Goal: Register for event/course

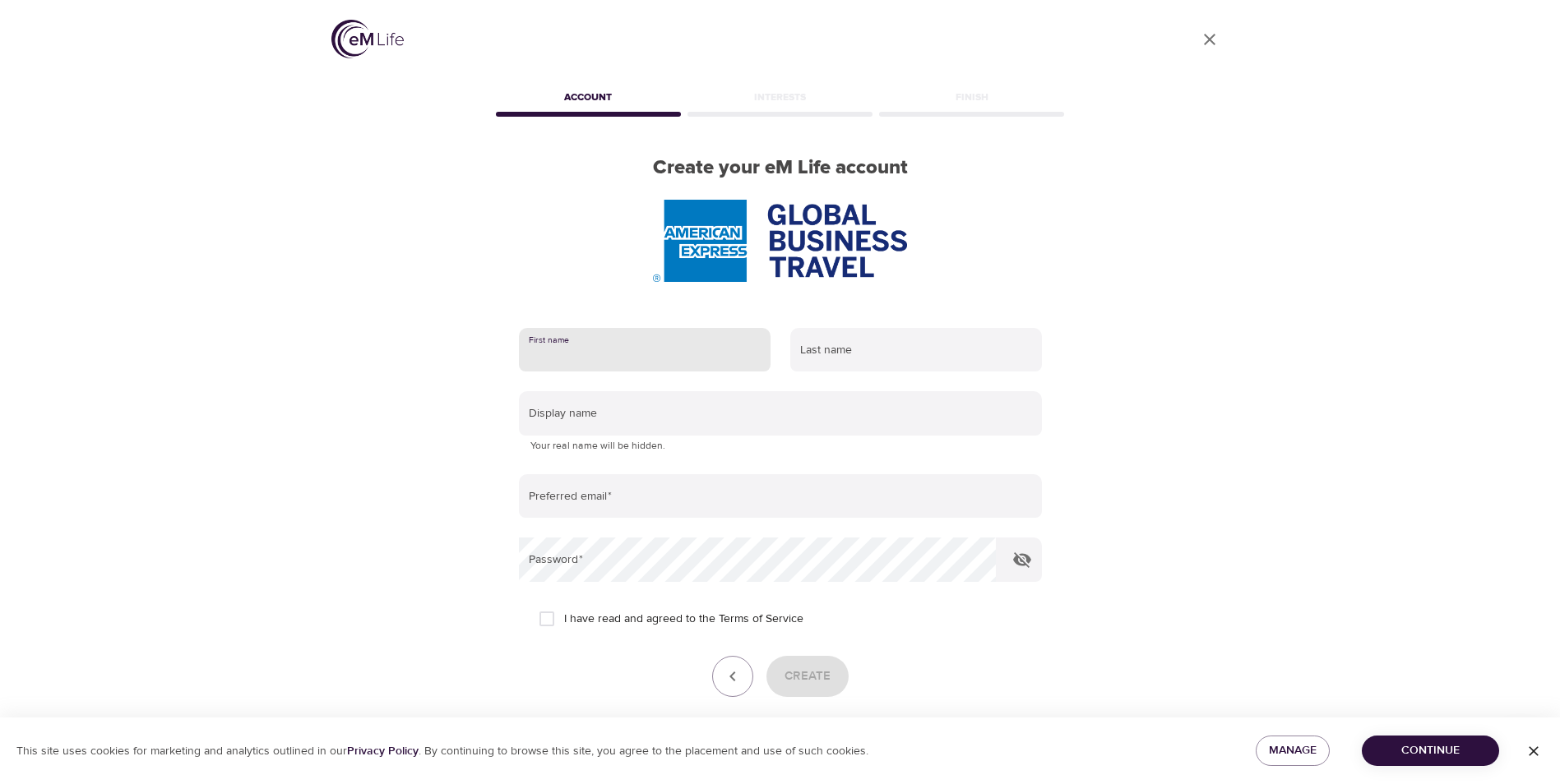
click at [572, 350] on input "text" at bounding box center [645, 350] width 252 height 44
type input "[PERSON_NAME]"
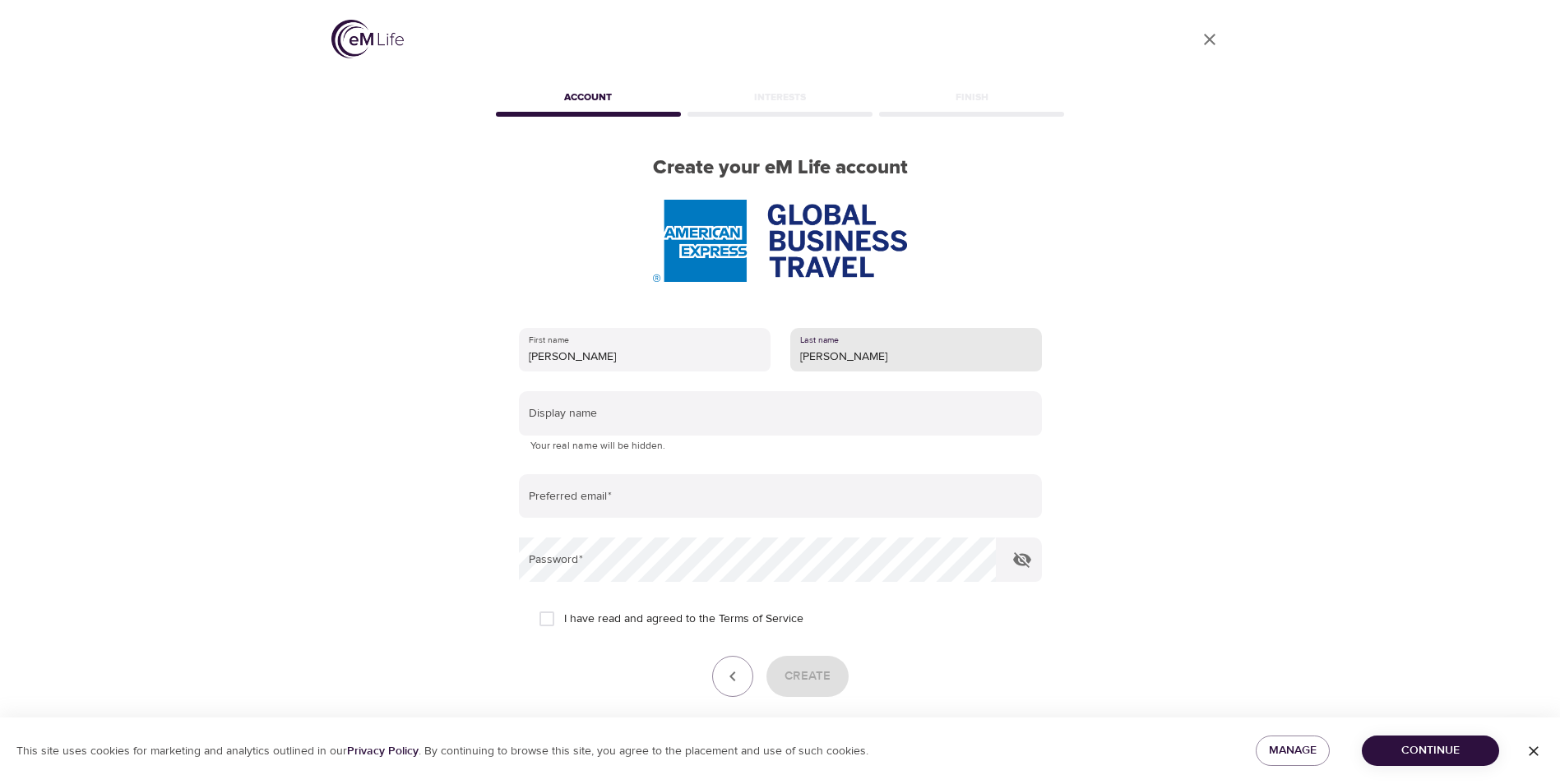
type input "[PERSON_NAME]"
click at [540, 460] on form "First name Monika Last name Wielgos Display name Your real name will be hidden.…" at bounding box center [780, 531] width 523 height 424
click at [628, 454] on p "Your real name will be hidden." at bounding box center [780, 446] width 500 height 17
click at [547, 446] on p "Your real name will be hidden." at bounding box center [780, 446] width 500 height 17
drag, startPoint x: 671, startPoint y: 441, endPoint x: 532, endPoint y: 445, distance: 139.1
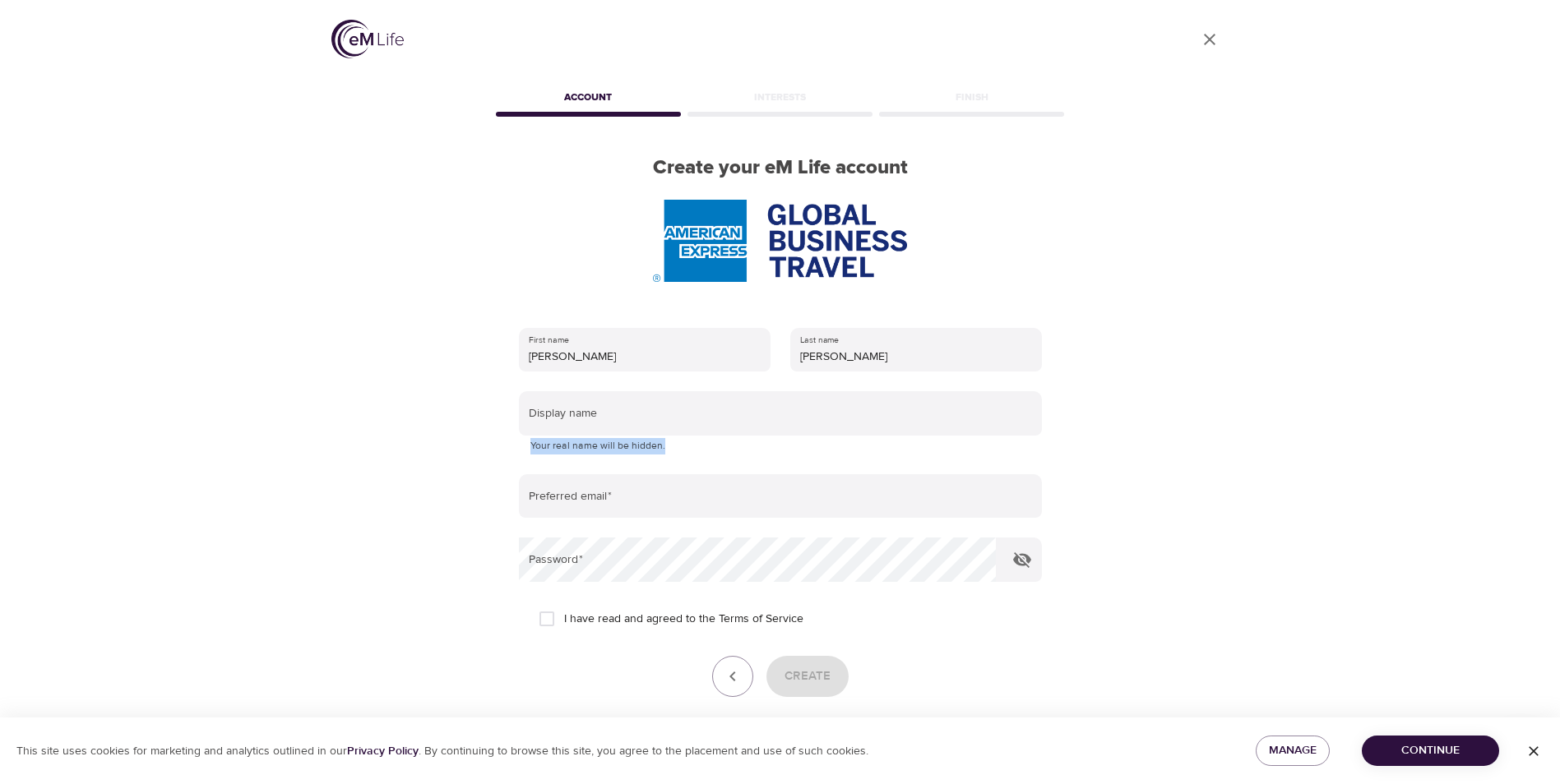
click at [532, 445] on p "Your real name will be hidden." at bounding box center [780, 446] width 500 height 17
copy p "Your real name will be hidden."
click at [323, 418] on div "User Profile Account Interests Finish Create your eM Life account First name Mo…" at bounding box center [780, 392] width 938 height 784
click at [705, 412] on input "text" at bounding box center [780, 413] width 523 height 44
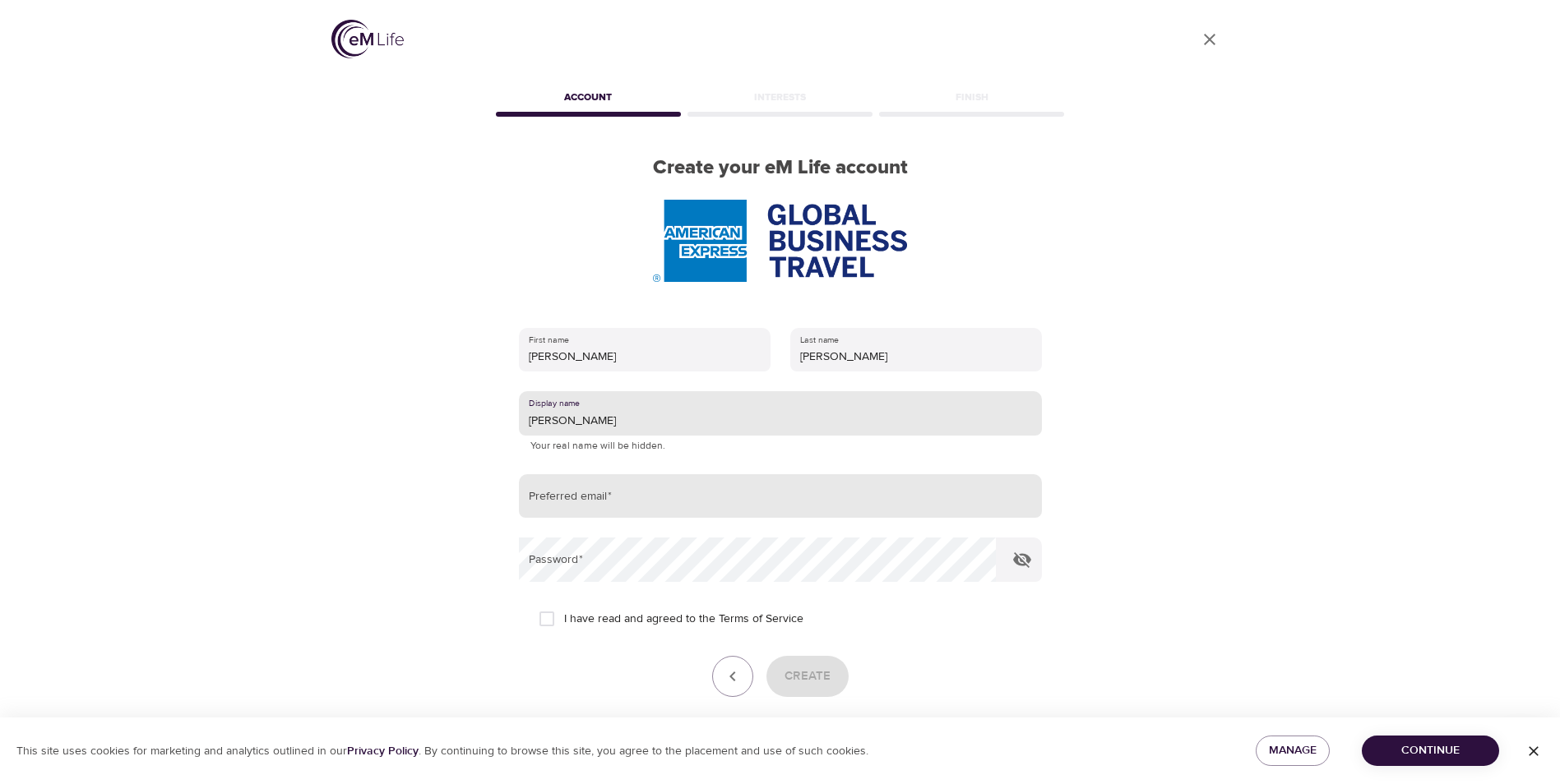
type input "Monika"
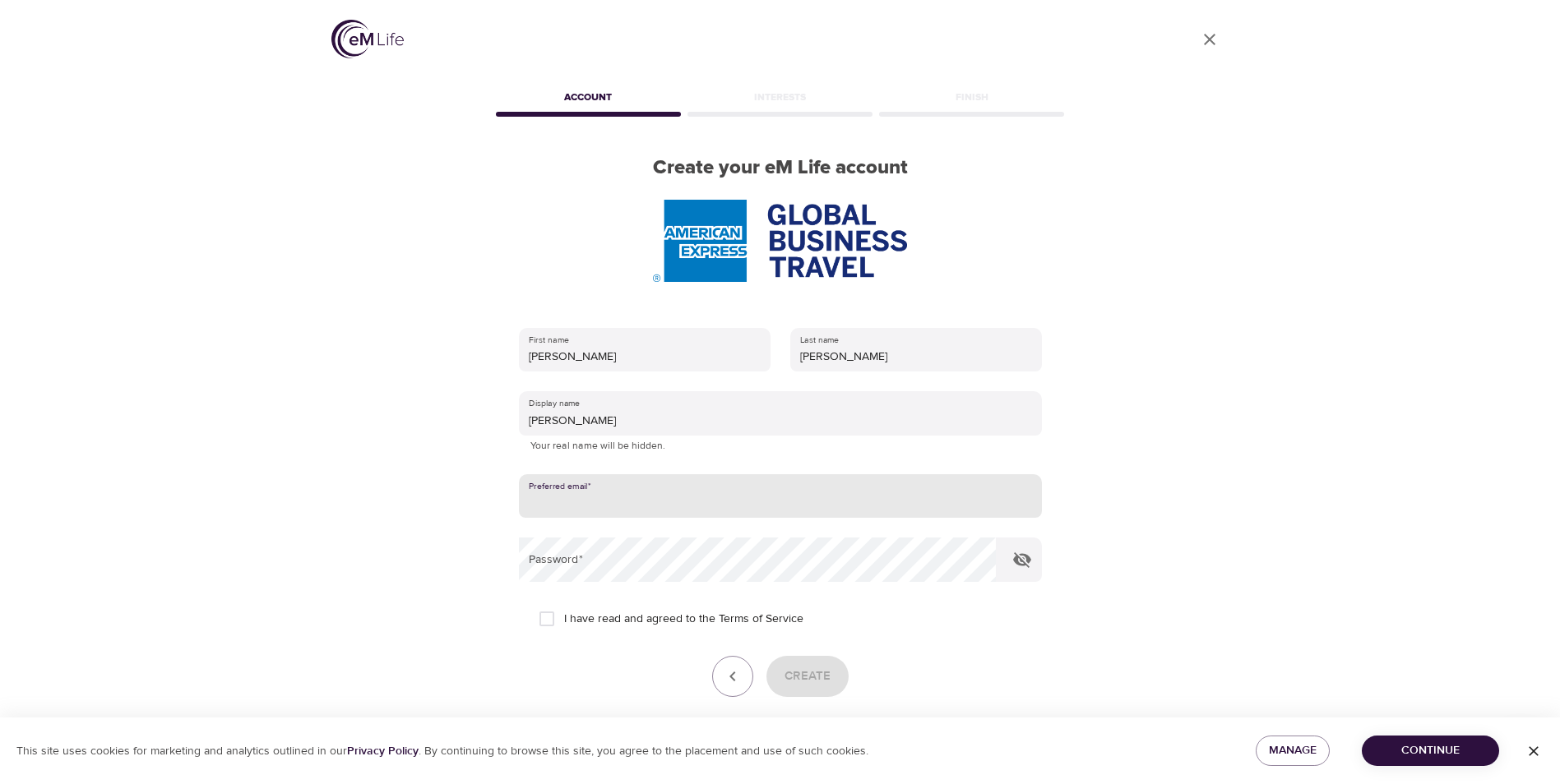
click at [561, 496] on input "email" at bounding box center [780, 496] width 523 height 44
type input "monika.m.wielgos@amexgbt.com"
click at [685, 620] on span "I have read and agreed to the Terms of Service" at bounding box center [683, 620] width 239 height 18
click at [564, 620] on input "I have read and agreed to the Terms of Service" at bounding box center [547, 618] width 34 height 34
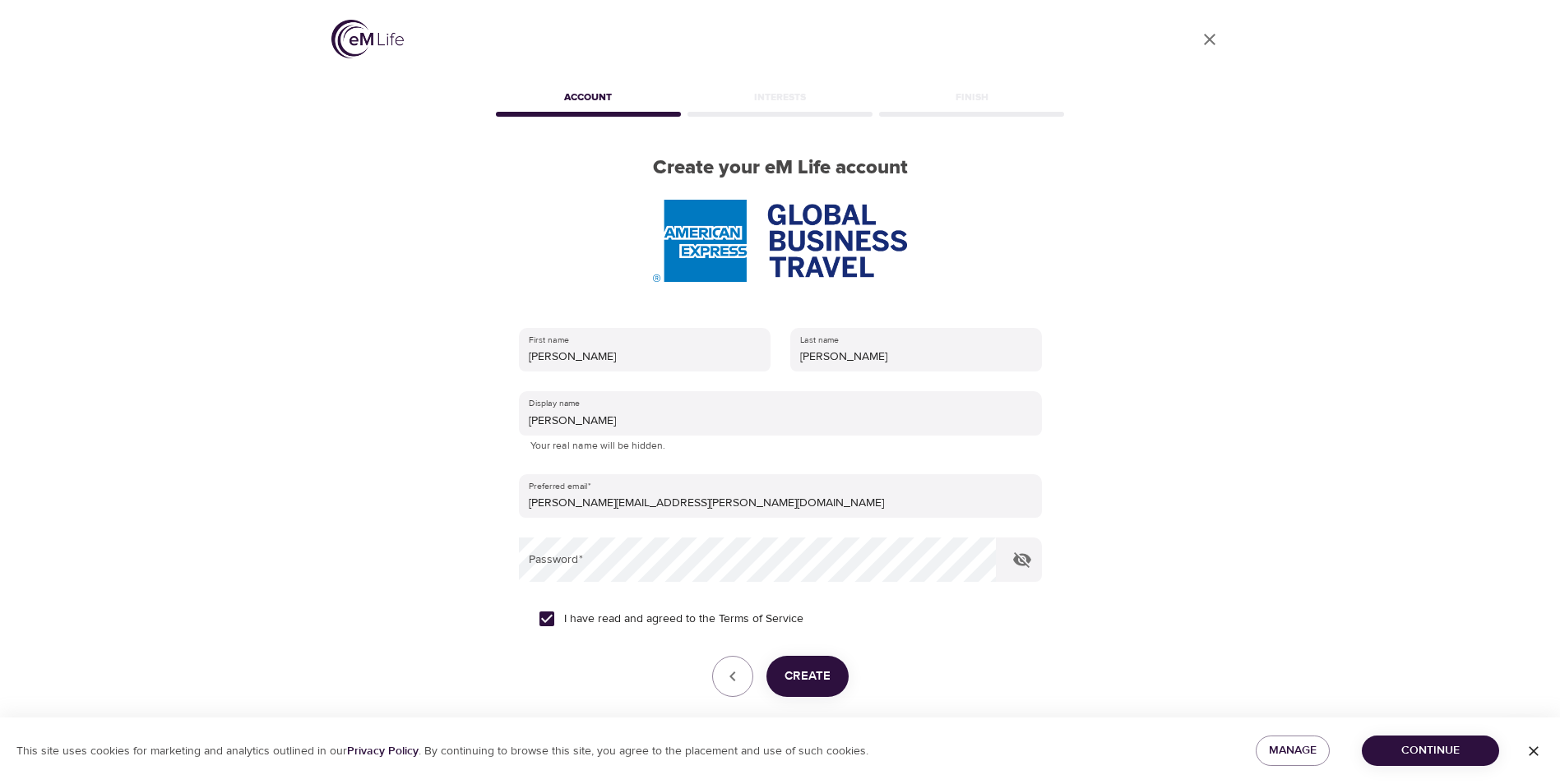
click at [685, 620] on span "I have read and agreed to the Terms of Service" at bounding box center [683, 620] width 239 height 18
click at [564, 620] on input "I have read and agreed to the Terms of Service" at bounding box center [547, 618] width 34 height 34
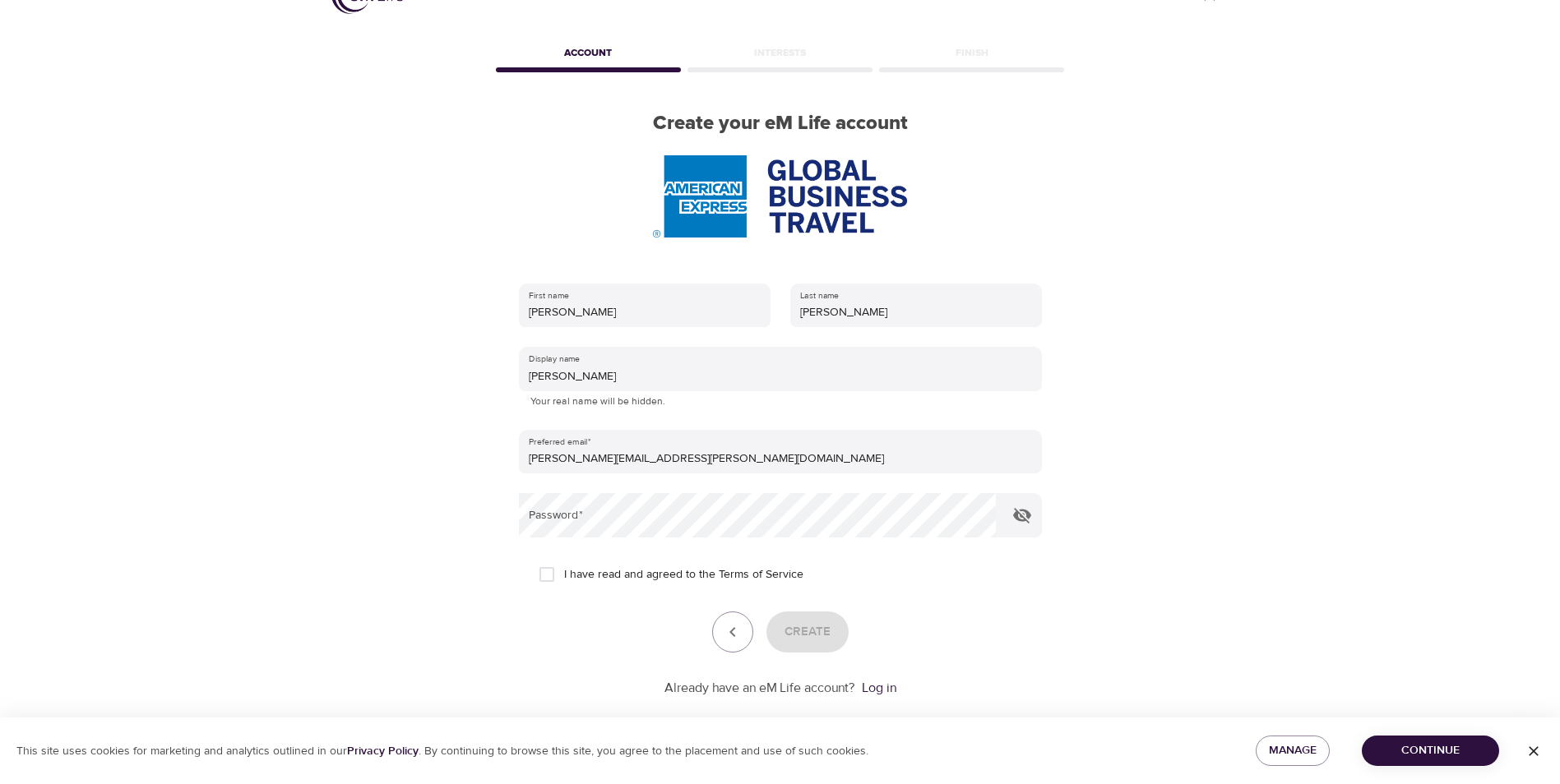
scroll to position [69, 0]
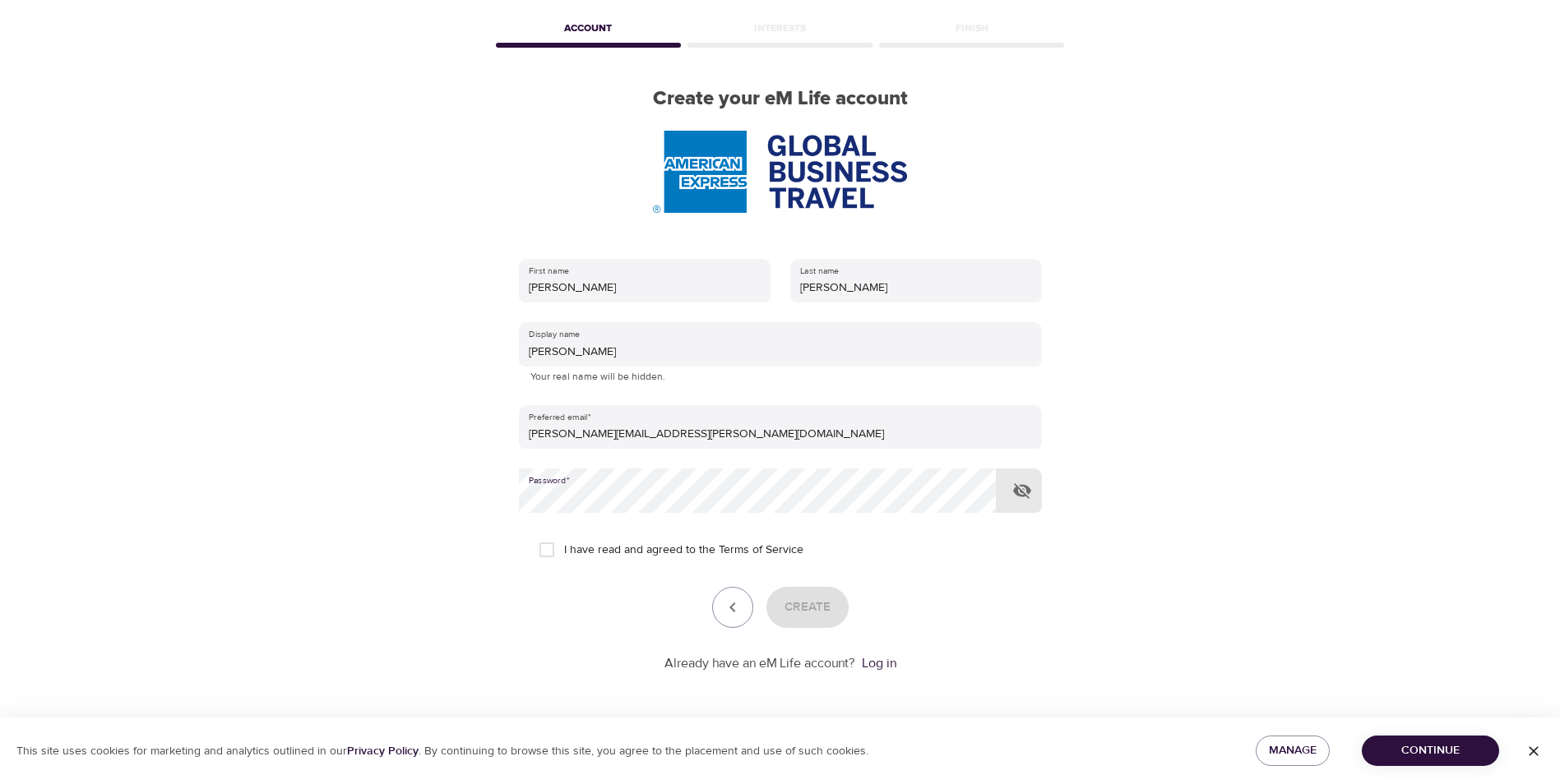
click at [543, 553] on input "I have read and agreed to the Terms of Service" at bounding box center [547, 549] width 34 height 34
checkbox input "true"
click at [813, 615] on span "Create" at bounding box center [807, 607] width 46 height 22
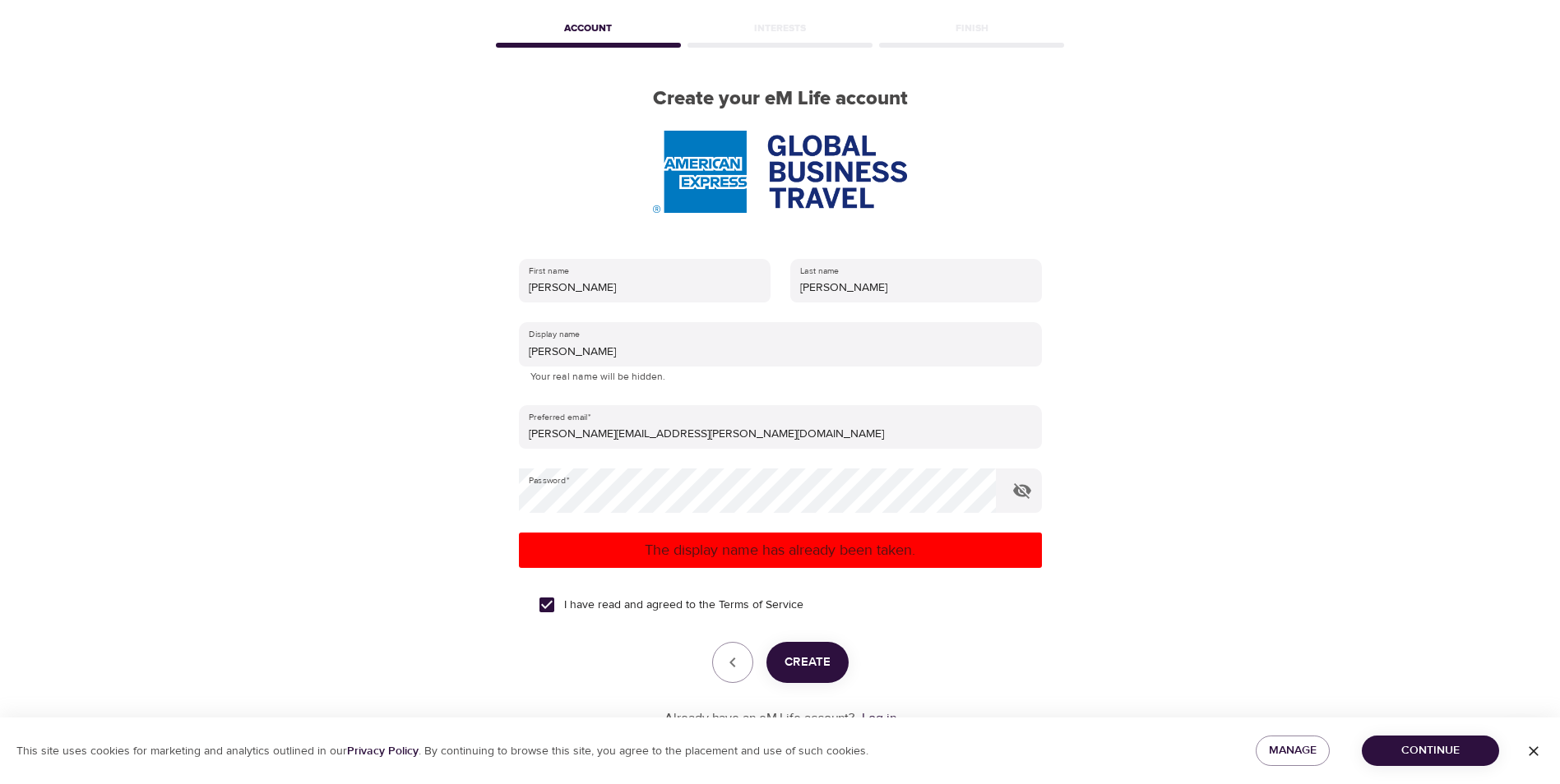
scroll to position [124, 0]
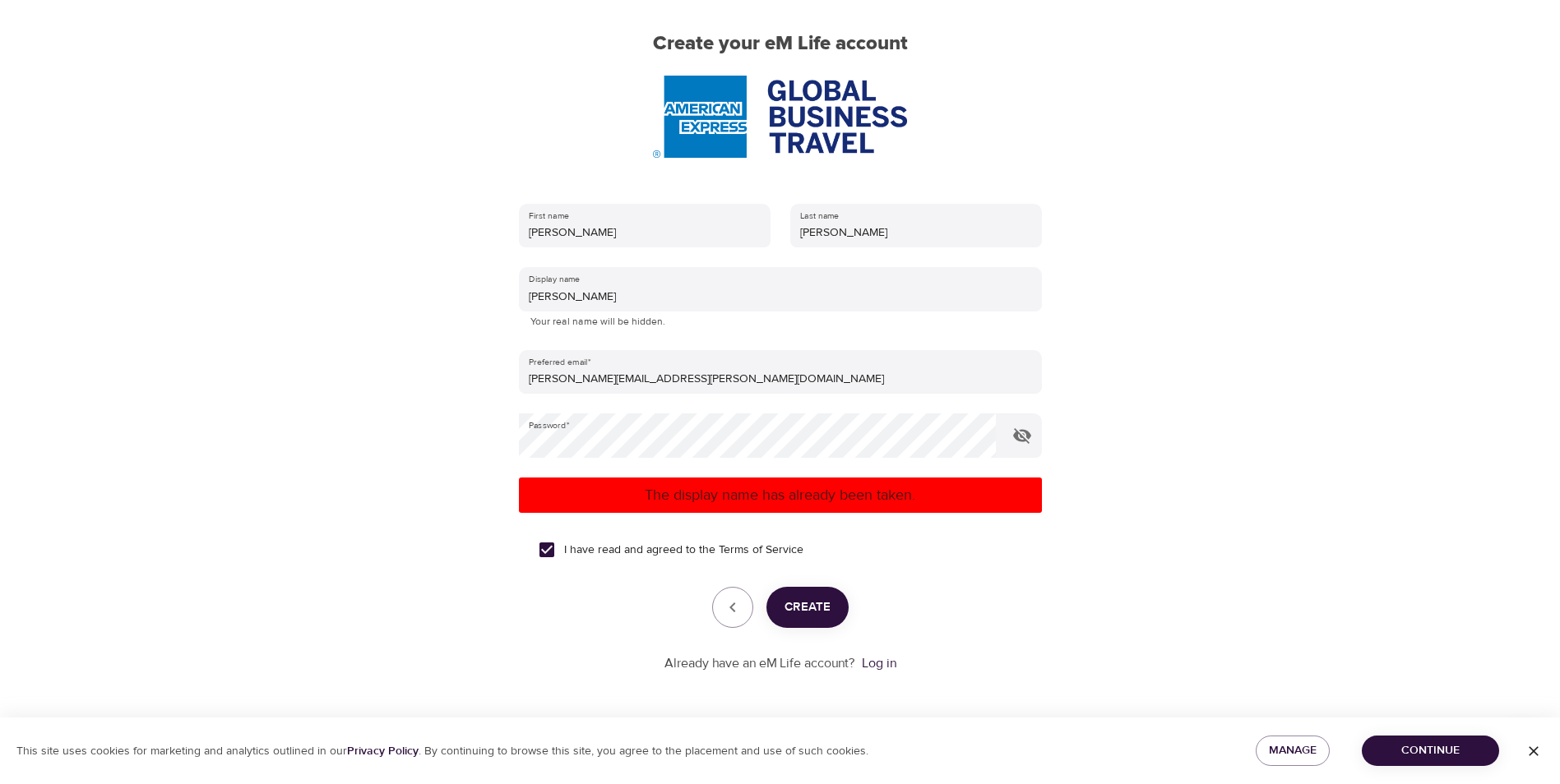
click at [817, 614] on span "Create" at bounding box center [807, 607] width 46 height 22
drag, startPoint x: 641, startPoint y: 495, endPoint x: 934, endPoint y: 512, distance: 293.5
click at [934, 512] on div "The display name has already been taken." at bounding box center [780, 495] width 523 height 35
copy p "The display name has already been taken."
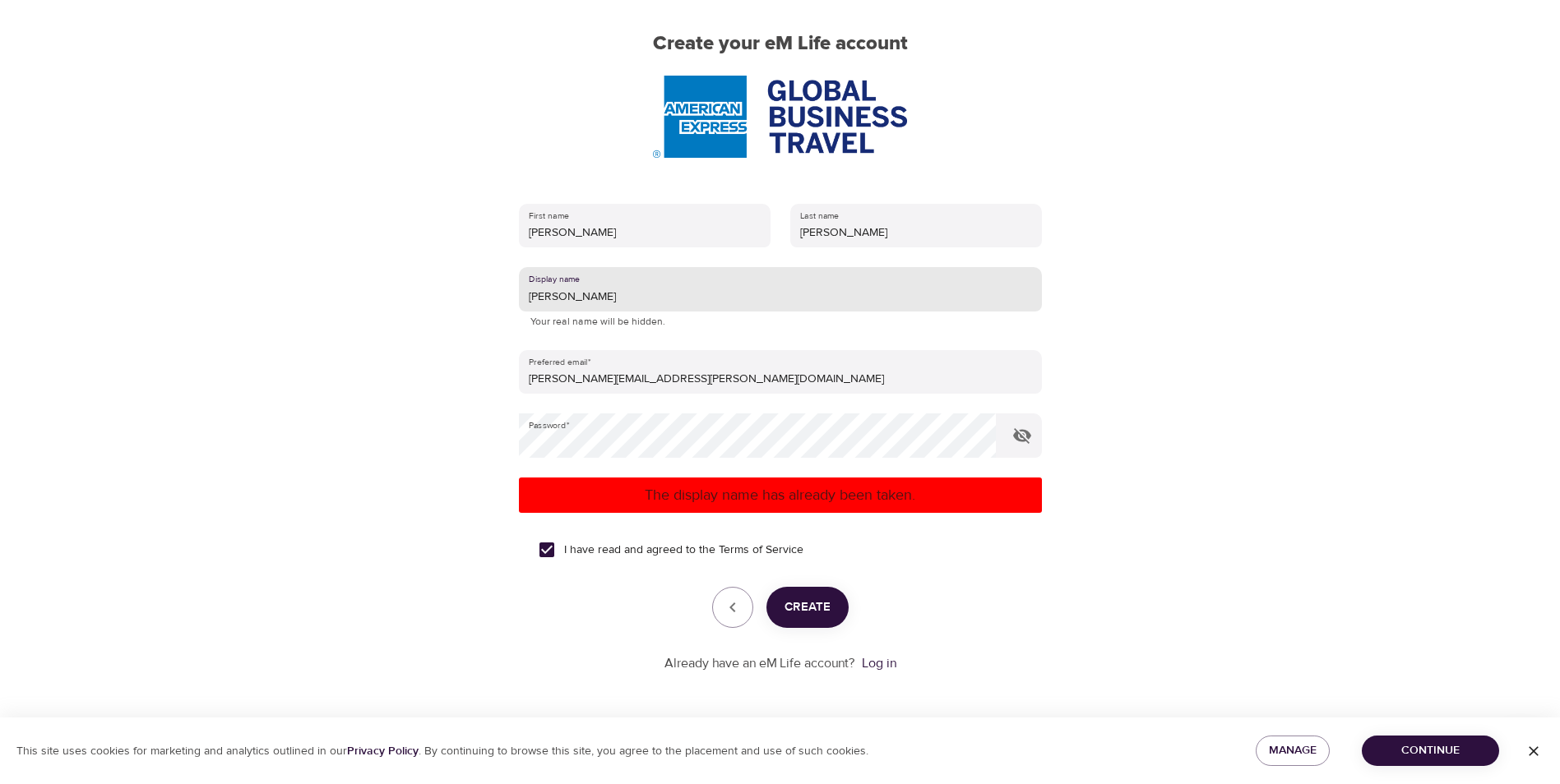
click at [566, 300] on input "Monika" at bounding box center [780, 289] width 523 height 44
type input "M"
type input "Kwiatek"
click at [1249, 310] on div "User Profile Account Interests Finish Create your eM Life account First name Mo…" at bounding box center [780, 268] width 1560 height 784
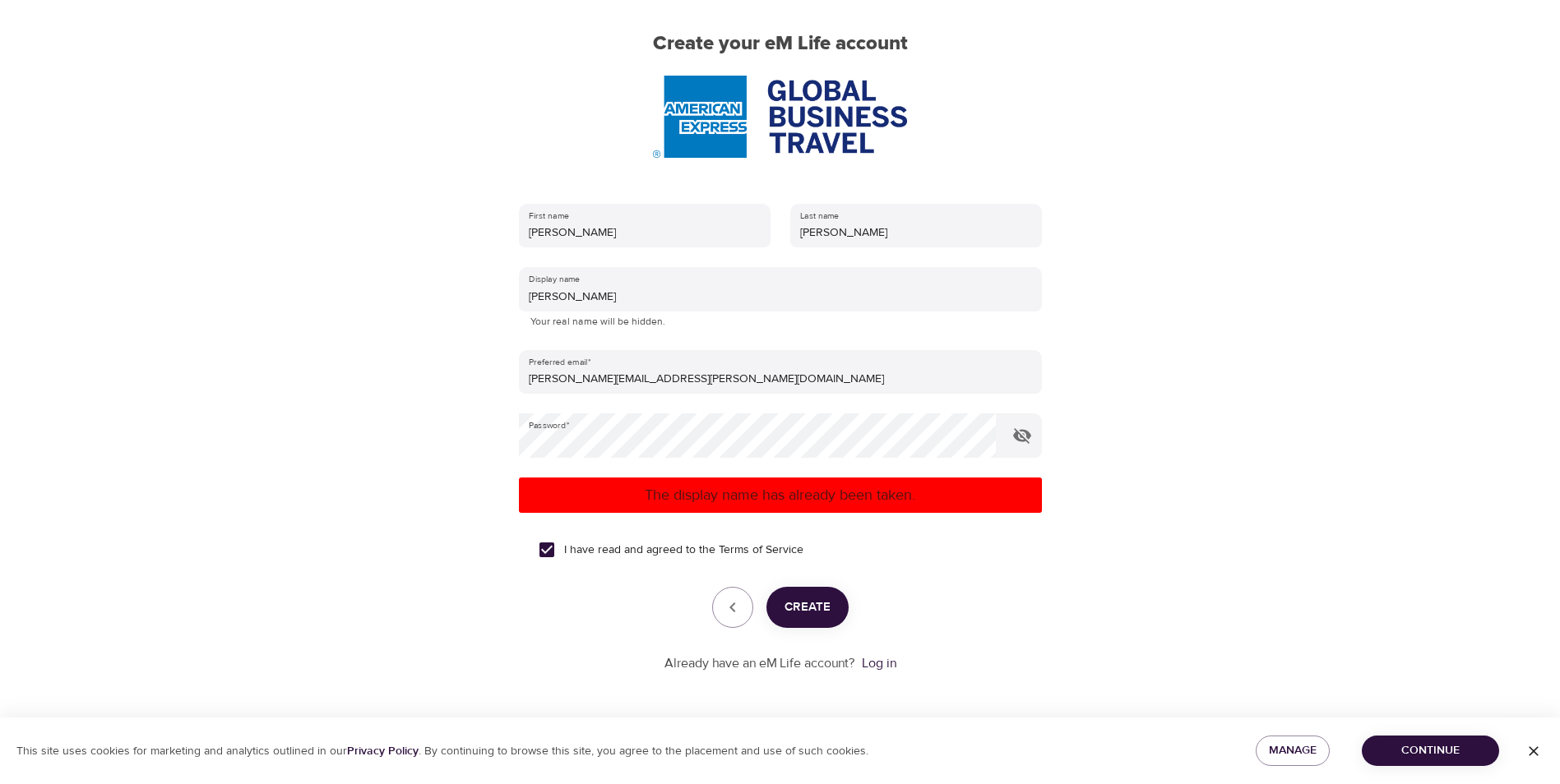
click at [810, 612] on span "Create" at bounding box center [807, 607] width 46 height 22
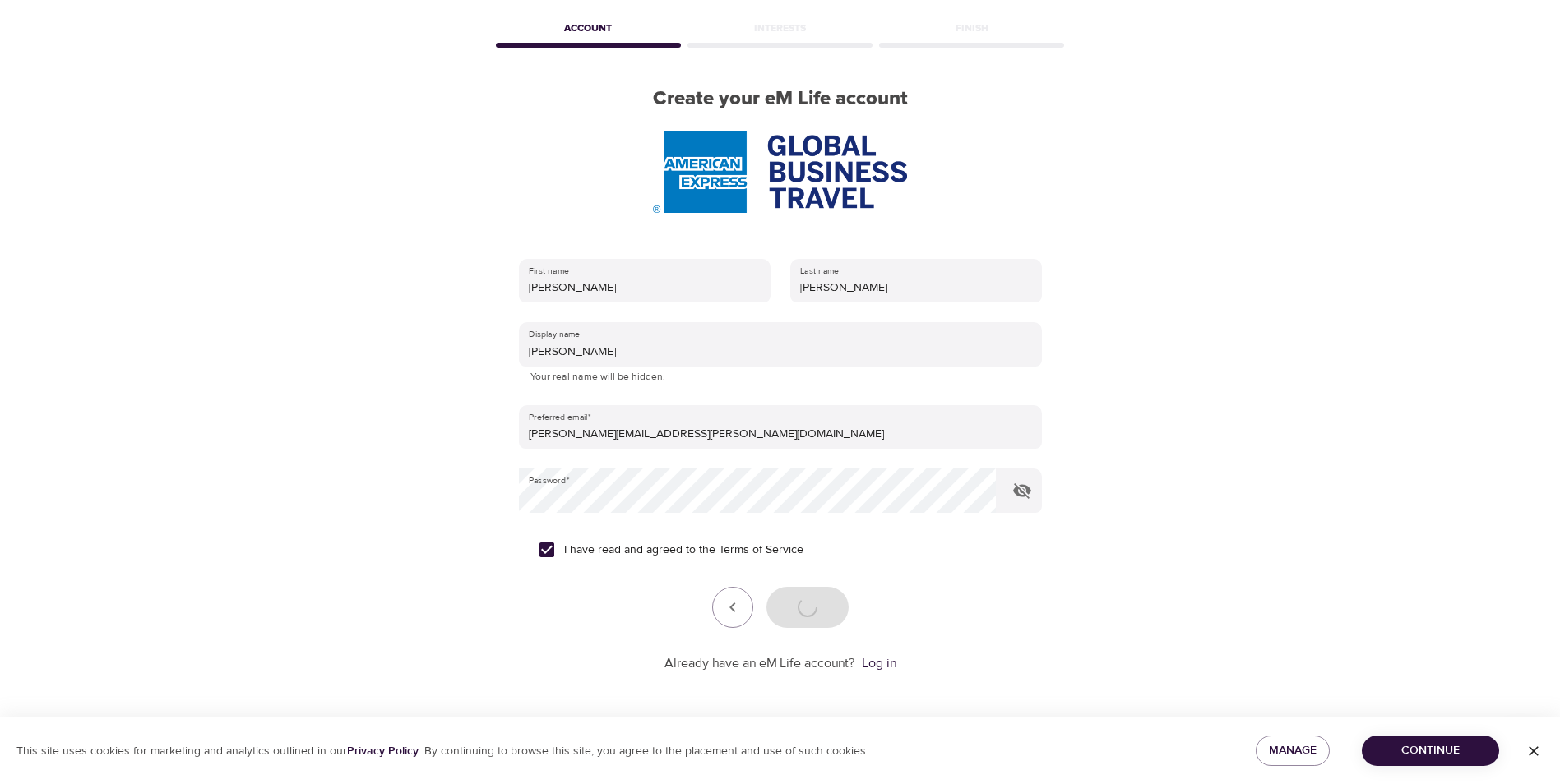
scroll to position [69, 0]
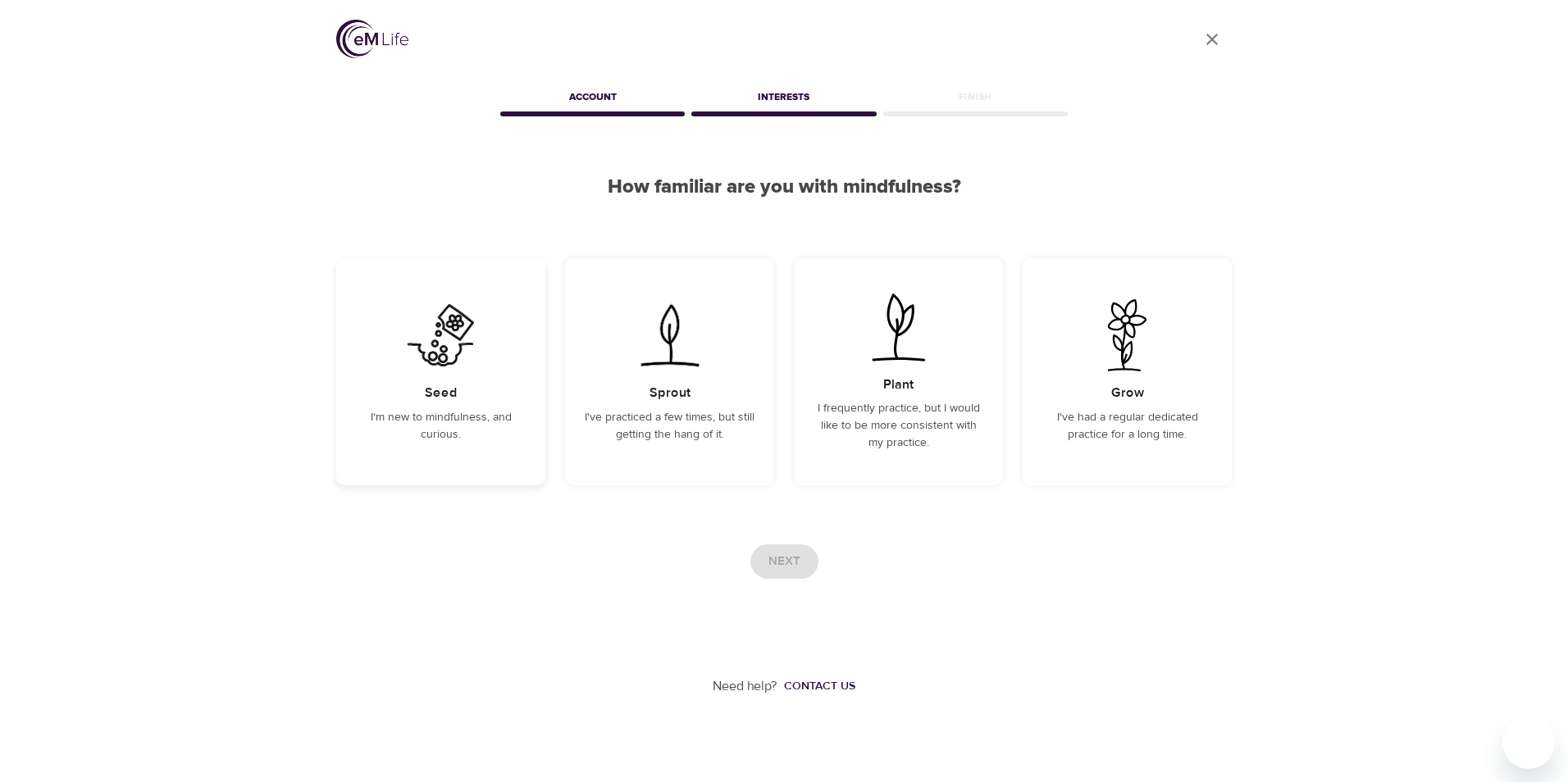
click at [433, 417] on p "I'm new to mindfulness, and curious." at bounding box center [440, 426] width 170 height 34
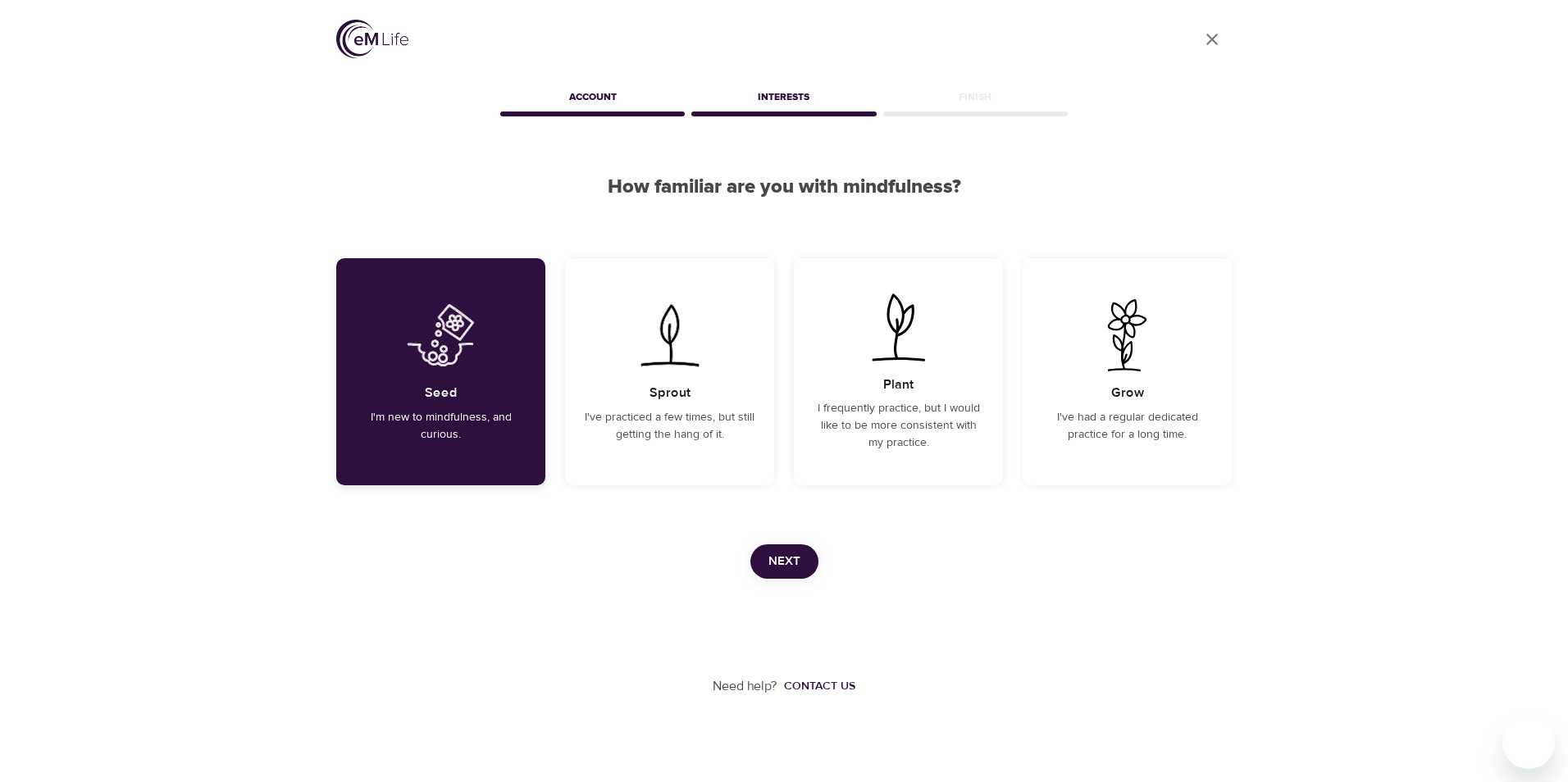
click at [418, 412] on p "I'm new to mindfulness, and curious." at bounding box center [440, 426] width 170 height 34
click at [634, 435] on p "I've practiced a few times, but still getting the hang of it." at bounding box center [669, 426] width 170 height 34
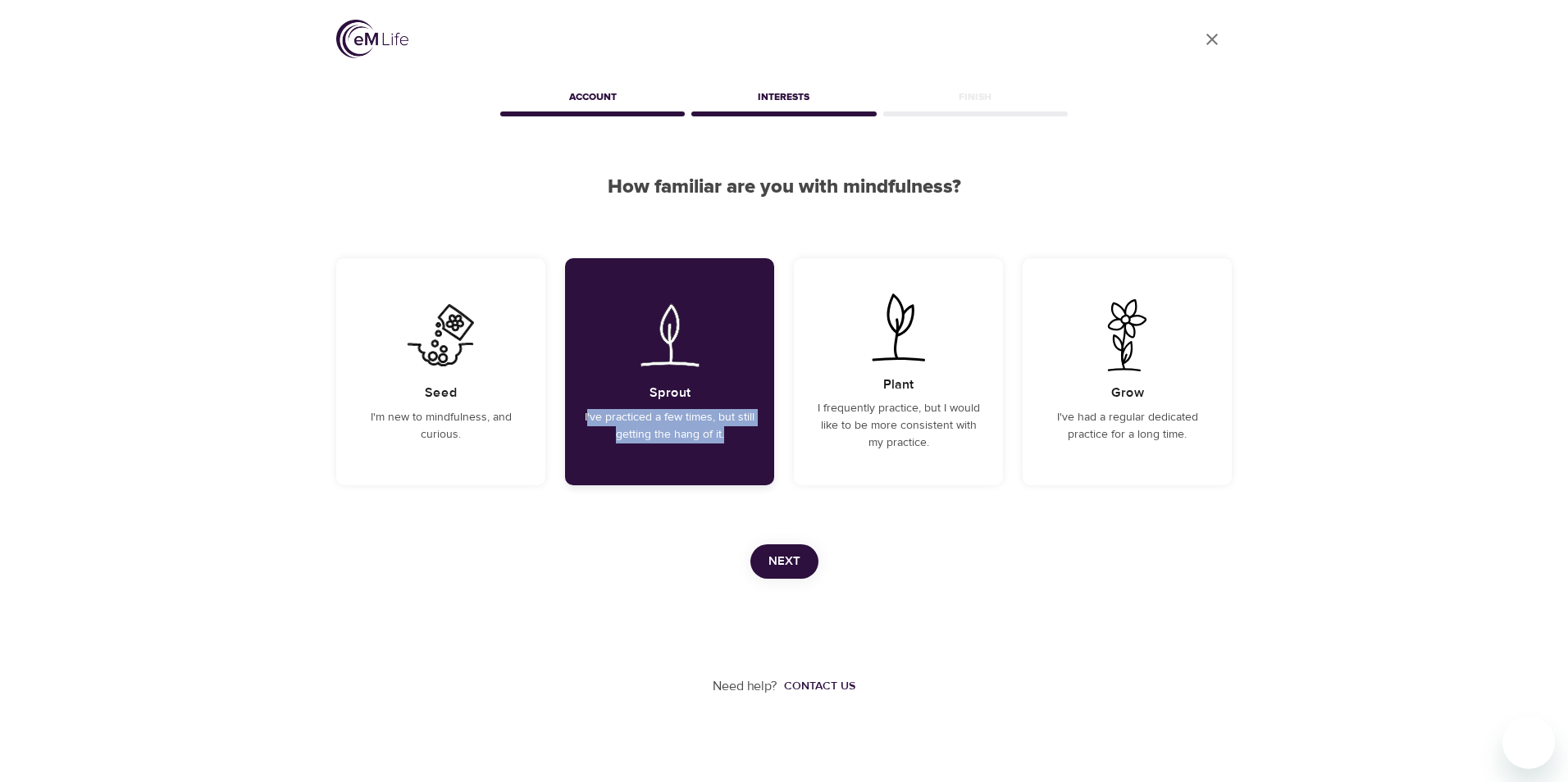
drag, startPoint x: 587, startPoint y: 419, endPoint x: 723, endPoint y: 443, distance: 138.1
click at [725, 443] on p "I've practiced a few times, but still getting the hang of it." at bounding box center [669, 426] width 170 height 34
drag, startPoint x: 584, startPoint y: 419, endPoint x: 726, endPoint y: 437, distance: 143.1
click at [726, 437] on div "Sprout I've practiced a few times, but still getting the hang of it." at bounding box center [668, 372] width 209 height 227
copy p "I've practiced a few times, but still getting the hang of it."
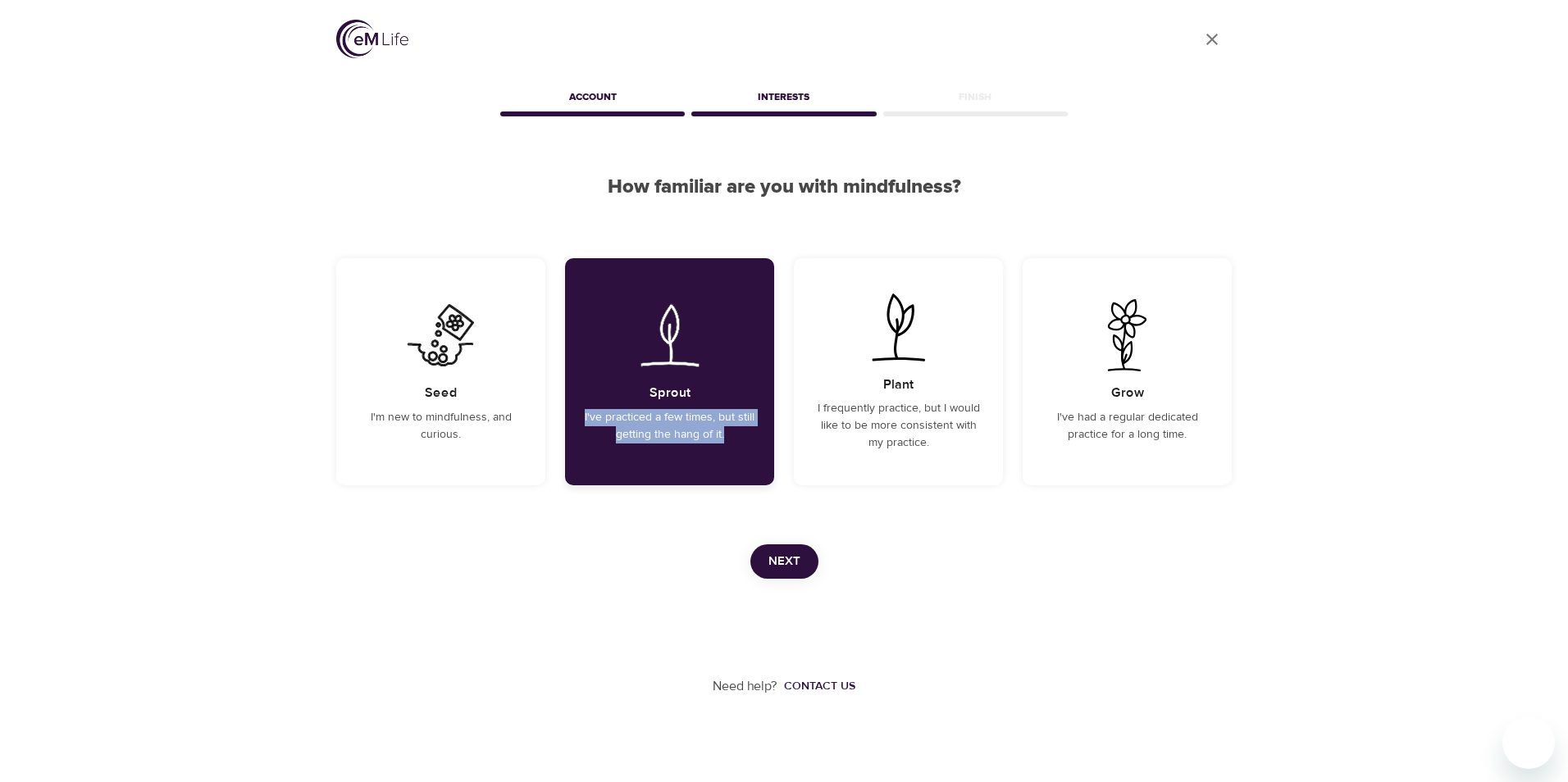
click at [680, 414] on p "I've practiced a few times, but still getting the hang of it." at bounding box center [669, 426] width 170 height 34
click at [900, 415] on p "I frequently practice, but I would like to be more consistent with my practice." at bounding box center [898, 425] width 170 height 52
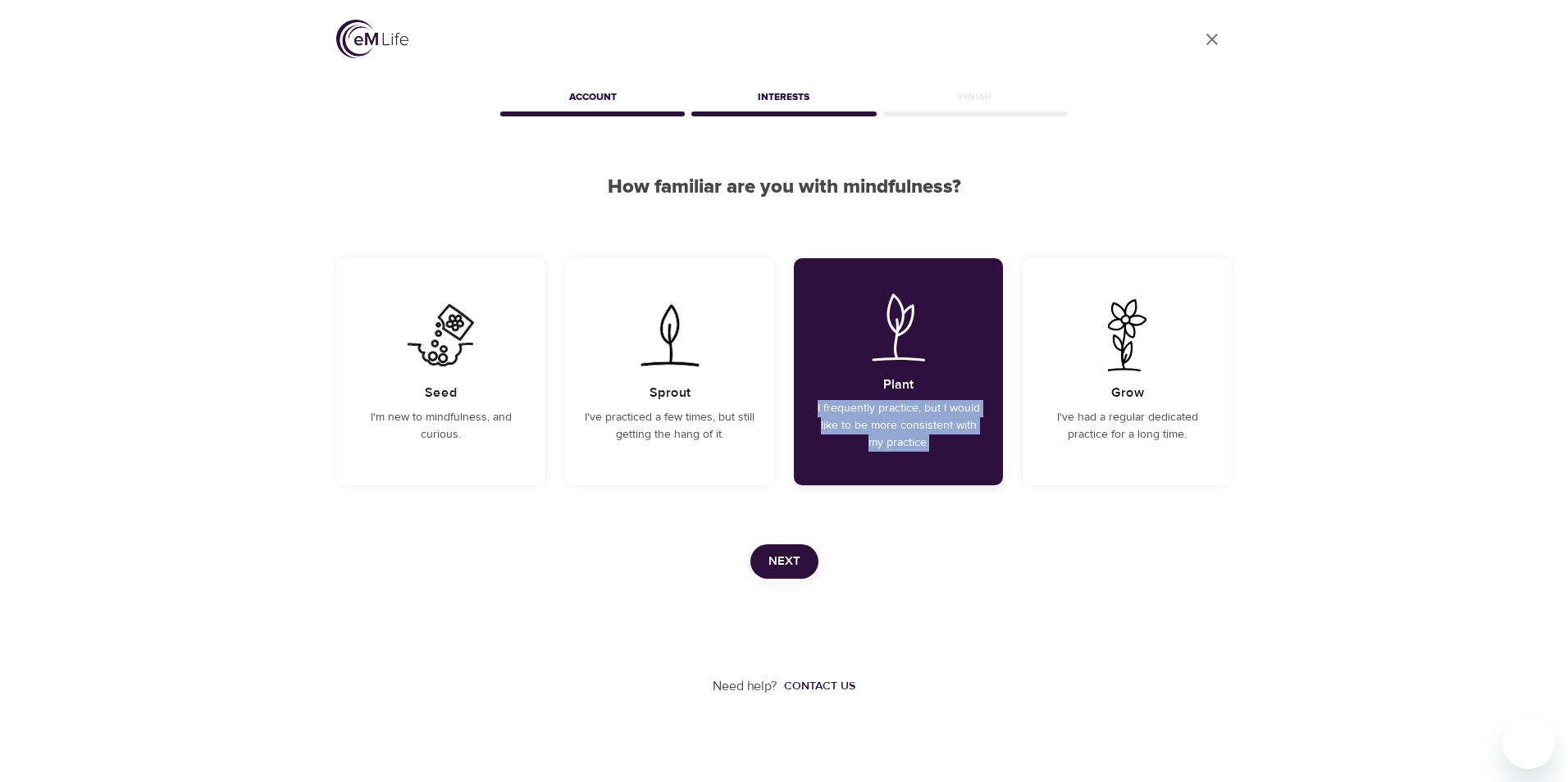
drag, startPoint x: 816, startPoint y: 410, endPoint x: 940, endPoint y: 454, distance: 131.6
click at [940, 454] on div "Plant I frequently practice, but I would like to be more consistent with my pra…" at bounding box center [898, 372] width 209 height 227
copy p "I frequently practice, but I would like to be more consistent with my practice."
click at [1124, 428] on p "I've had a regular dedicated practice for a long time." at bounding box center [1126, 426] width 170 height 34
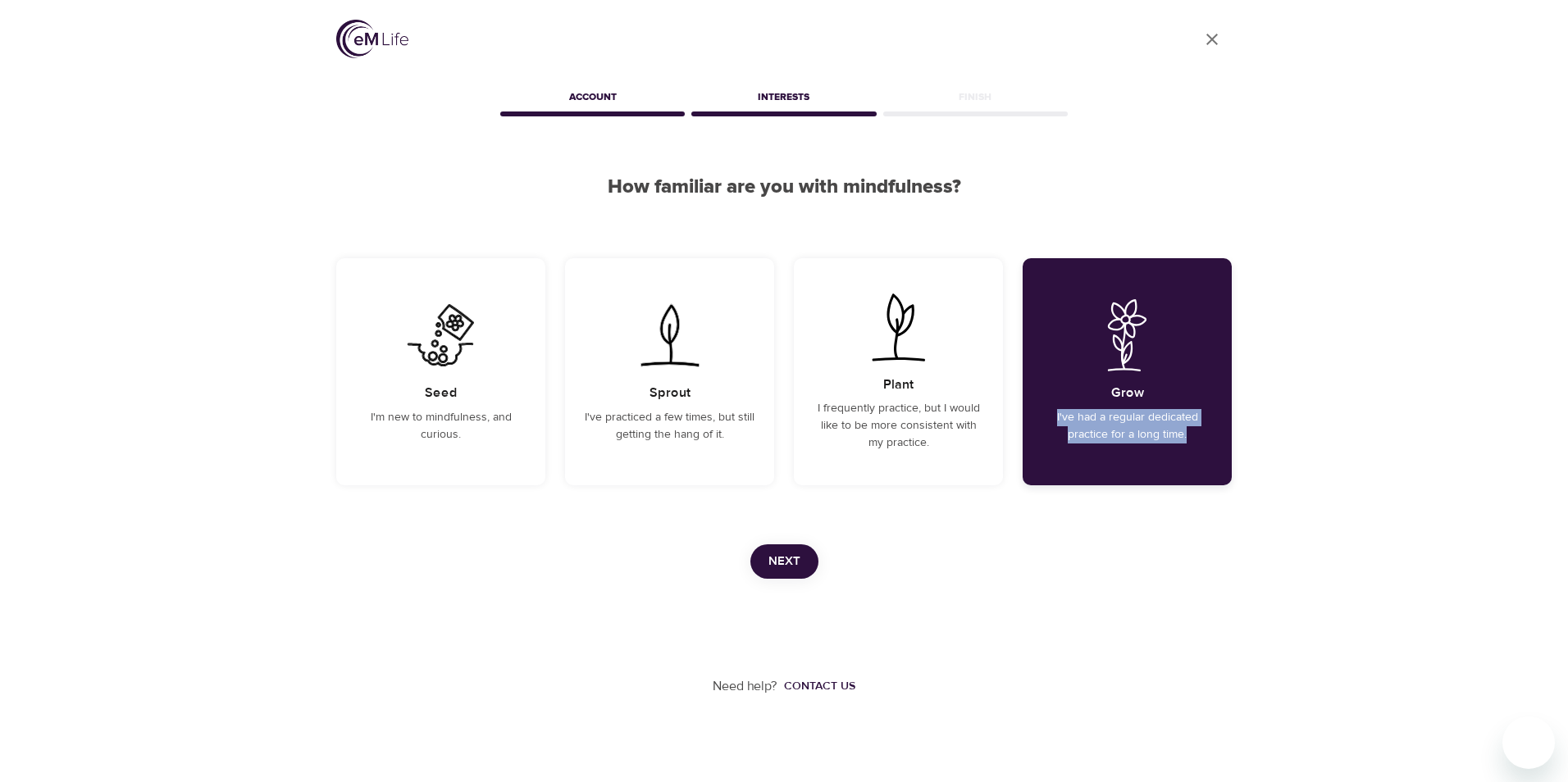
drag, startPoint x: 1054, startPoint y: 419, endPoint x: 1190, endPoint y: 451, distance: 139.7
click at [1190, 451] on div "Grow I've had a regular dedicated practice for a long time." at bounding box center [1126, 372] width 209 height 227
copy p "I've had a regular dedicated practice for a long time."
click at [457, 424] on p "I'm new to mindfulness, and curious." at bounding box center [440, 426] width 170 height 34
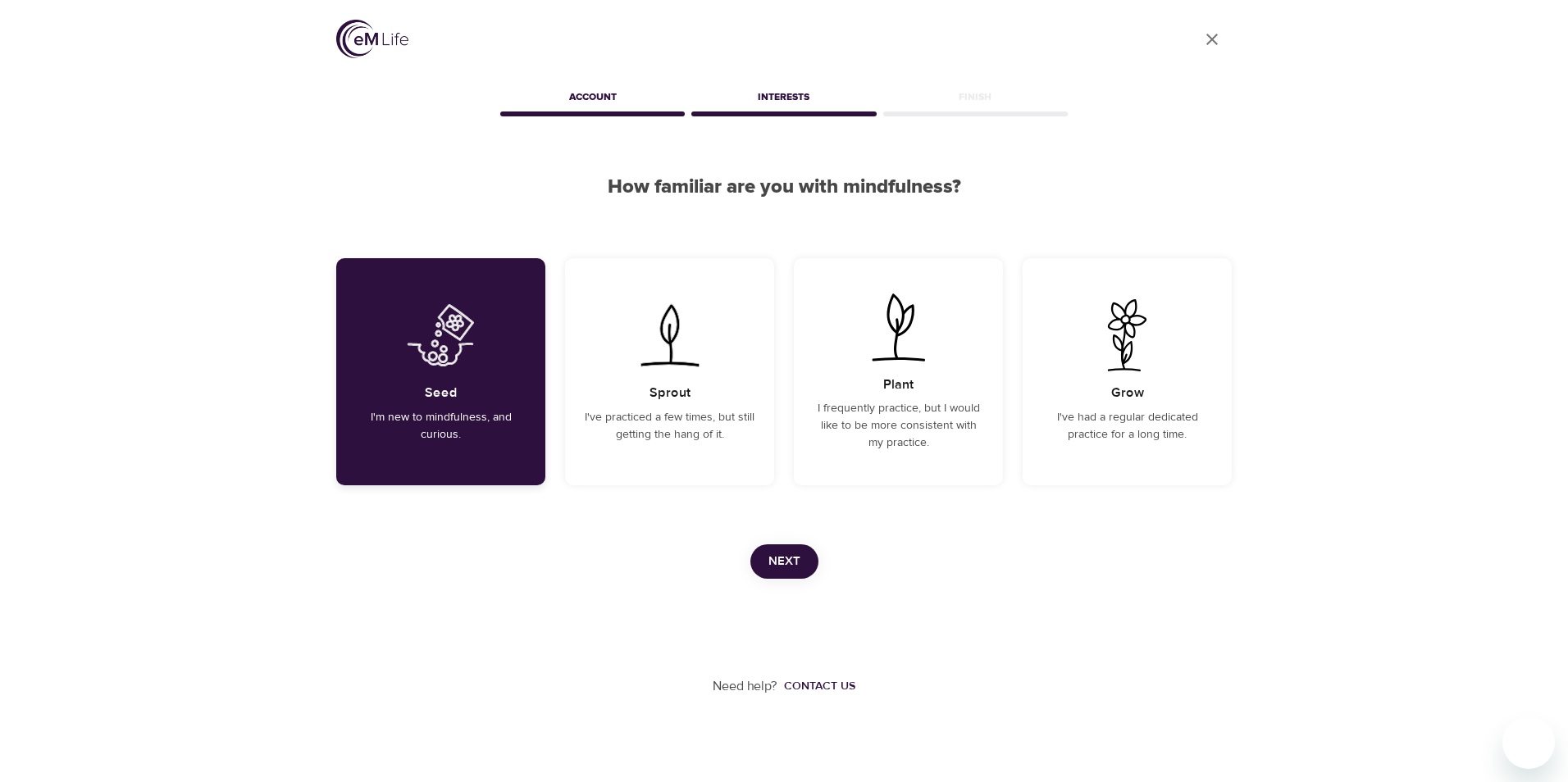
click at [400, 424] on p "I'm new to mindfulness, and curious." at bounding box center [440, 426] width 170 height 34
click at [776, 560] on span "Next" at bounding box center [784, 562] width 32 height 22
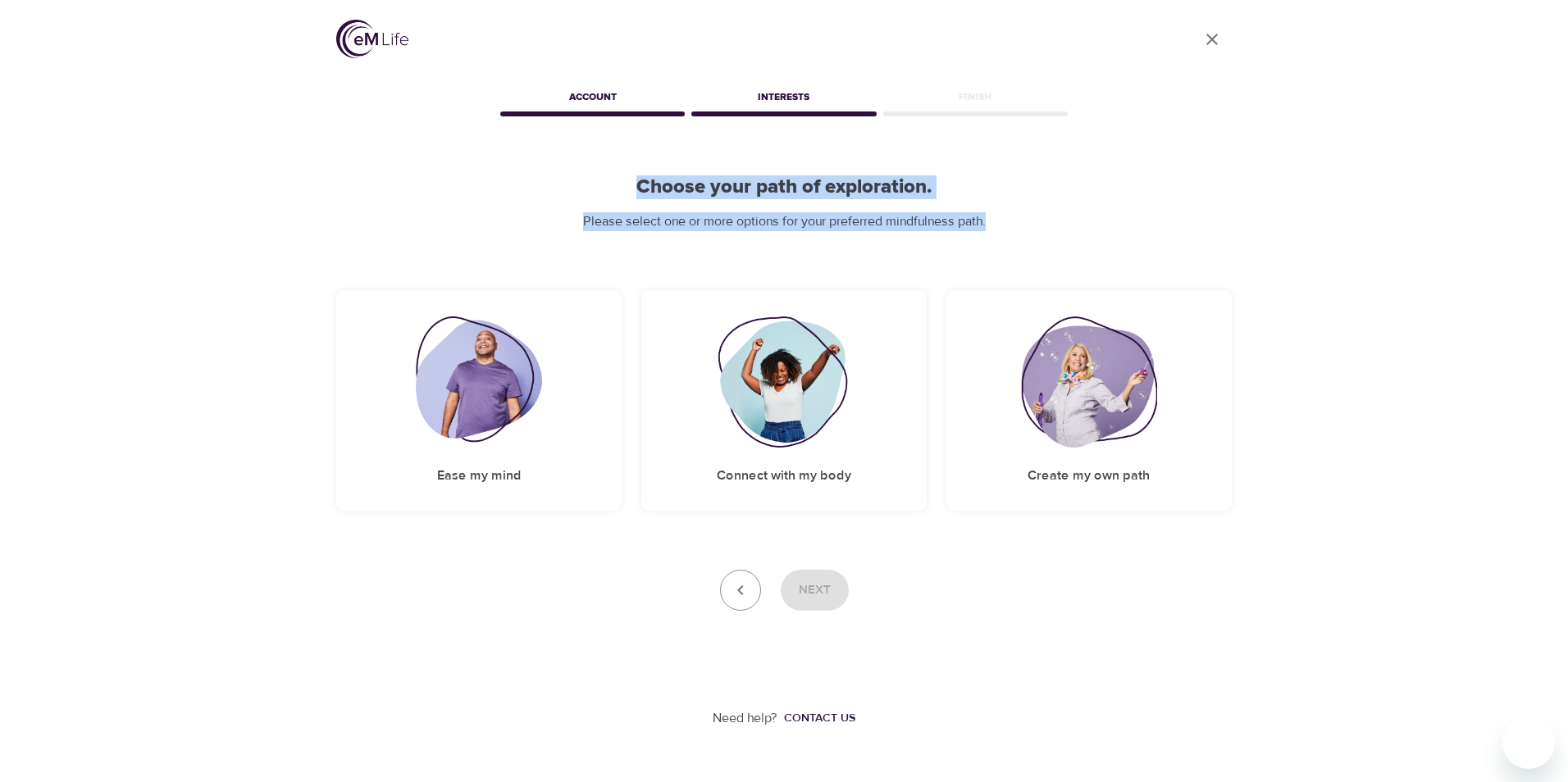
drag, startPoint x: 631, startPoint y: 186, endPoint x: 1013, endPoint y: 220, distance: 383.5
click at [1013, 220] on div "Choose your path of exploration. Please select one or more options for your pre…" at bounding box center [784, 203] width 896 height 56
copy div "Choose your path of exploration. Please select one or more options for your pre…"
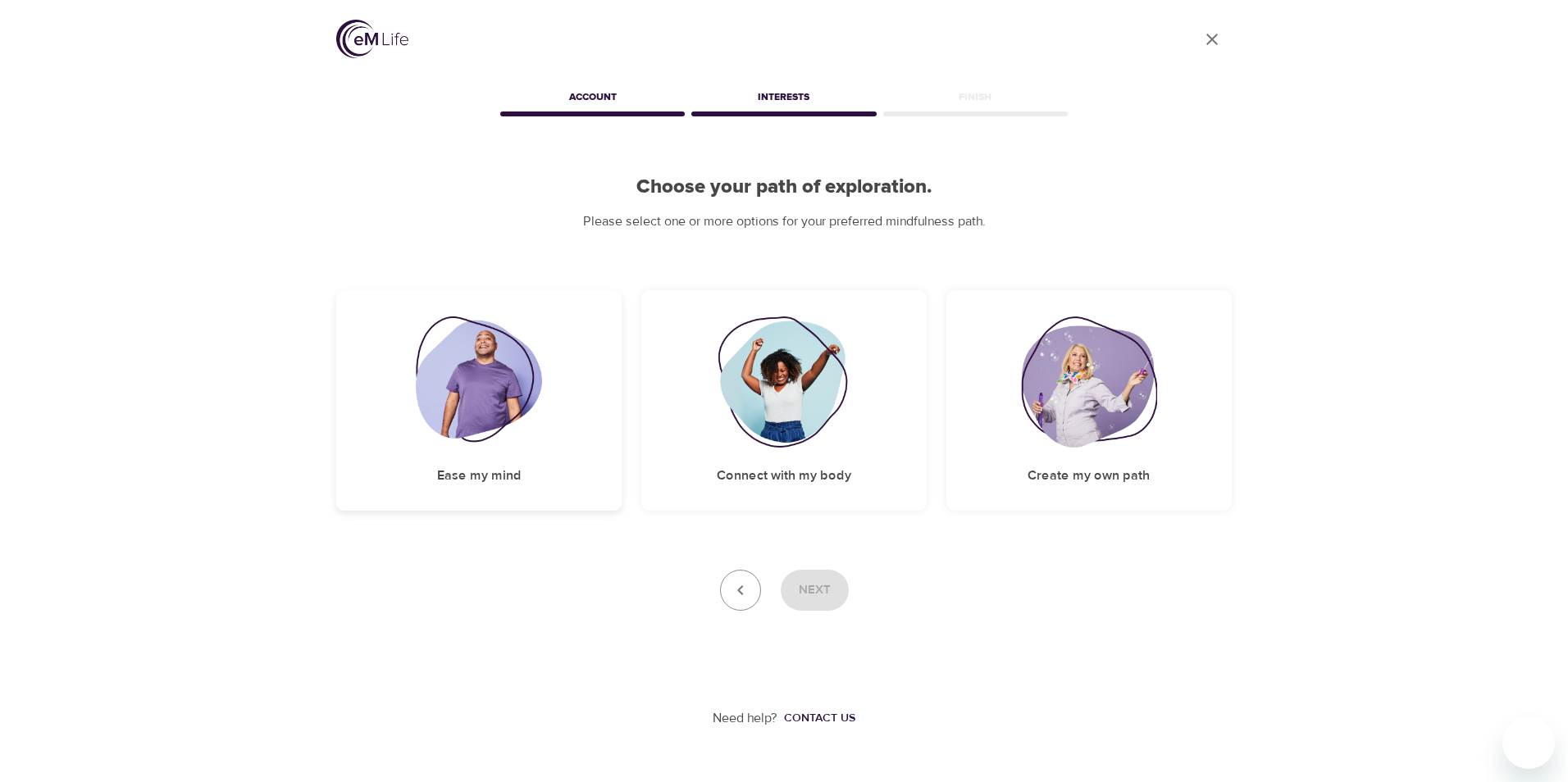
click at [473, 477] on h5 "Ease my mind" at bounding box center [479, 476] width 84 height 18
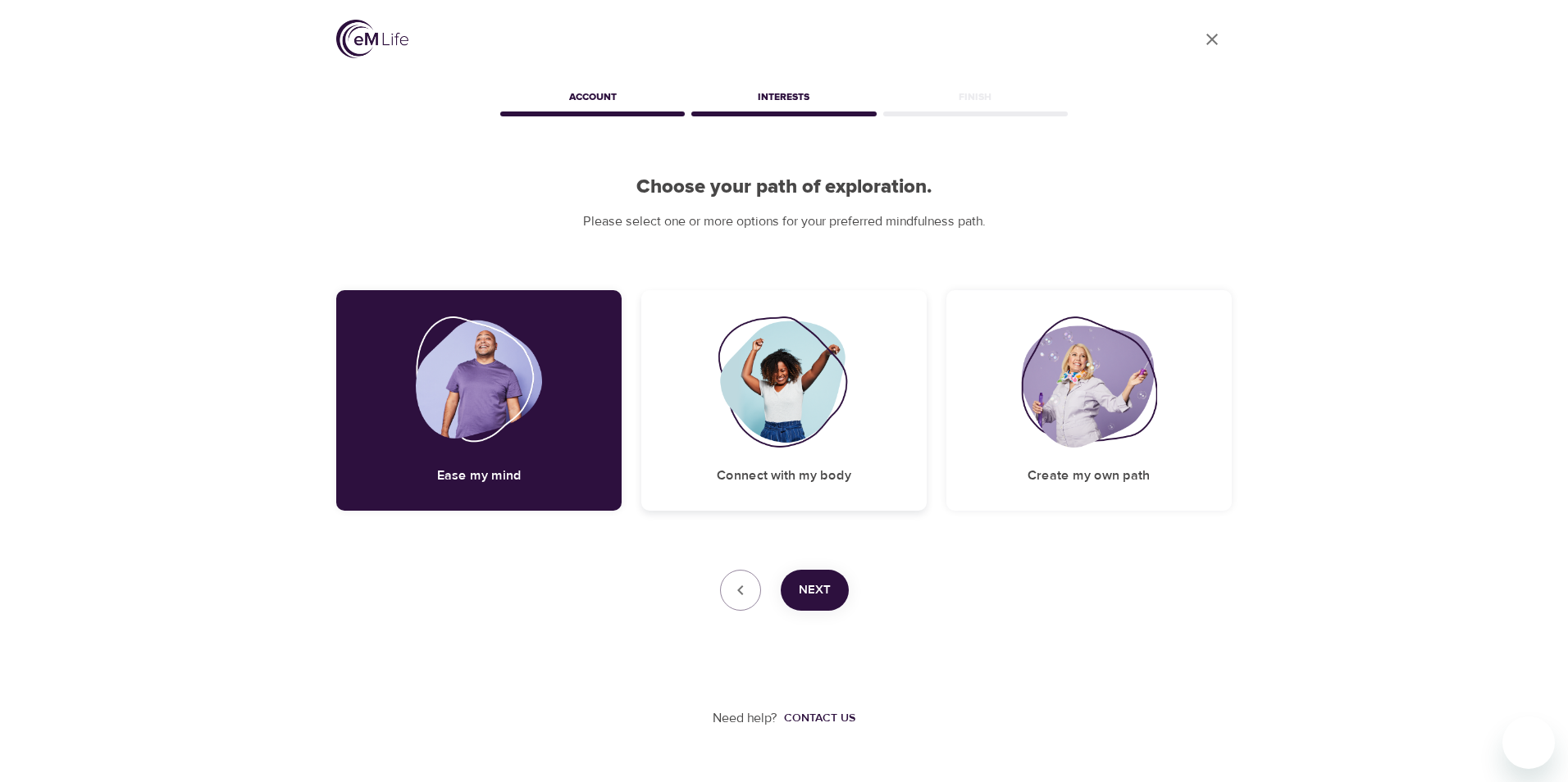
click at [775, 407] on img at bounding box center [784, 382] width 133 height 131
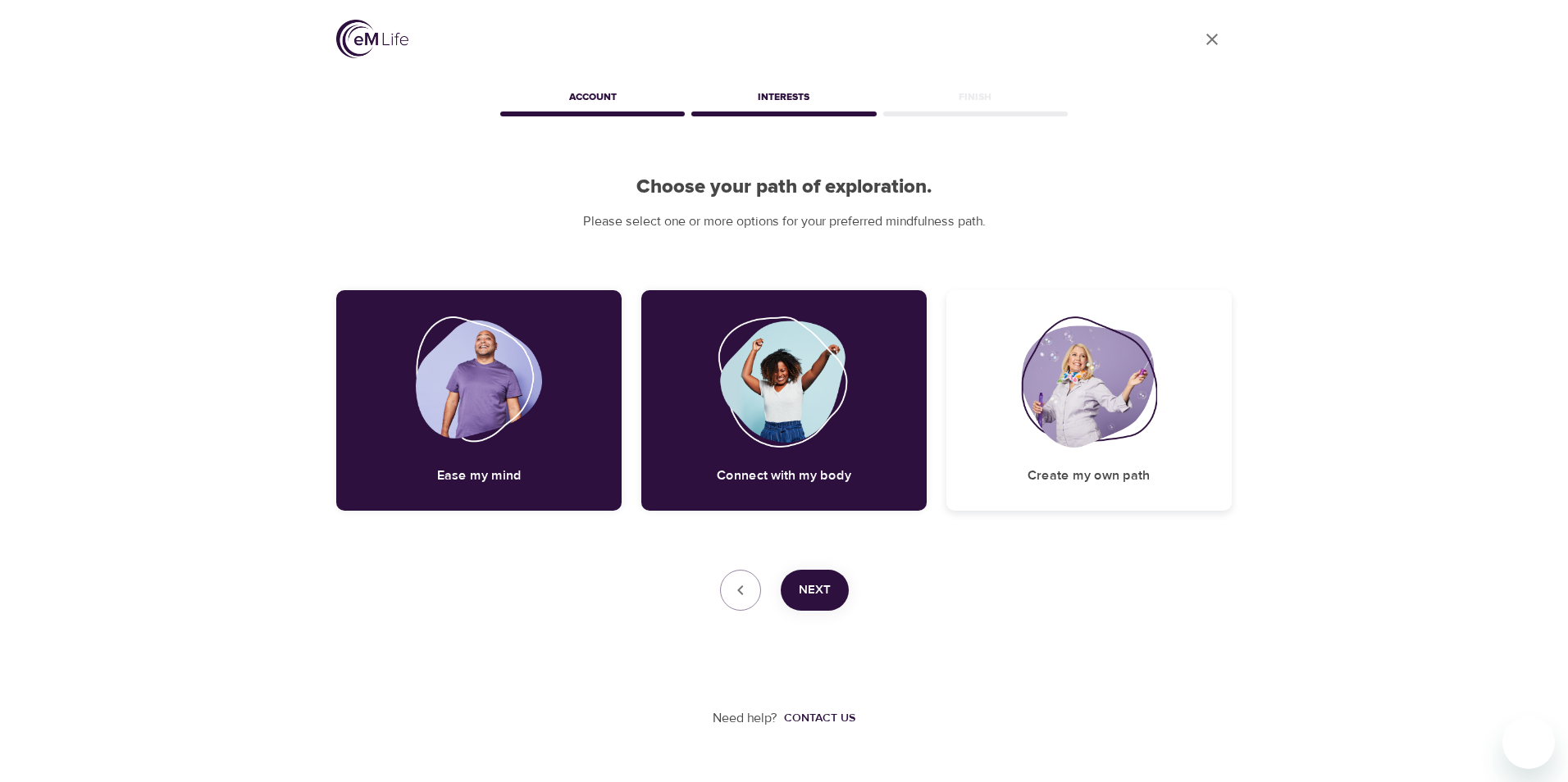
click at [1073, 386] on img at bounding box center [1089, 382] width 136 height 131
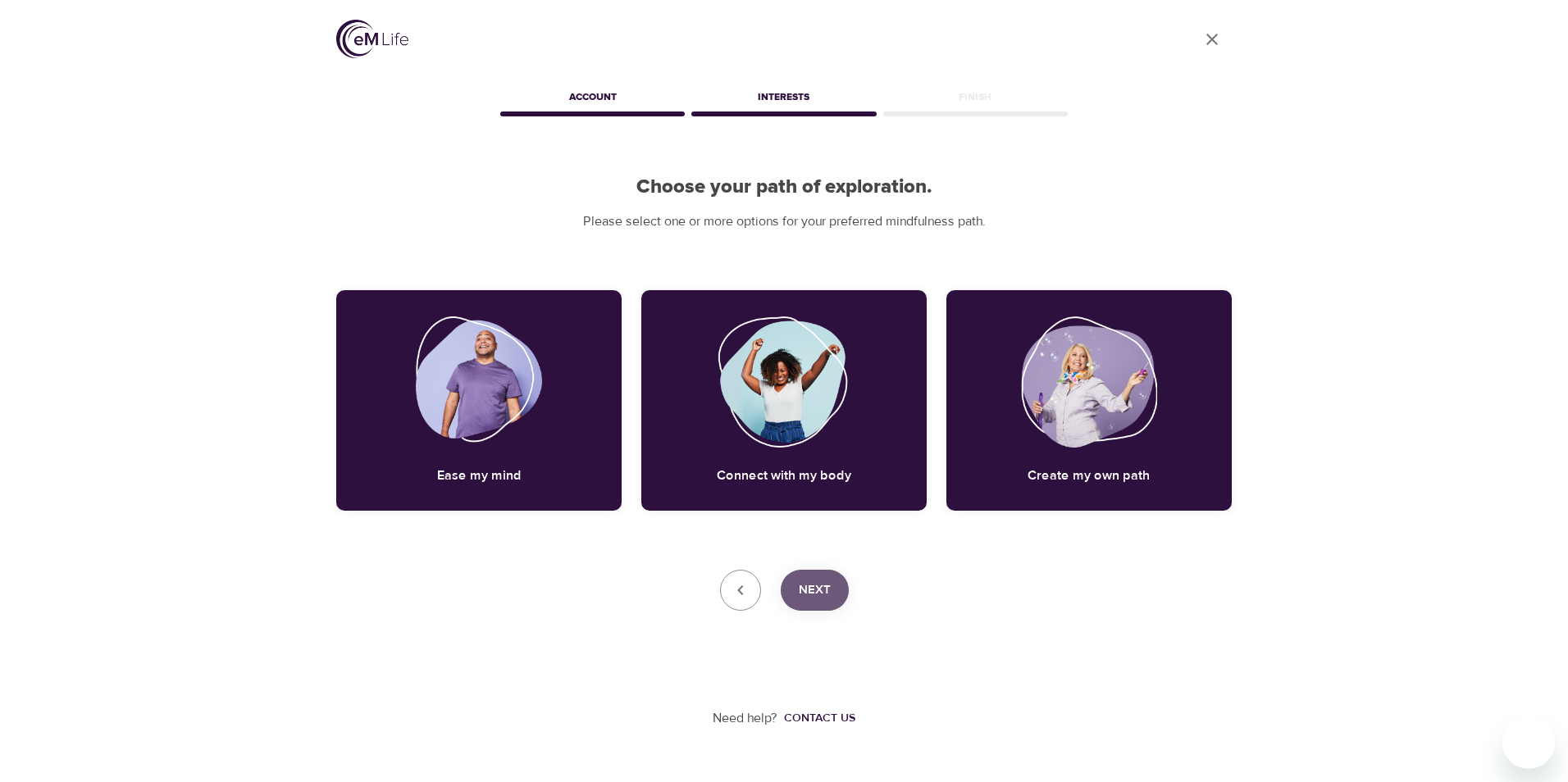
click at [816, 610] on button "Next" at bounding box center [814, 591] width 68 height 41
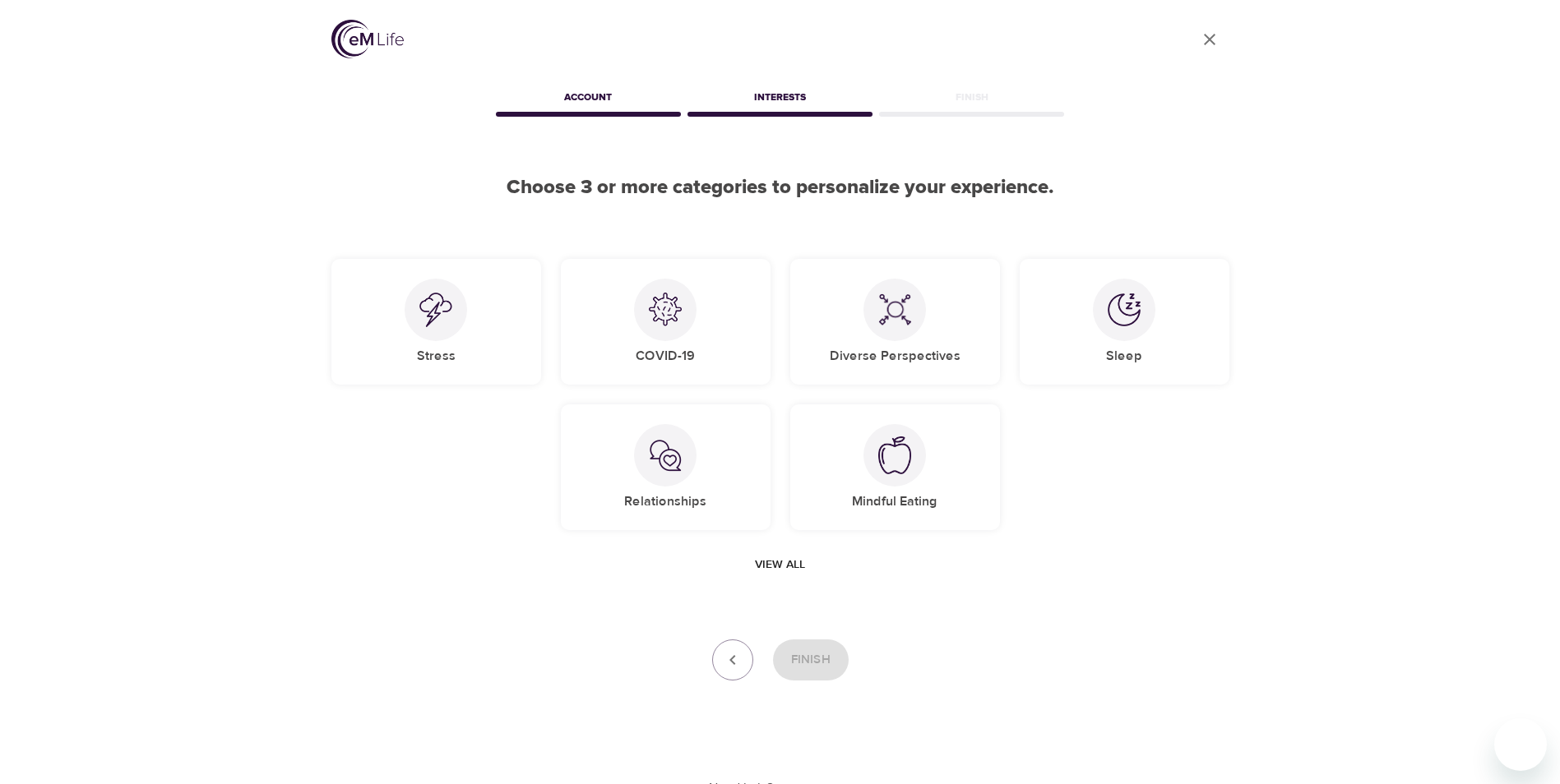
click at [787, 566] on span "View all" at bounding box center [780, 565] width 50 height 21
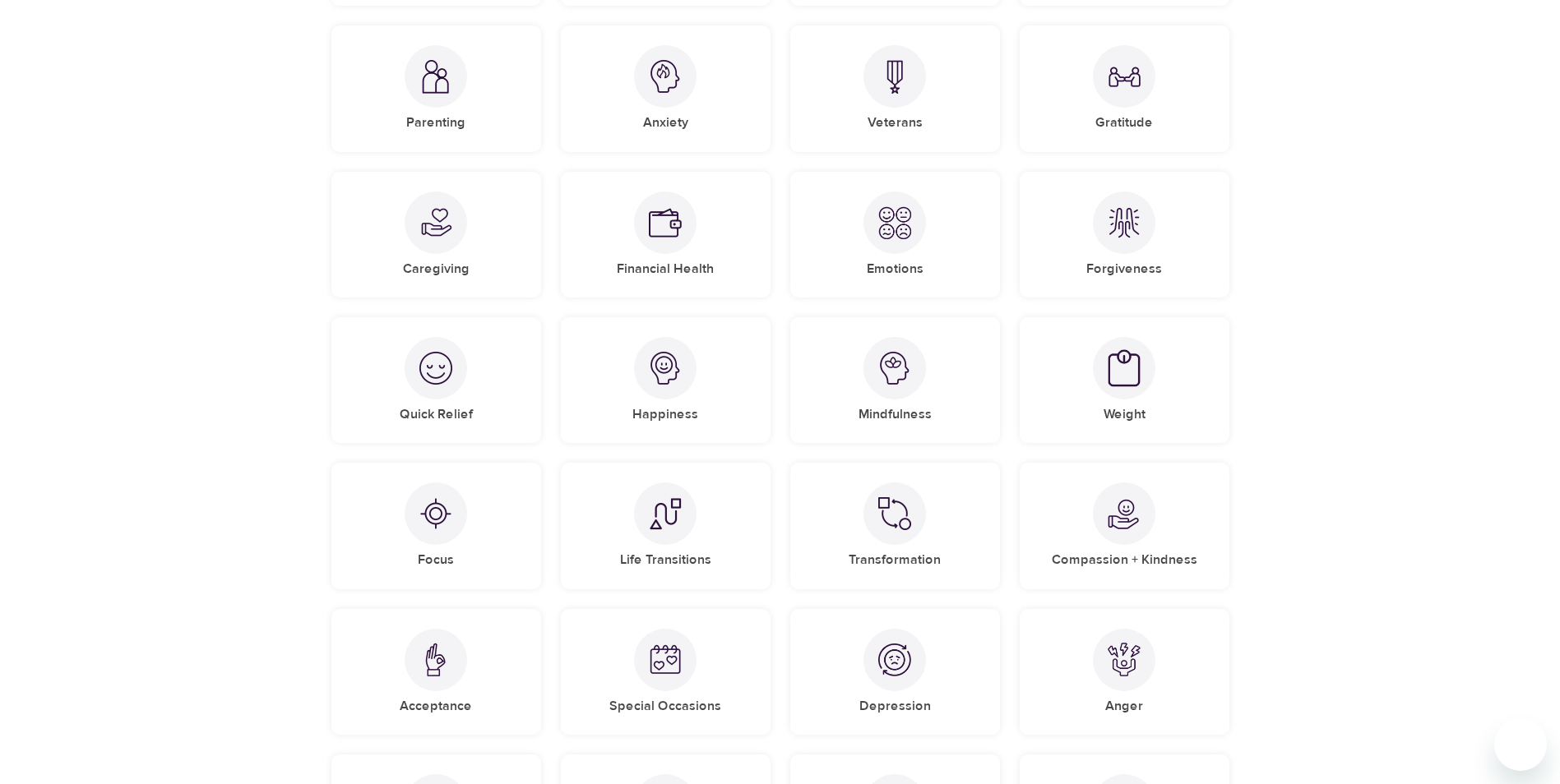
scroll to position [576, 0]
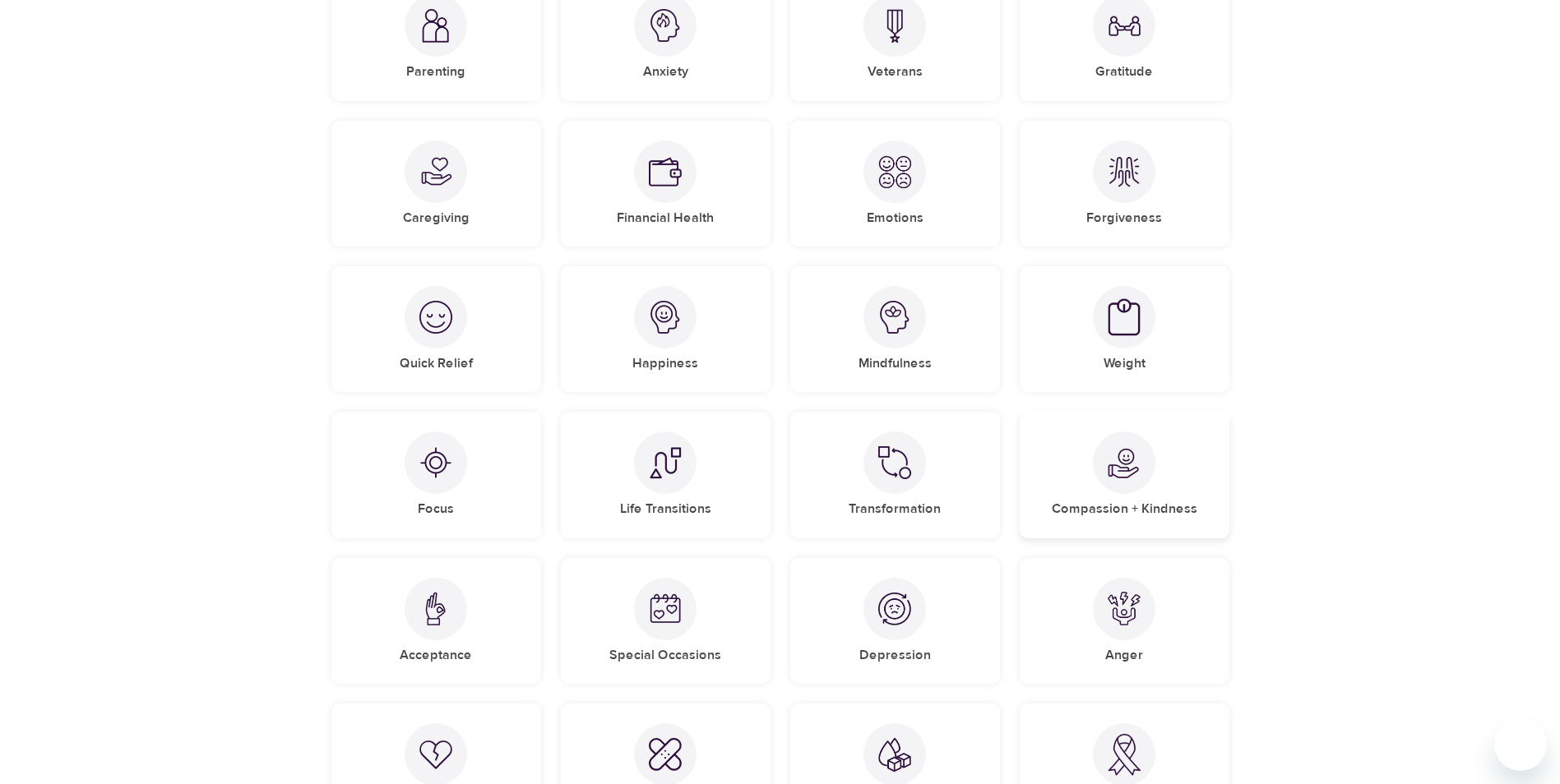
click at [1124, 501] on h5 "Compassion + Kindness" at bounding box center [1125, 510] width 145 height 18
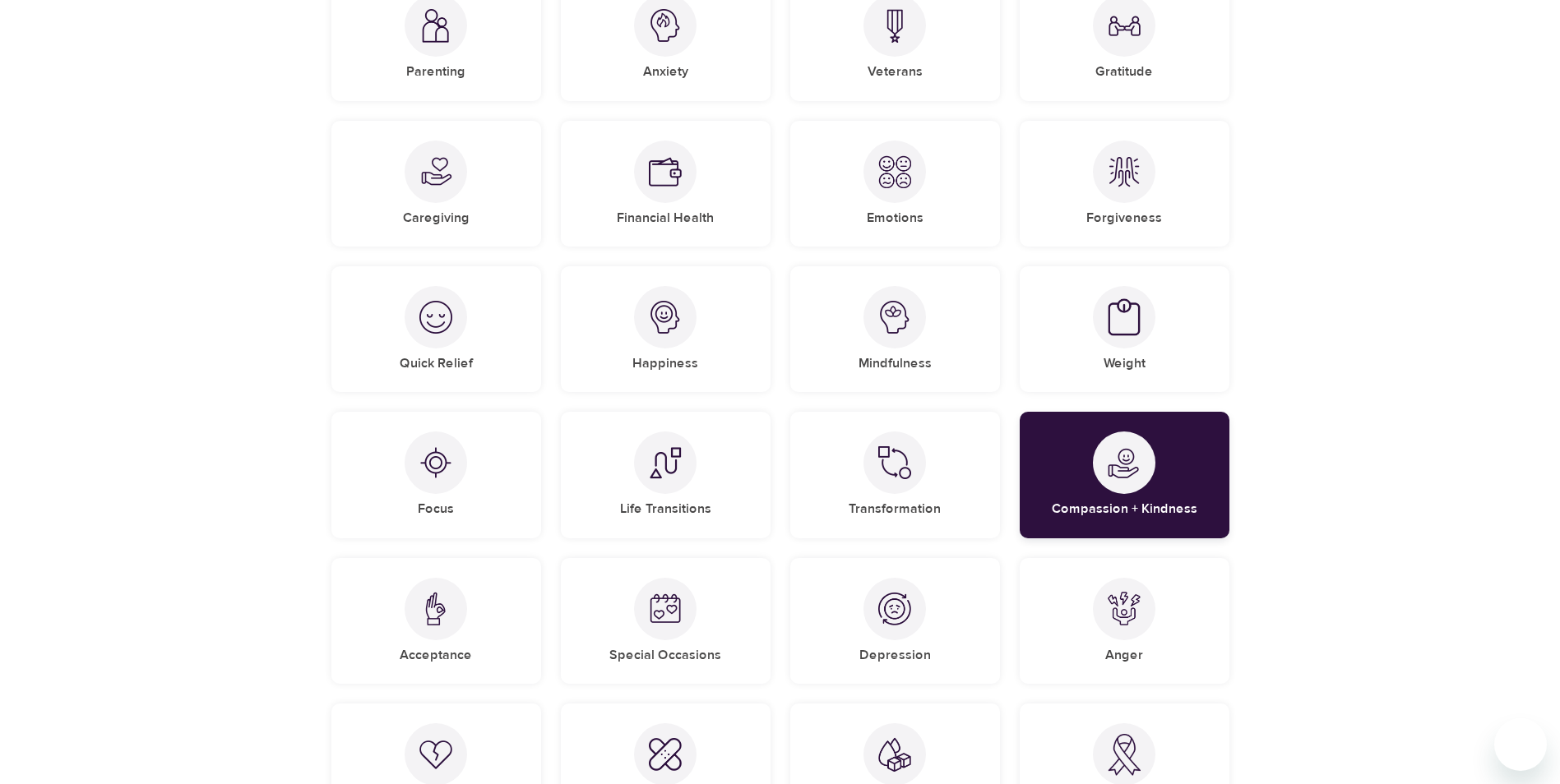
click at [1124, 501] on h5 "Compassion + Kindness" at bounding box center [1125, 510] width 145 height 18
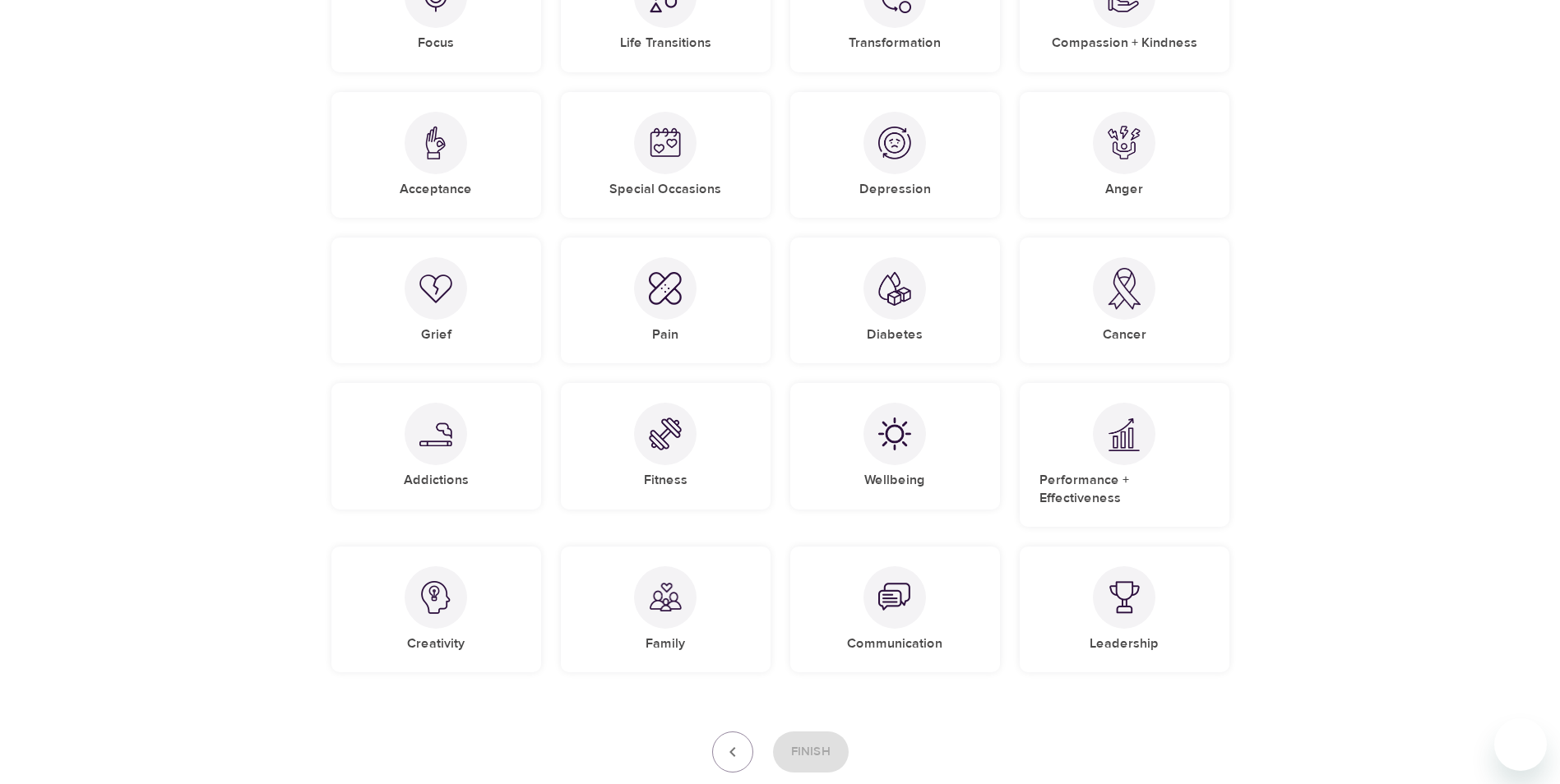
scroll to position [1130, 0]
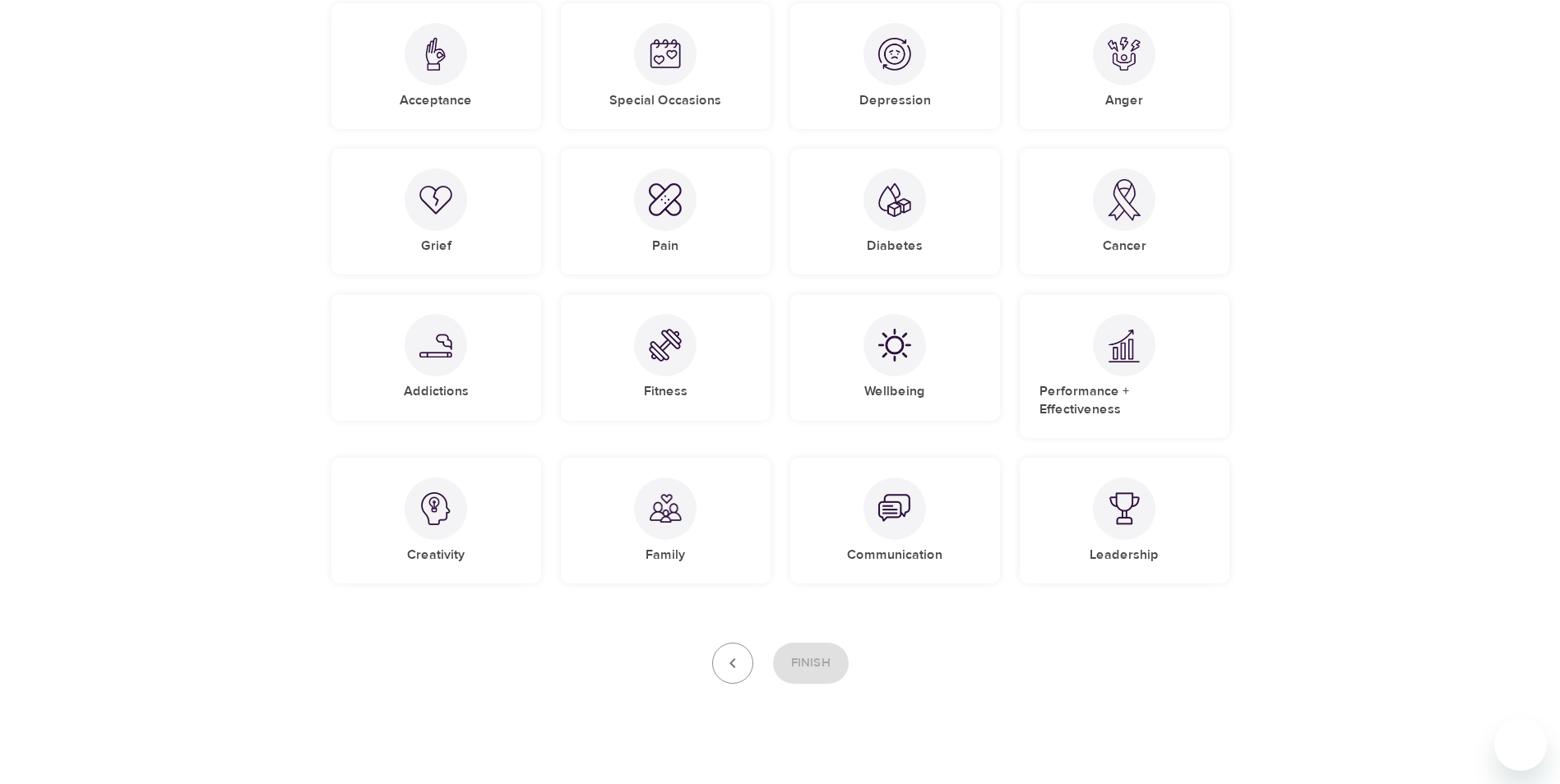
click at [734, 653] on icon "button" at bounding box center [732, 663] width 20 height 20
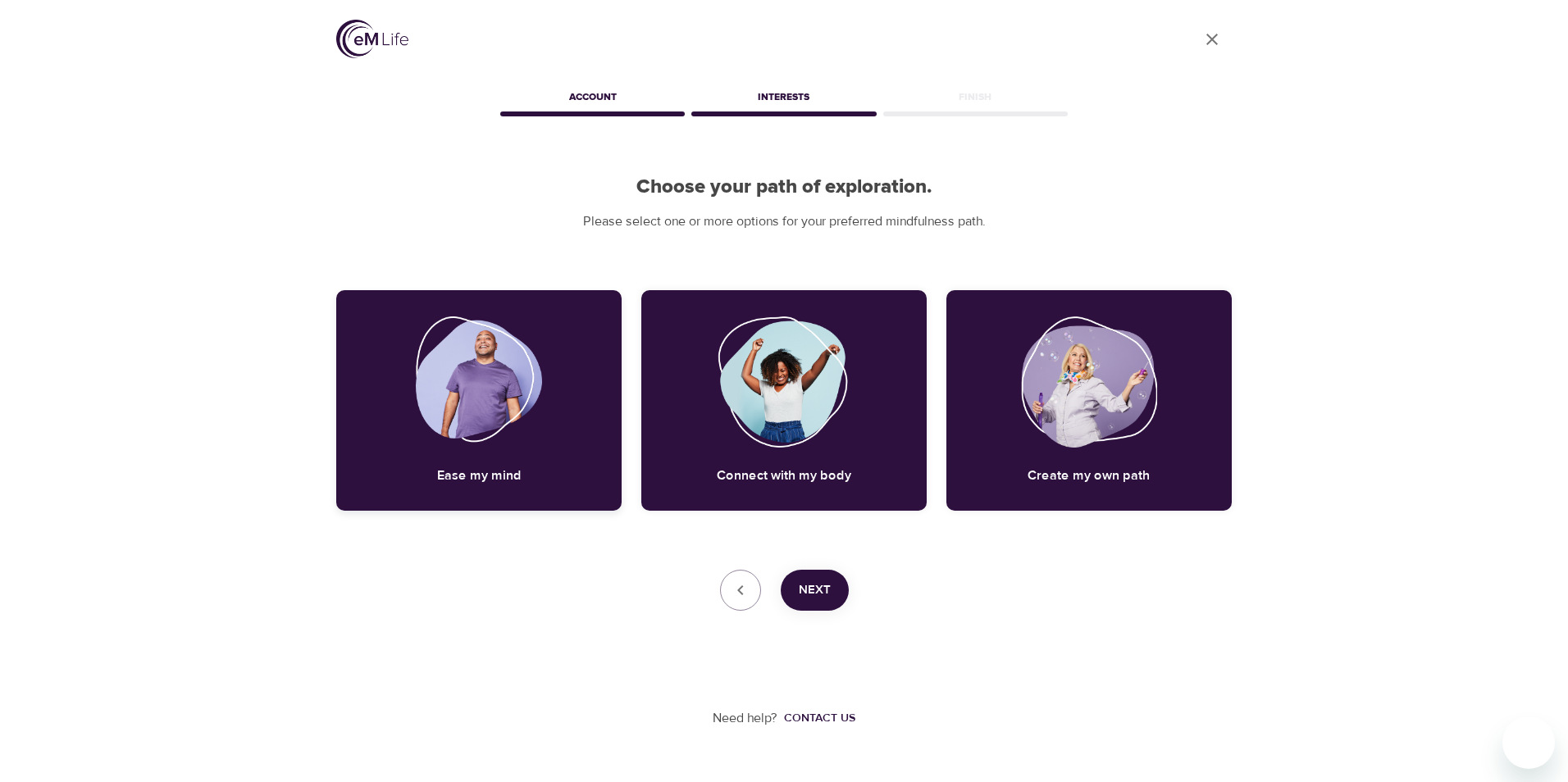
click at [494, 424] on img at bounding box center [479, 382] width 127 height 131
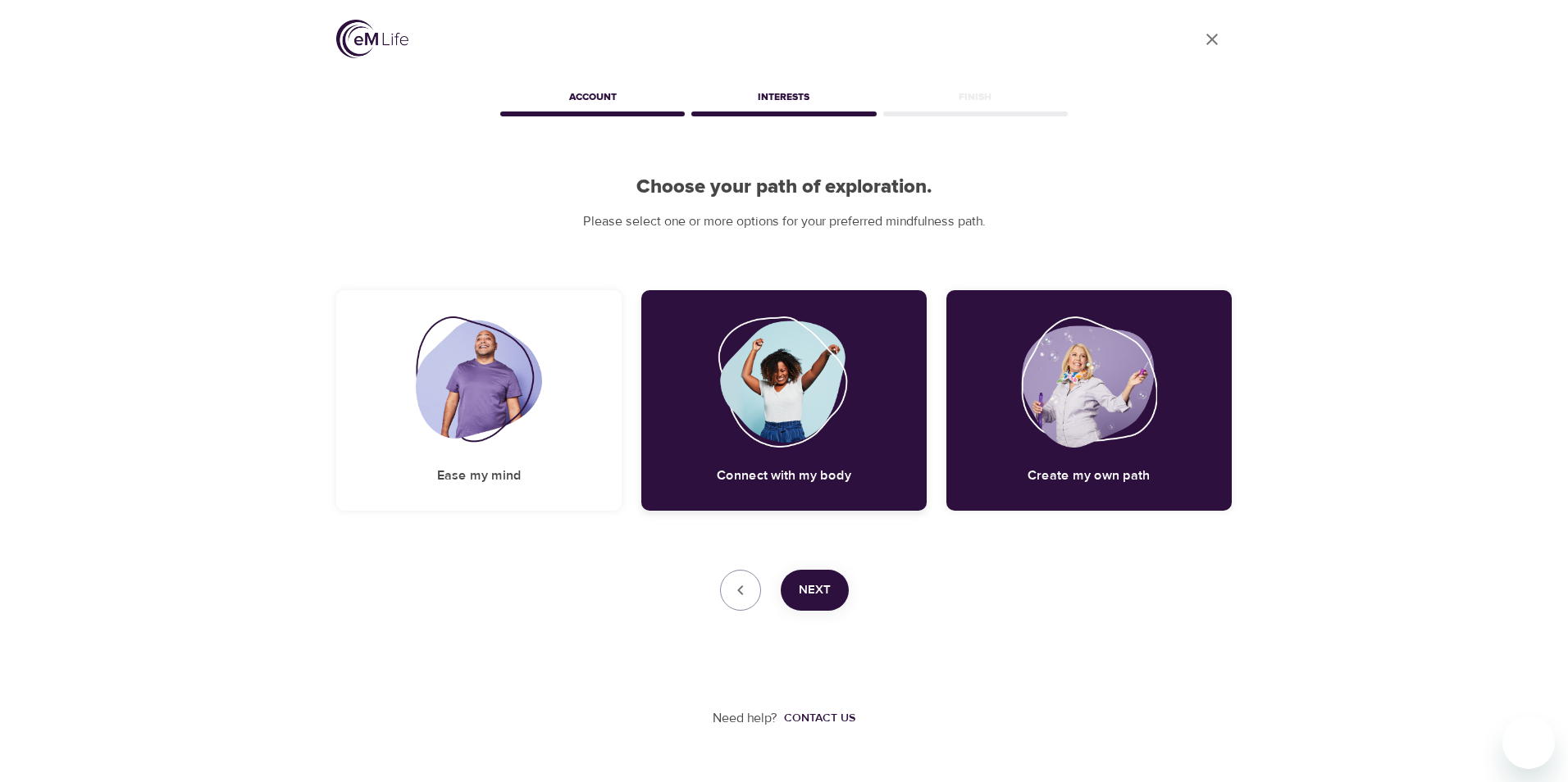
click at [806, 400] on img at bounding box center [784, 382] width 133 height 131
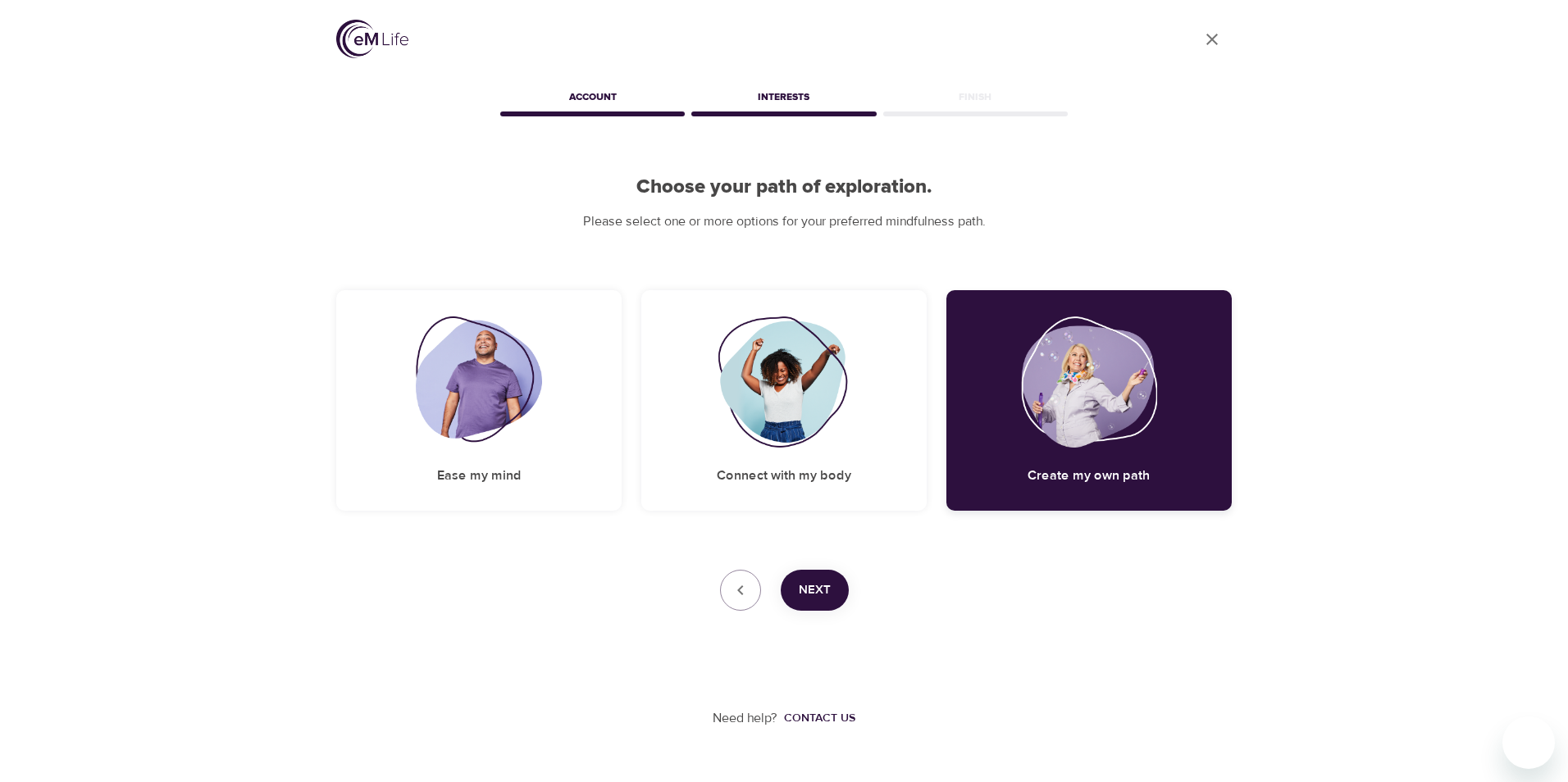
click at [1037, 407] on img at bounding box center [1089, 382] width 136 height 131
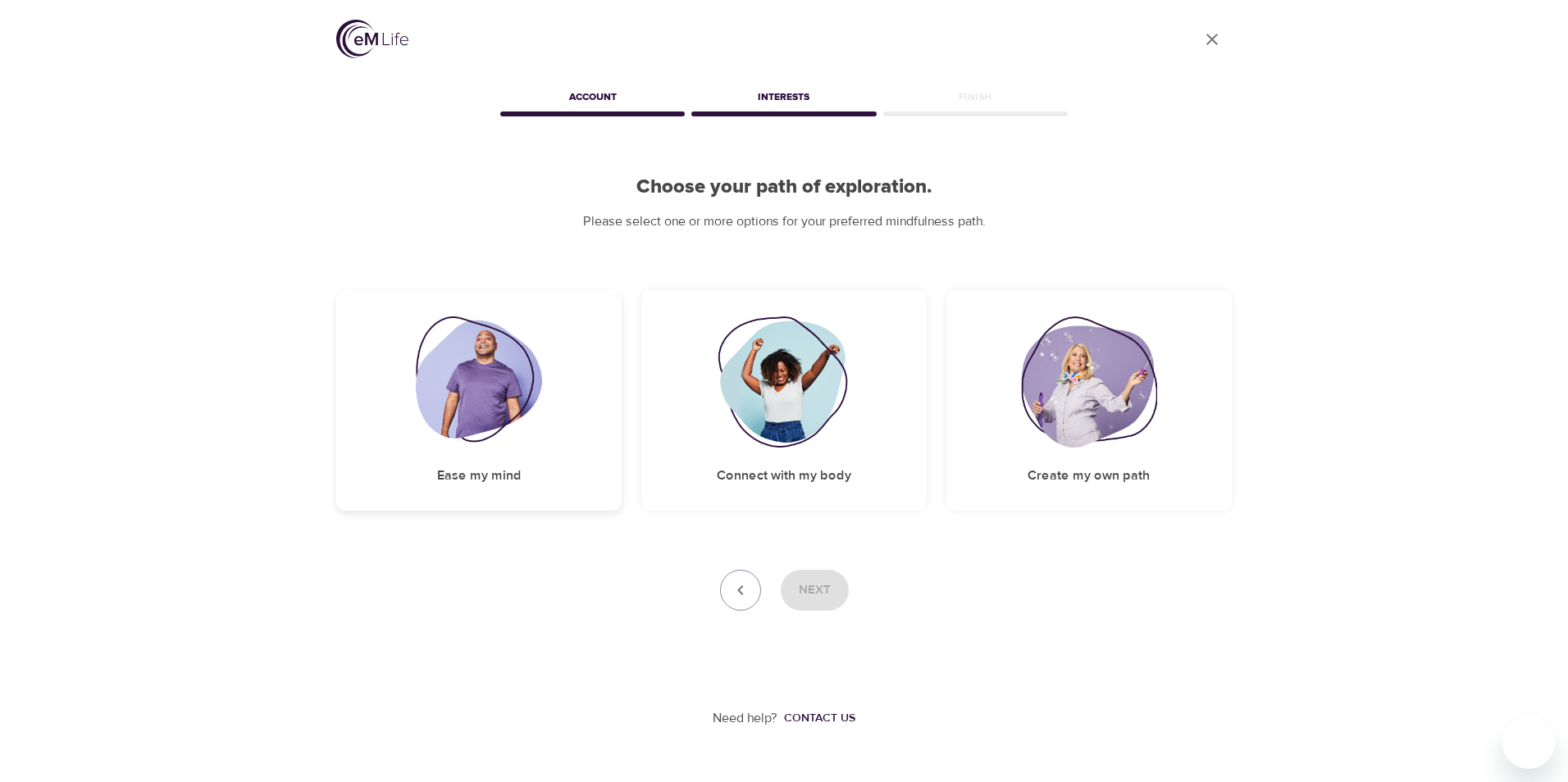
click at [475, 407] on img at bounding box center [479, 382] width 127 height 131
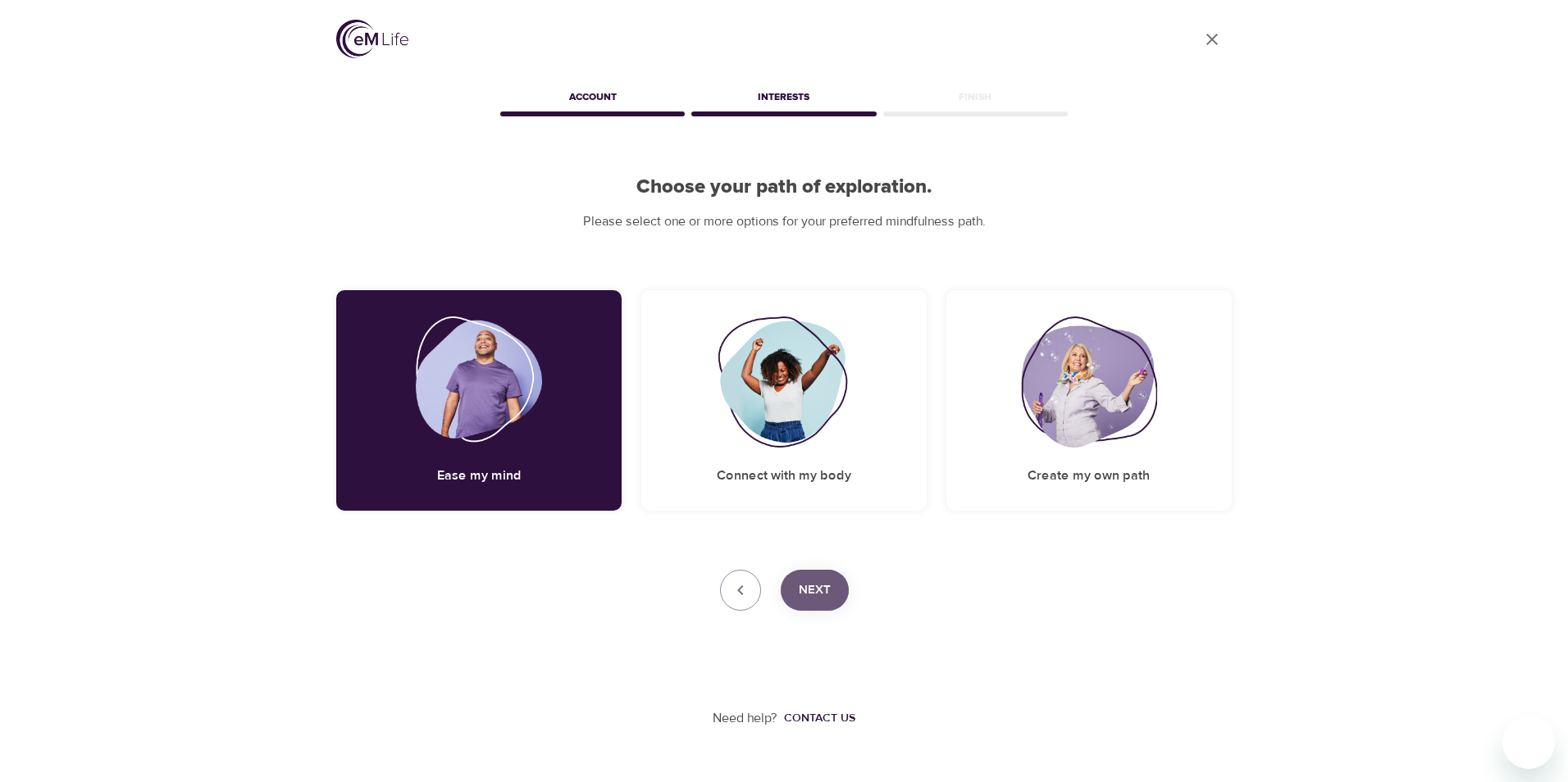
click at [813, 595] on span "Next" at bounding box center [814, 591] width 32 height 22
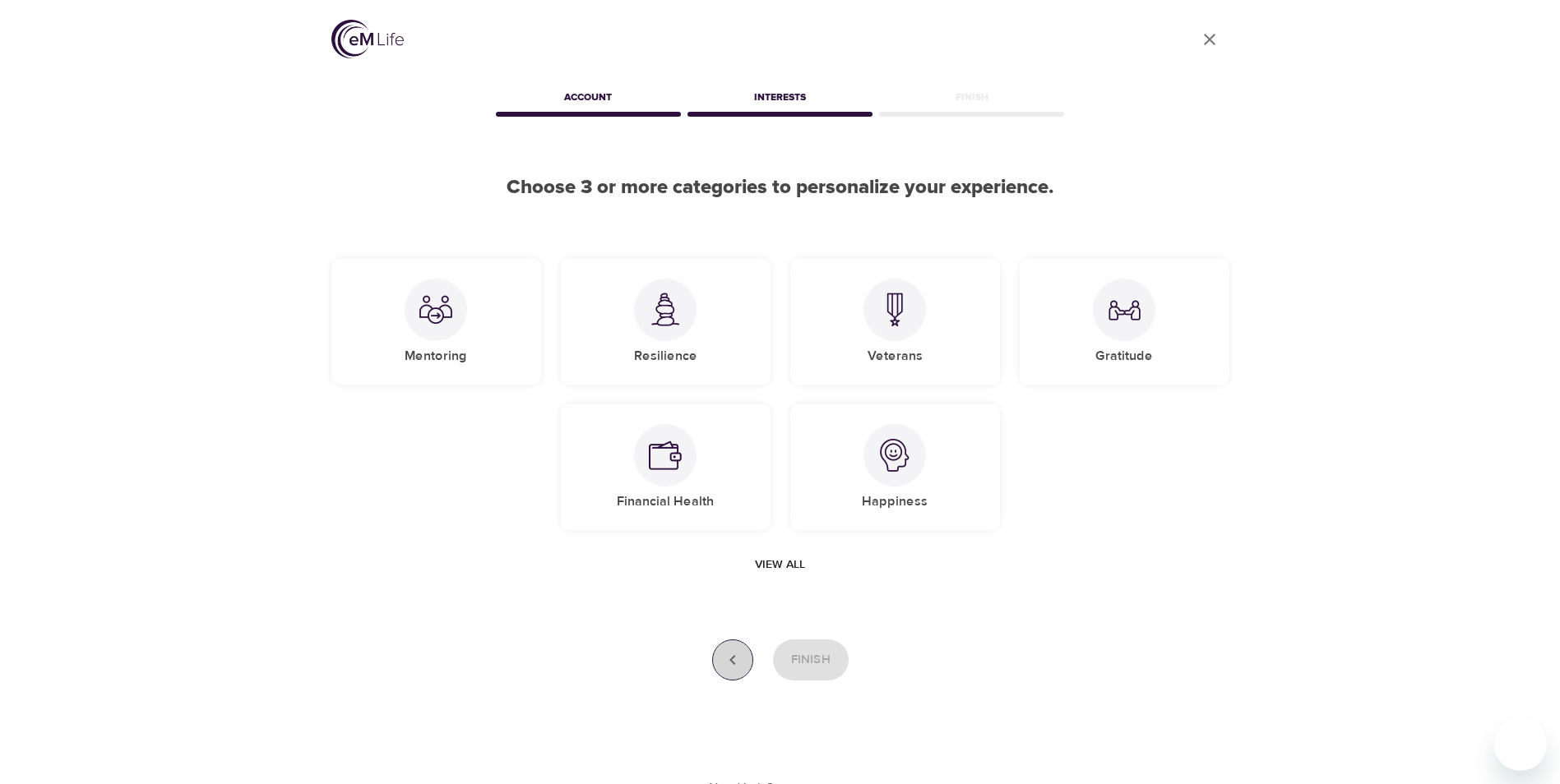
click at [730, 666] on icon "button" at bounding box center [732, 660] width 20 height 20
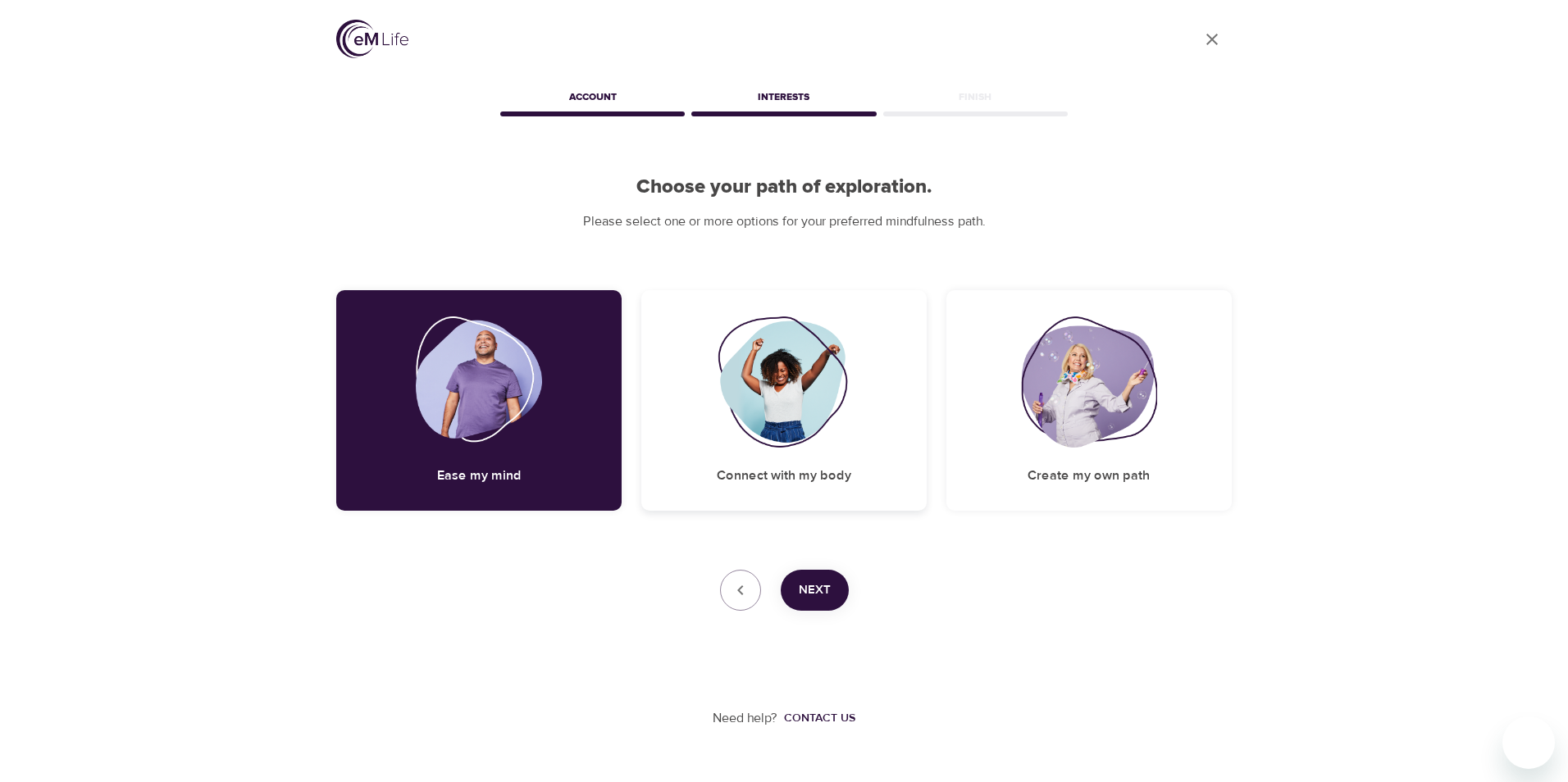
click at [792, 409] on img at bounding box center [784, 382] width 133 height 131
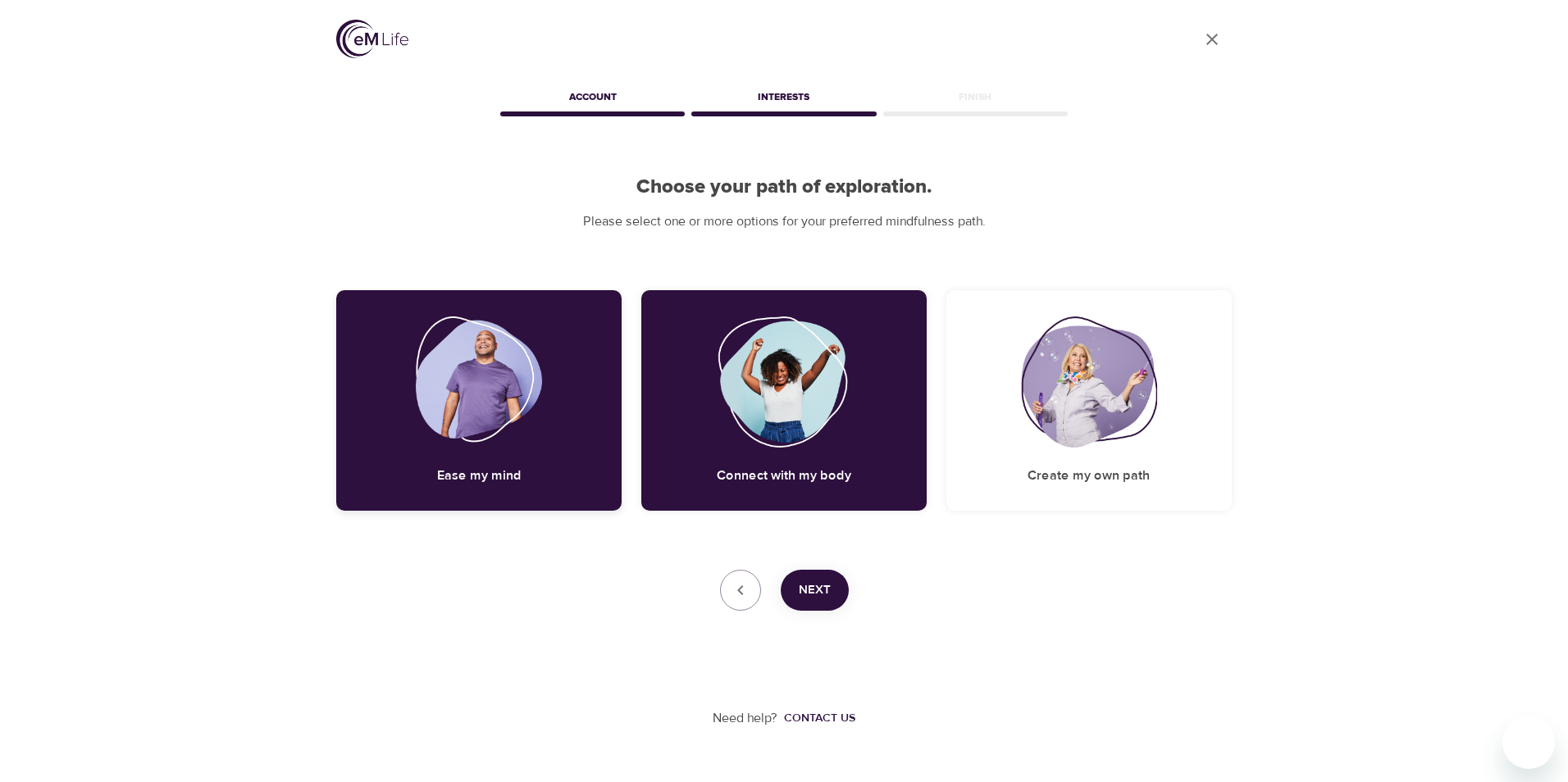
click at [446, 427] on img at bounding box center [479, 382] width 127 height 131
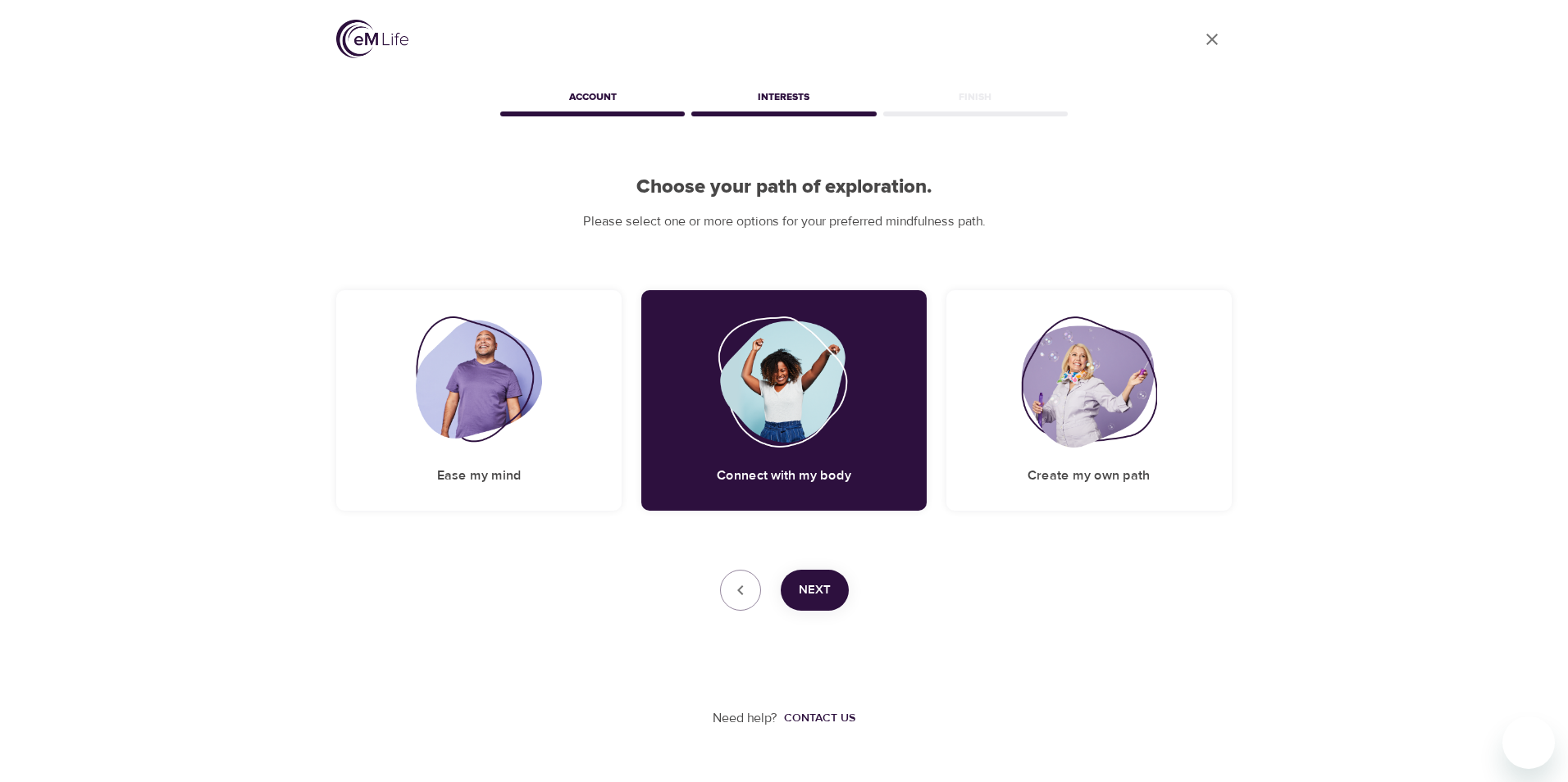
click at [817, 596] on span "Next" at bounding box center [814, 591] width 32 height 22
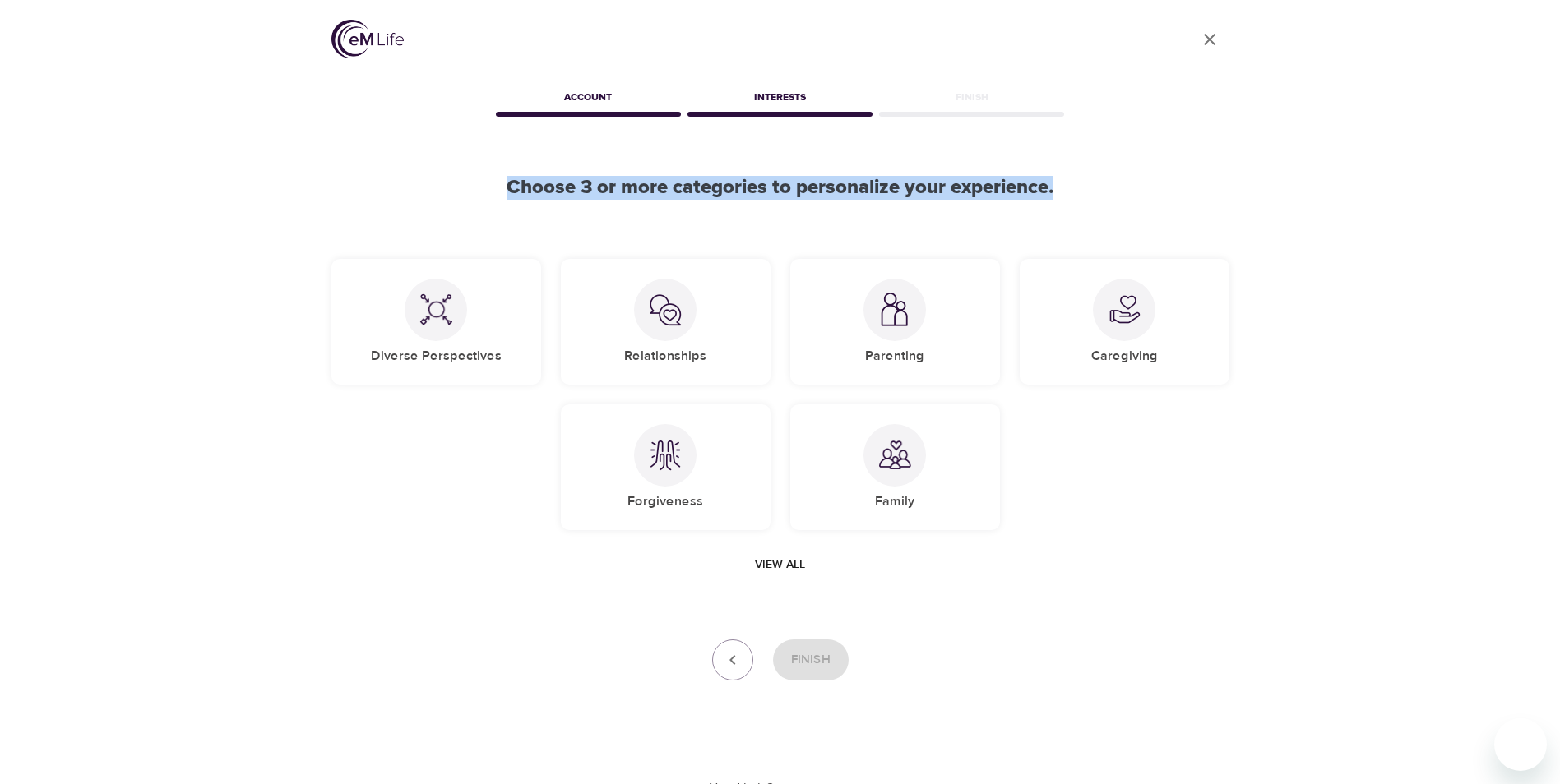
drag, startPoint x: 506, startPoint y: 189, endPoint x: 1074, endPoint y: 189, distance: 568.0
click at [1074, 189] on h2 "Choose 3 or more categories to personalize your experience." at bounding box center [780, 188] width 898 height 24
copy h2 "Choose 3 or more categories to personalize your experience."
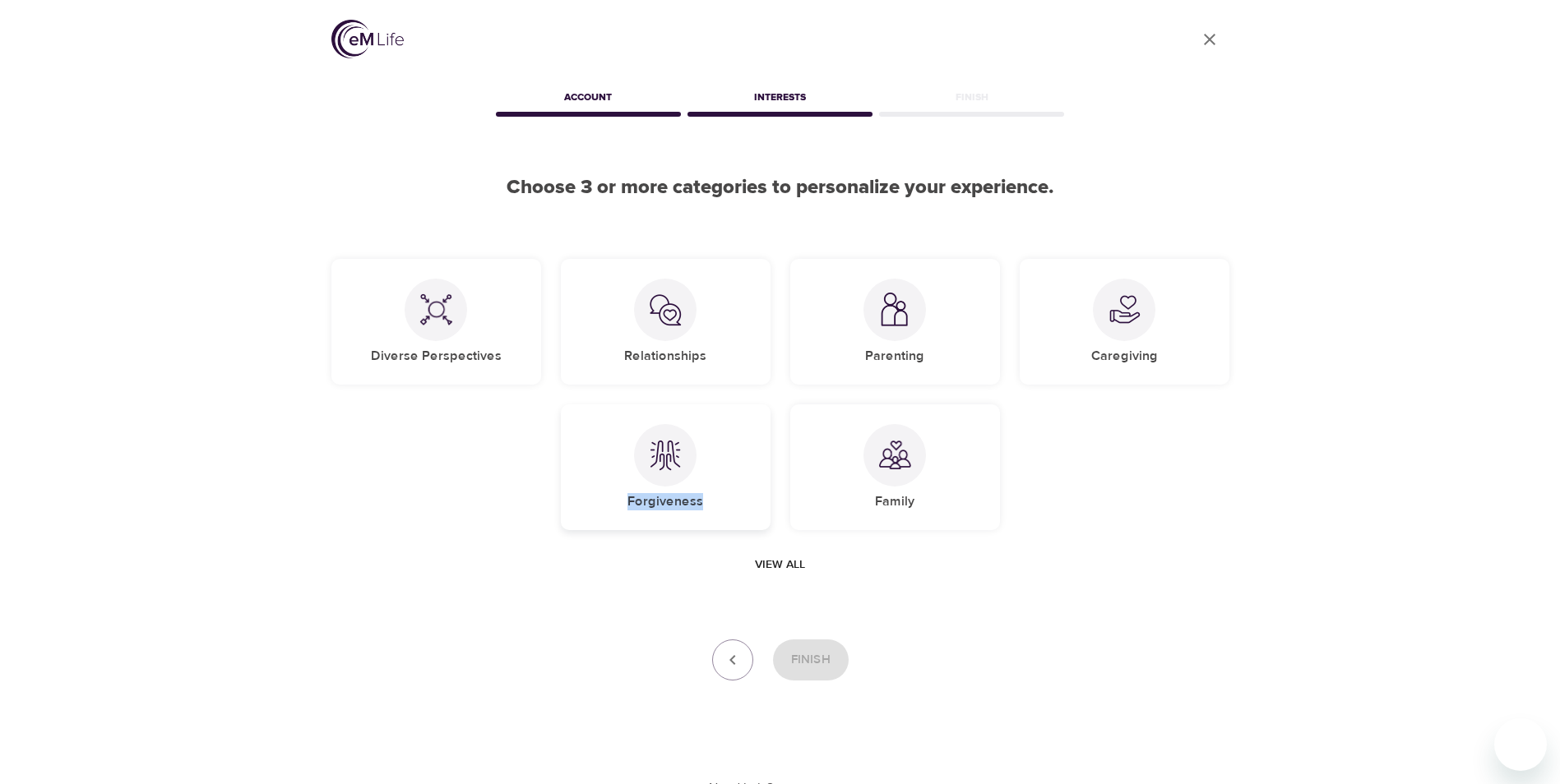
drag, startPoint x: 725, startPoint y: 503, endPoint x: 625, endPoint y: 505, distance: 100.0
click at [625, 505] on div "Forgiveness" at bounding box center [665, 468] width 209 height 126
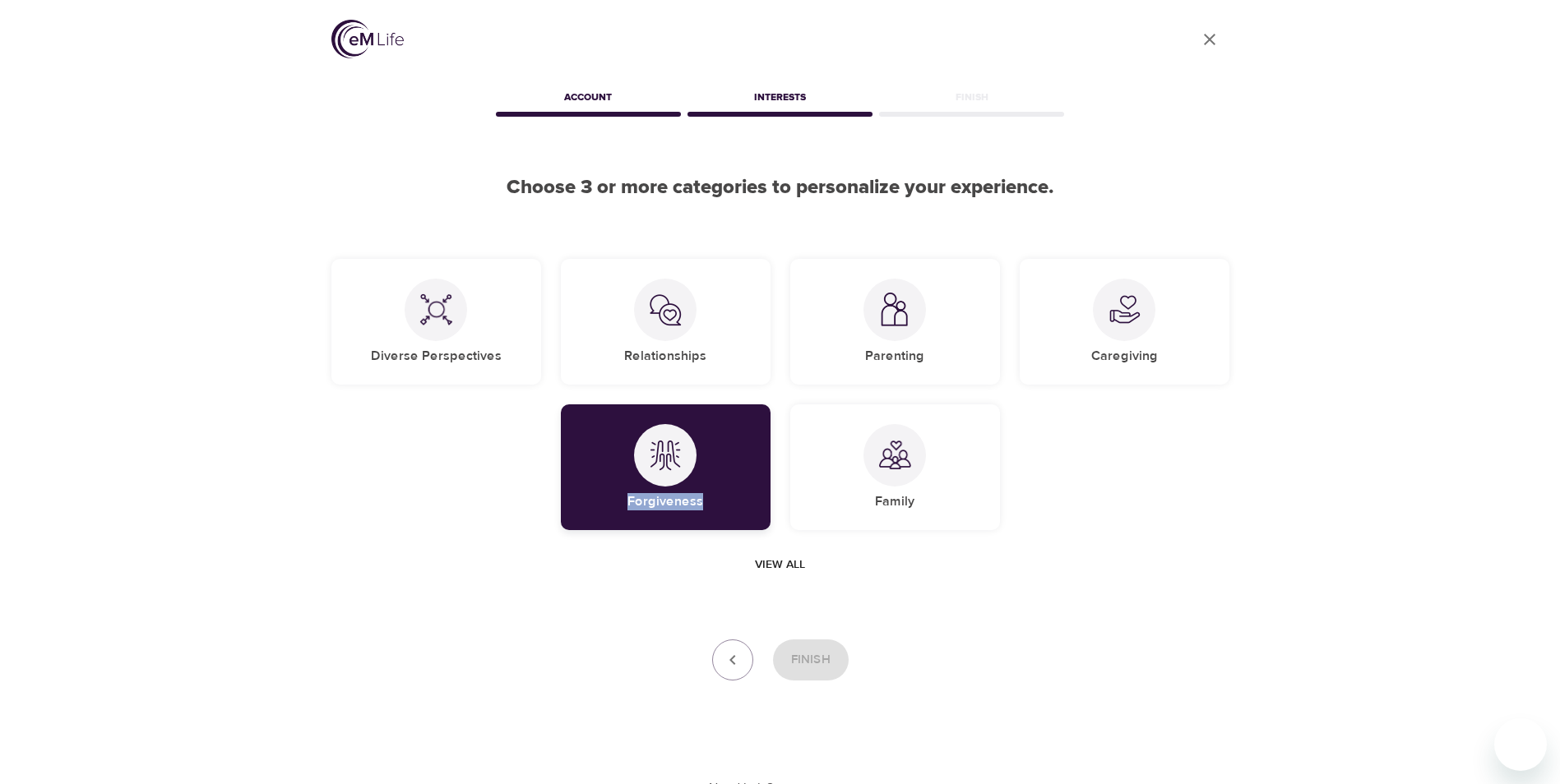
copy h5 "Forgiveness"
drag, startPoint x: 1170, startPoint y: 360, endPoint x: 1096, endPoint y: 357, distance: 74.1
click at [1096, 357] on div "Caregiving" at bounding box center [1125, 322] width 209 height 126
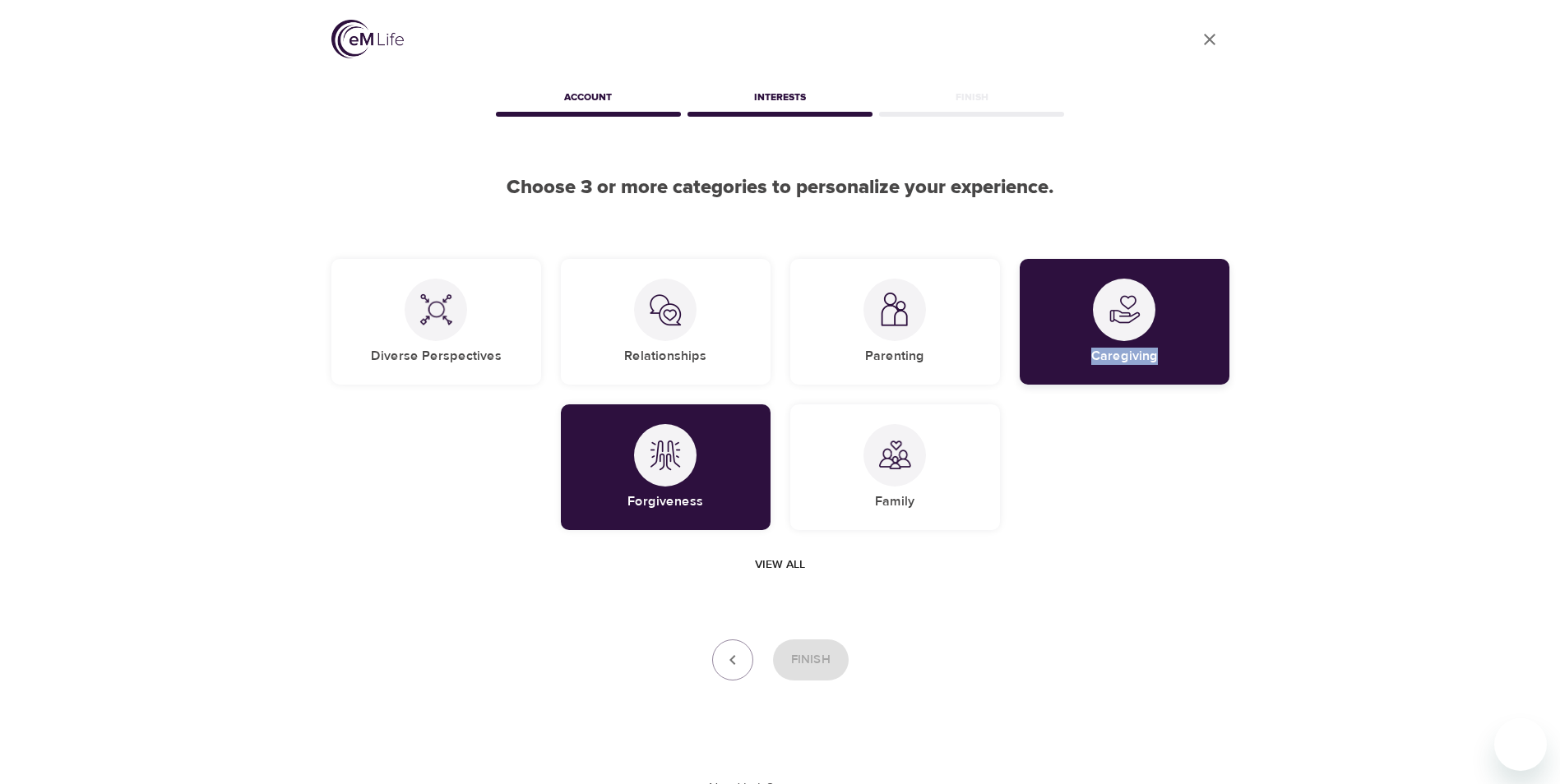
copy h5 "Caregiving"
click at [733, 663] on icon "button" at bounding box center [732, 660] width 6 height 10
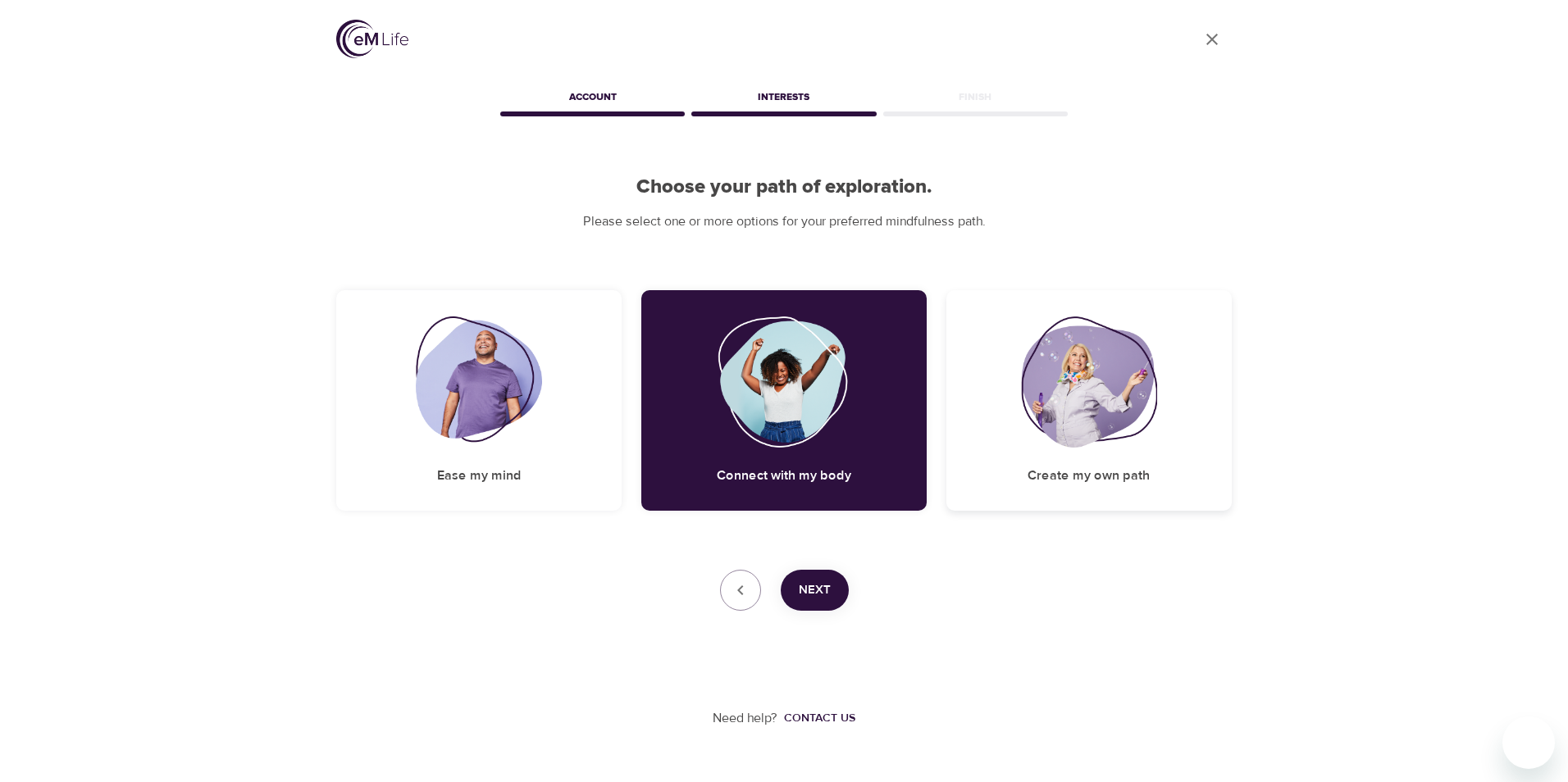
click at [1105, 420] on img at bounding box center [1089, 382] width 136 height 131
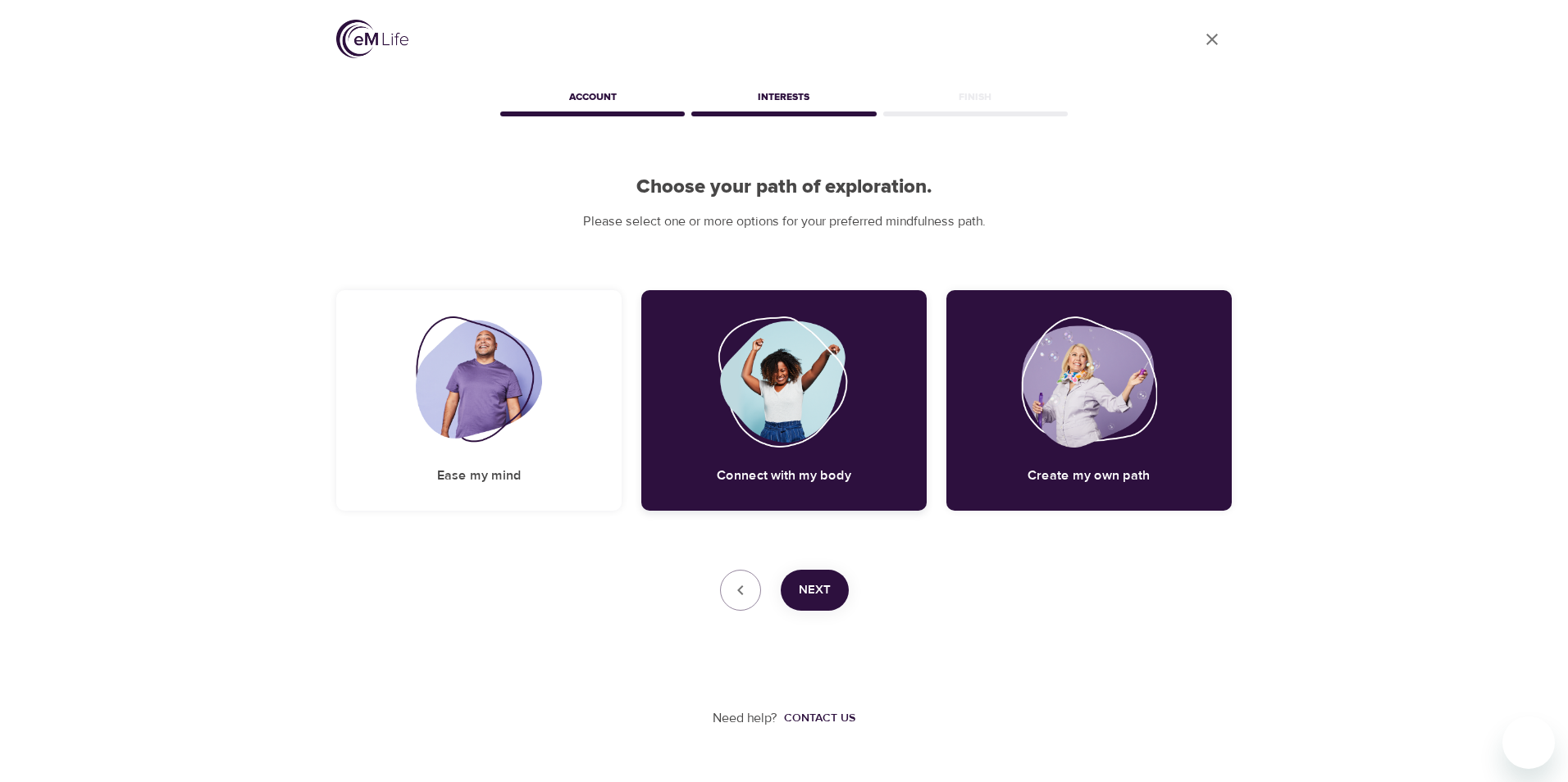
click at [808, 439] on img at bounding box center [784, 382] width 133 height 131
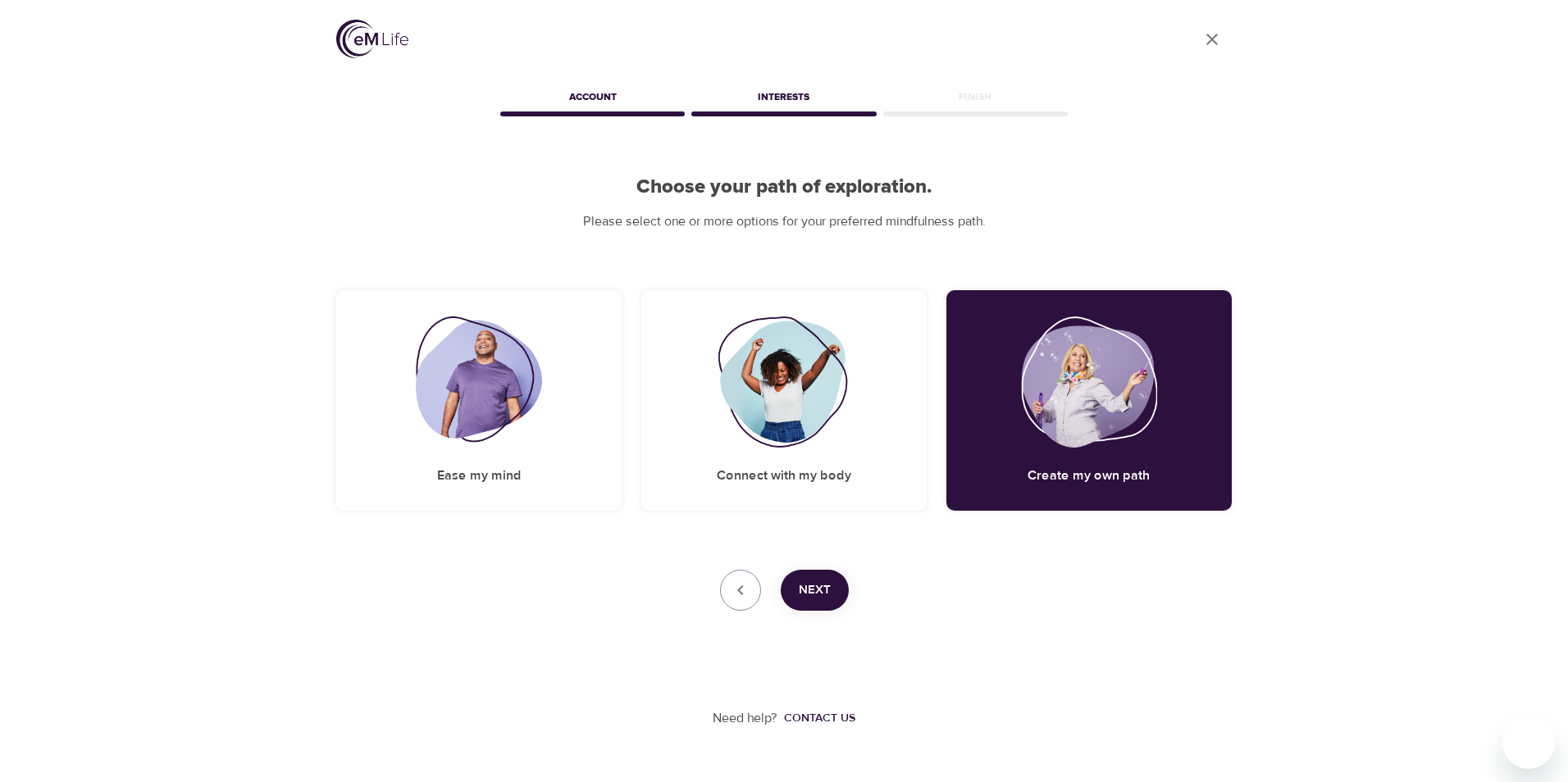
click at [806, 602] on button "Next" at bounding box center [814, 591] width 68 height 41
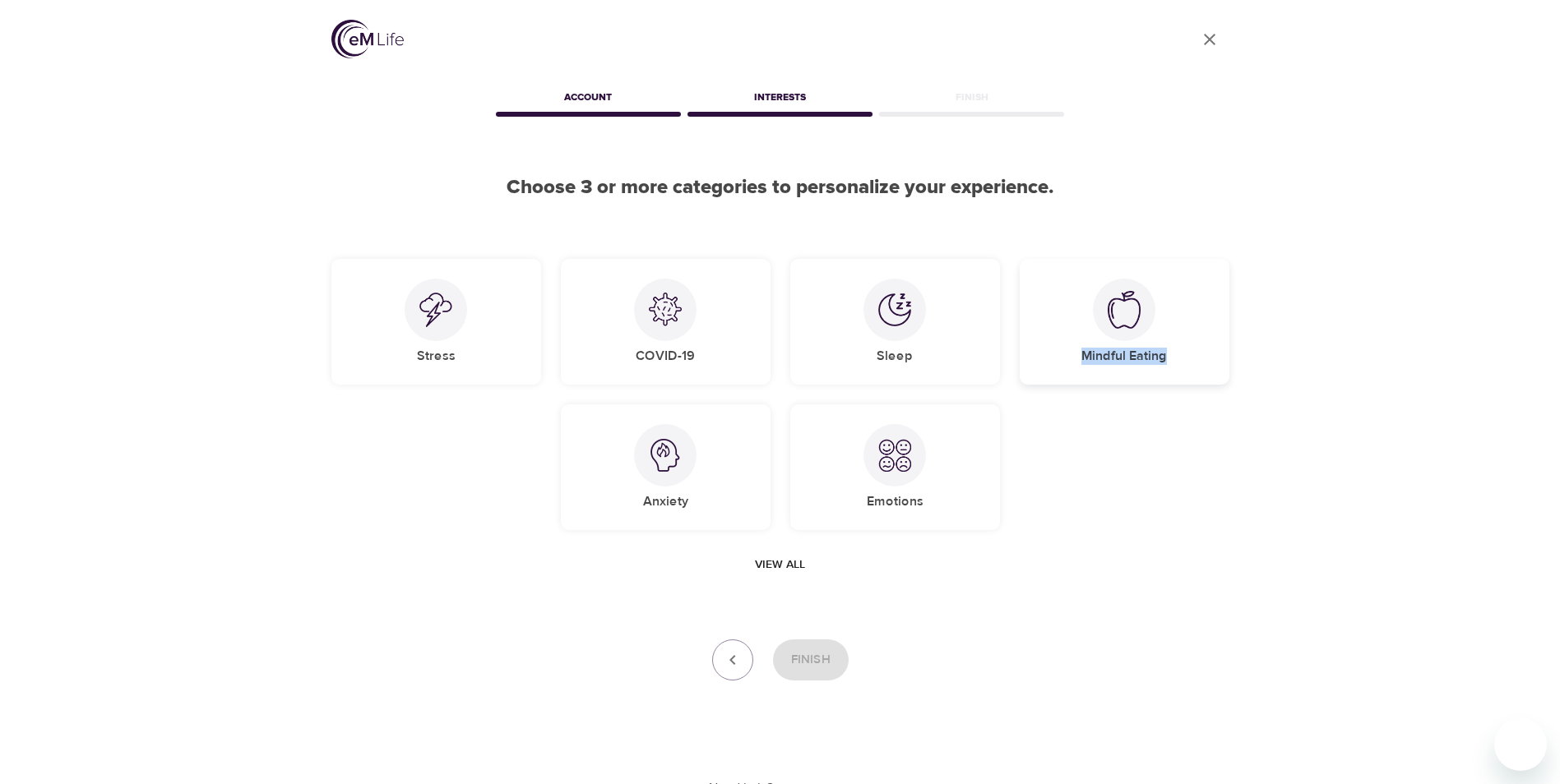
drag, startPoint x: 1180, startPoint y: 358, endPoint x: 1084, endPoint y: 359, distance: 96.0
click at [1084, 359] on div "Mindful Eating" at bounding box center [1125, 322] width 209 height 126
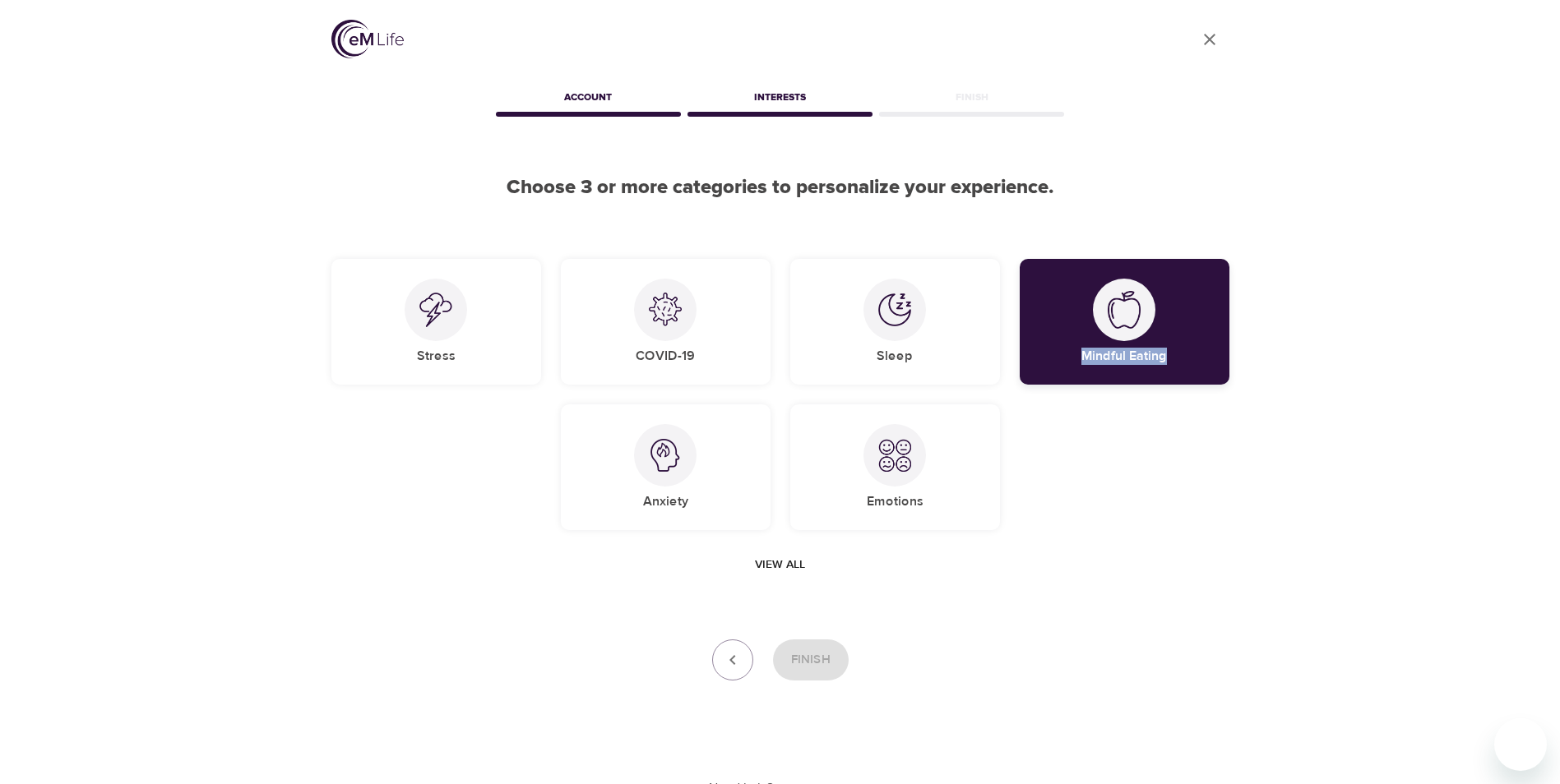
copy h5 "Mindful Eating"
click at [643, 514] on div "Anxiety" at bounding box center [665, 468] width 209 height 126
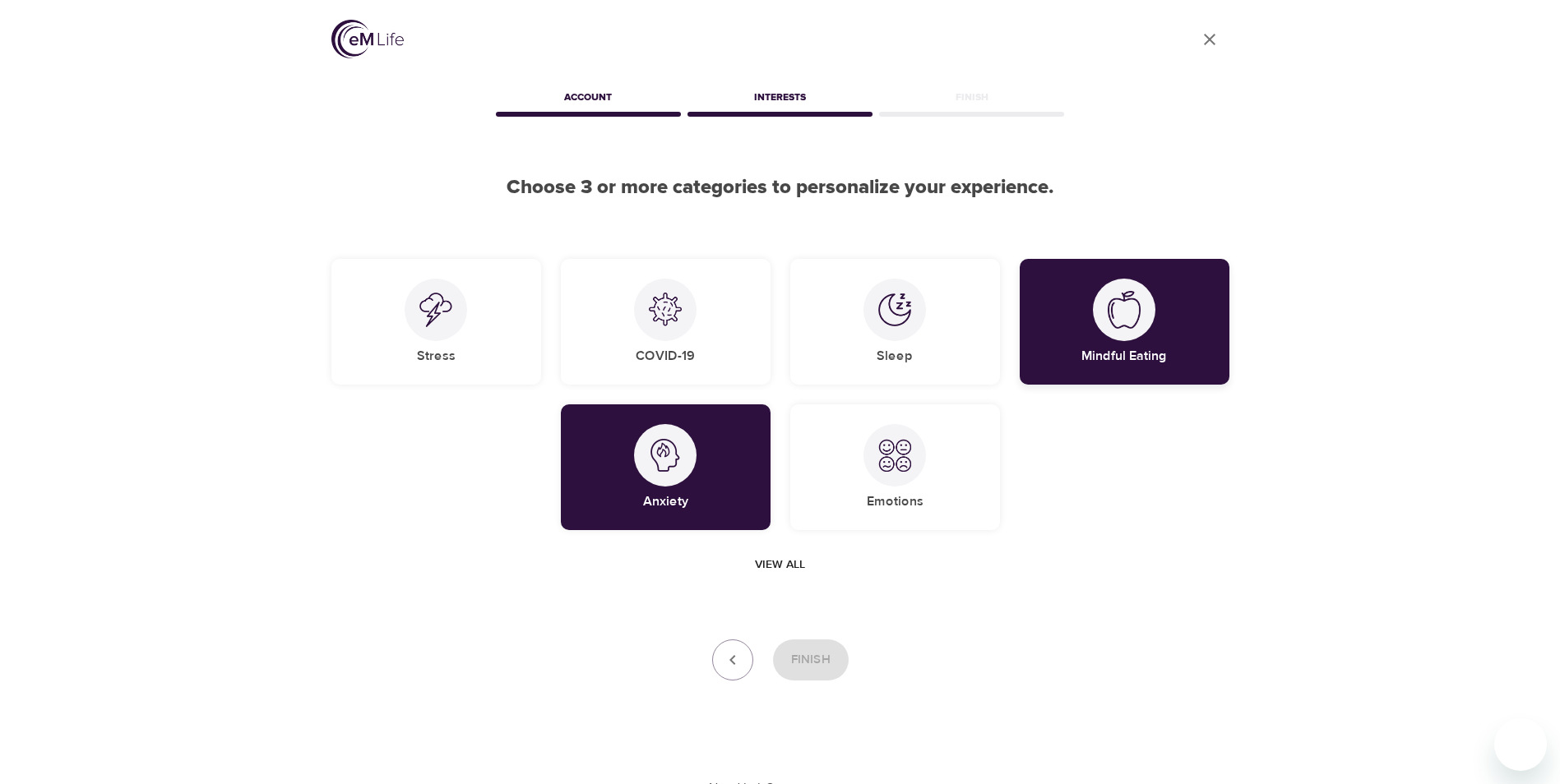
click at [1202, 327] on div "Mindful Eating" at bounding box center [1125, 322] width 209 height 126
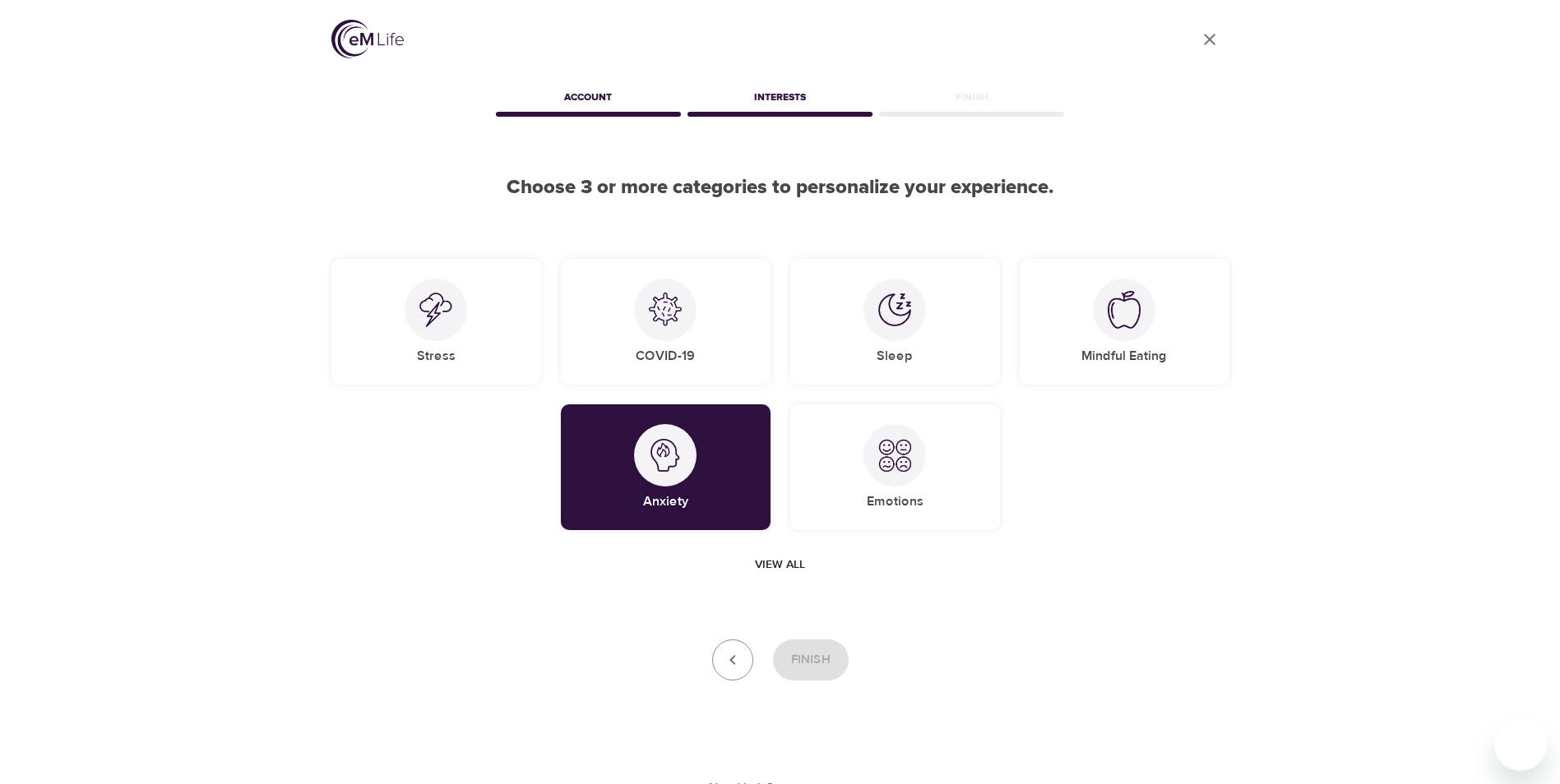
click at [644, 567] on div "View all" at bounding box center [780, 565] width 898 height 30
drag, startPoint x: 697, startPoint y: 507, endPoint x: 647, endPoint y: 507, distance: 50.0
click at [647, 507] on div "Anxiety" at bounding box center [665, 468] width 209 height 126
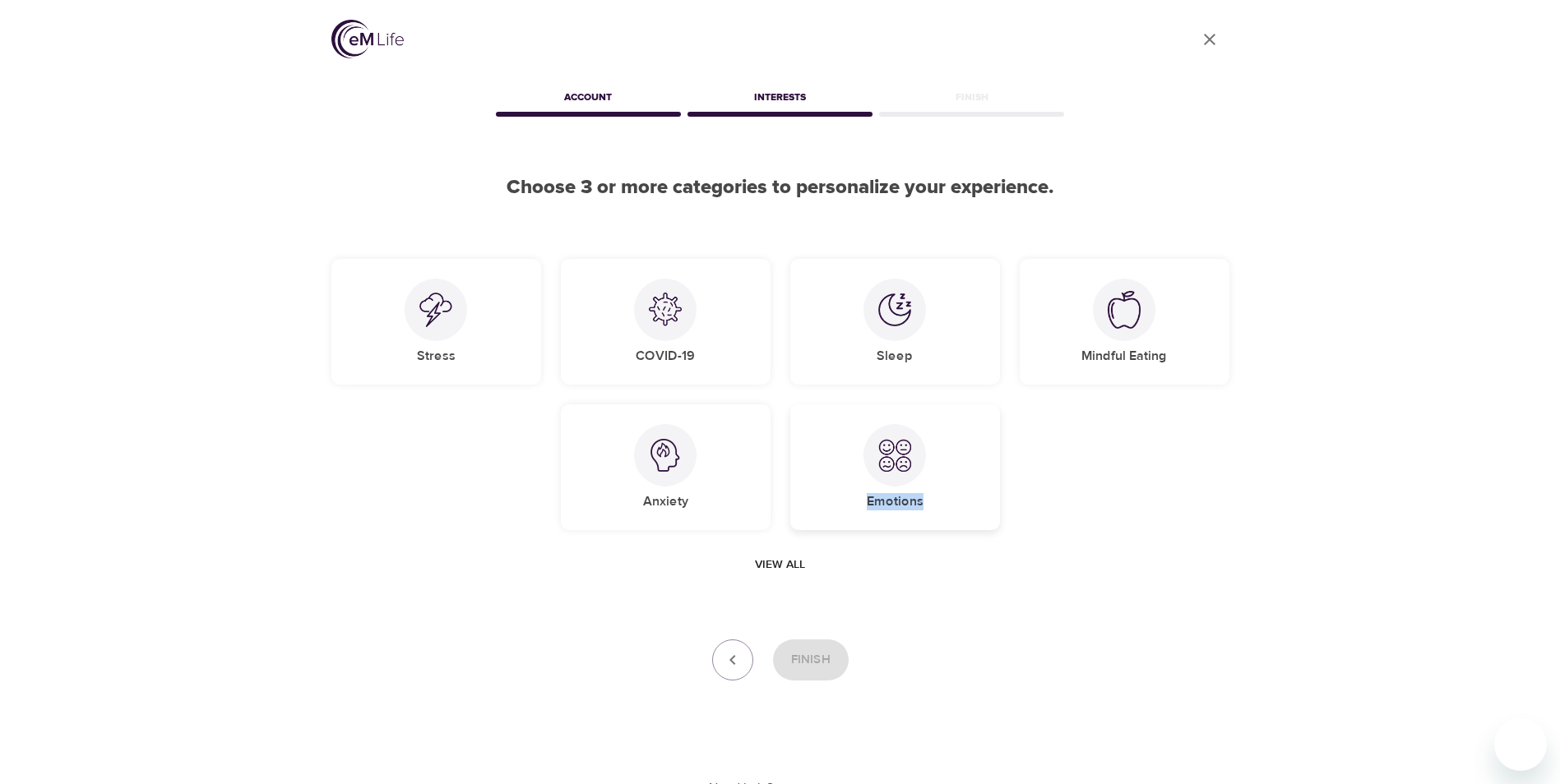
drag, startPoint x: 940, startPoint y: 503, endPoint x: 862, endPoint y: 503, distance: 78.0
click at [862, 503] on div "Emotions" at bounding box center [895, 468] width 209 height 126
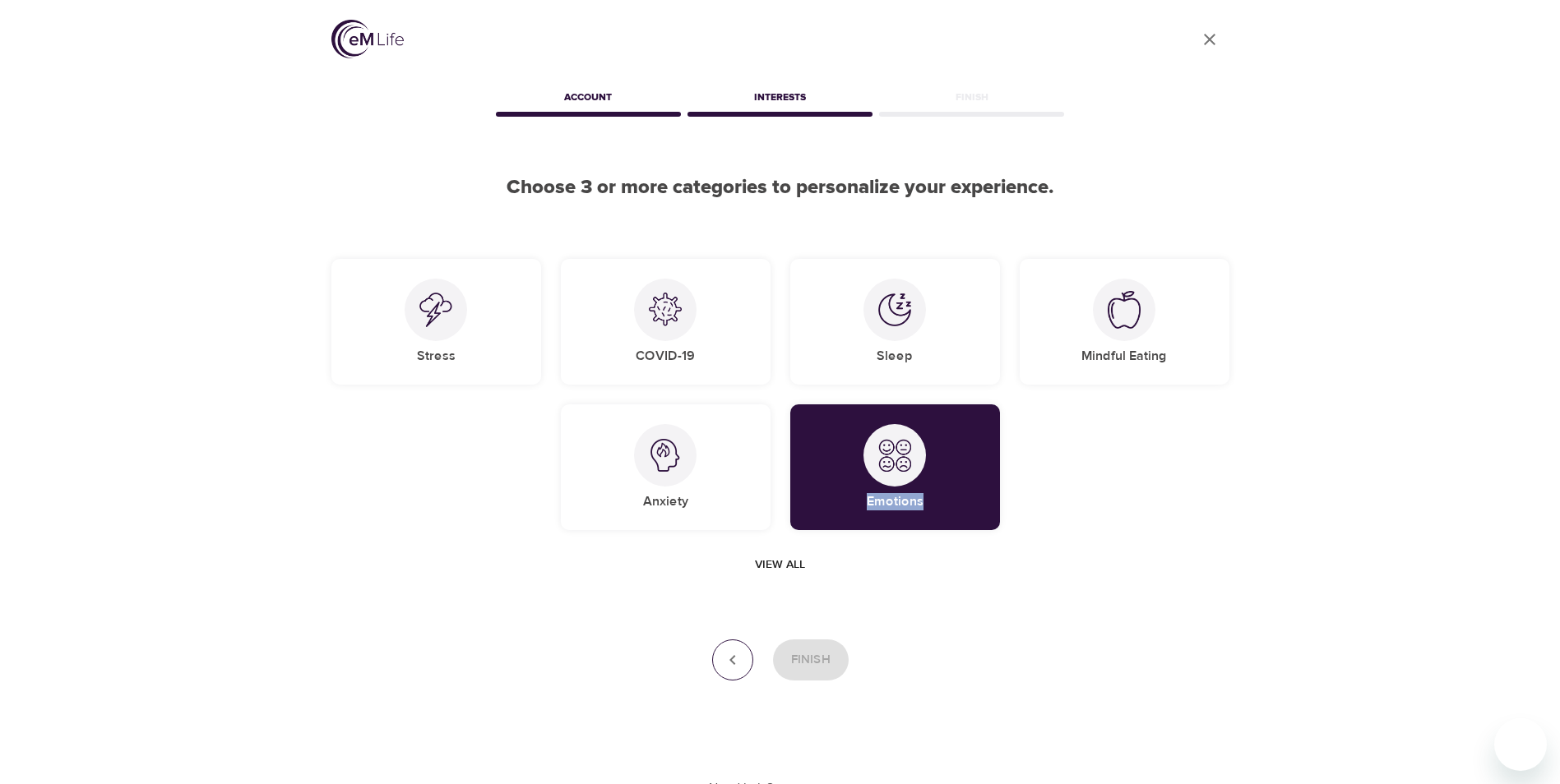
click at [732, 671] on button "button" at bounding box center [733, 660] width 41 height 41
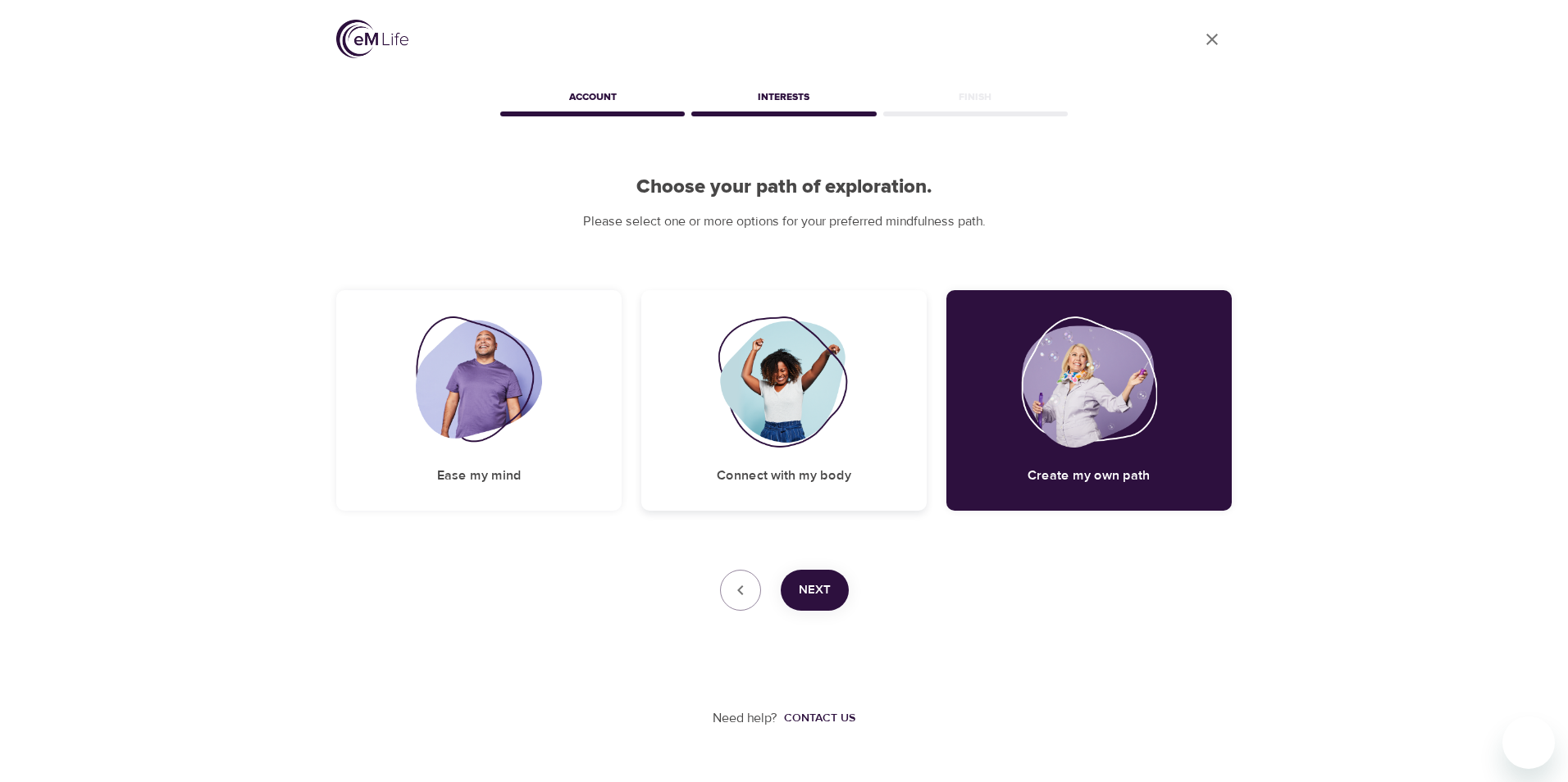
click at [793, 427] on img at bounding box center [784, 382] width 133 height 131
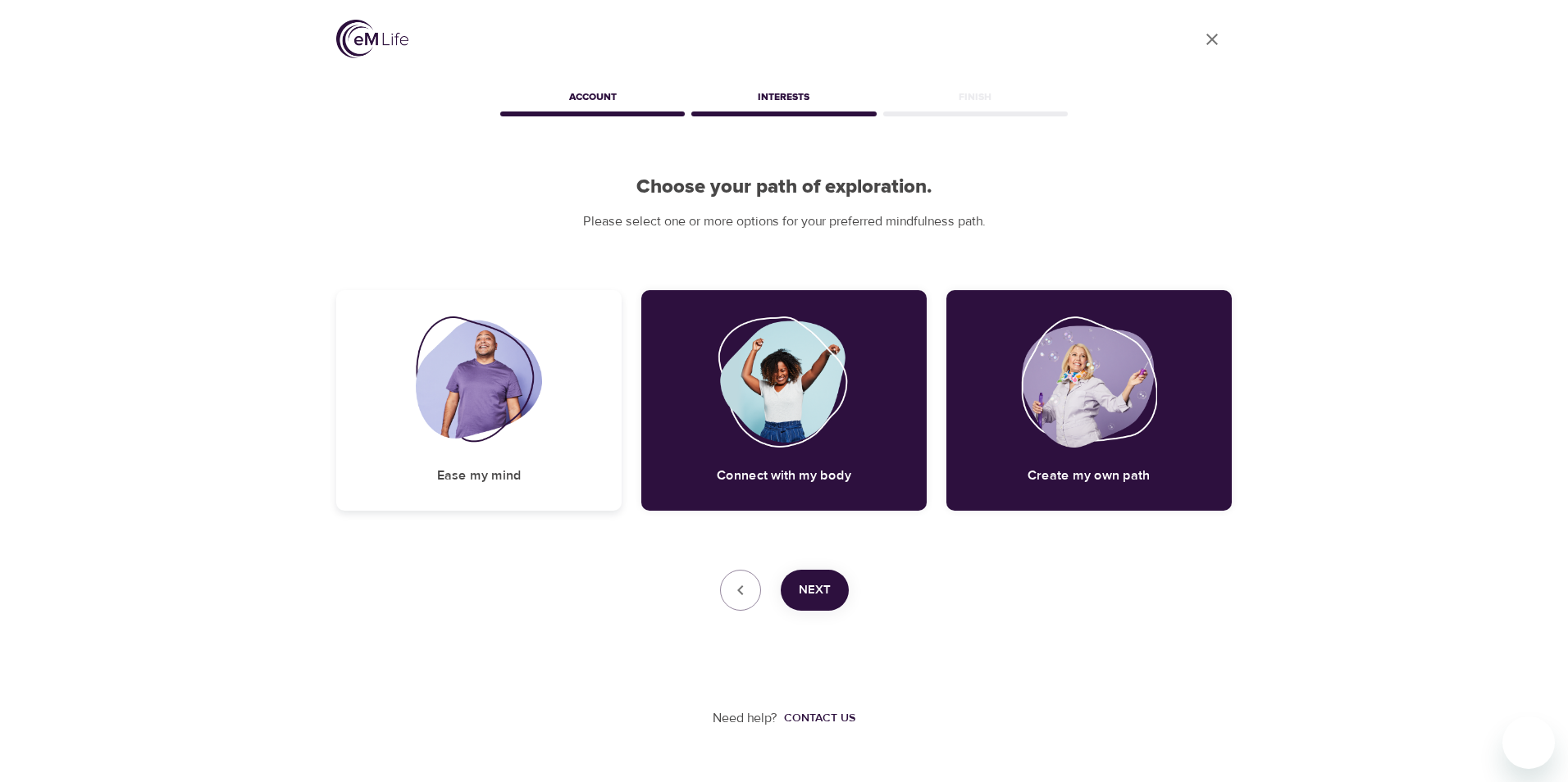
click at [510, 392] on img at bounding box center [479, 382] width 127 height 131
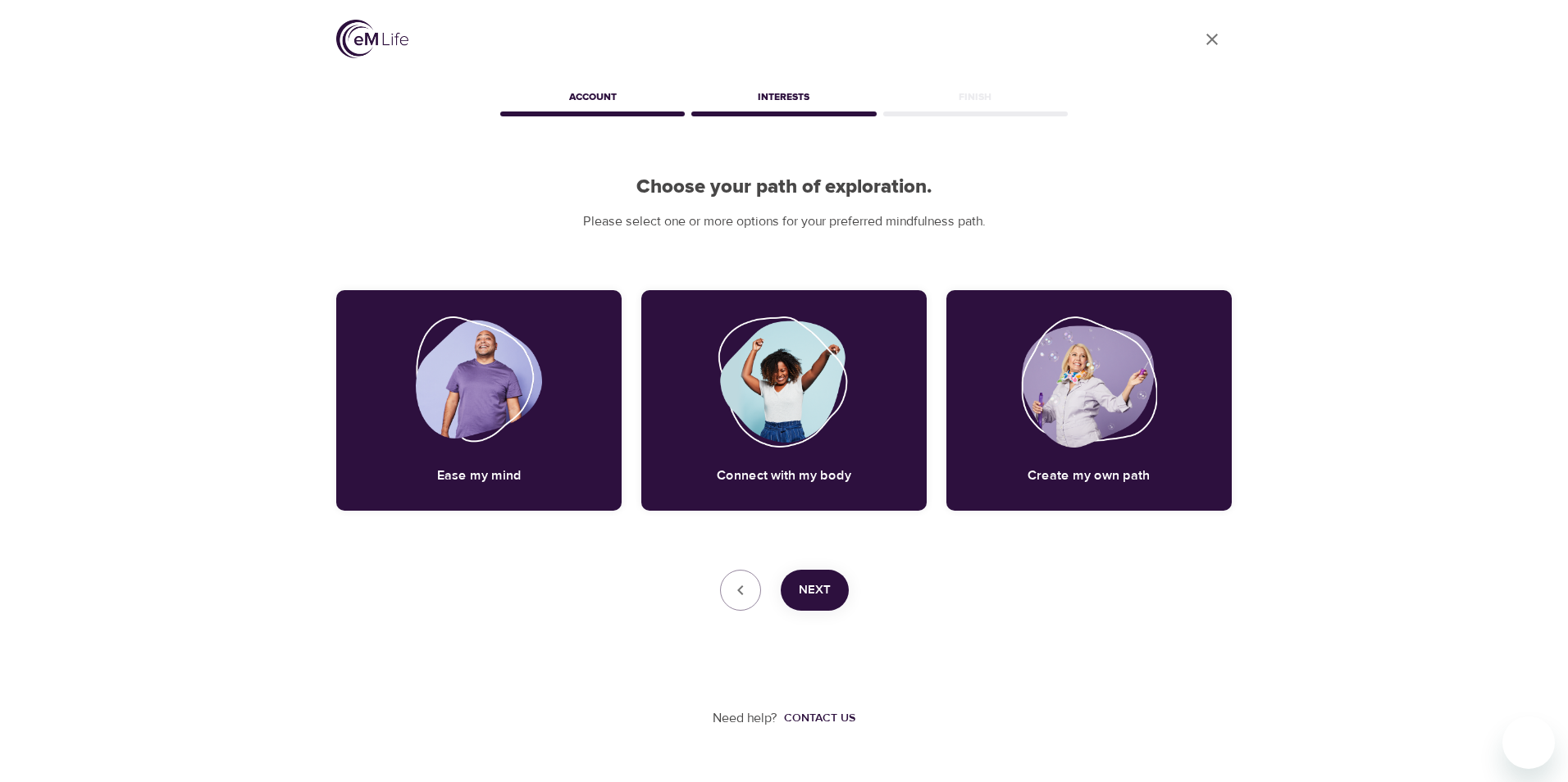
click at [803, 596] on span "Next" at bounding box center [814, 591] width 32 height 22
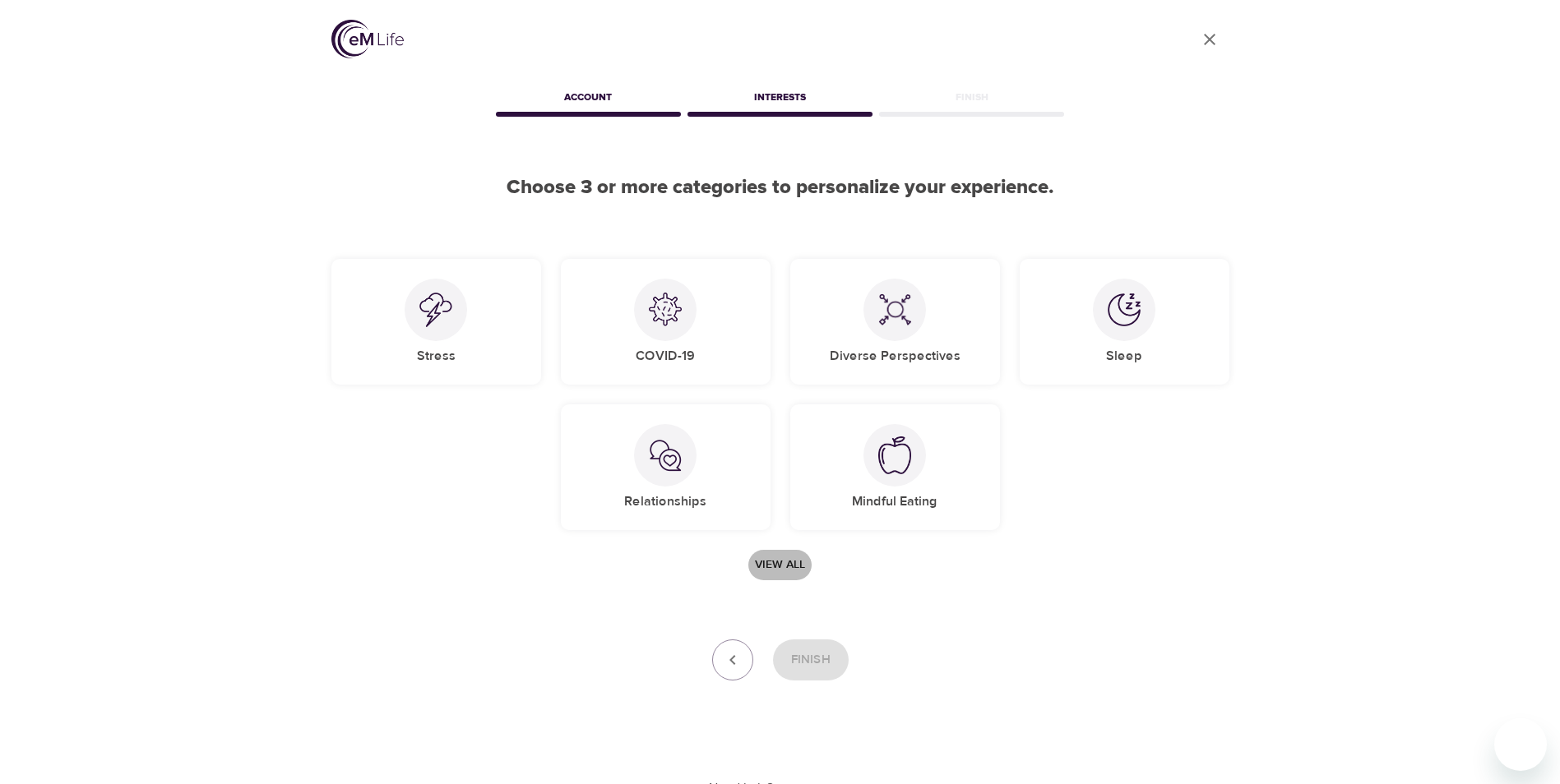
click at [774, 566] on span "View all" at bounding box center [780, 565] width 50 height 21
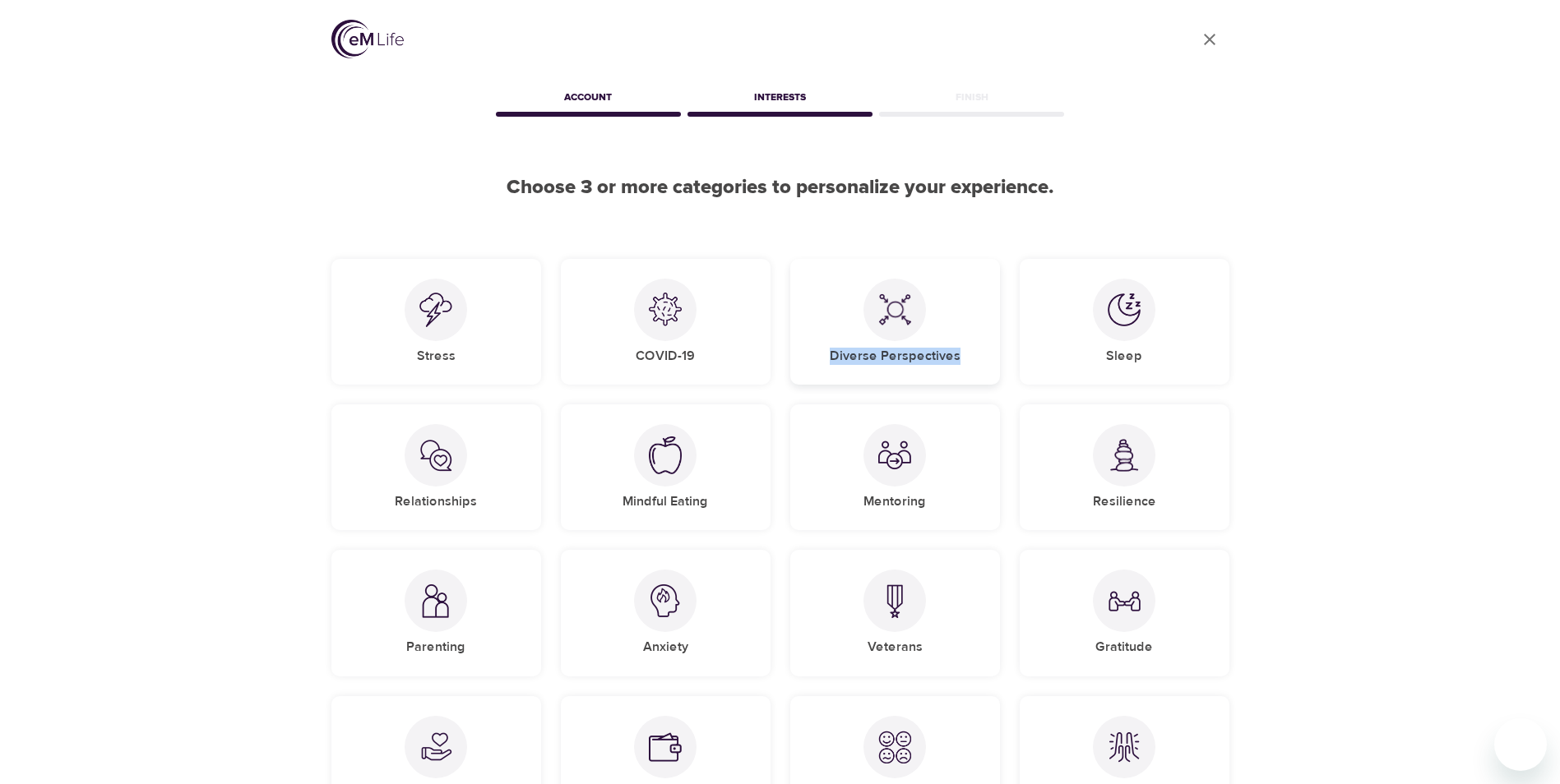
drag, startPoint x: 969, startPoint y: 362, endPoint x: 836, endPoint y: 368, distance: 133.1
click at [836, 368] on div "Diverse Perspectives" at bounding box center [895, 322] width 209 height 126
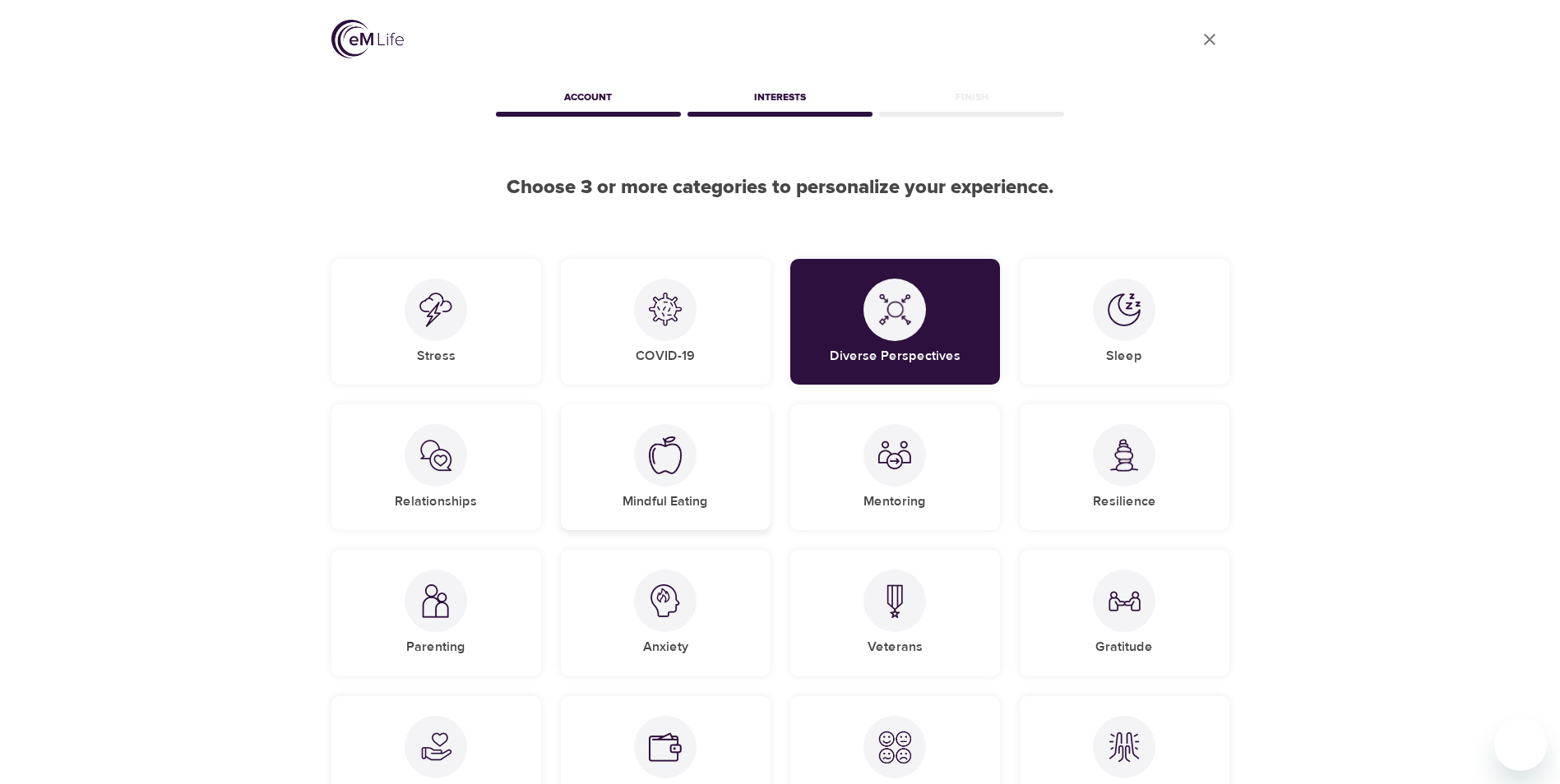
click at [663, 493] on div "Mindful Eating" at bounding box center [665, 468] width 209 height 126
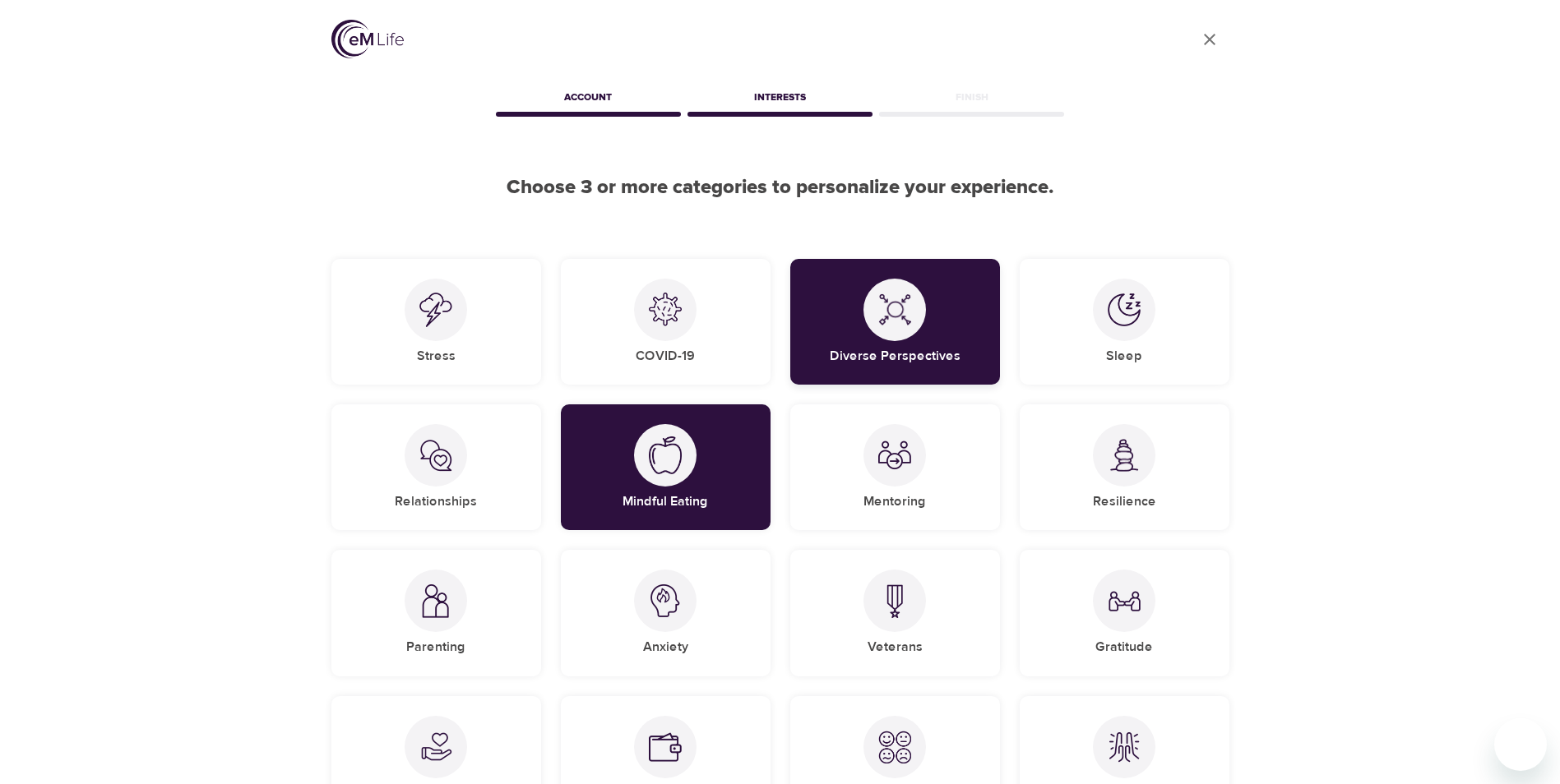
click at [879, 348] on h5 "Diverse Perspectives" at bounding box center [895, 357] width 131 height 18
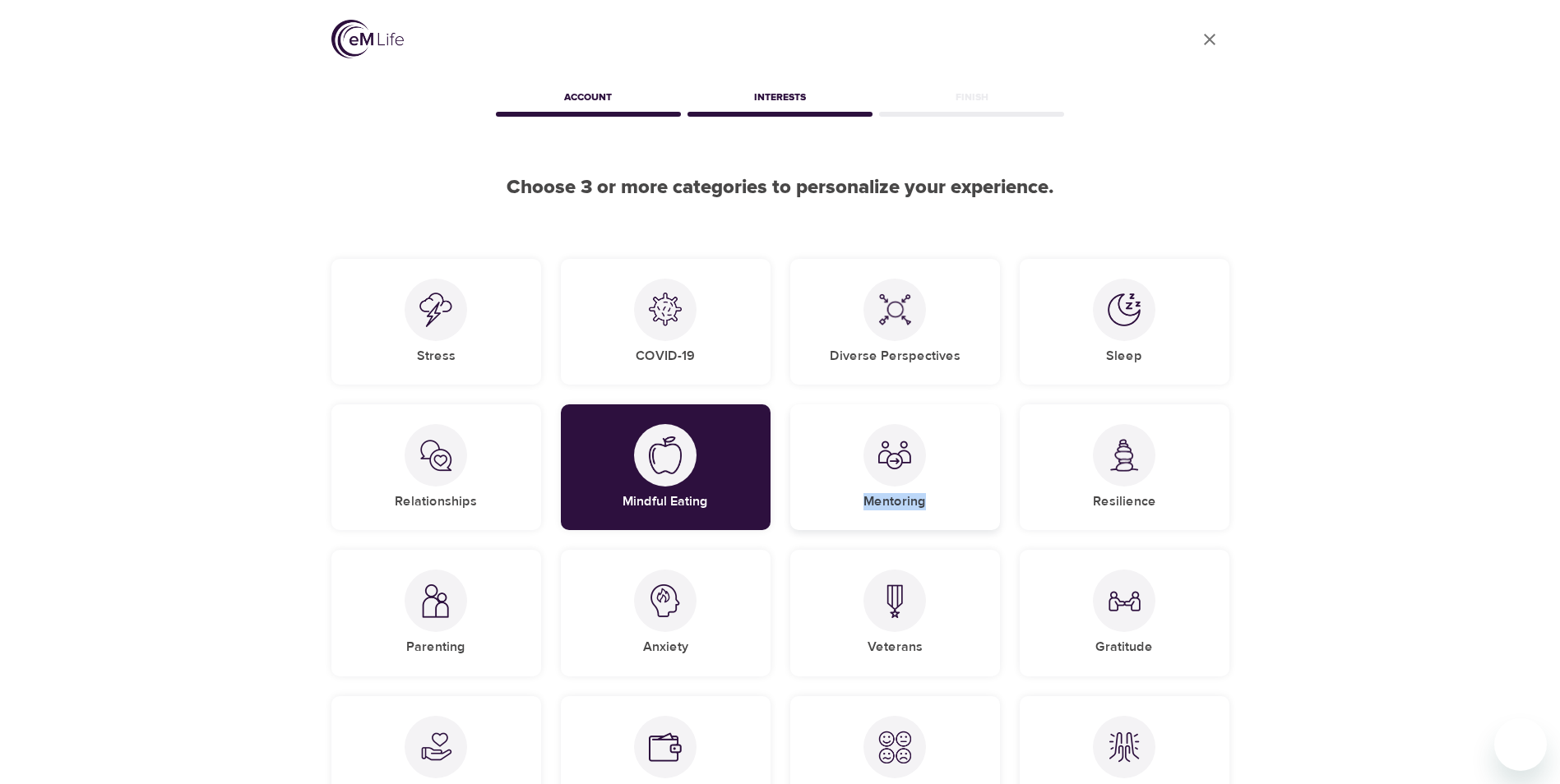
drag, startPoint x: 930, startPoint y: 509, endPoint x: 863, endPoint y: 500, distance: 67.6
click at [863, 500] on div "Mentoring" at bounding box center [895, 468] width 209 height 126
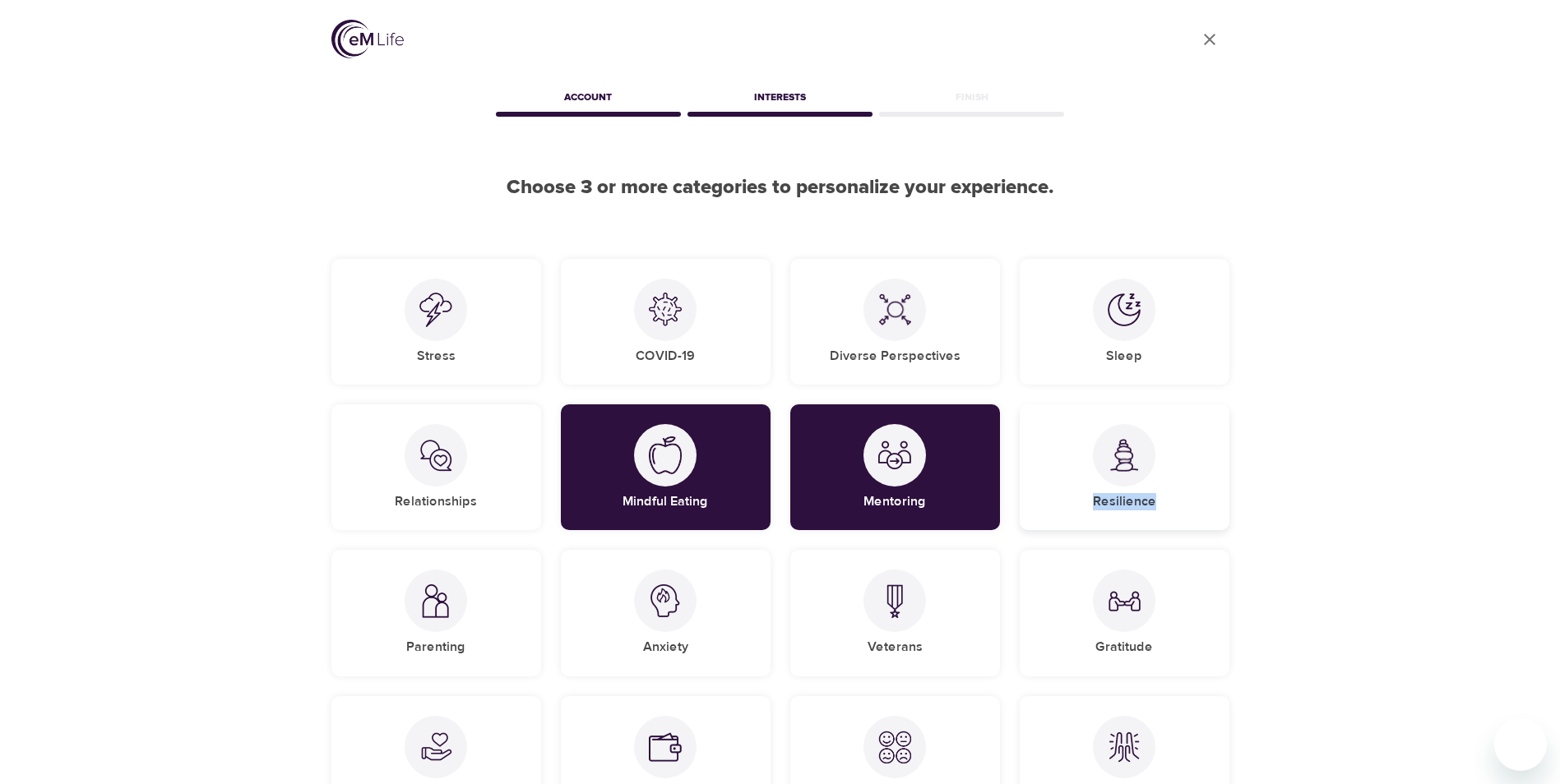
drag, startPoint x: 1159, startPoint y: 506, endPoint x: 1097, endPoint y: 506, distance: 62.0
click at [1097, 506] on div "Resilience" at bounding box center [1125, 468] width 209 height 126
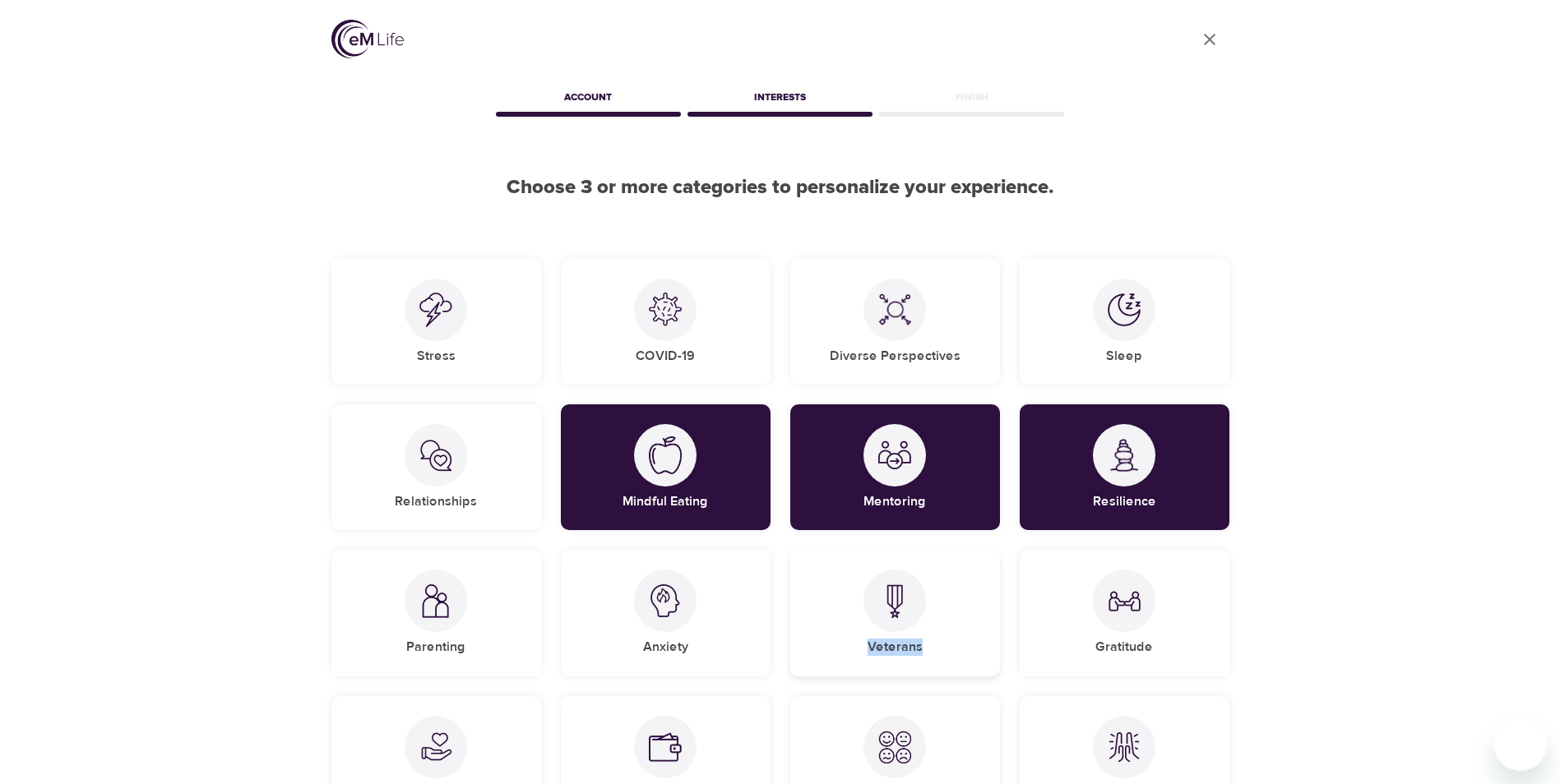
drag, startPoint x: 927, startPoint y: 652, endPoint x: 868, endPoint y: 649, distance: 59.1
click at [868, 649] on div "Veterans" at bounding box center [895, 613] width 209 height 126
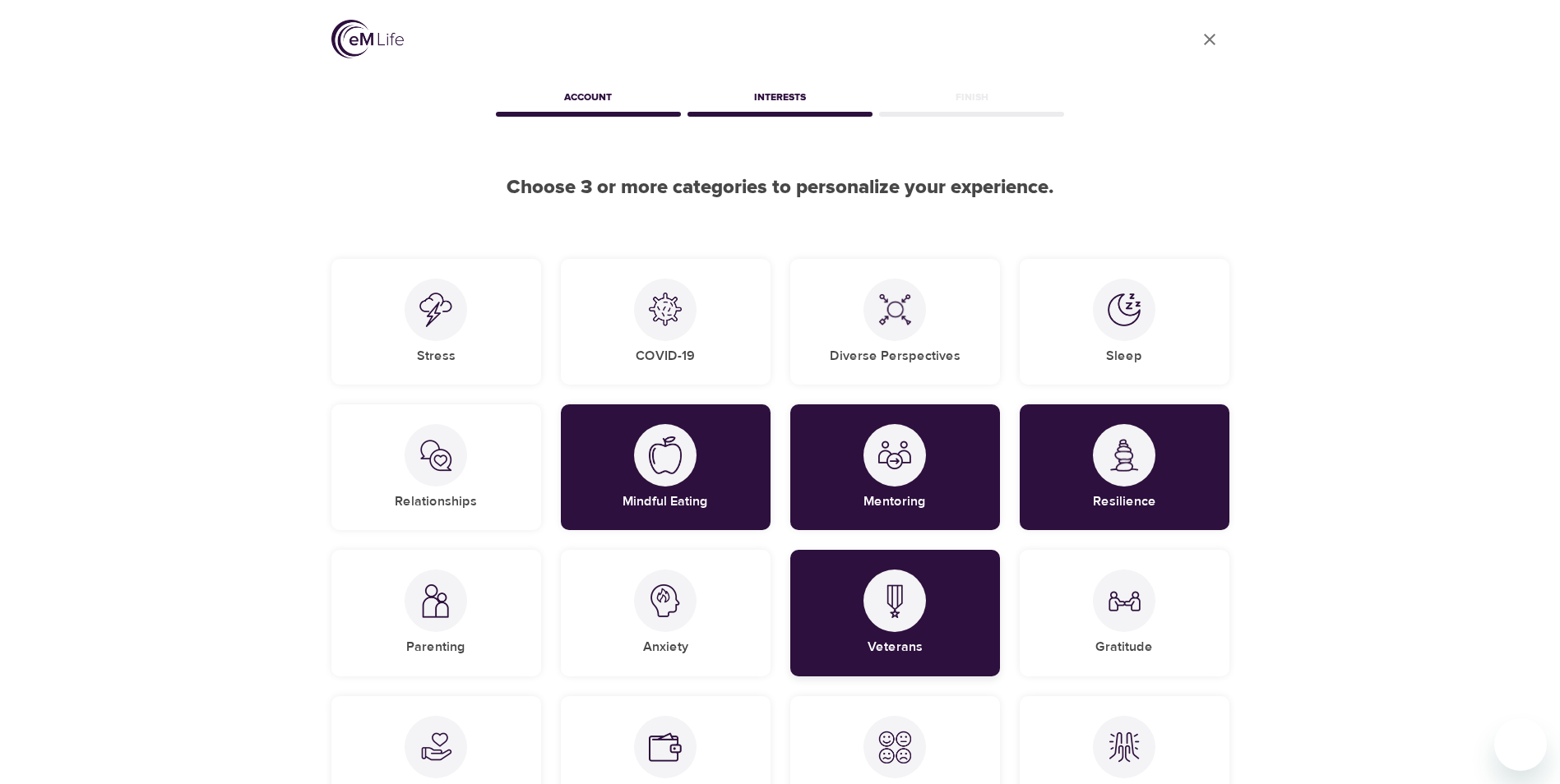
click at [950, 608] on div "Veterans" at bounding box center [895, 613] width 209 height 126
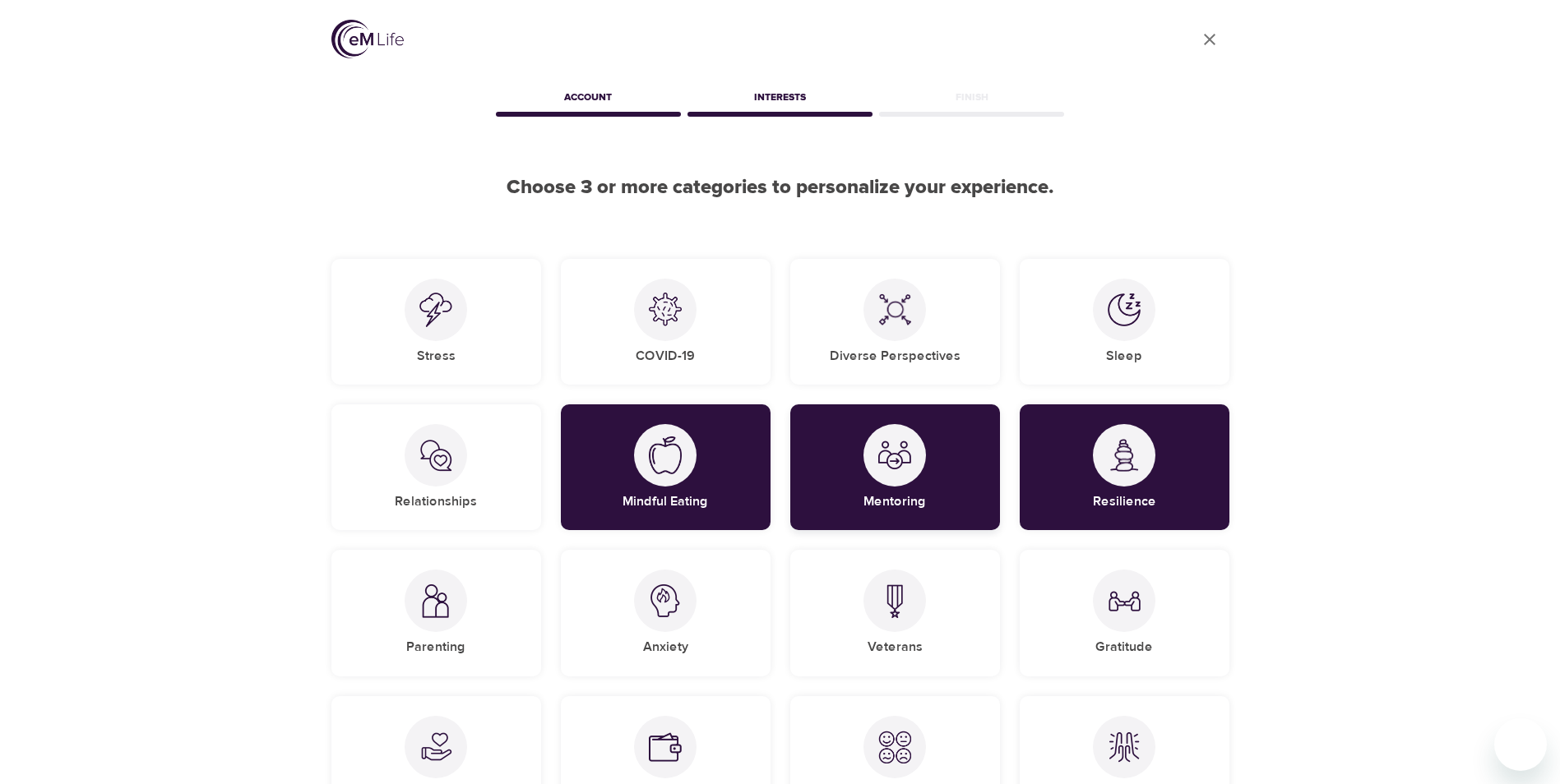
click at [938, 483] on div "Mentoring" at bounding box center [895, 468] width 209 height 126
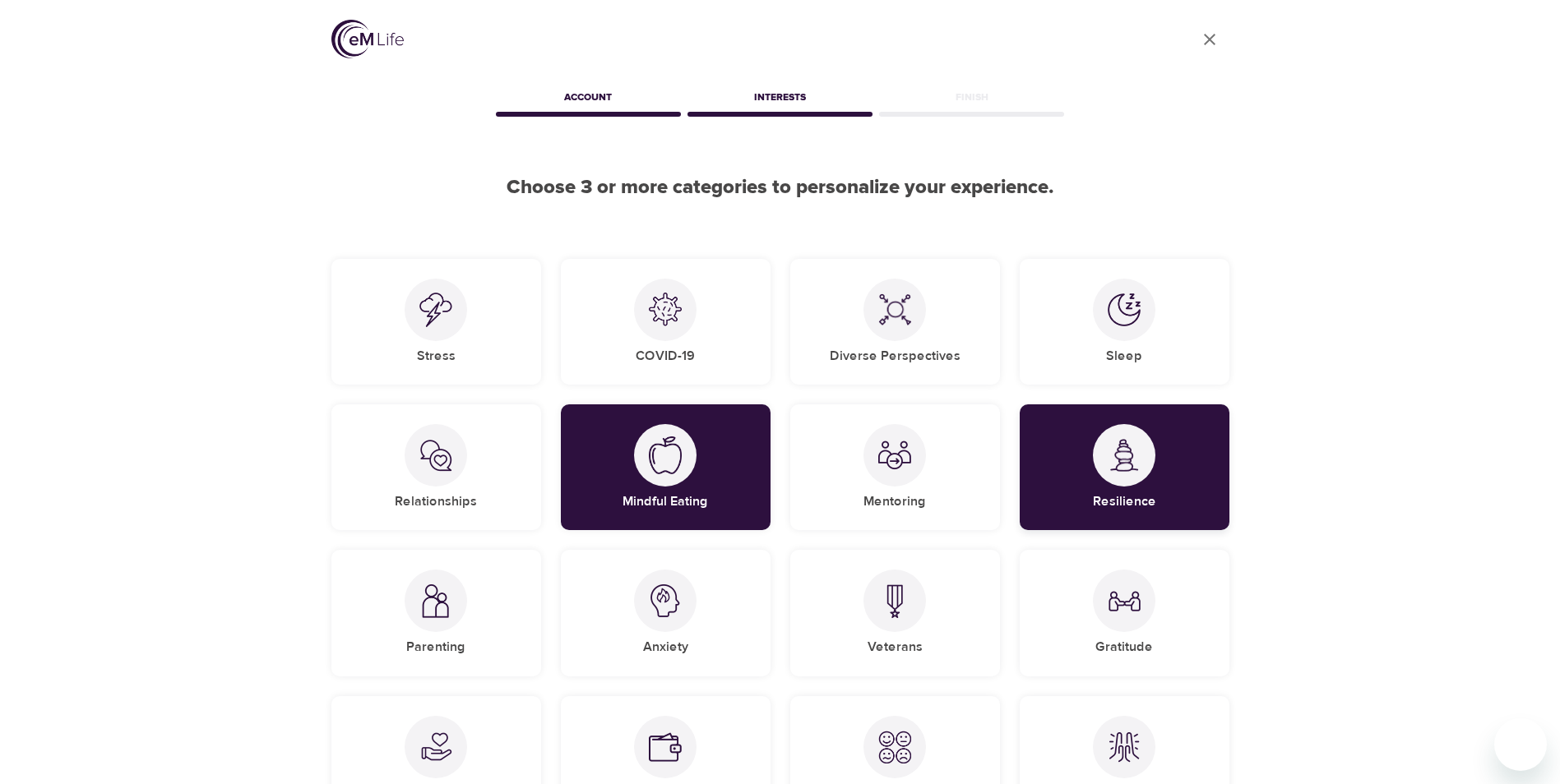
click at [1105, 497] on h5 "Resilience" at bounding box center [1125, 502] width 63 height 18
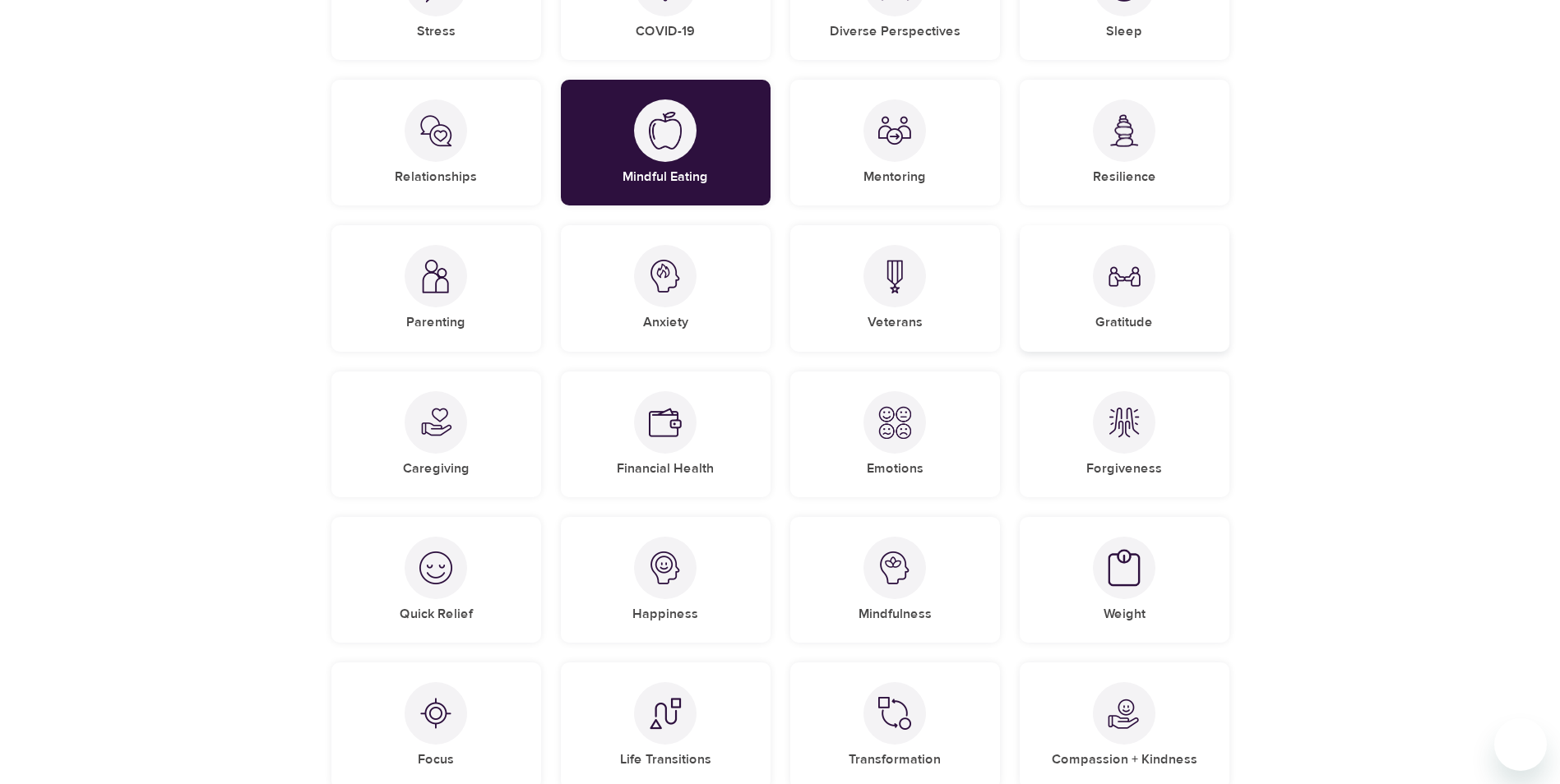
scroll to position [329, 0]
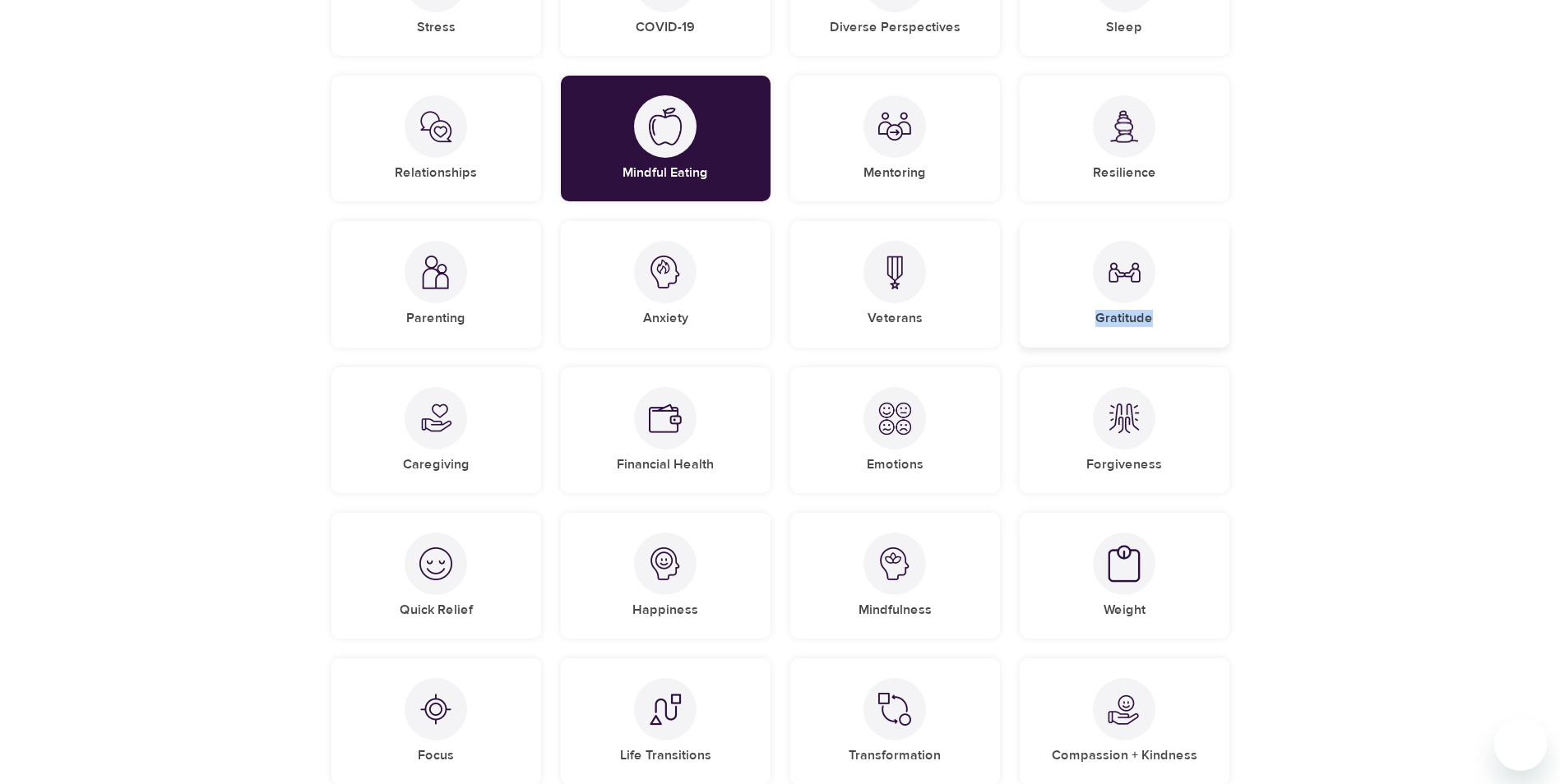
drag, startPoint x: 1157, startPoint y: 321, endPoint x: 1096, endPoint y: 321, distance: 61.0
click at [1096, 321] on div "Gratitude" at bounding box center [1125, 284] width 209 height 126
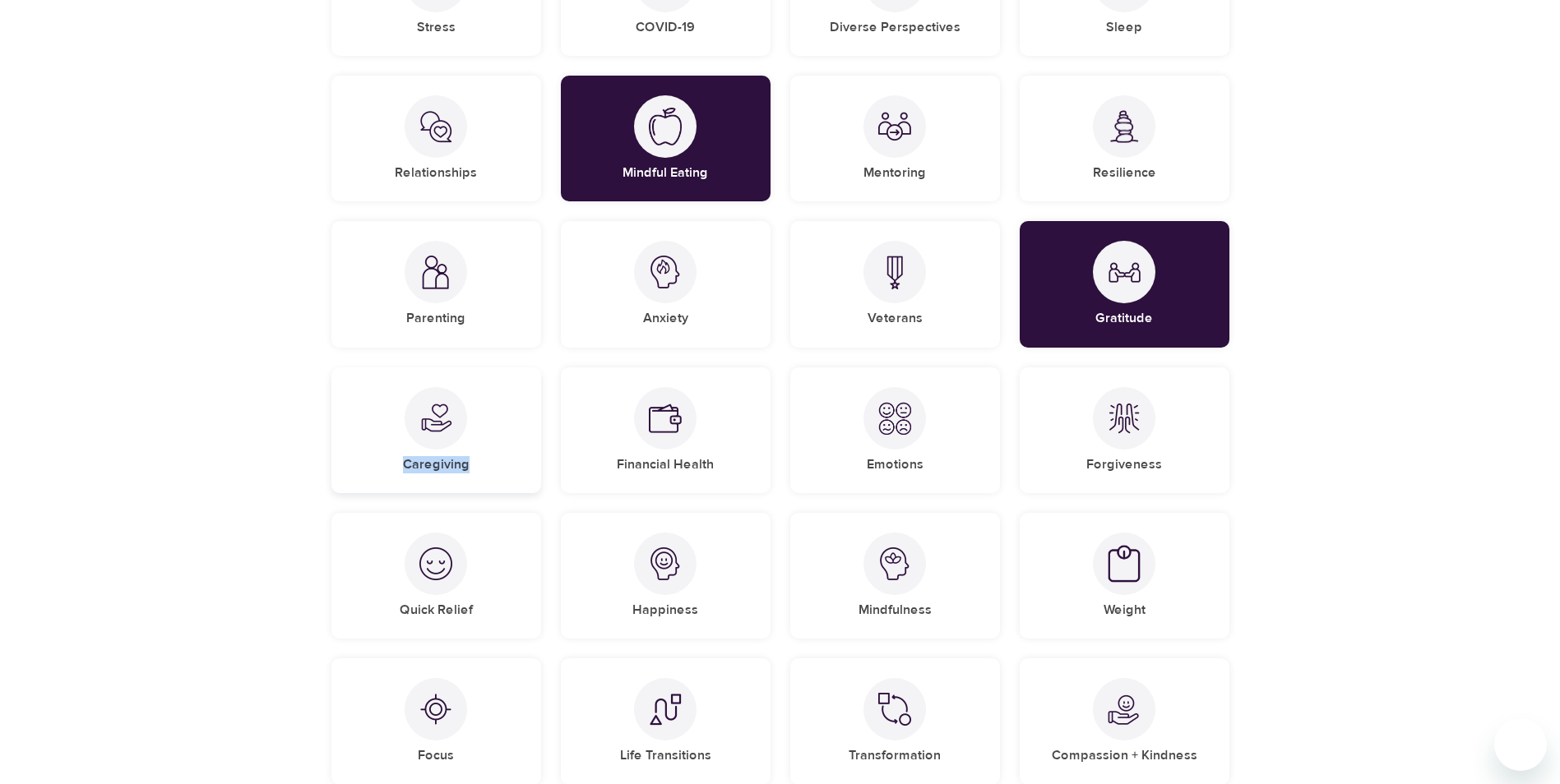
drag, startPoint x: 486, startPoint y: 470, endPoint x: 406, endPoint y: 468, distance: 80.0
click at [406, 468] on div "Caregiving" at bounding box center [435, 430] width 209 height 126
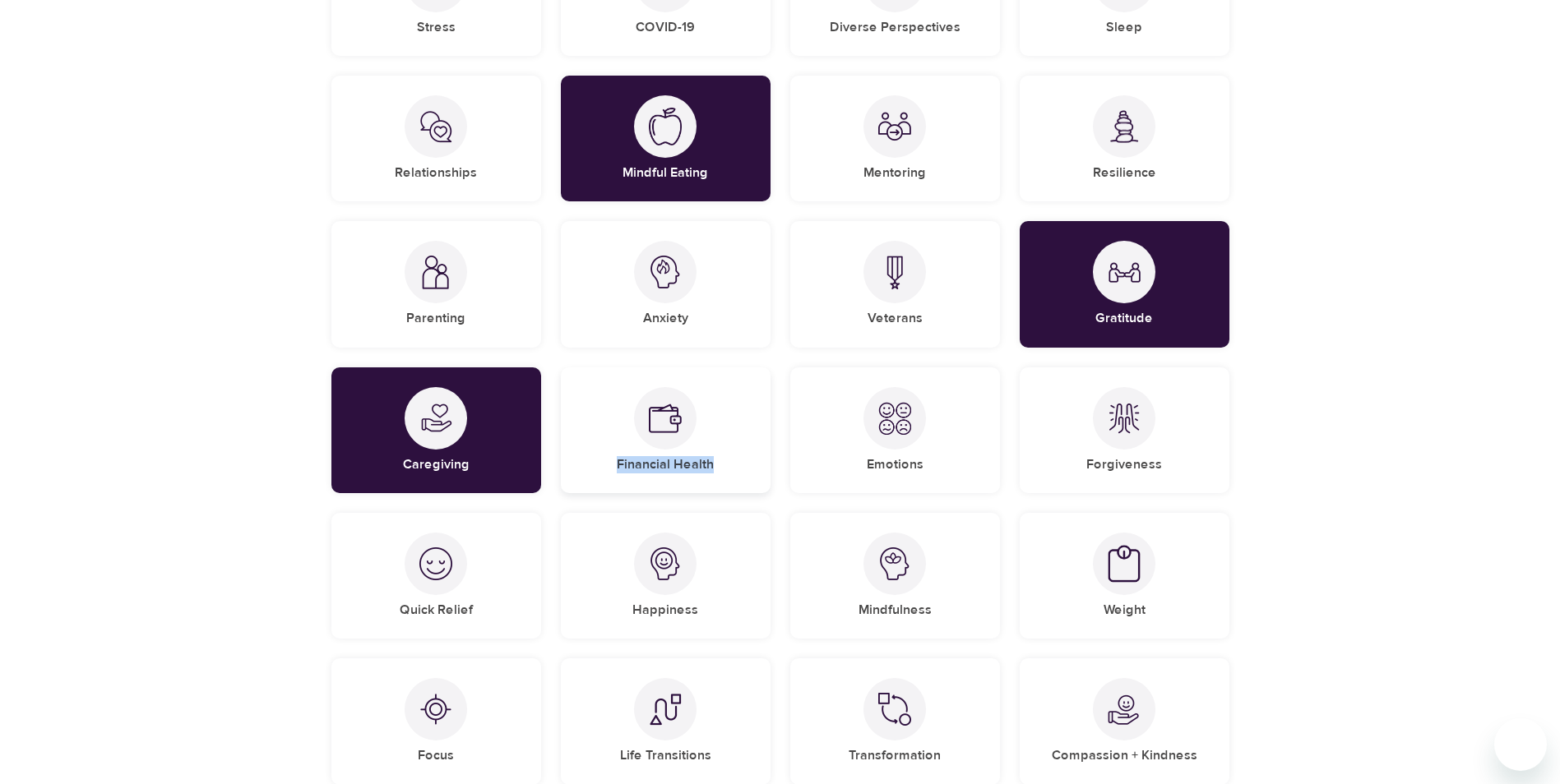
drag, startPoint x: 735, startPoint y: 468, endPoint x: 617, endPoint y: 463, distance: 118.1
click at [617, 463] on div "Financial Health" at bounding box center [665, 430] width 209 height 126
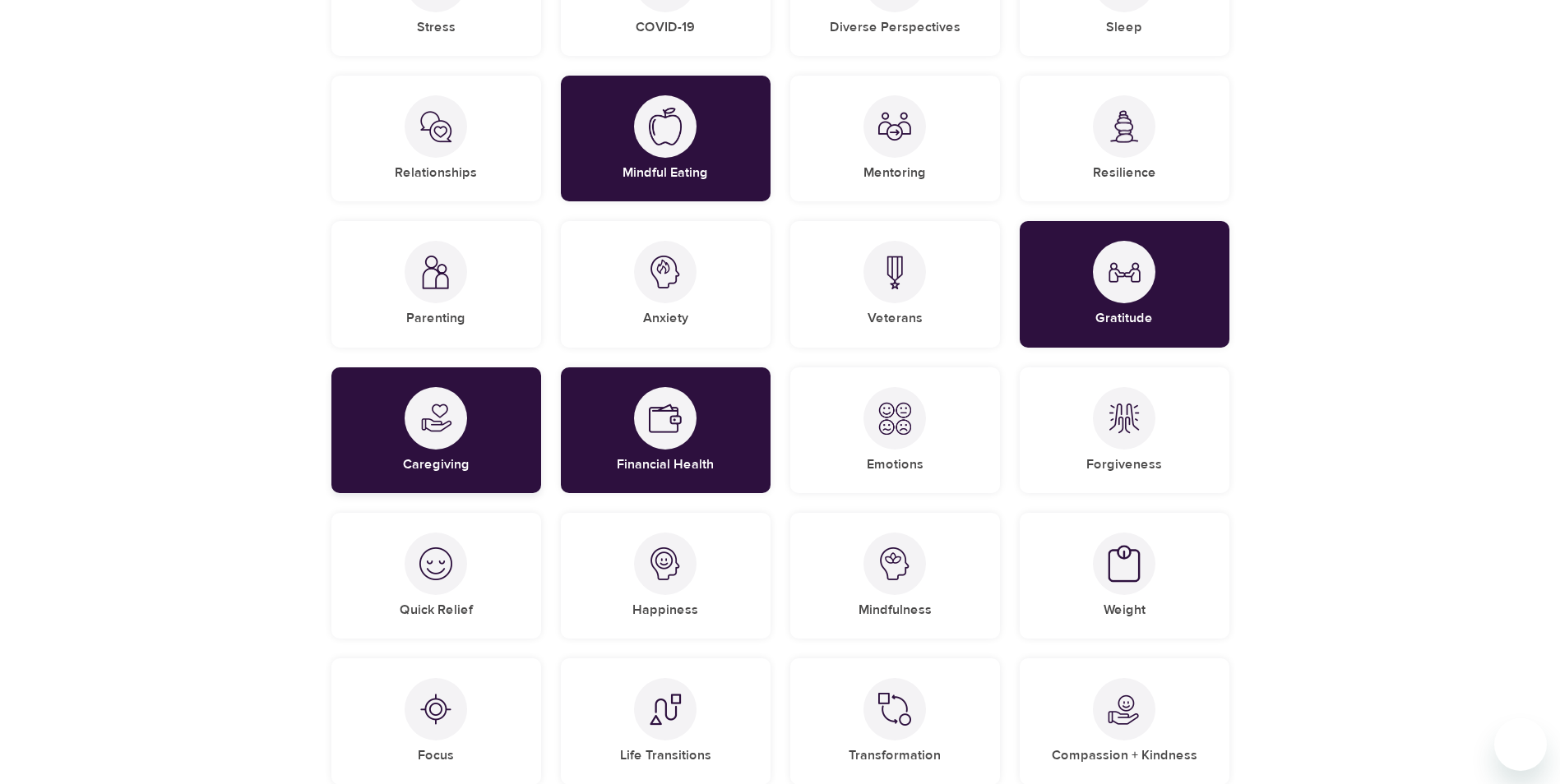
click at [486, 427] on div "Caregiving" at bounding box center [435, 430] width 209 height 126
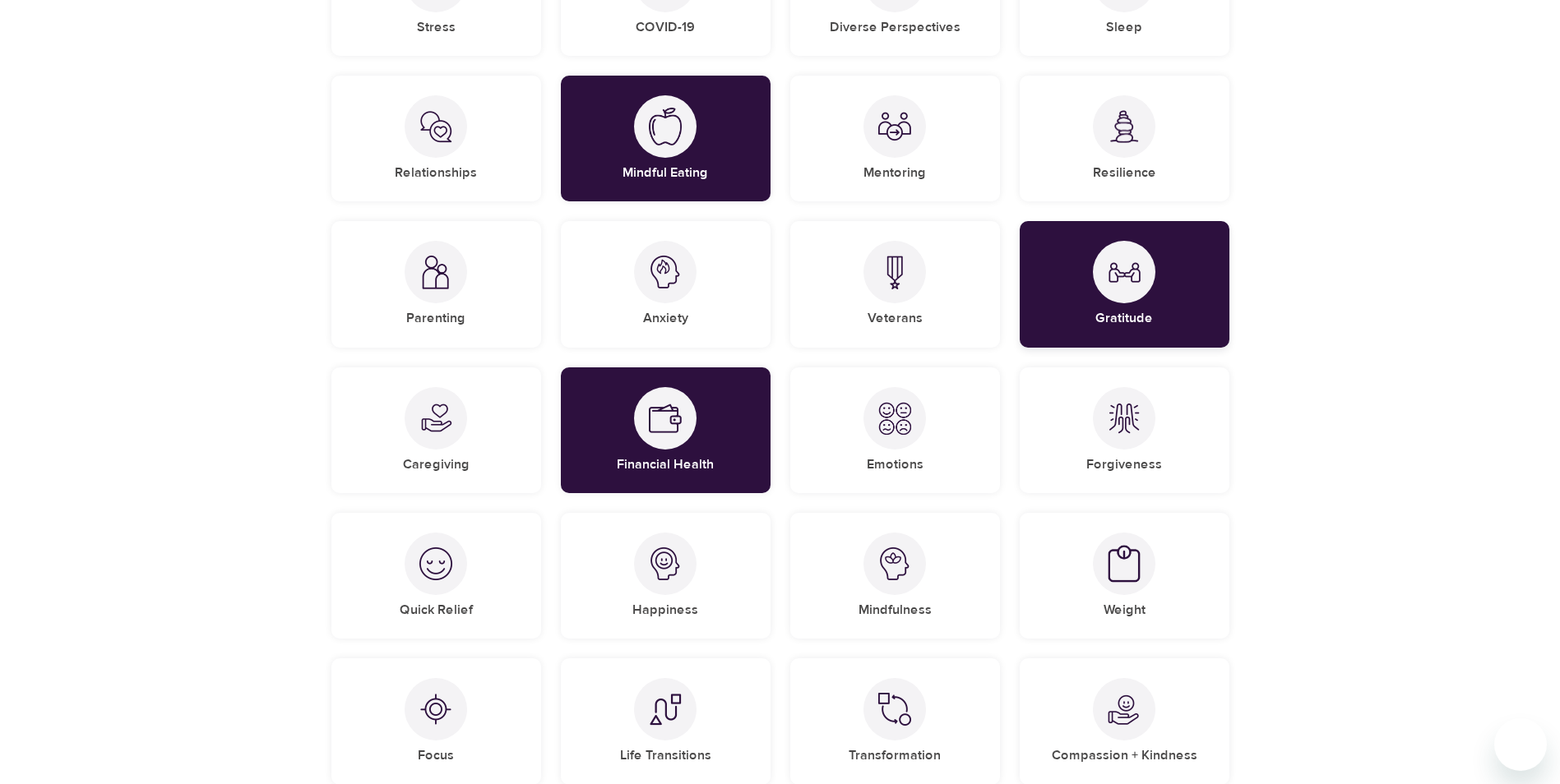
click at [1134, 283] on img at bounding box center [1124, 271] width 32 height 32
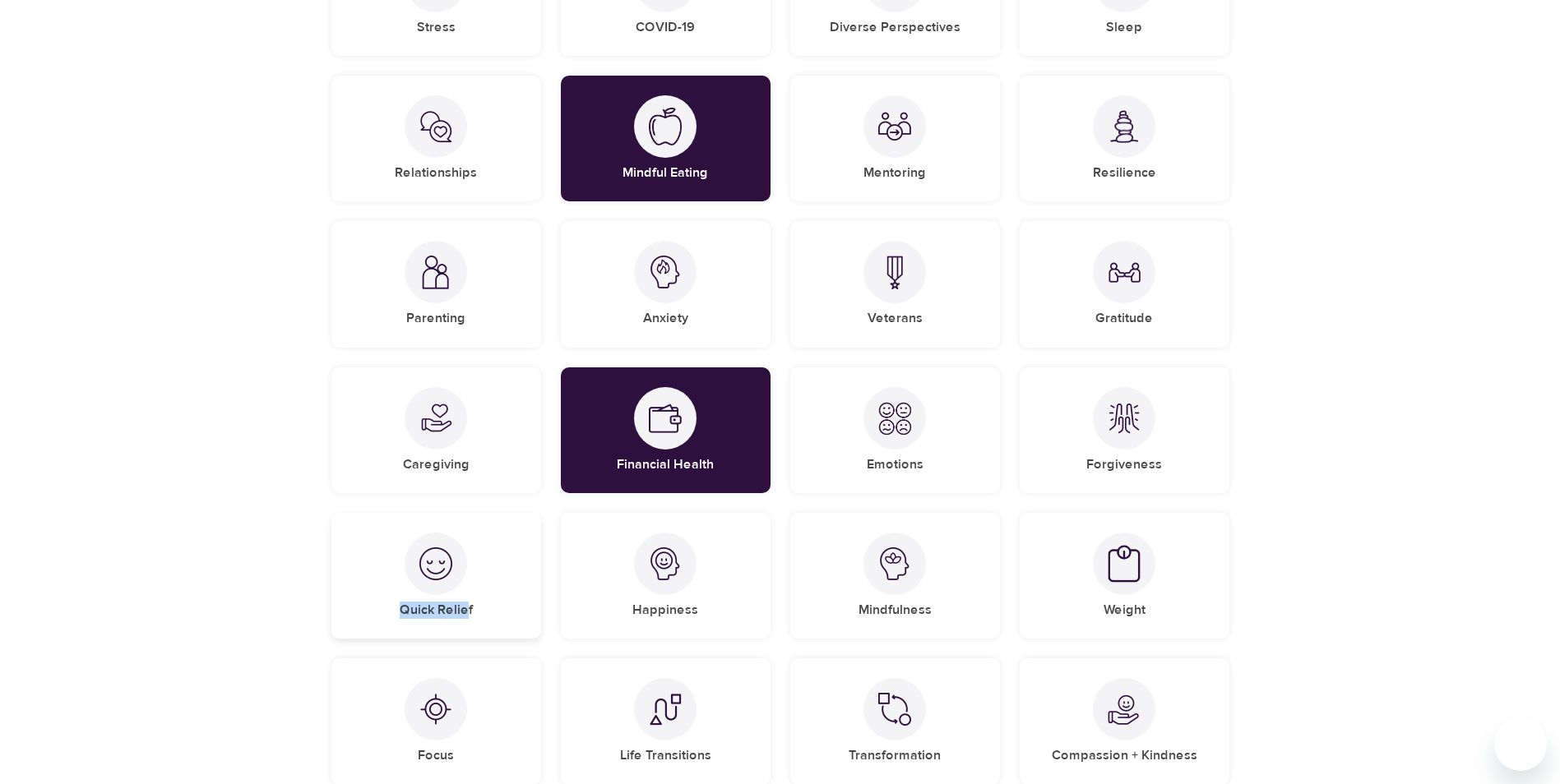
drag, startPoint x: 469, startPoint y: 612, endPoint x: 399, endPoint y: 612, distance: 70.0
click at [399, 612] on div "Quick Relief" at bounding box center [435, 576] width 209 height 126
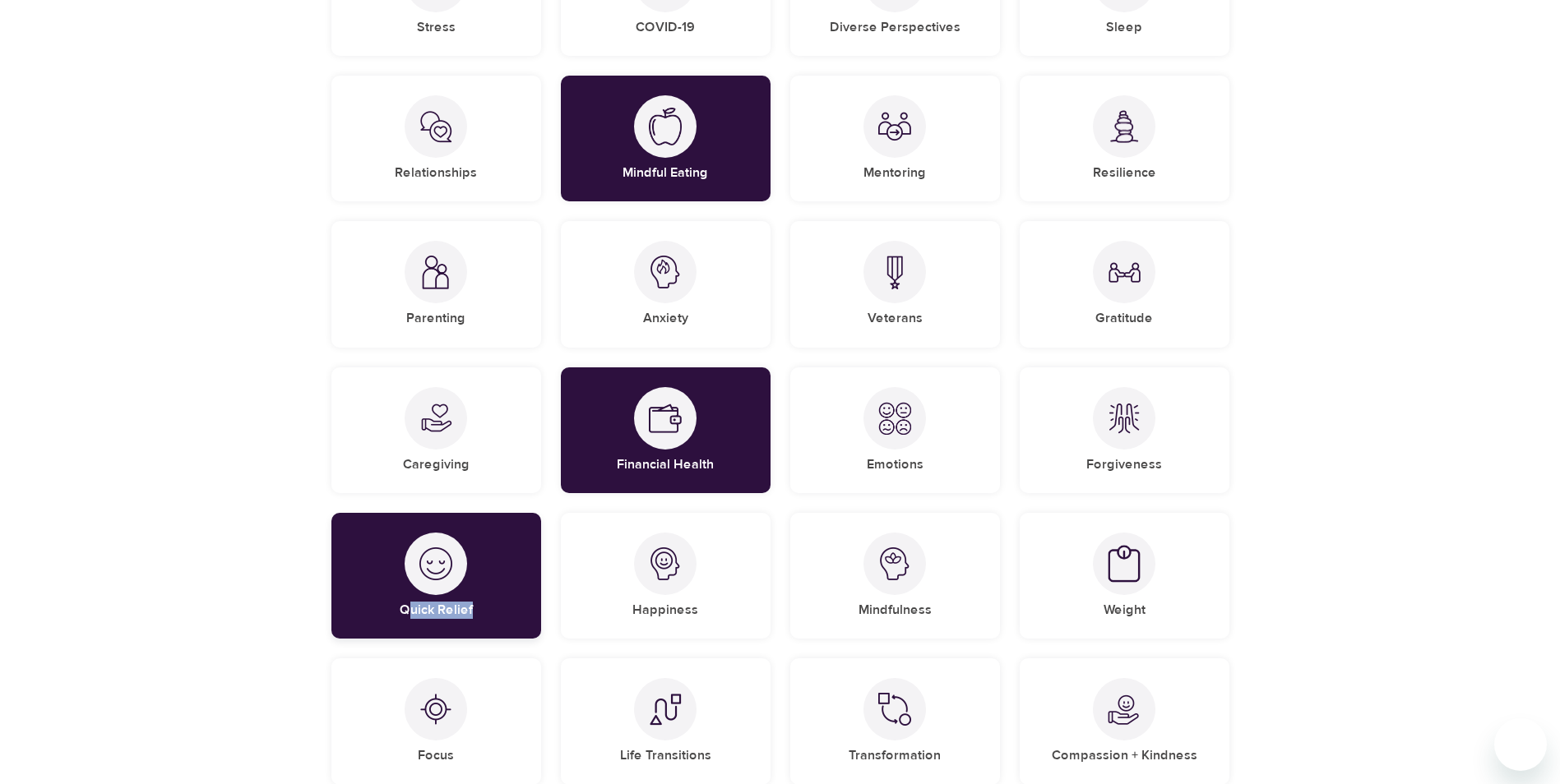
drag, startPoint x: 399, startPoint y: 612, endPoint x: 407, endPoint y: 611, distance: 8.1
click at [407, 611] on div "Quick Relief" at bounding box center [435, 576] width 209 height 126
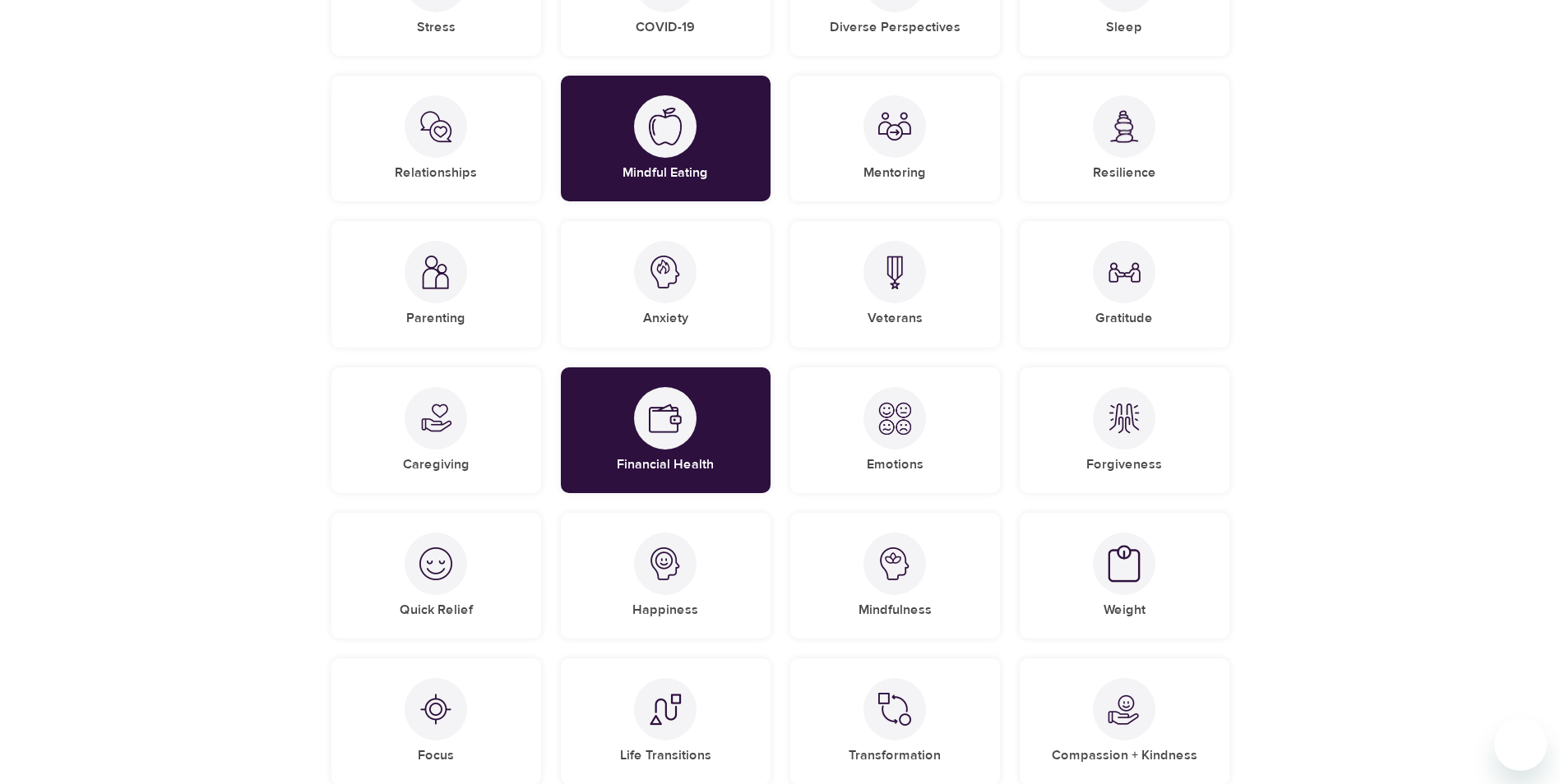
click at [477, 657] on div "Focus" at bounding box center [435, 721] width 229 height 145
drag, startPoint x: 491, startPoint y: 606, endPoint x: 387, endPoint y: 618, distance: 104.7
click at [387, 618] on div "Quick Relief" at bounding box center [435, 576] width 209 height 126
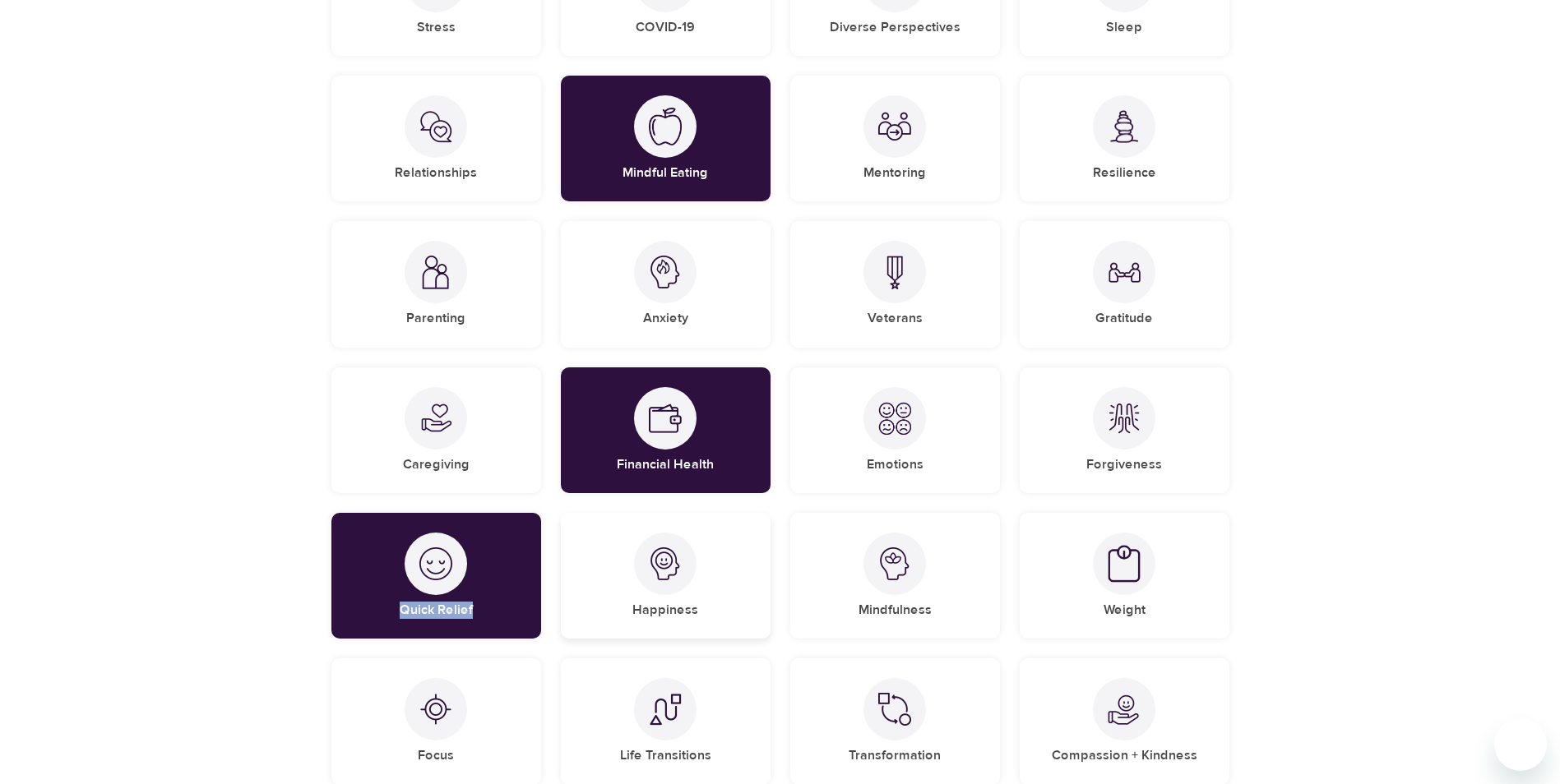
click at [634, 611] on div "Happiness" at bounding box center [665, 576] width 209 height 126
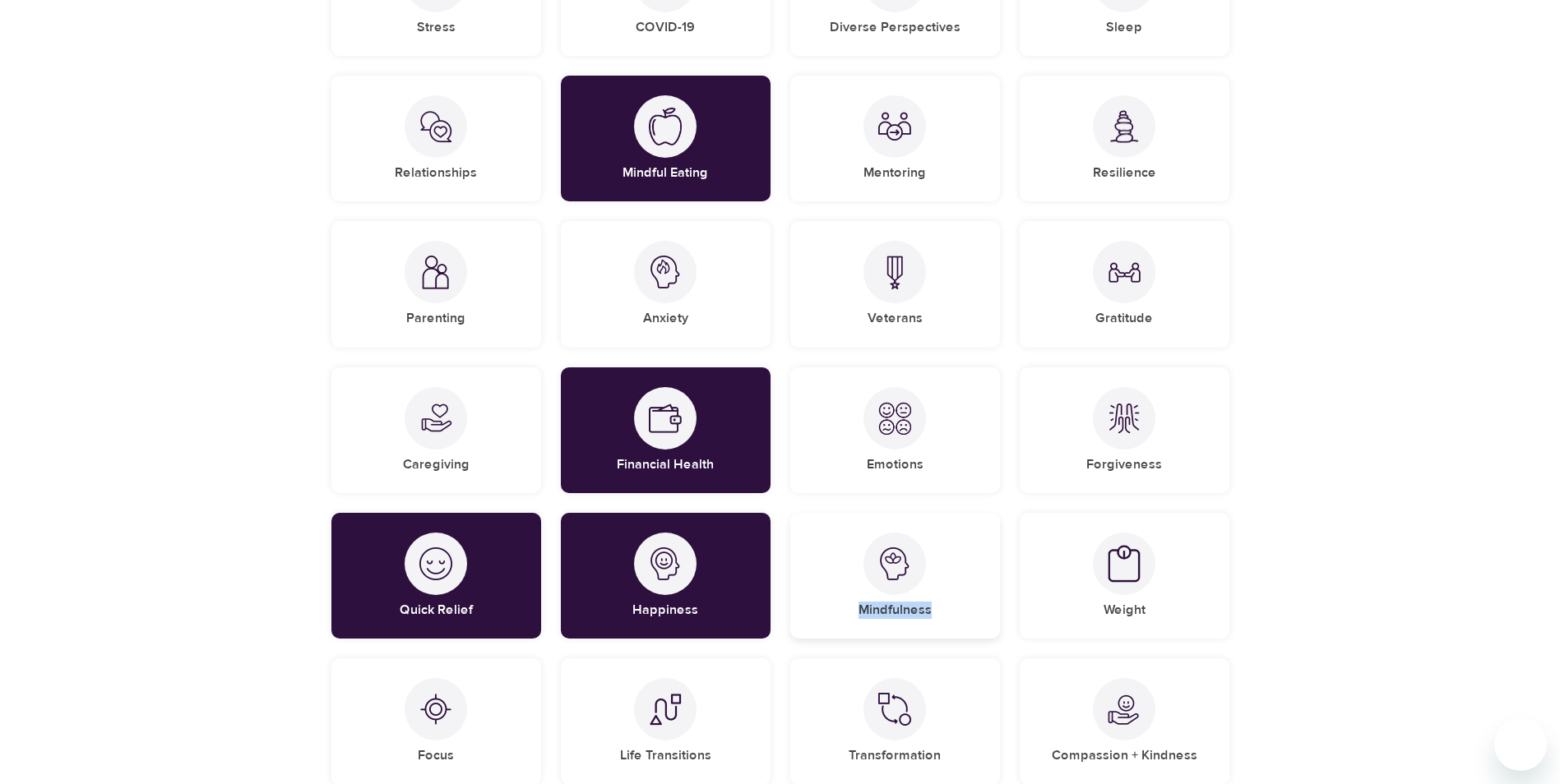
drag, startPoint x: 941, startPoint y: 612, endPoint x: 860, endPoint y: 610, distance: 81.0
click at [860, 610] on div "Mindfulness" at bounding box center [895, 576] width 209 height 126
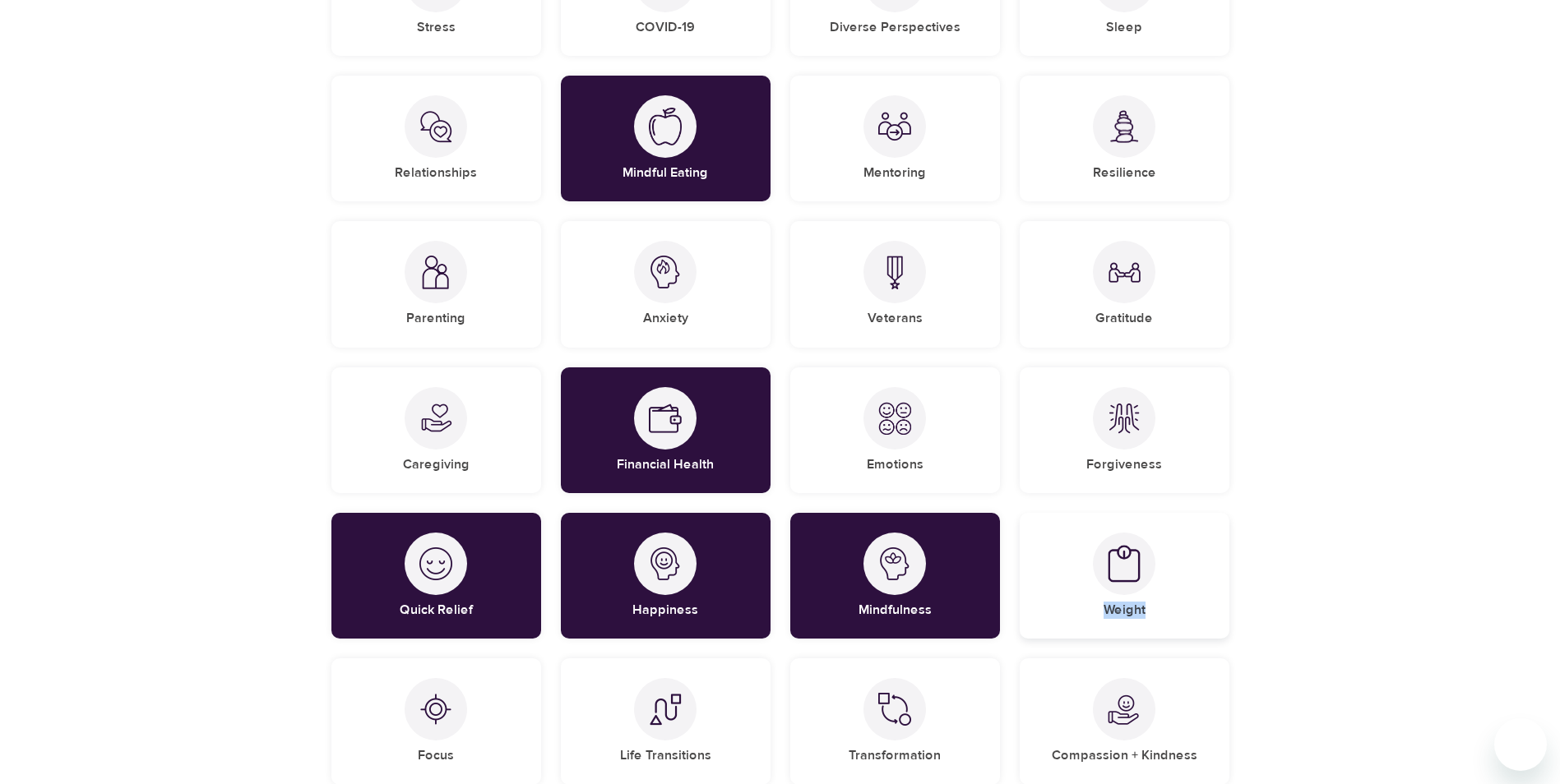
drag, startPoint x: 1154, startPoint y: 614, endPoint x: 1101, endPoint y: 612, distance: 53.0
click at [1101, 612] on div "Weight" at bounding box center [1125, 576] width 209 height 126
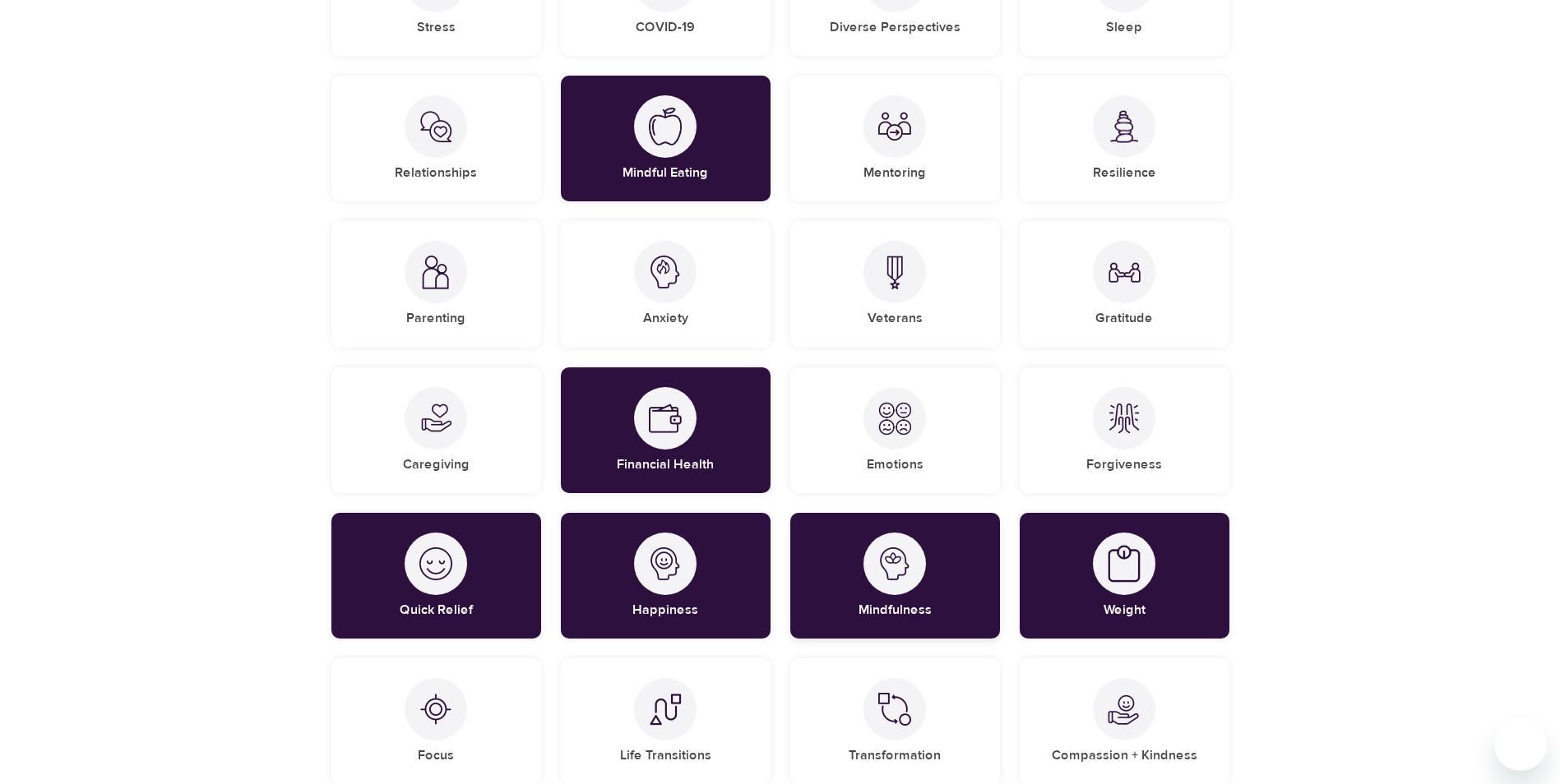
click at [914, 601] on div "Mindfulness" at bounding box center [895, 576] width 209 height 126
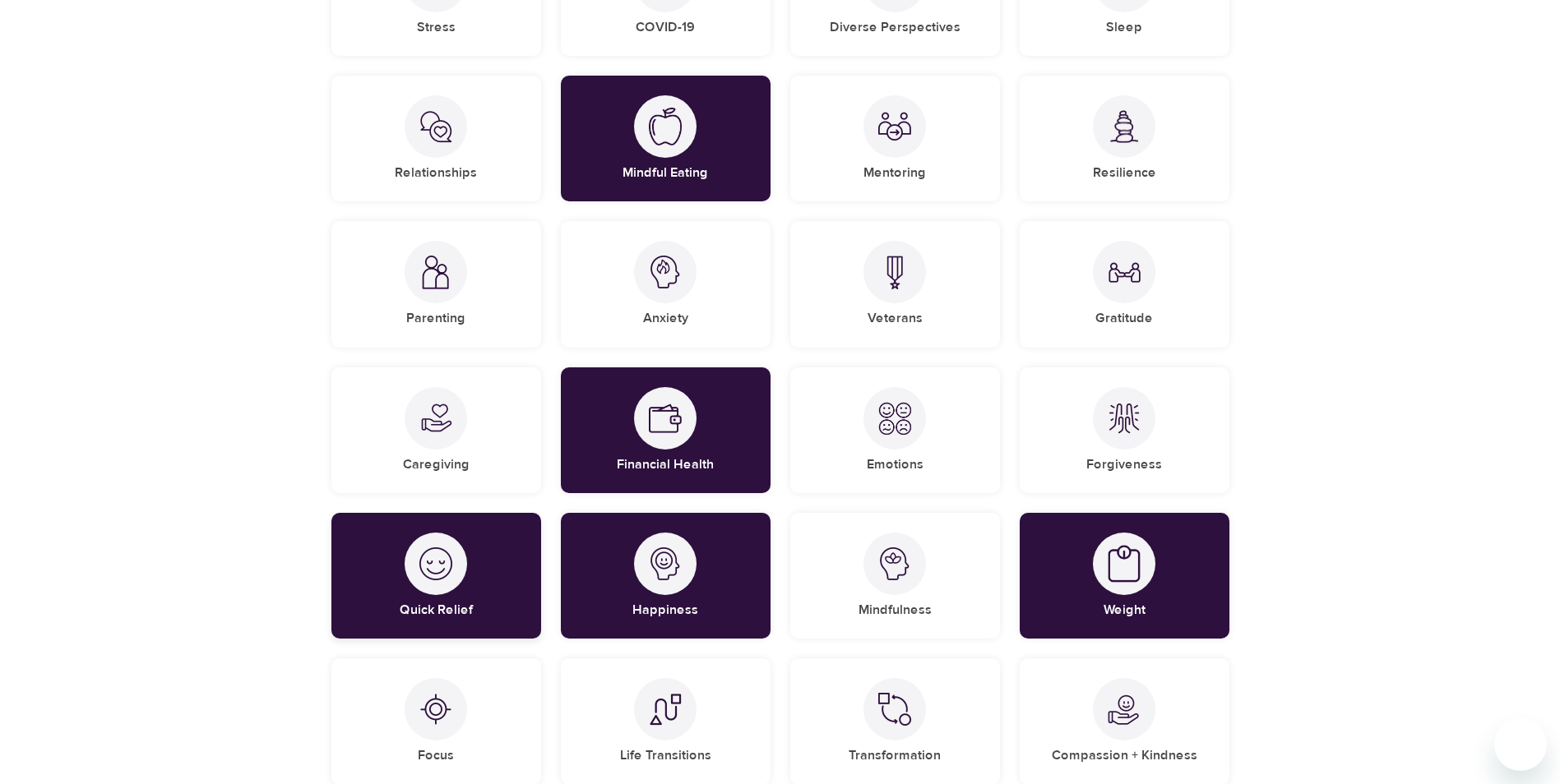
click at [474, 616] on div "Quick Relief" at bounding box center [435, 576] width 209 height 126
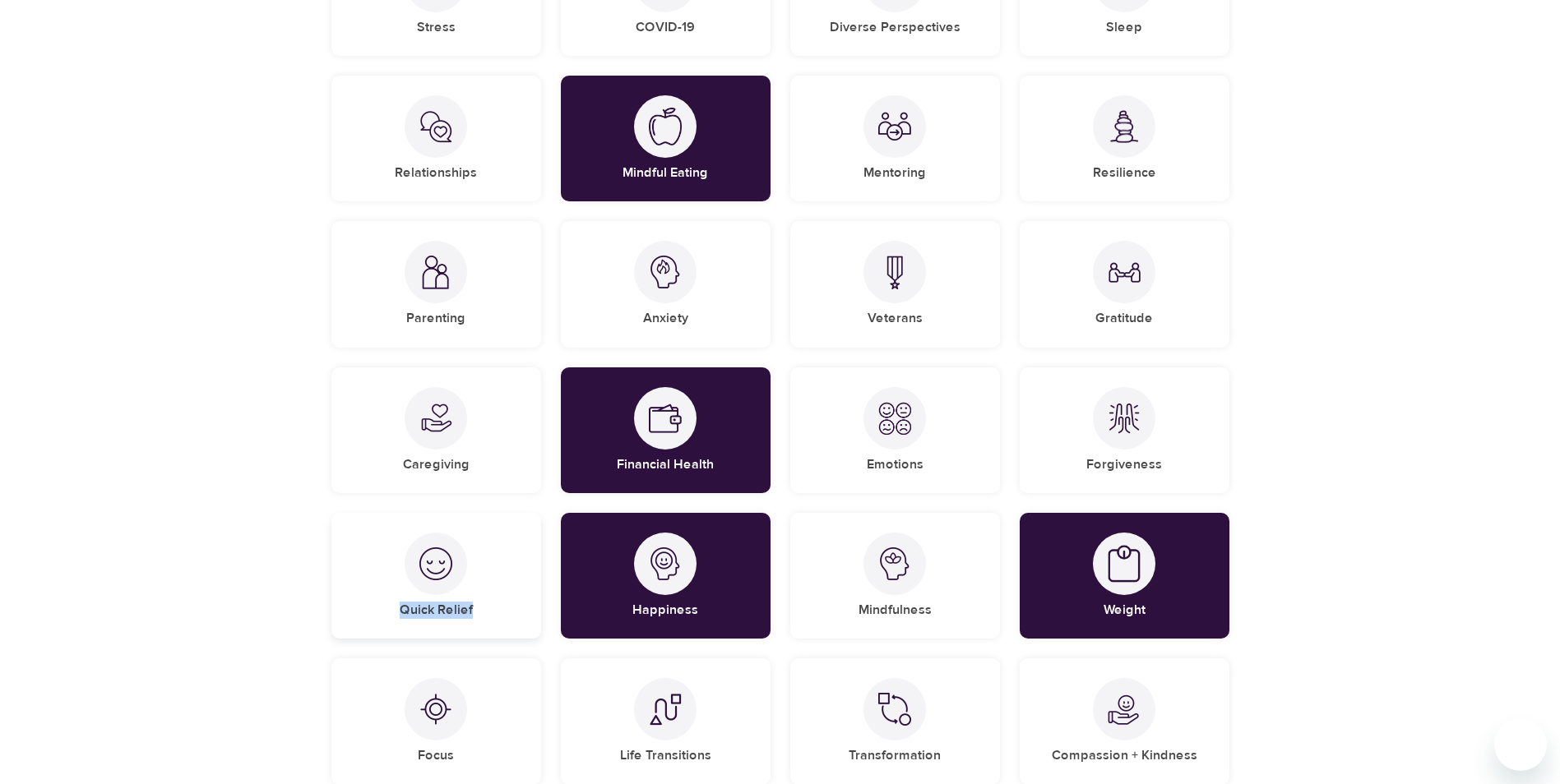
drag, startPoint x: 487, startPoint y: 615, endPoint x: 404, endPoint y: 615, distance: 83.0
click at [404, 615] on div "Quick Relief" at bounding box center [435, 576] width 209 height 126
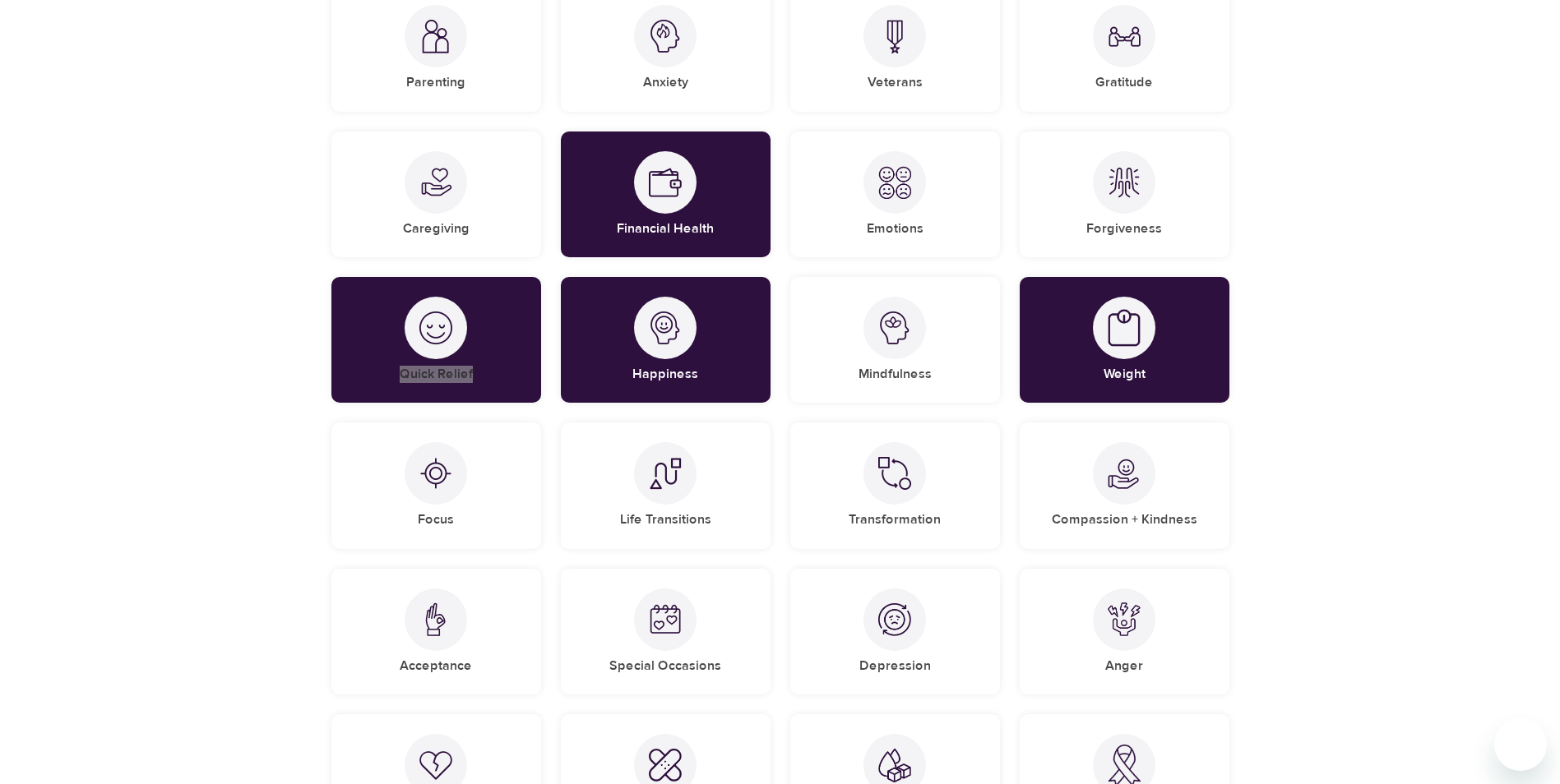
scroll to position [657, 0]
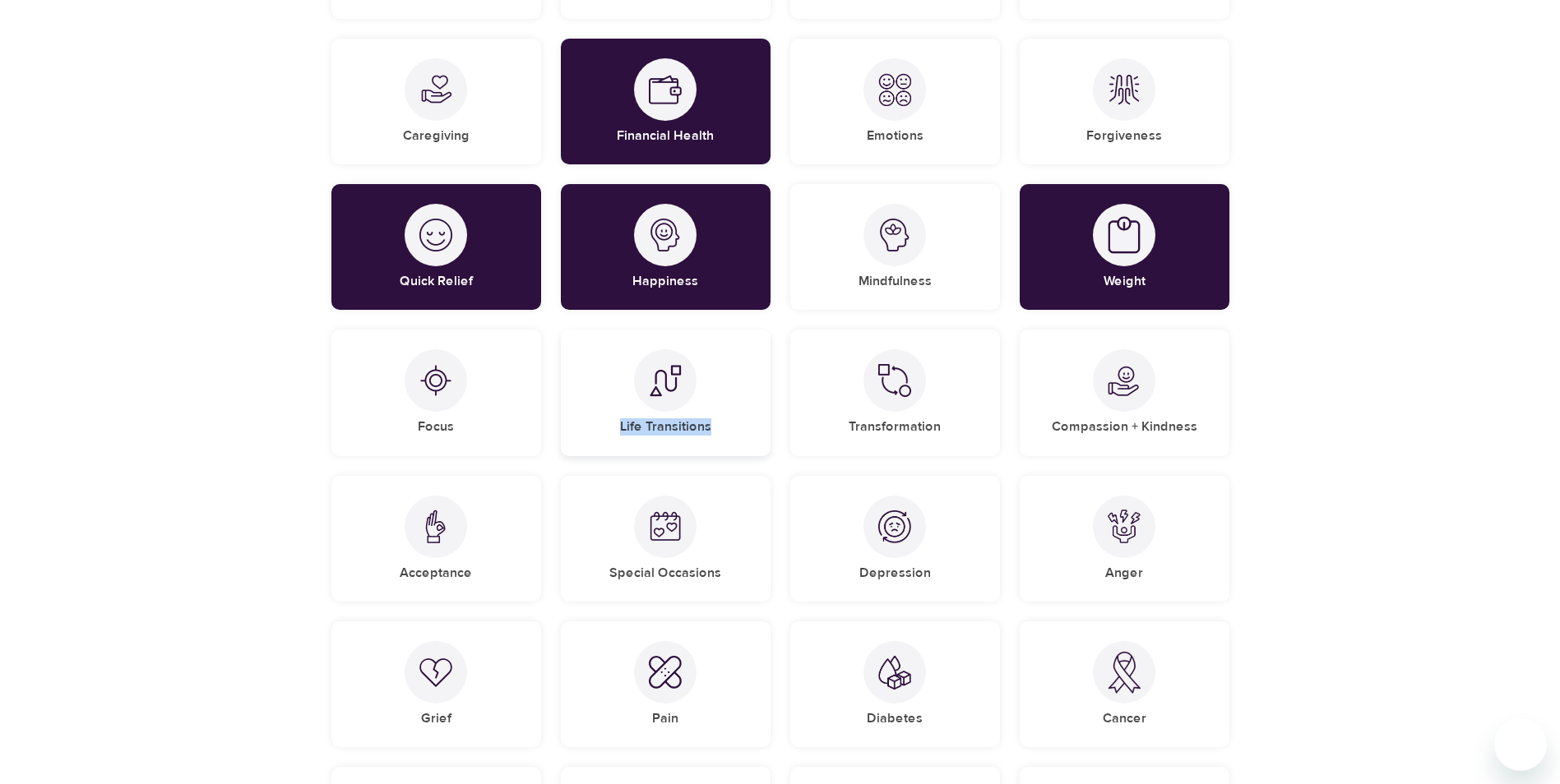
drag, startPoint x: 709, startPoint y: 431, endPoint x: 624, endPoint y: 431, distance: 85.0
click at [624, 431] on h5 "Life Transitions" at bounding box center [665, 427] width 91 height 18
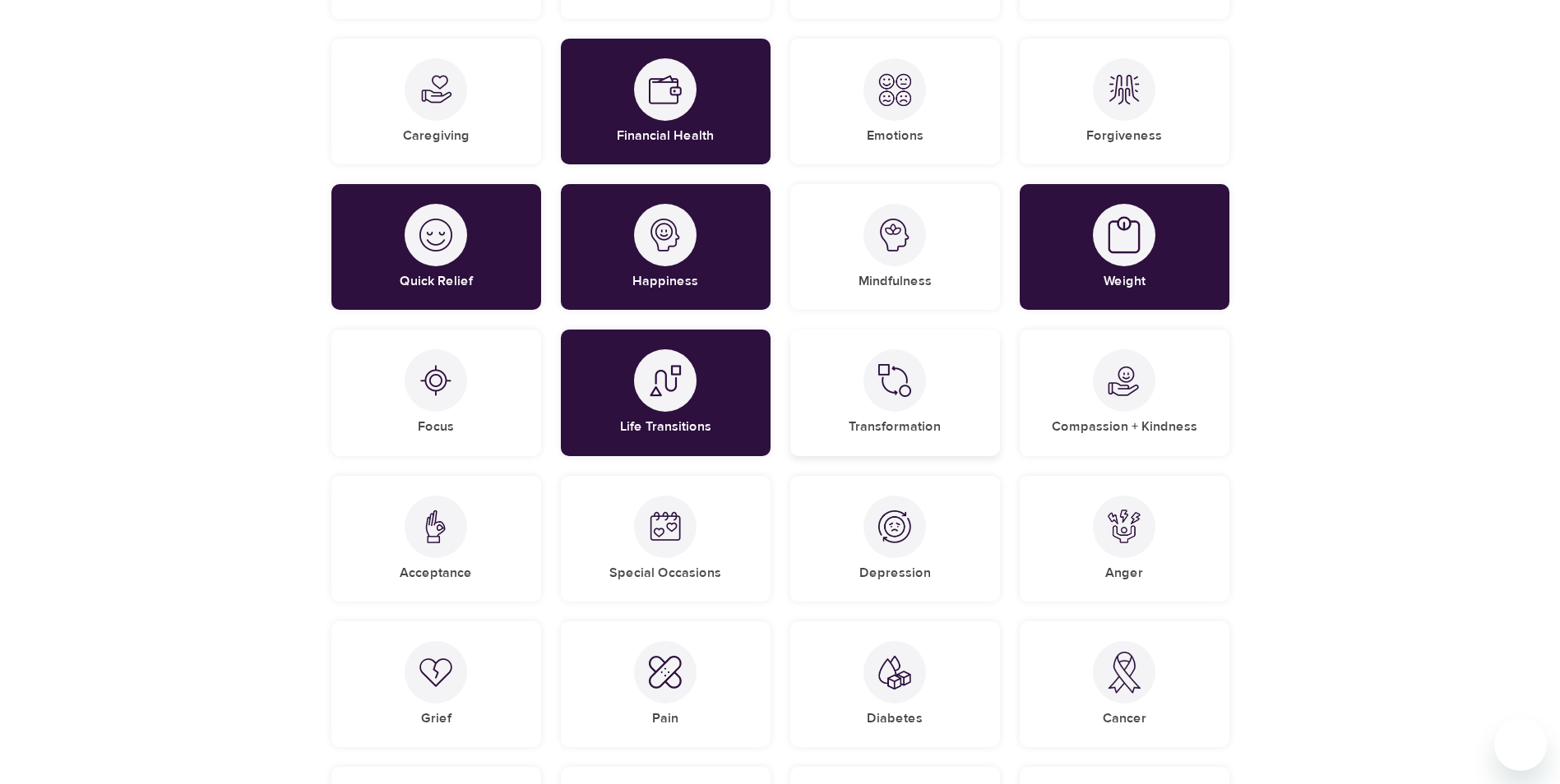
click at [856, 425] on h5 "Transformation" at bounding box center [895, 427] width 92 height 18
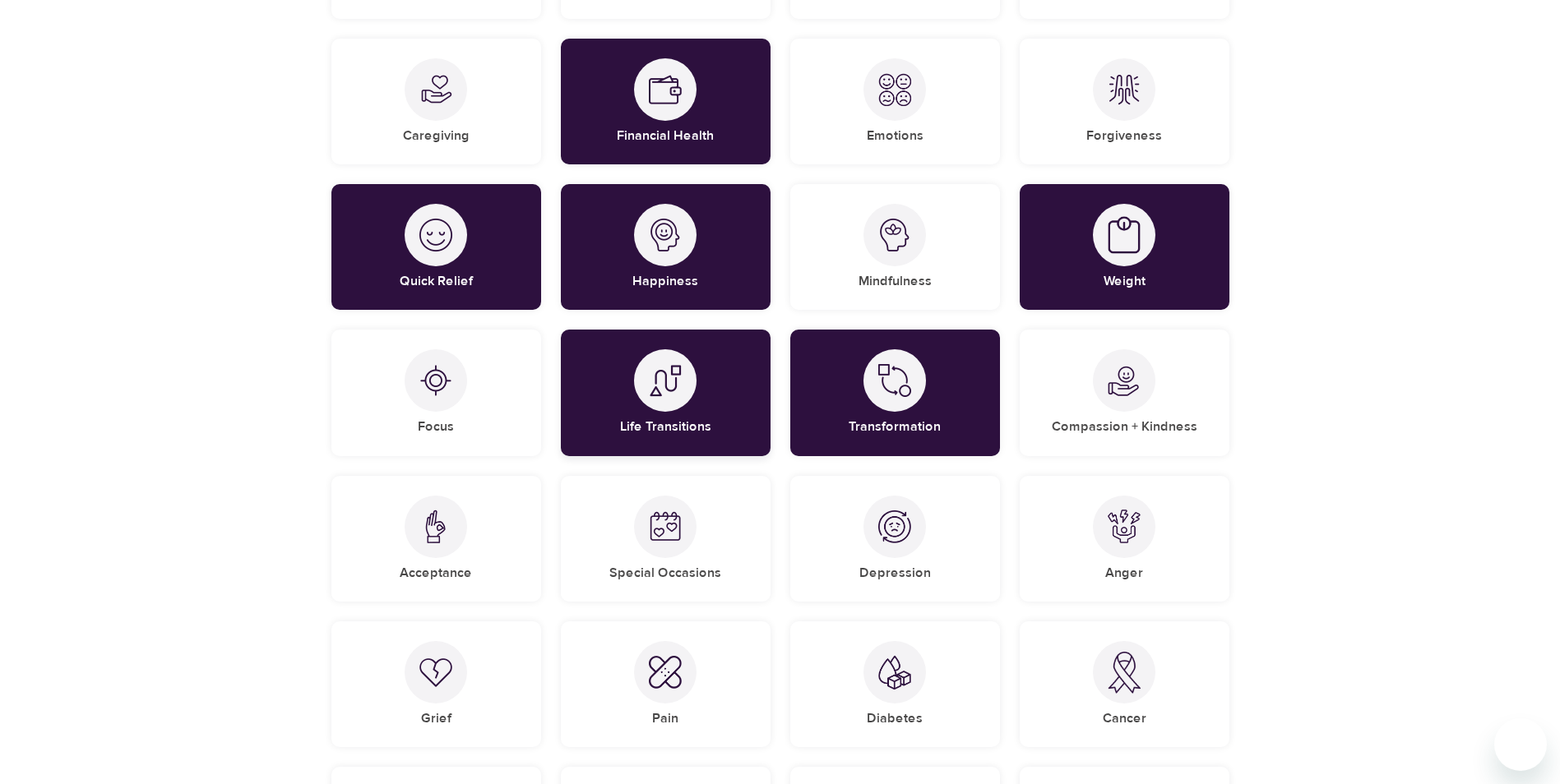
click at [728, 422] on div "Life Transitions" at bounding box center [665, 393] width 209 height 126
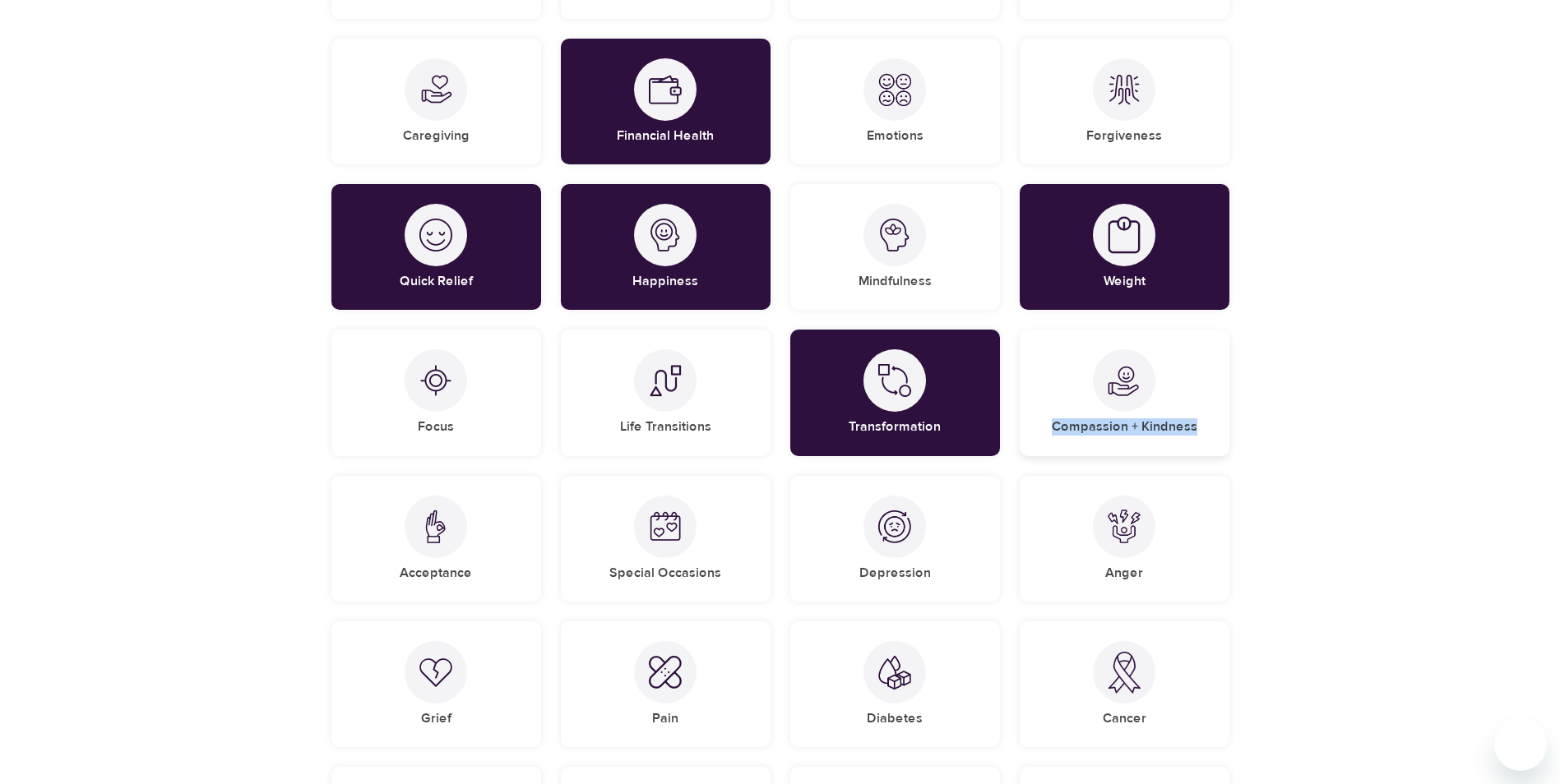
drag, startPoint x: 1196, startPoint y: 430, endPoint x: 1058, endPoint y: 429, distance: 138.0
click at [1058, 429] on div "Compassion + Kindness" at bounding box center [1125, 393] width 209 height 126
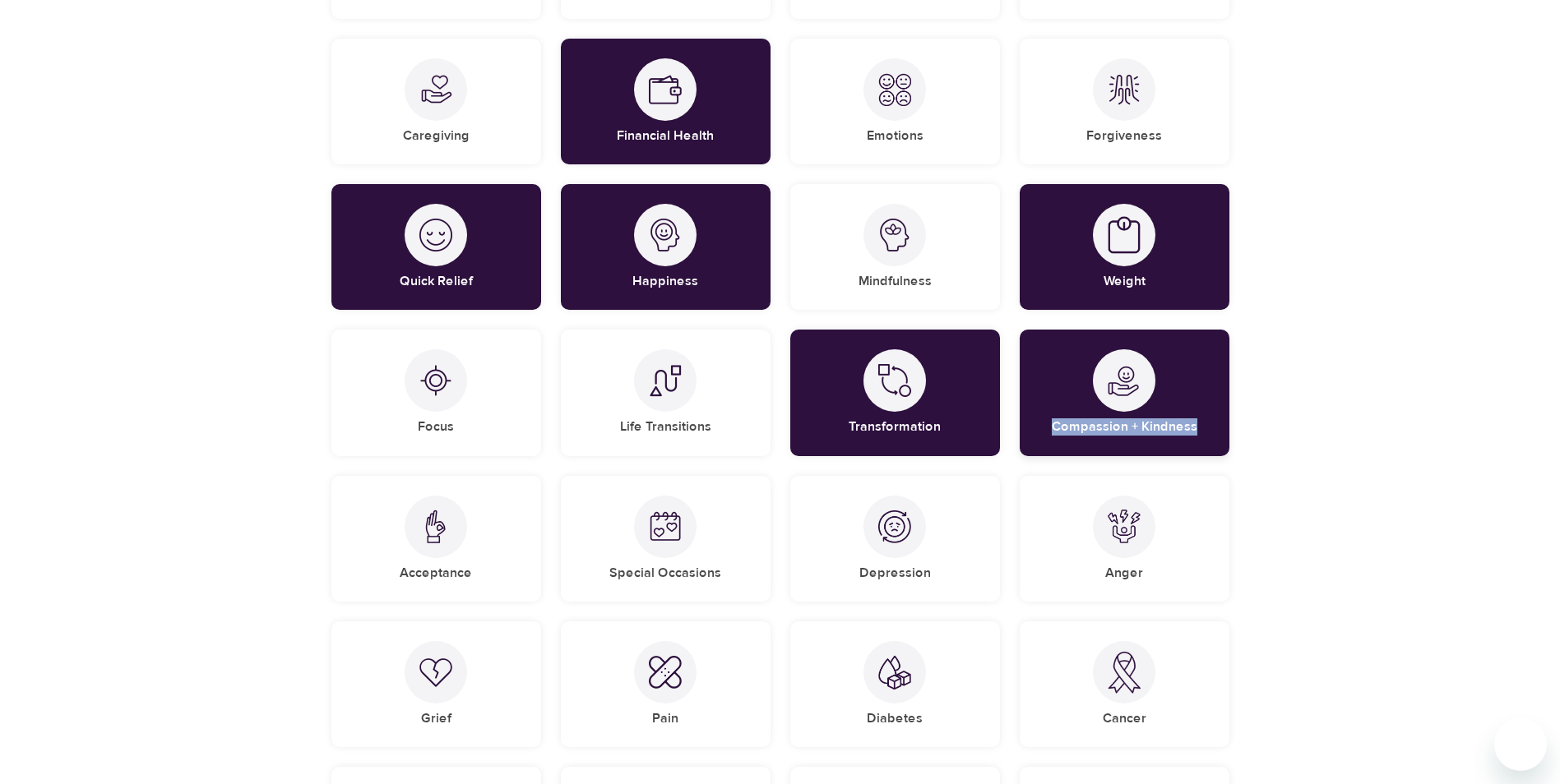
click at [1174, 418] on div "Compassion + Kindness" at bounding box center [1125, 393] width 209 height 126
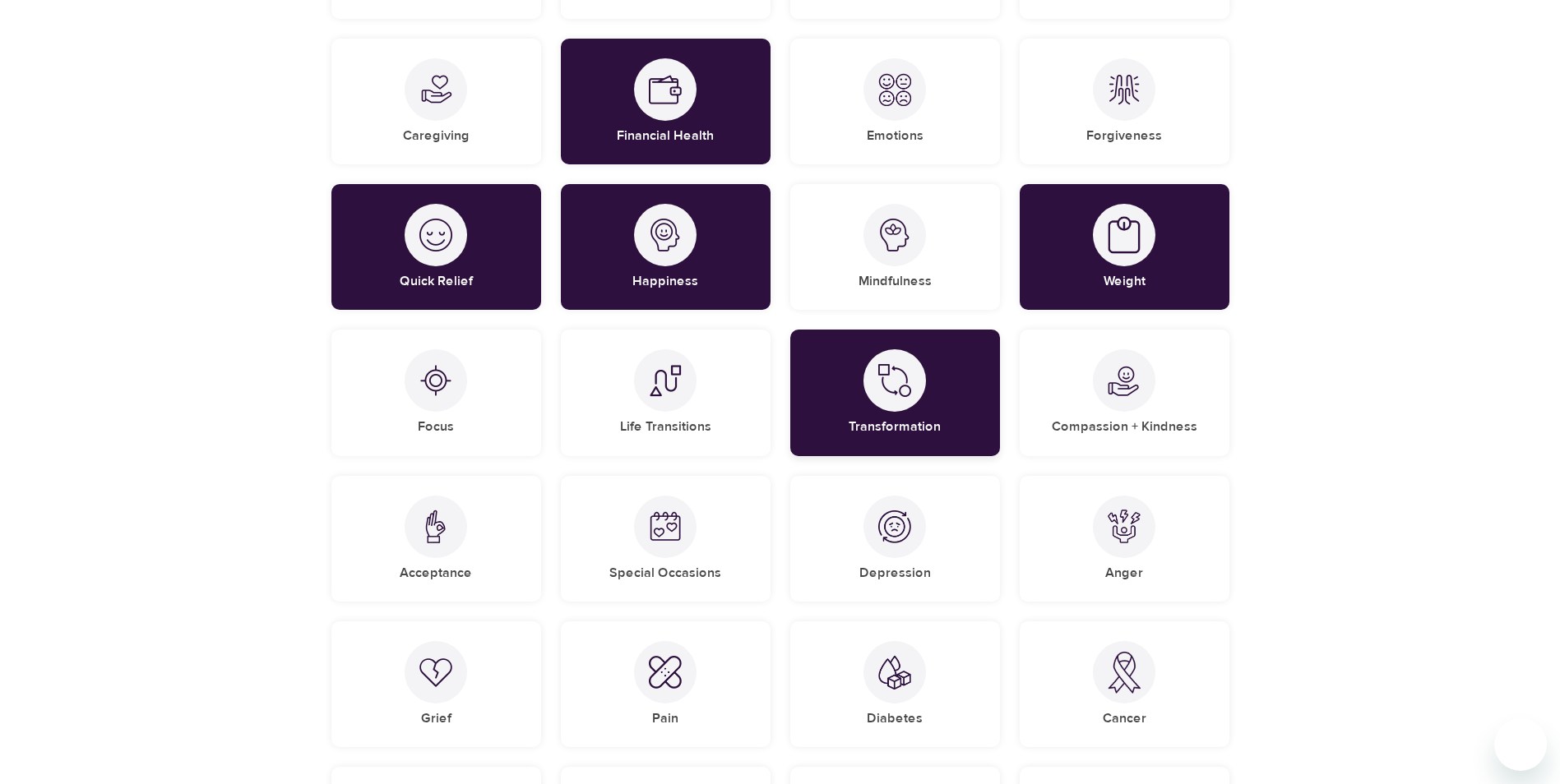
click at [914, 425] on h5 "Transformation" at bounding box center [895, 427] width 92 height 18
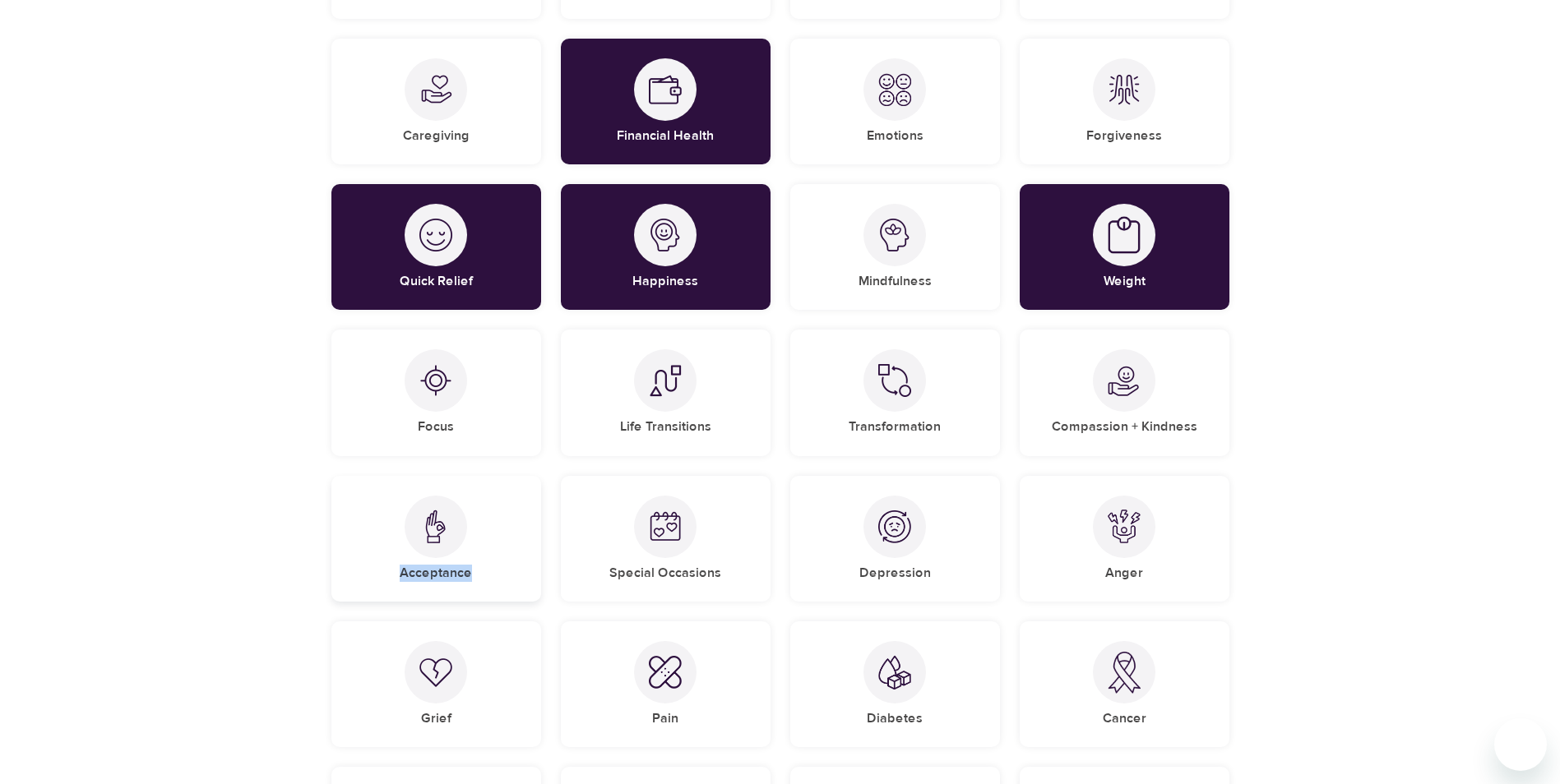
drag, startPoint x: 479, startPoint y: 573, endPoint x: 400, endPoint y: 573, distance: 79.0
click at [400, 573] on div "Acceptance" at bounding box center [435, 538] width 209 height 126
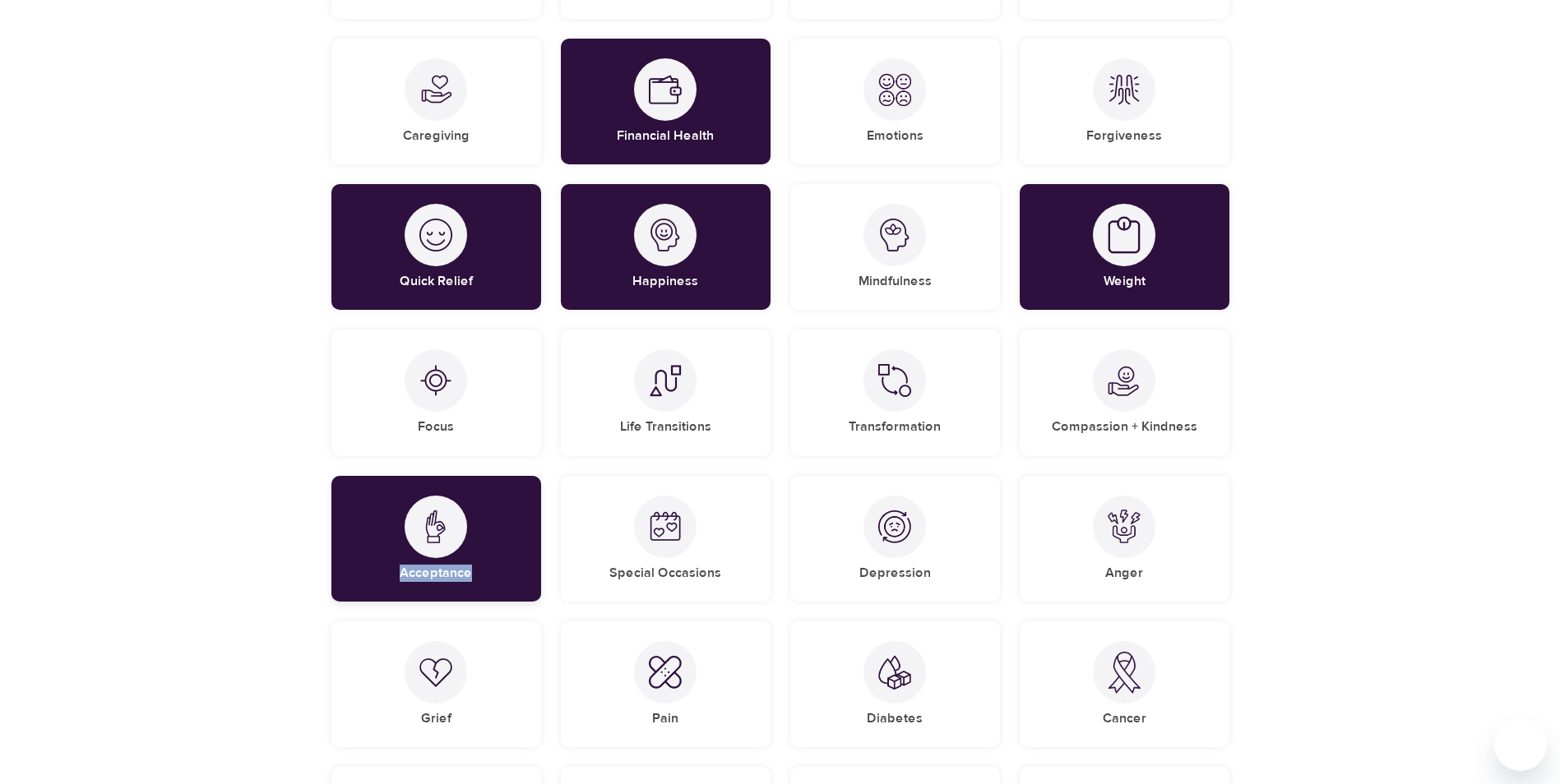
click at [440, 566] on h5 "Acceptance" at bounding box center [436, 574] width 73 height 18
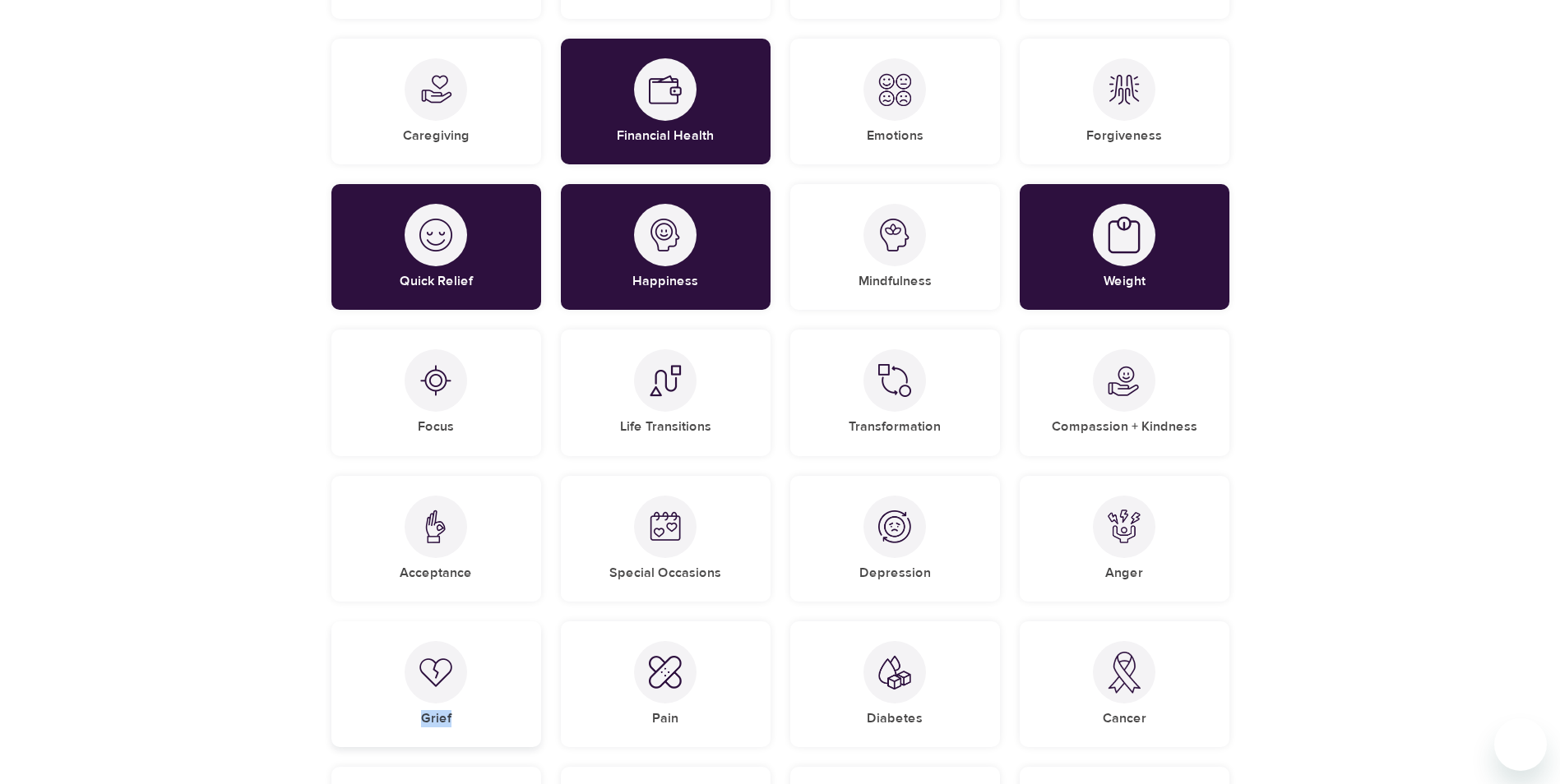
drag, startPoint x: 463, startPoint y: 717, endPoint x: 420, endPoint y: 717, distance: 43.0
click at [420, 717] on div "Grief" at bounding box center [435, 685] width 209 height 126
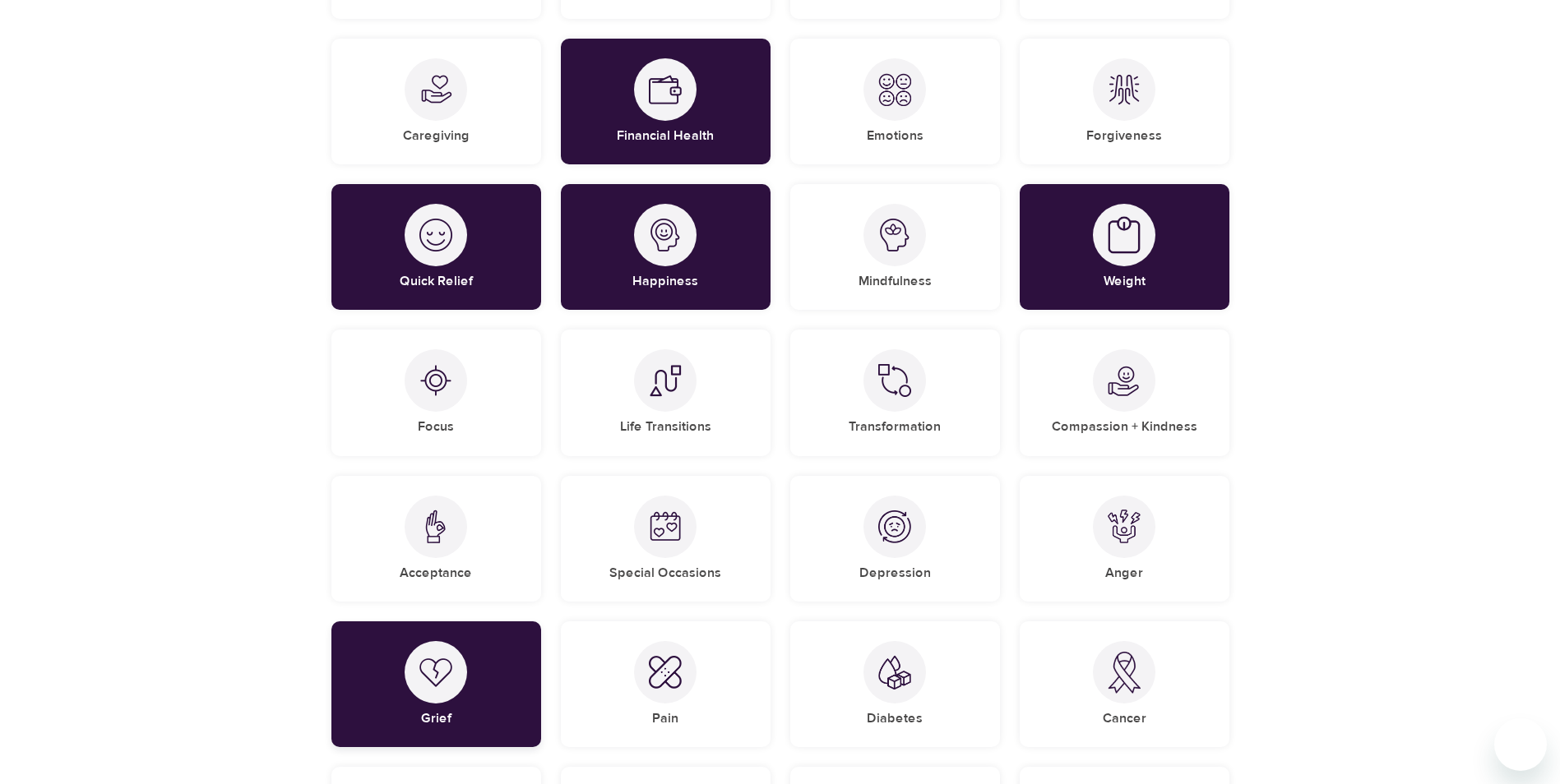
click at [480, 712] on div "Grief" at bounding box center [435, 685] width 209 height 126
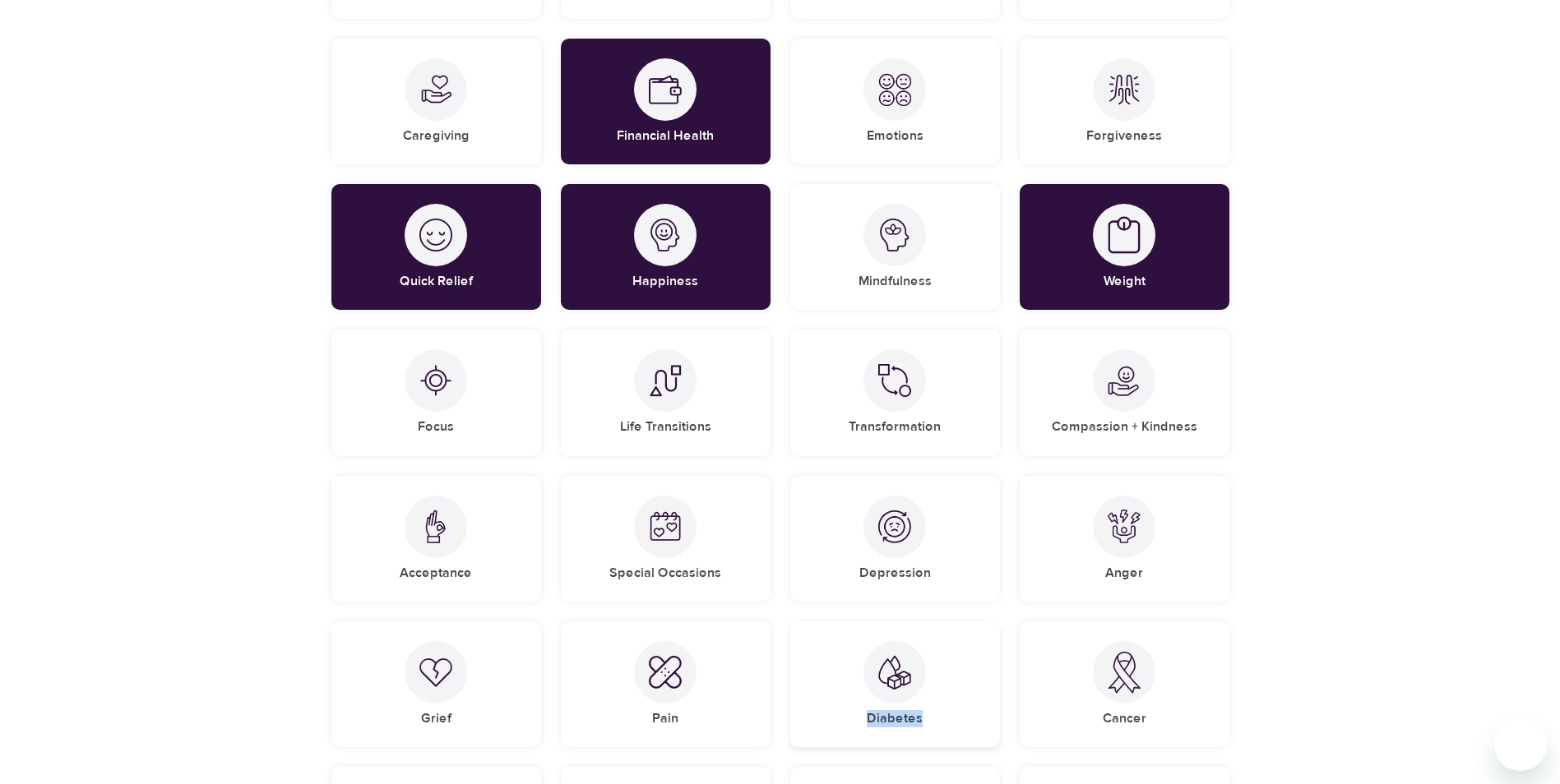
drag, startPoint x: 933, startPoint y: 721, endPoint x: 869, endPoint y: 721, distance: 64.0
click at [869, 721] on div "Diabetes" at bounding box center [895, 685] width 209 height 126
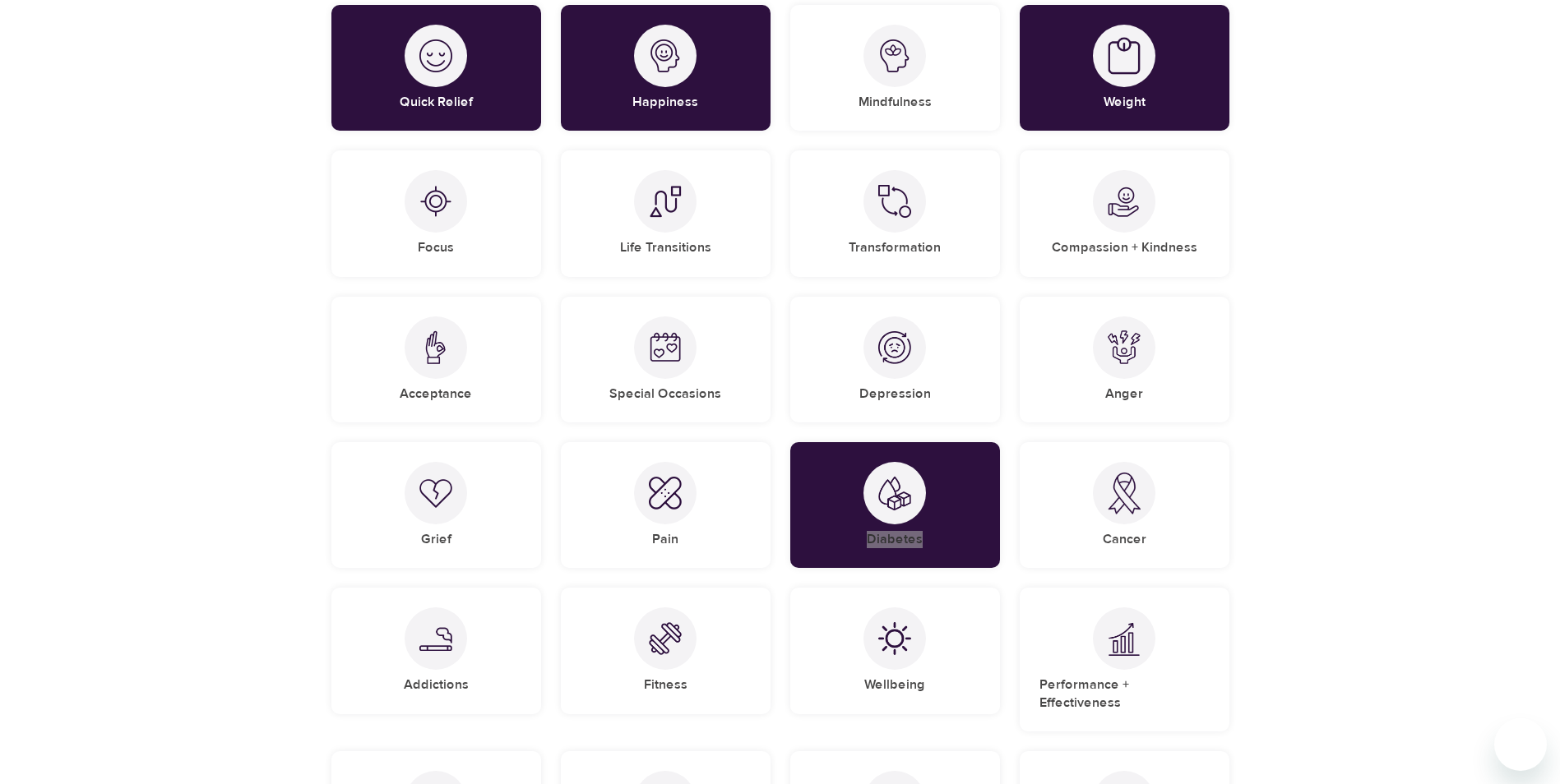
scroll to position [904, 0]
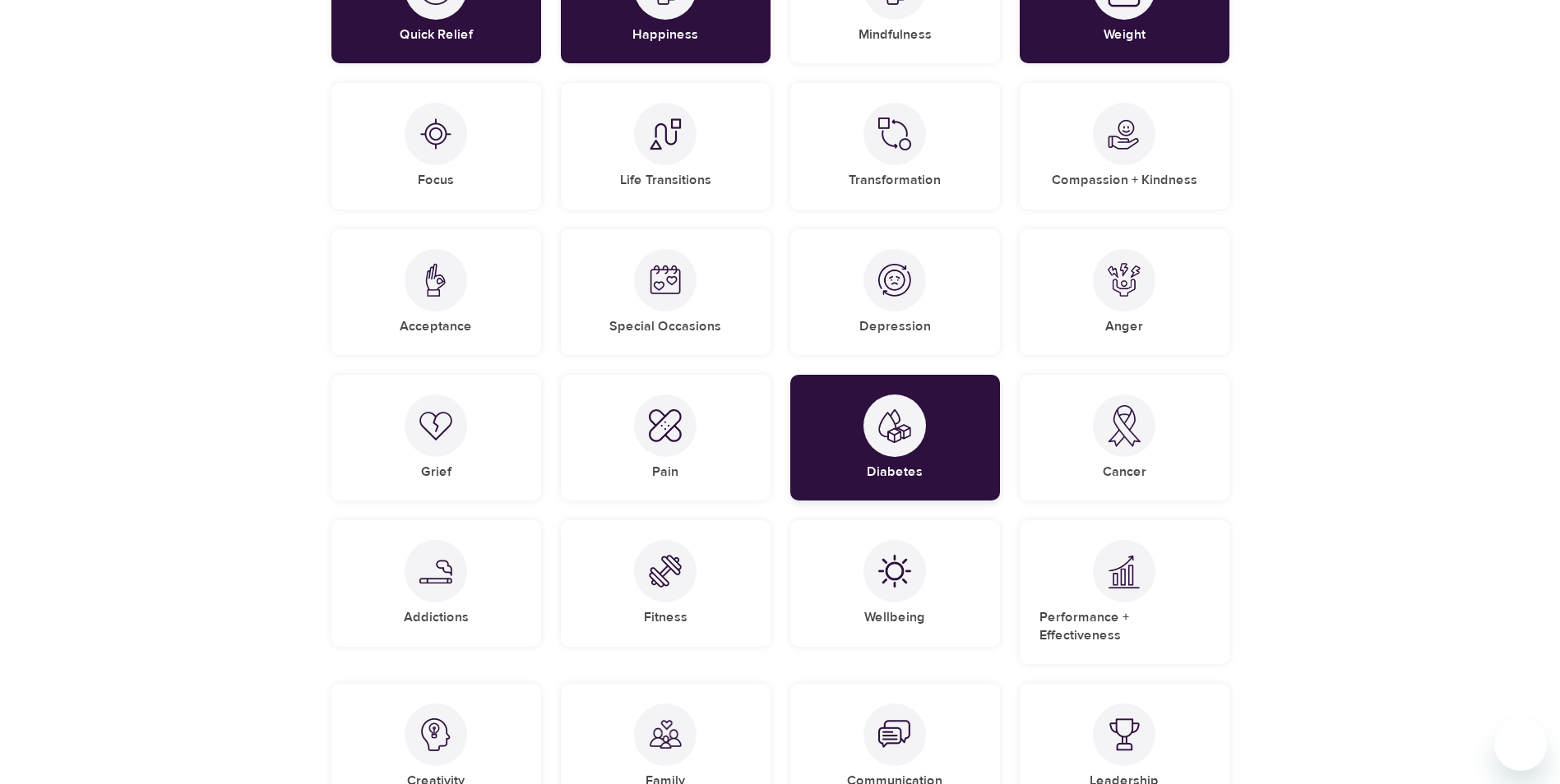
drag, startPoint x: 888, startPoint y: 459, endPoint x: 841, endPoint y: 460, distance: 47.0
click at [888, 459] on div "Diabetes" at bounding box center [895, 438] width 209 height 126
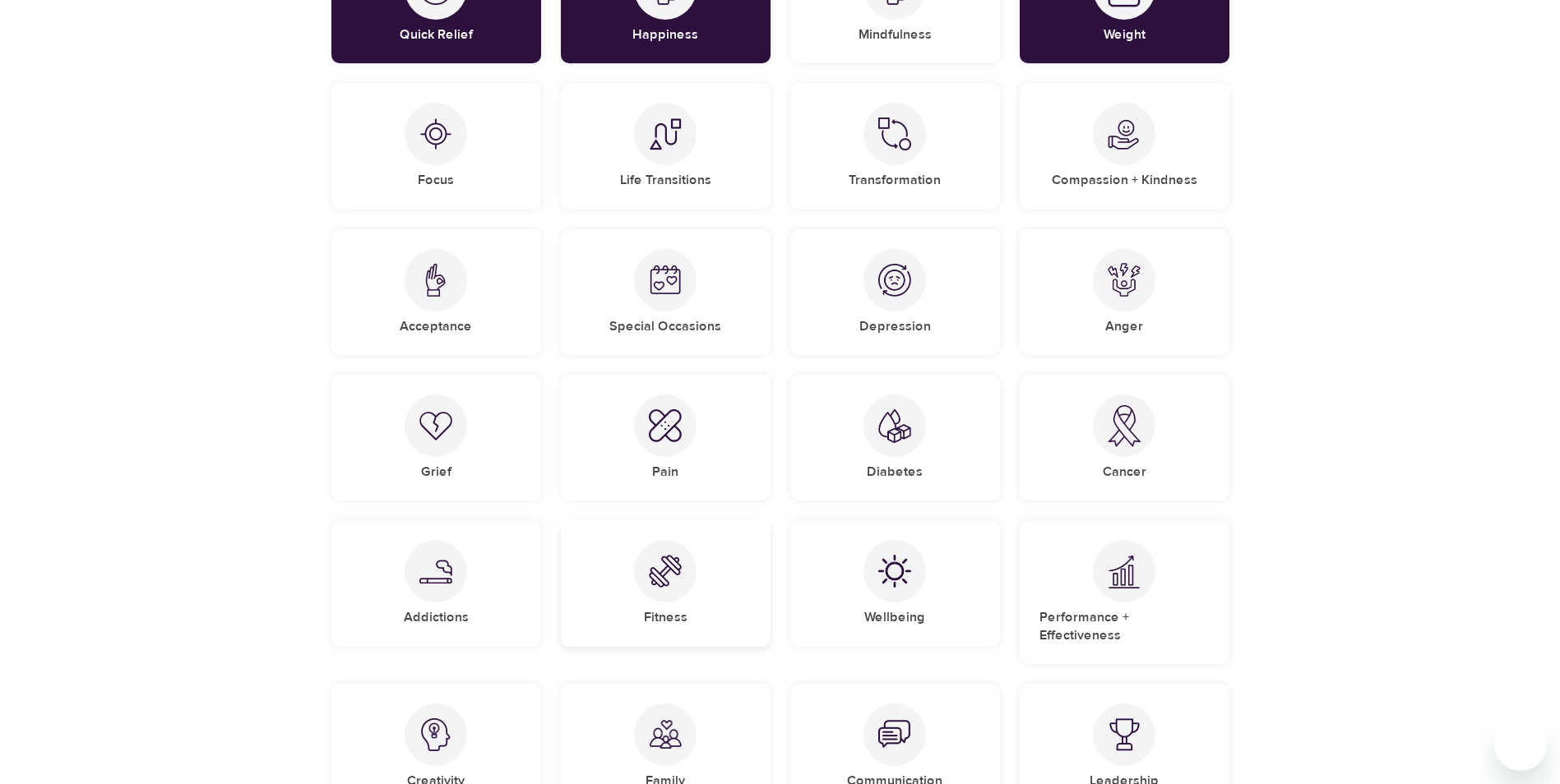
click at [656, 591] on div at bounding box center [665, 572] width 63 height 63
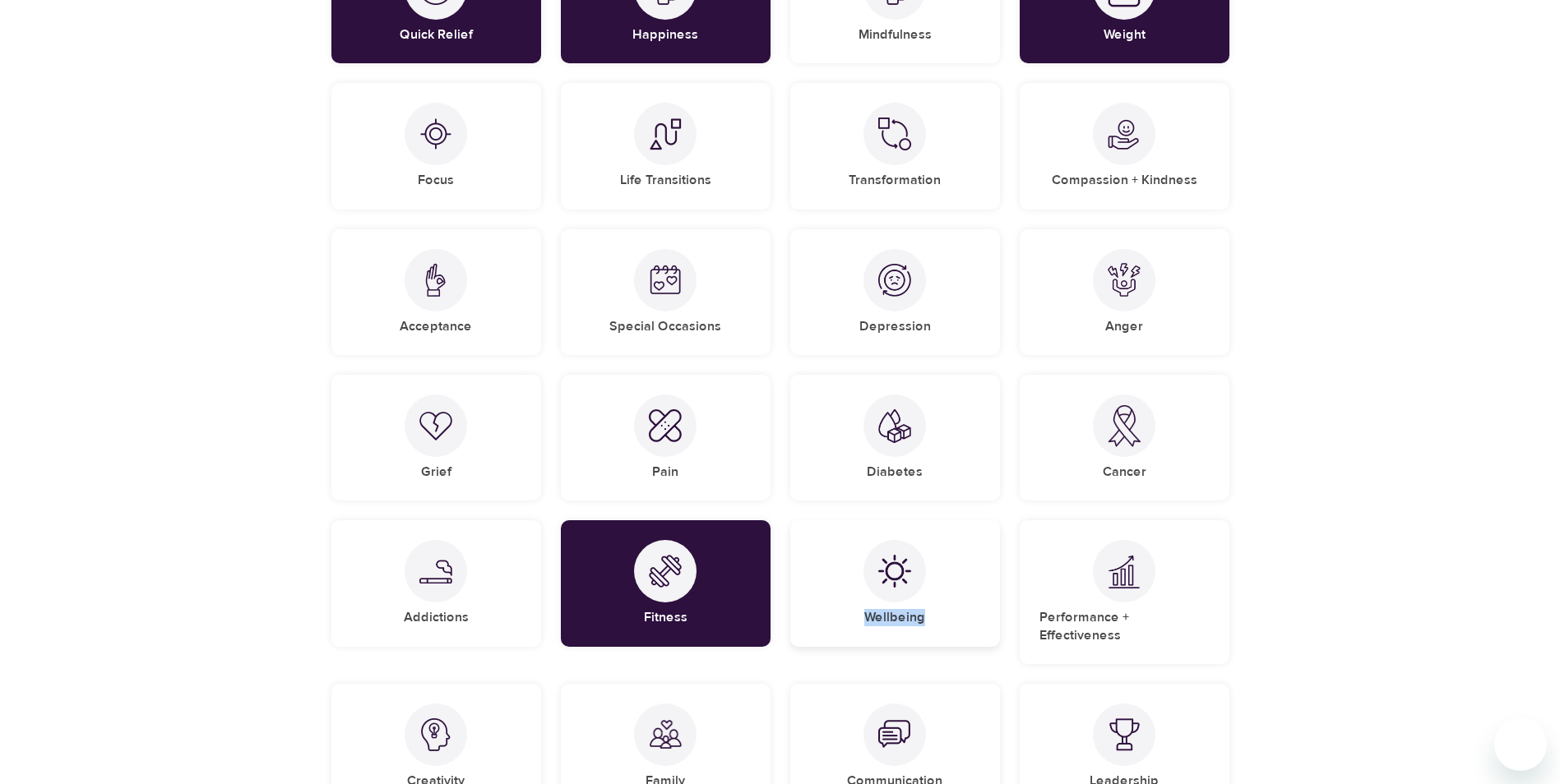
drag, startPoint x: 947, startPoint y: 621, endPoint x: 867, endPoint y: 623, distance: 80.0
click at [867, 623] on div "Wellbeing" at bounding box center [895, 584] width 209 height 126
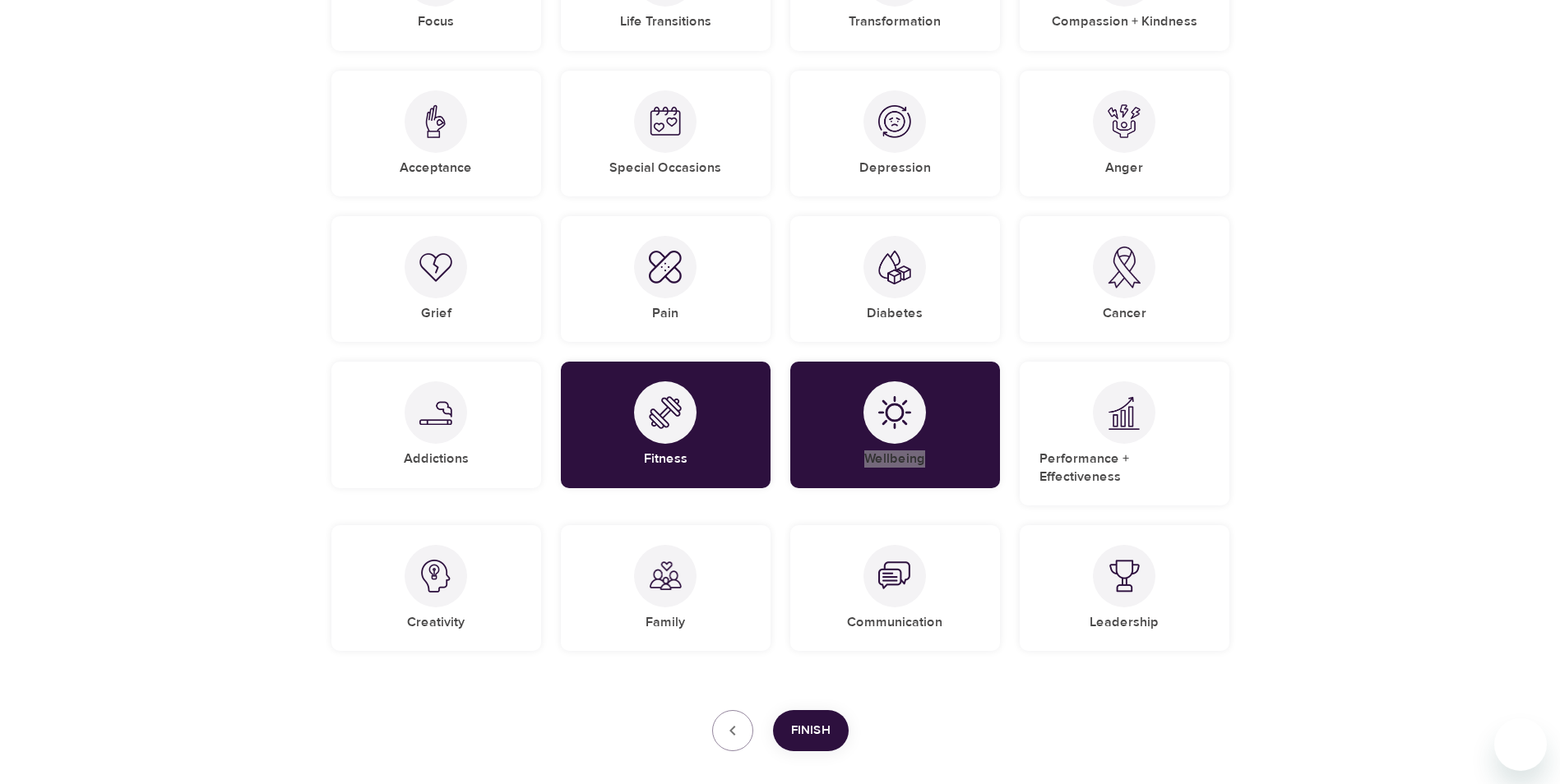
scroll to position [1069, 0]
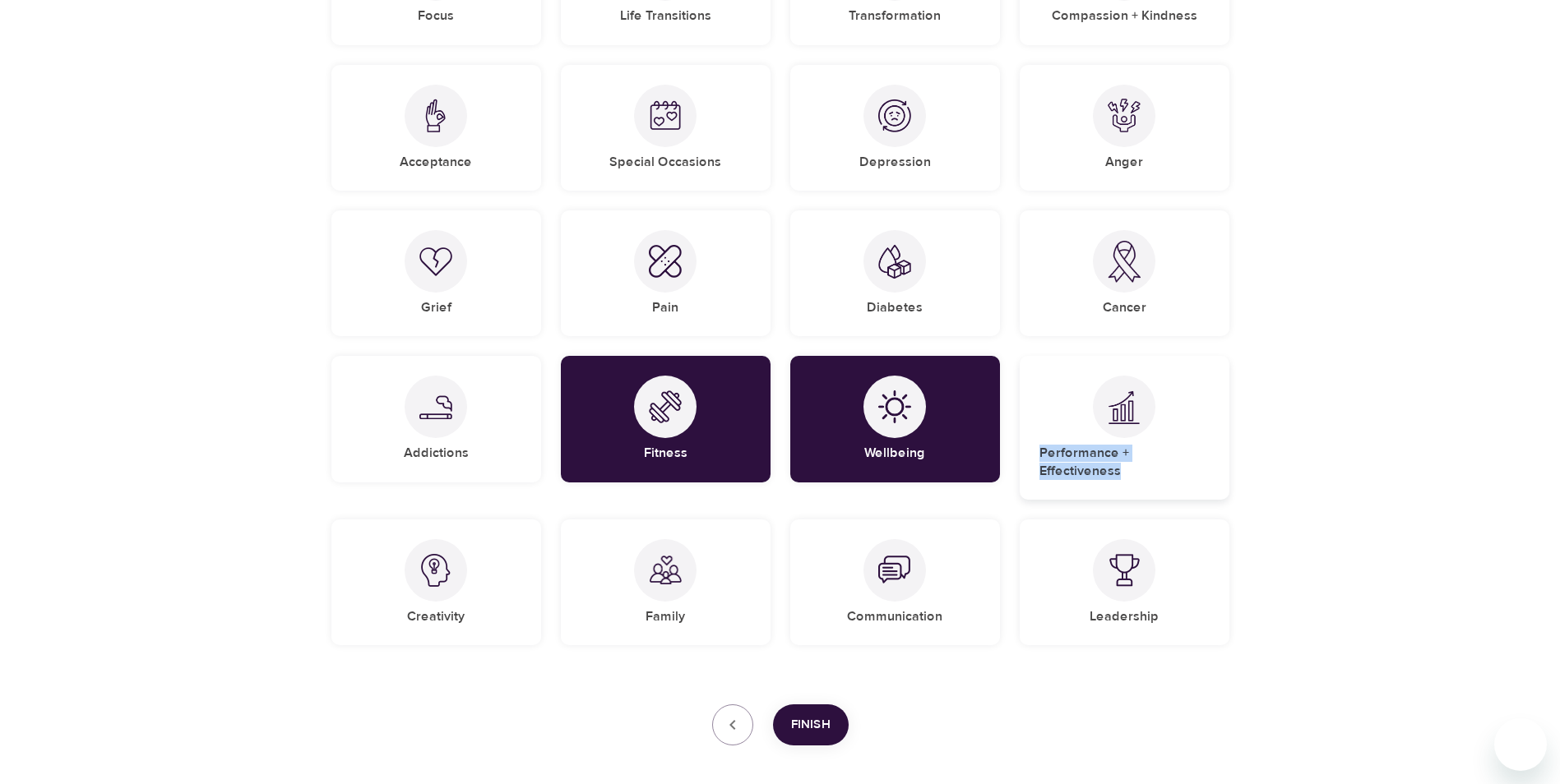
drag, startPoint x: 1215, startPoint y: 453, endPoint x: 1044, endPoint y: 454, distance: 171.0
click at [1044, 454] on div "Performance + Effectiveness" at bounding box center [1125, 427] width 209 height 143
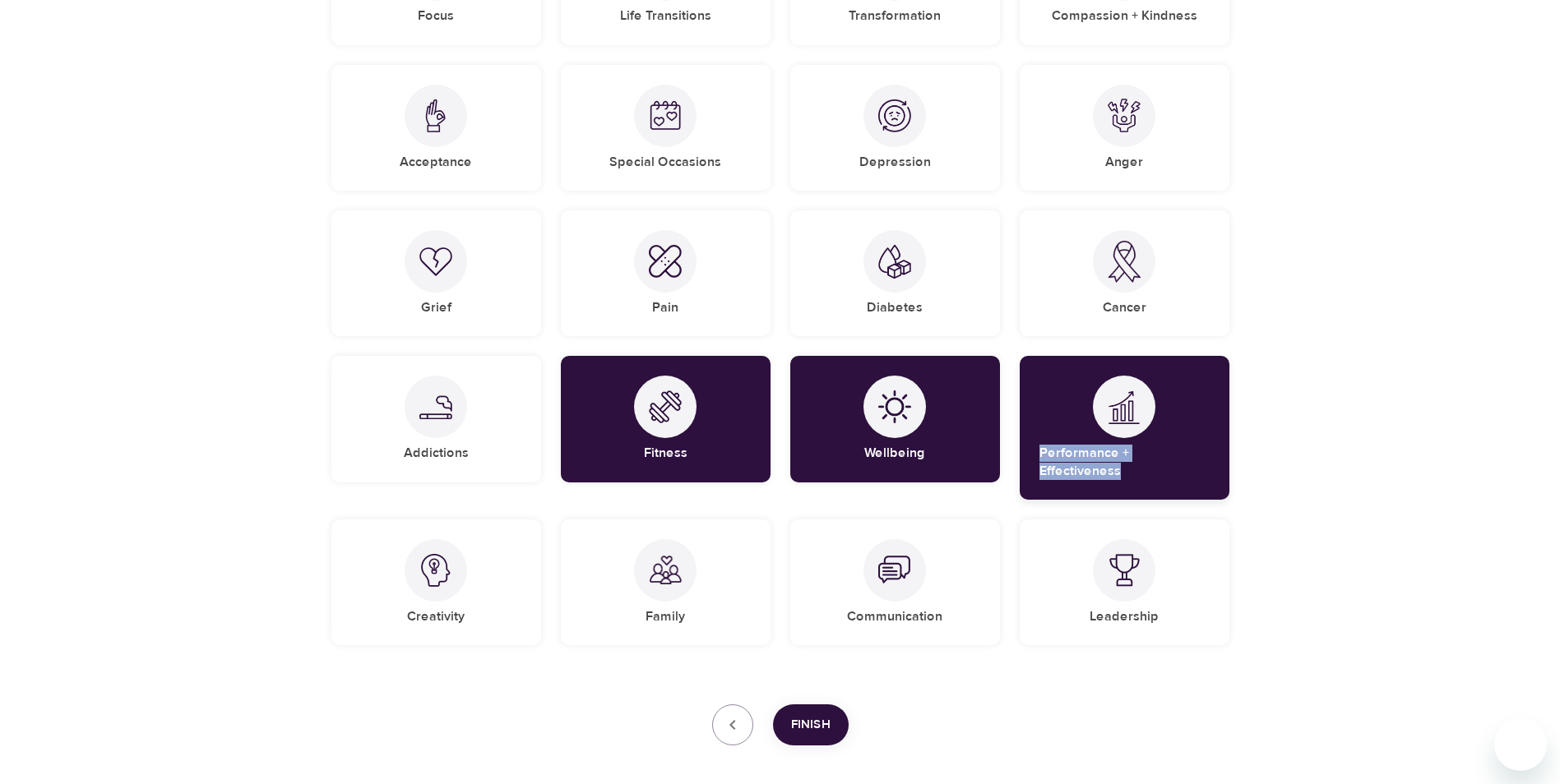
click at [1168, 445] on h5 "Performance + Effectiveness" at bounding box center [1125, 463] width 170 height 35
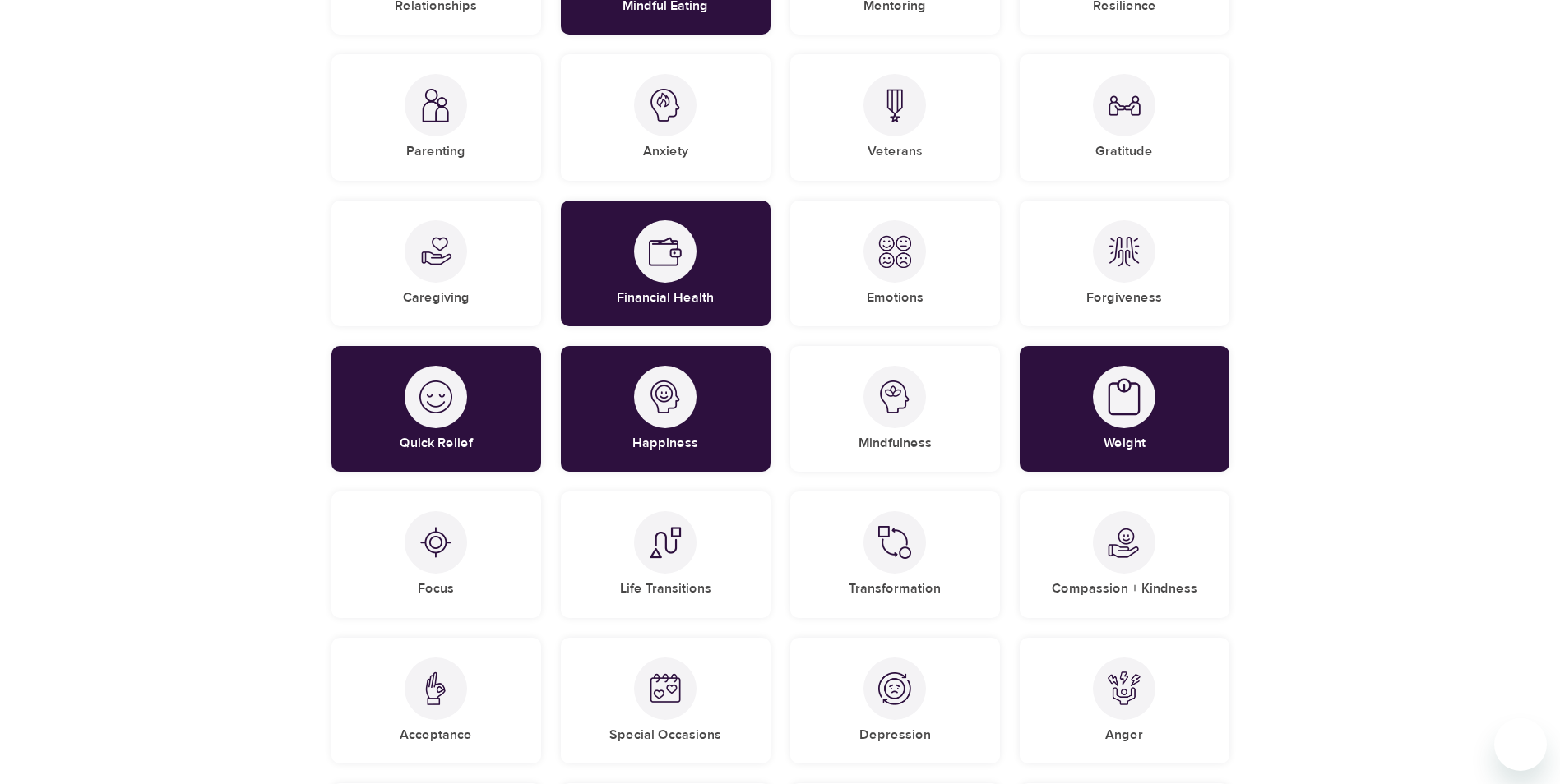
scroll to position [493, 0]
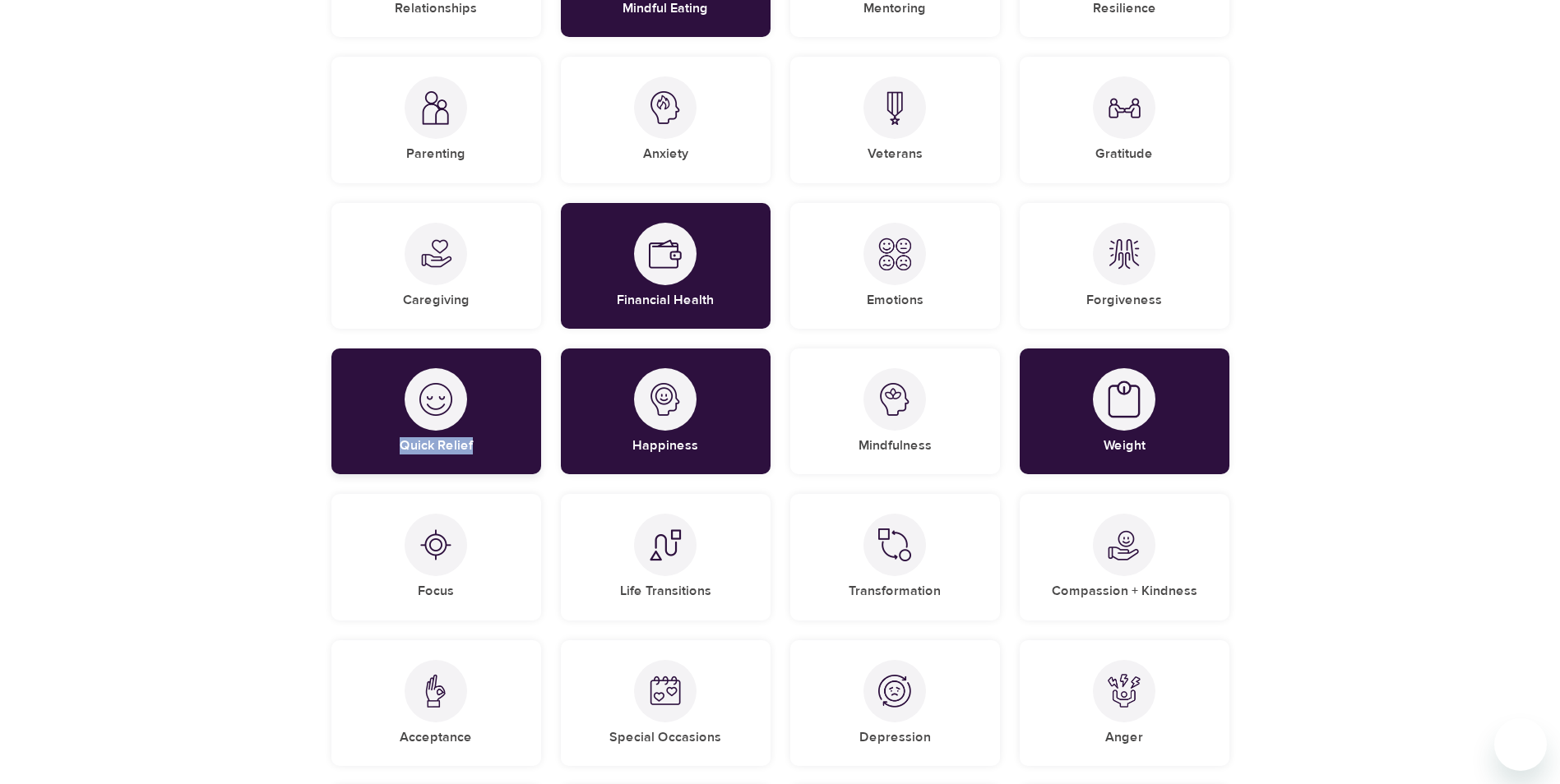
drag, startPoint x: 484, startPoint y: 446, endPoint x: 403, endPoint y: 453, distance: 81.3
click at [403, 453] on div "Quick Relief" at bounding box center [435, 412] width 209 height 126
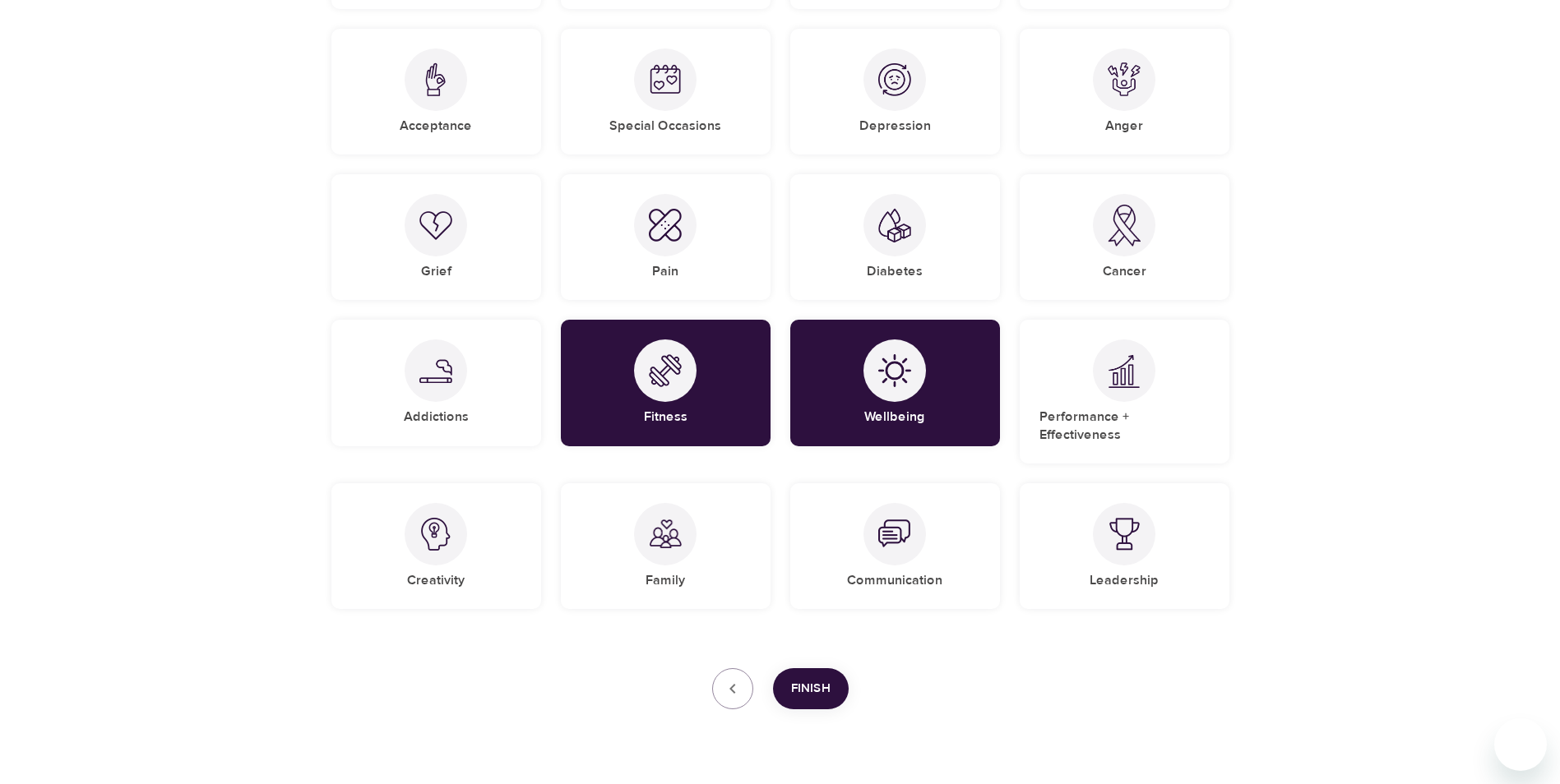
scroll to position [1130, 0]
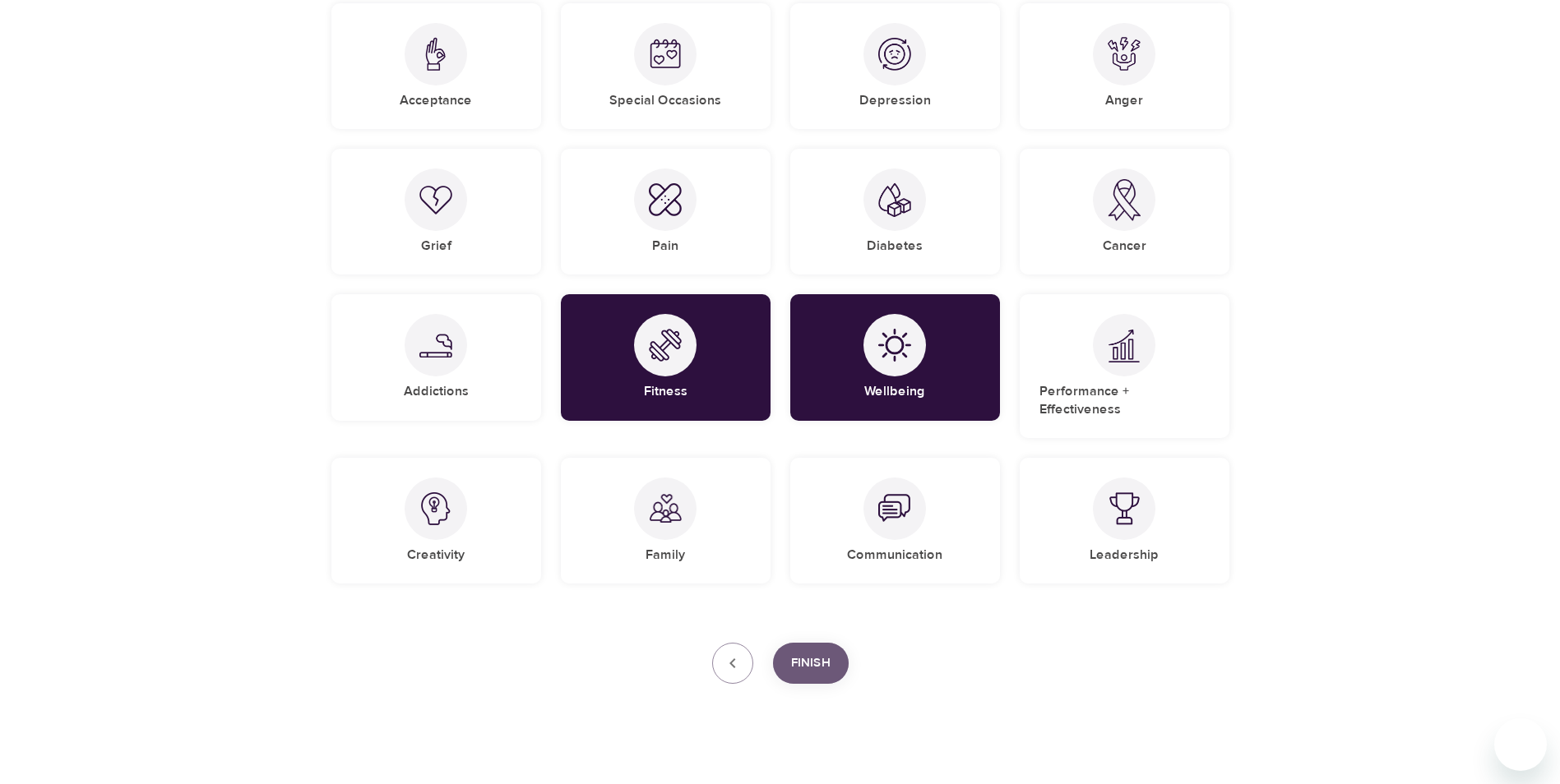
click at [813, 655] on span "Finish" at bounding box center [811, 663] width 39 height 22
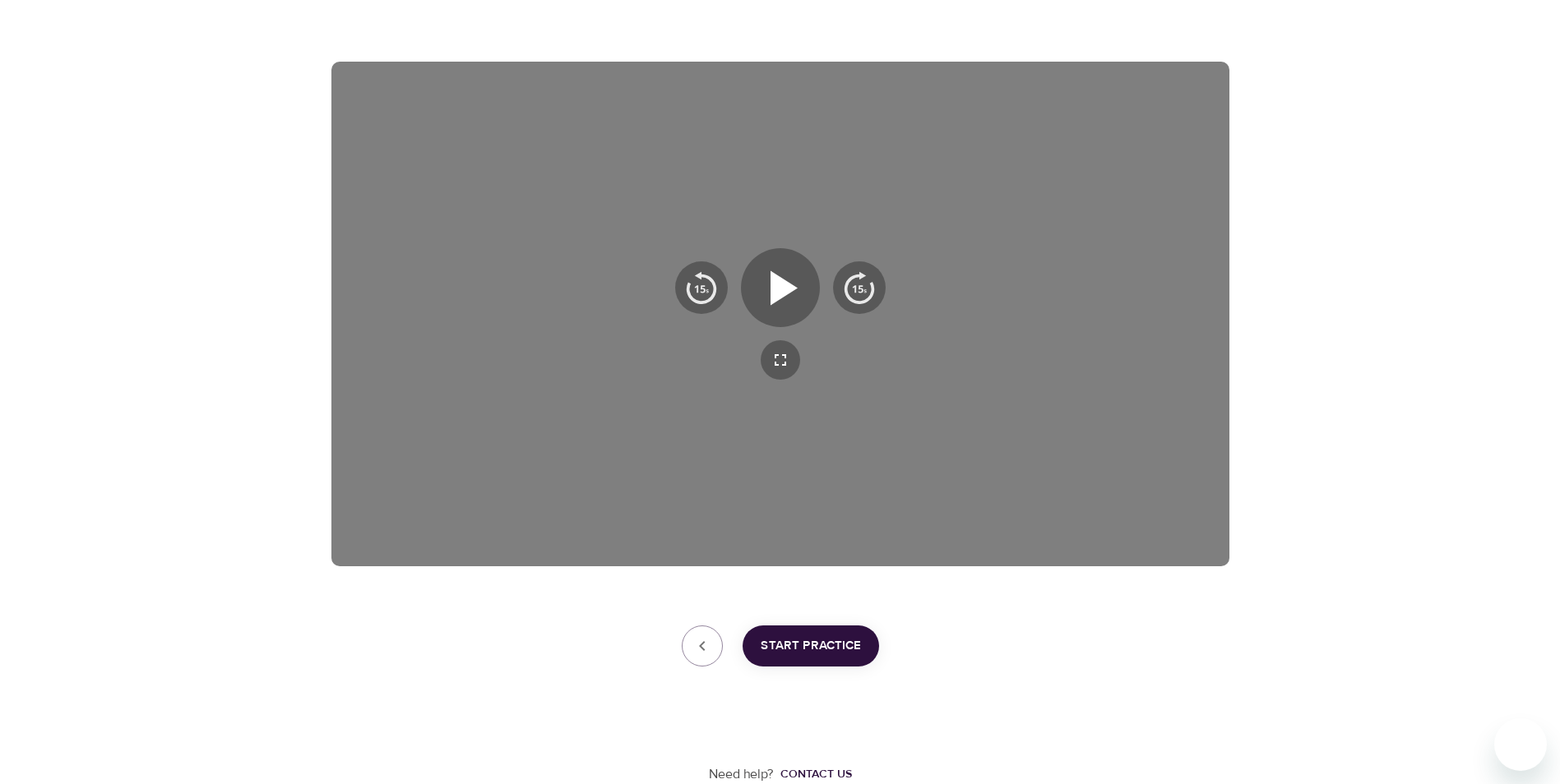
scroll to position [229, 0]
click at [769, 300] on icon "button" at bounding box center [780, 288] width 59 height 59
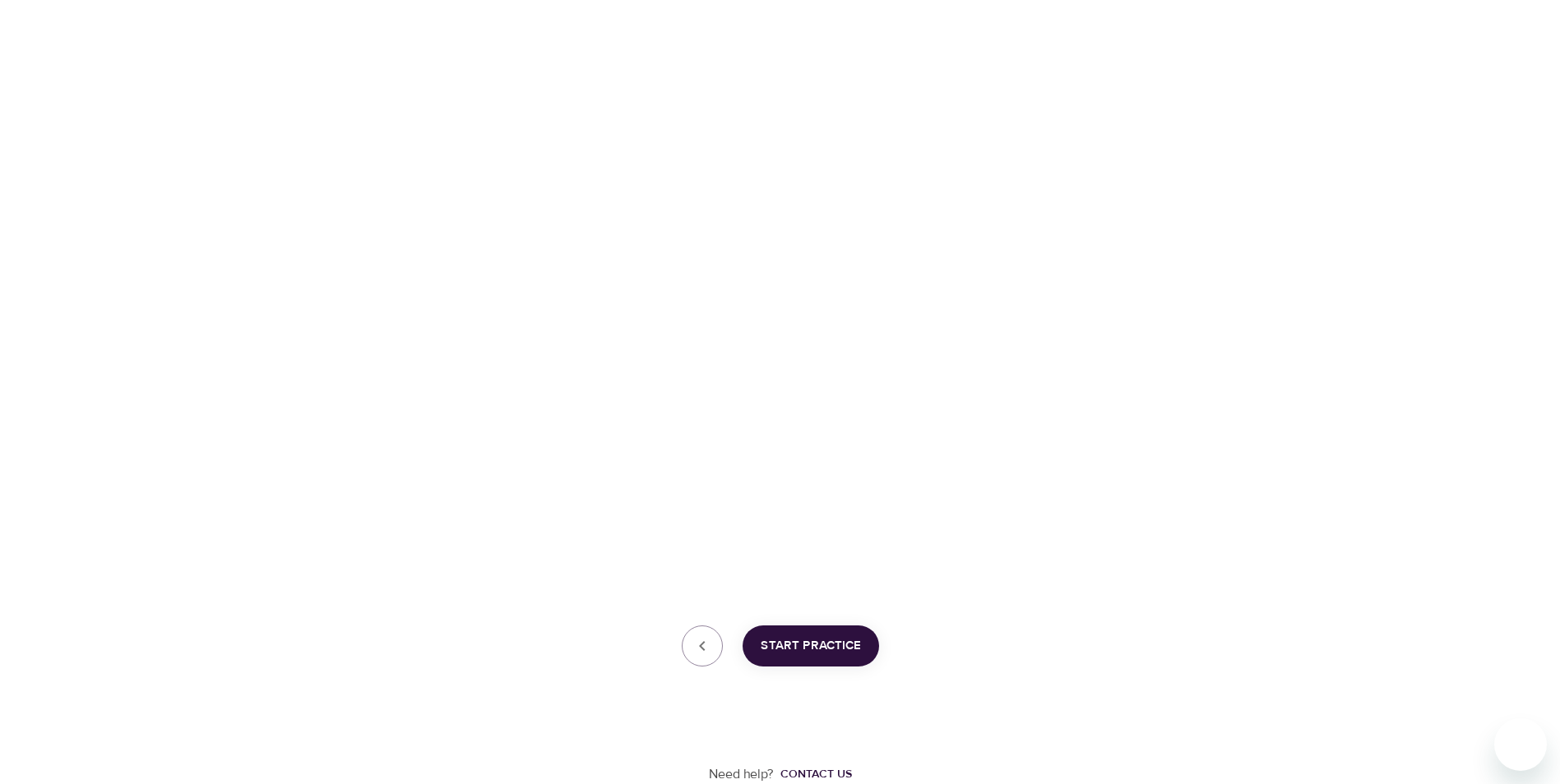
click at [808, 656] on span "Start Practice" at bounding box center [811, 646] width 100 height 22
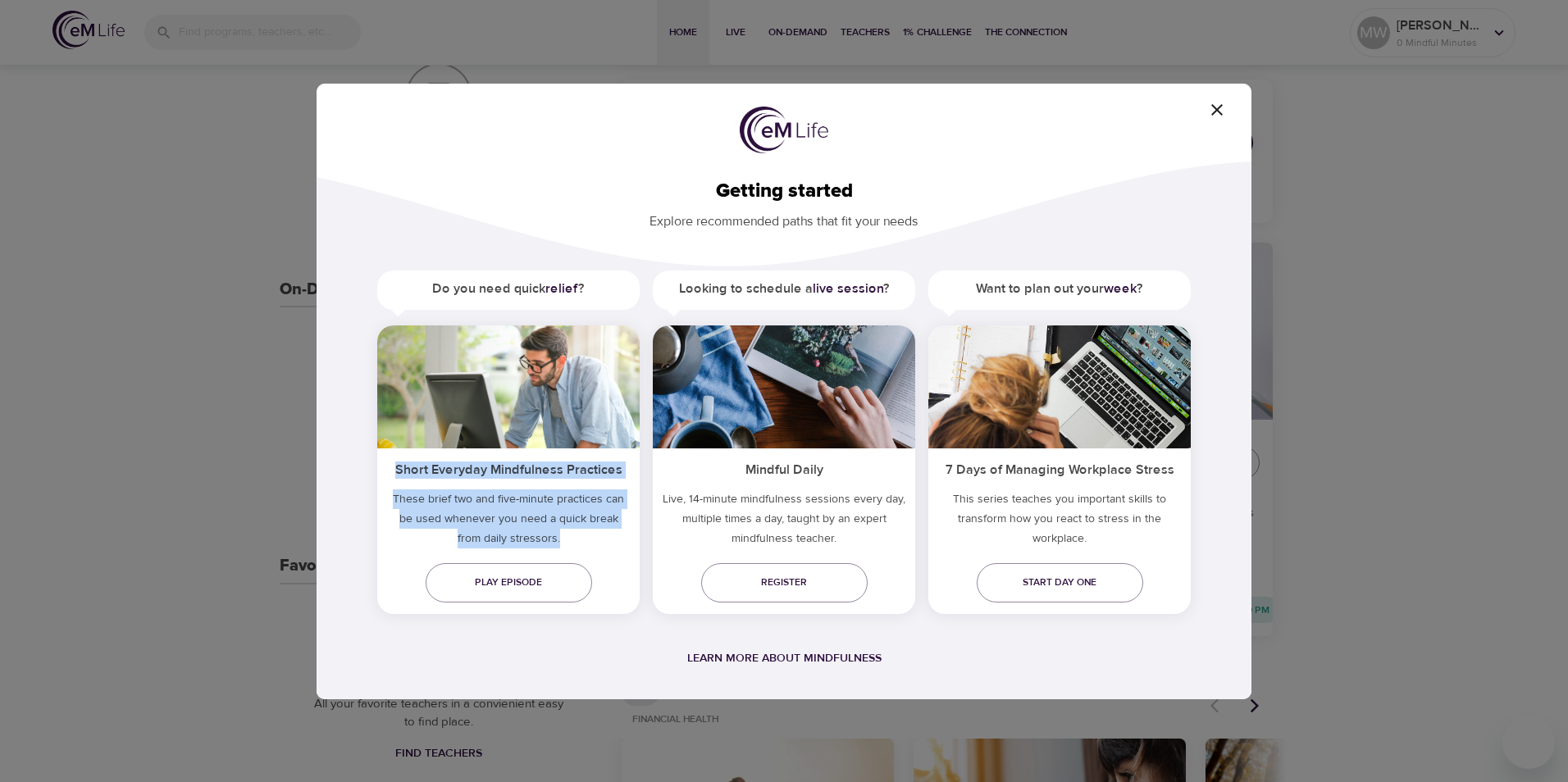
drag, startPoint x: 399, startPoint y: 466, endPoint x: 598, endPoint y: 536, distance: 211.0
click at [598, 536] on div "Short Everyday Mindfulness Practices These brief two and five-minute practices …" at bounding box center [509, 502] width 263 height 106
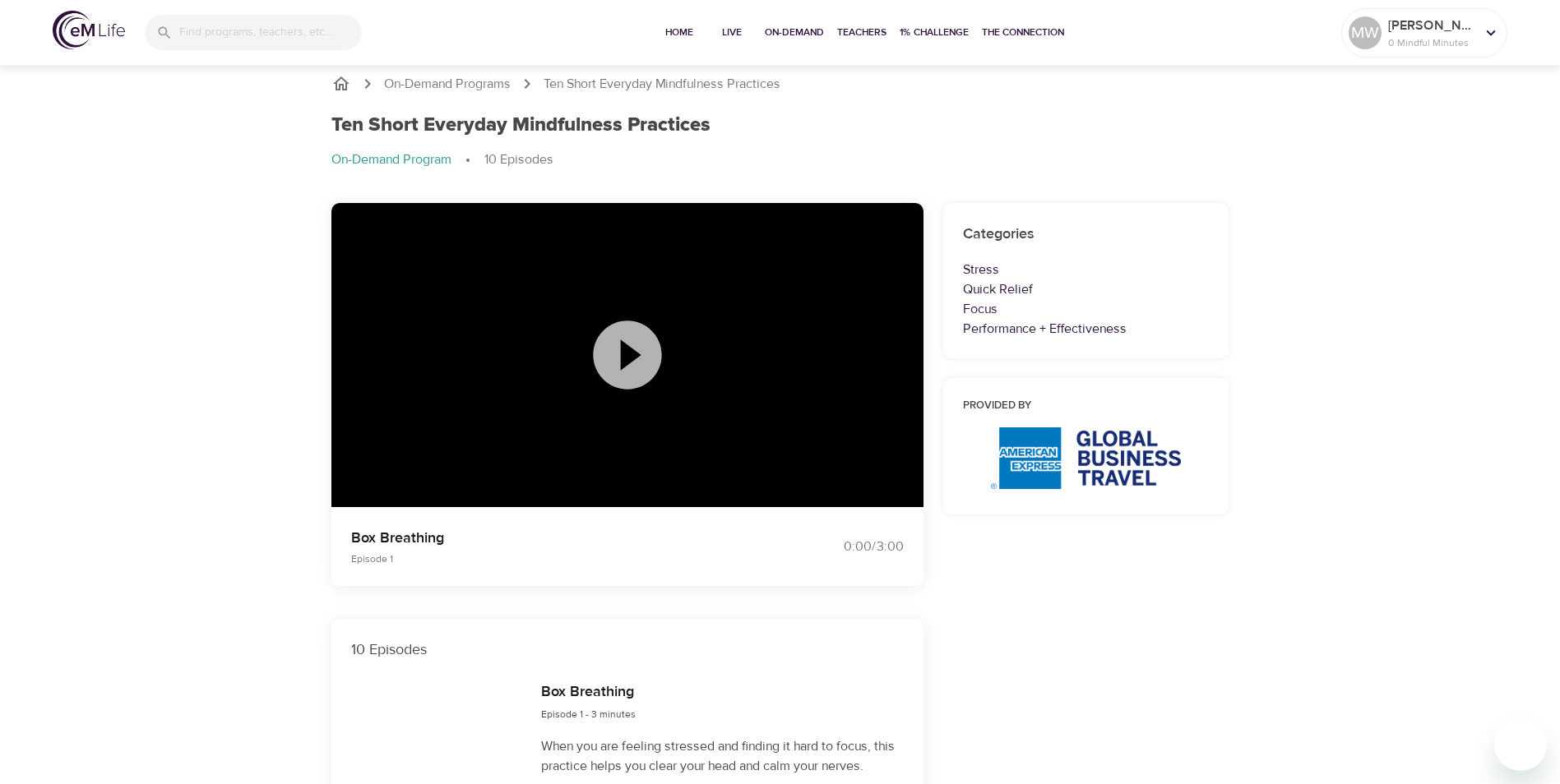
scroll to position [229, 0]
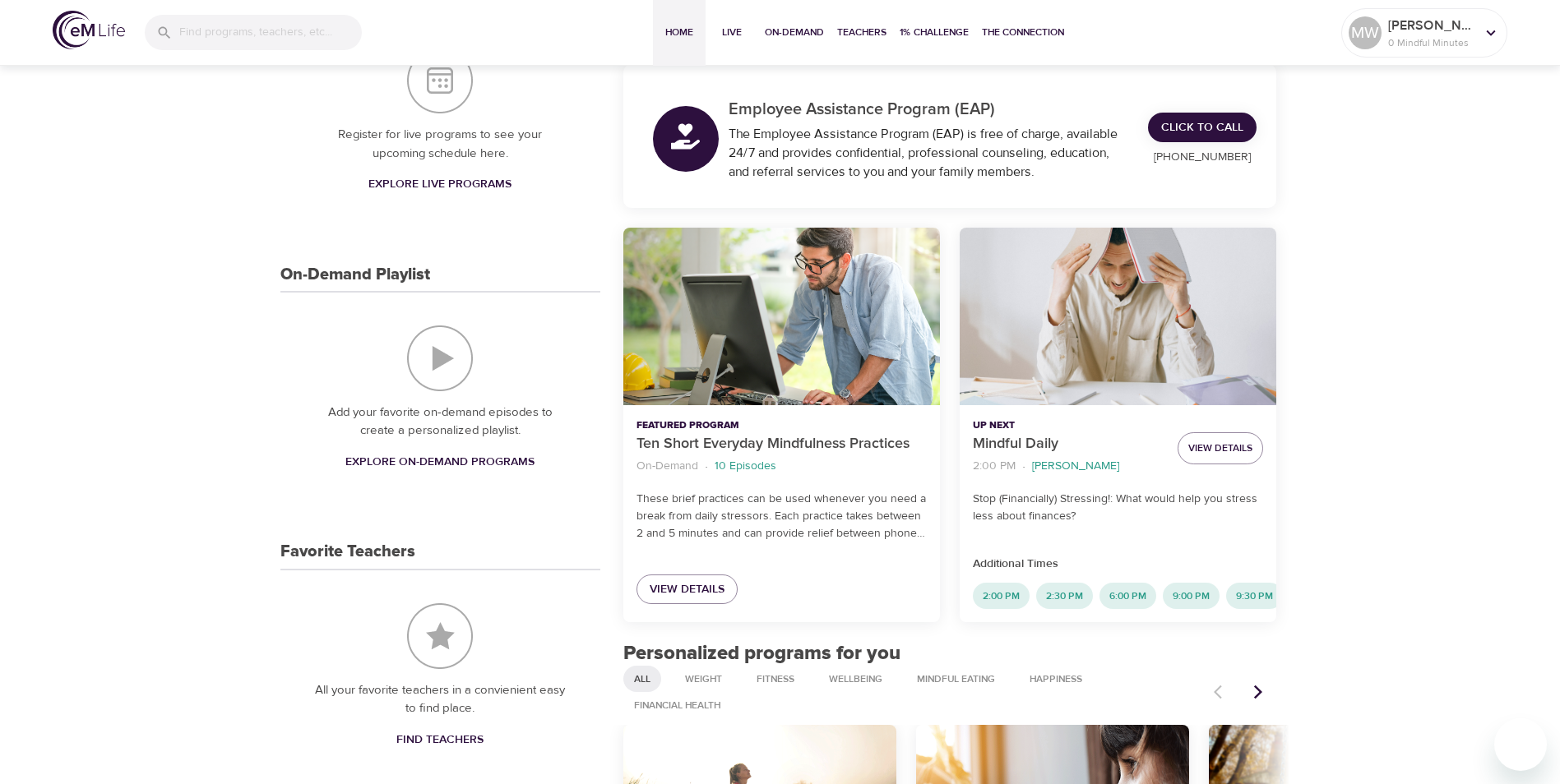
scroll to position [247, 0]
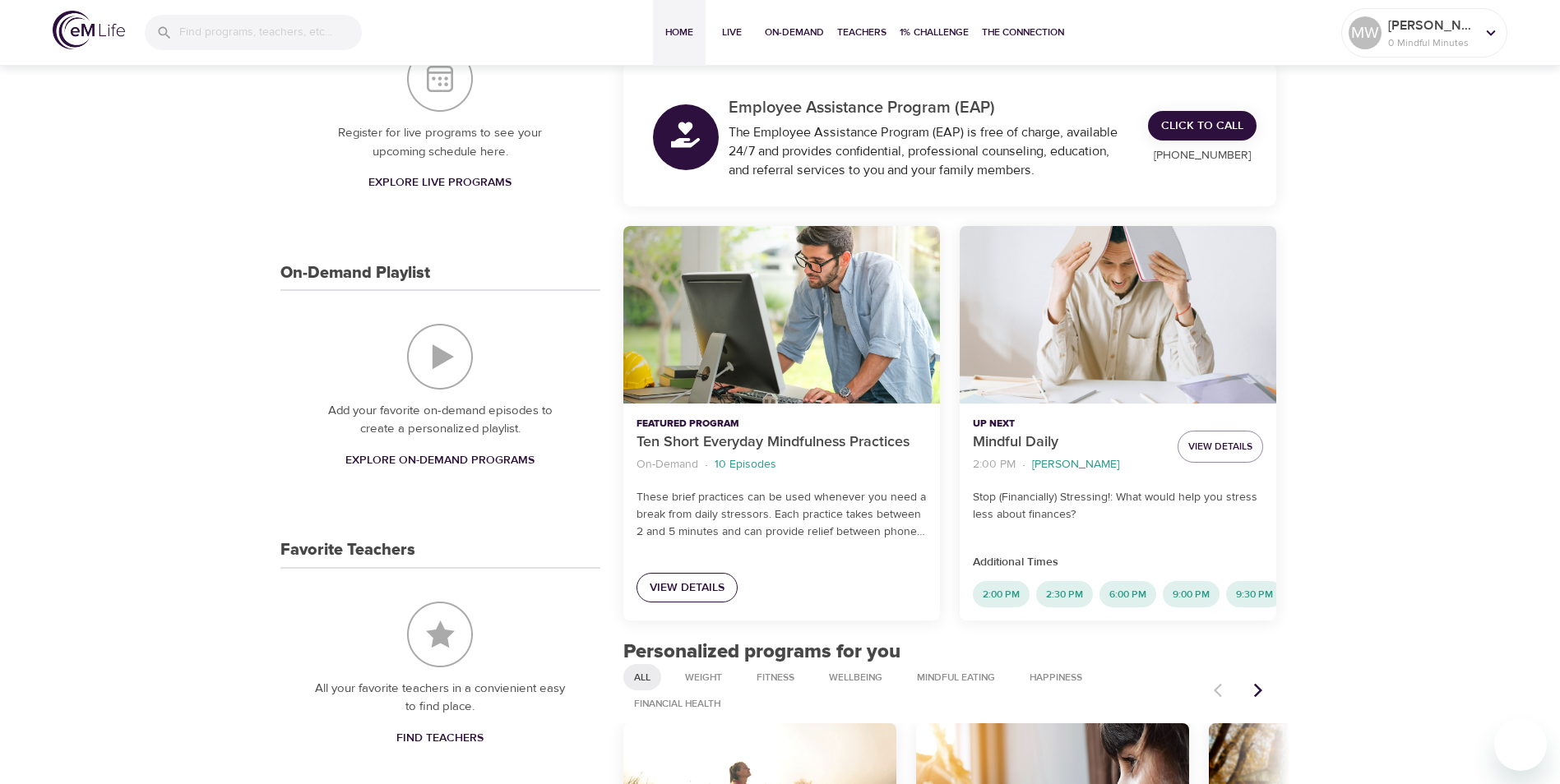
click at [690, 592] on span "View Details" at bounding box center [687, 588] width 75 height 21
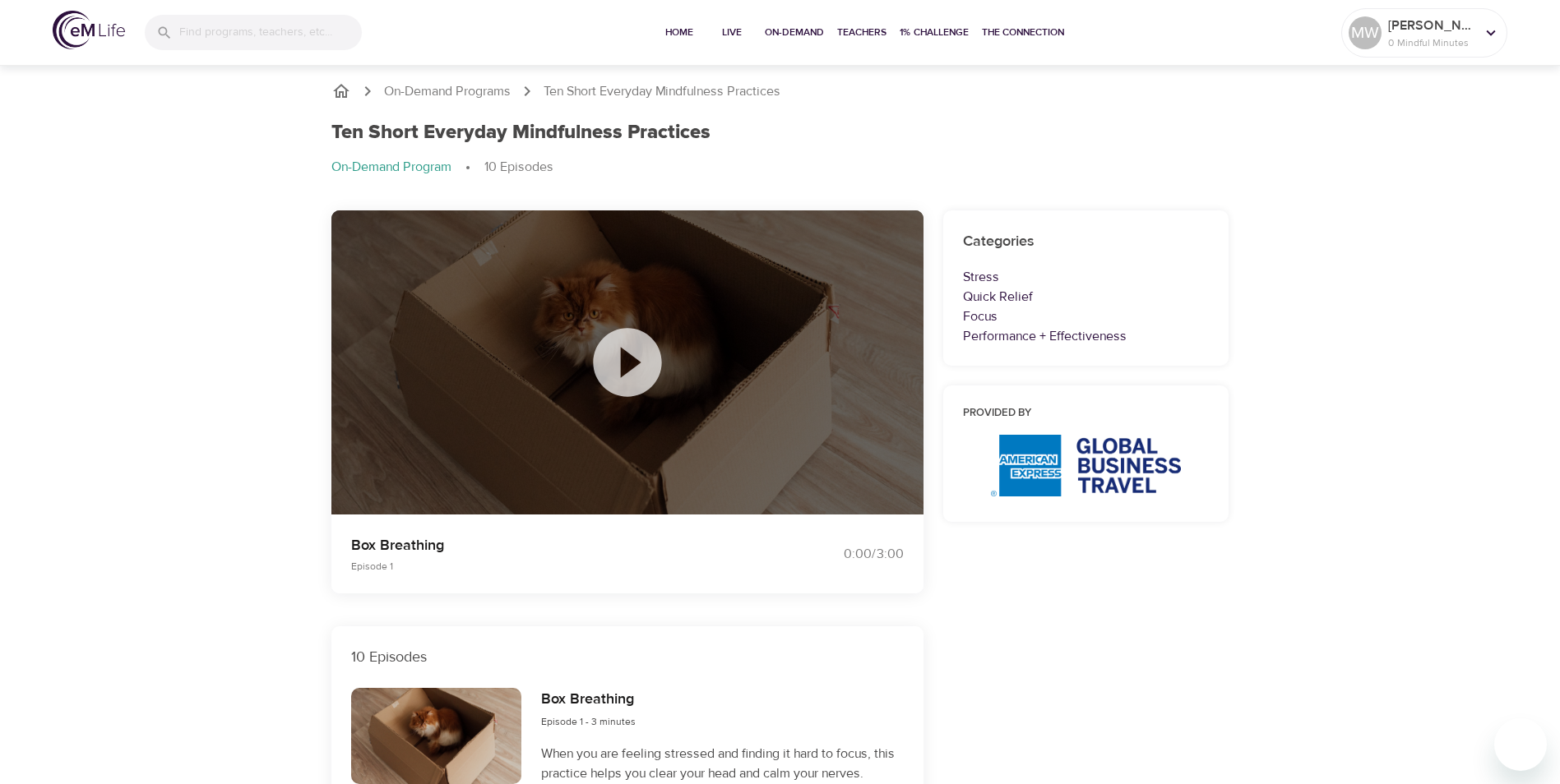
click at [622, 355] on icon at bounding box center [628, 363] width 83 height 83
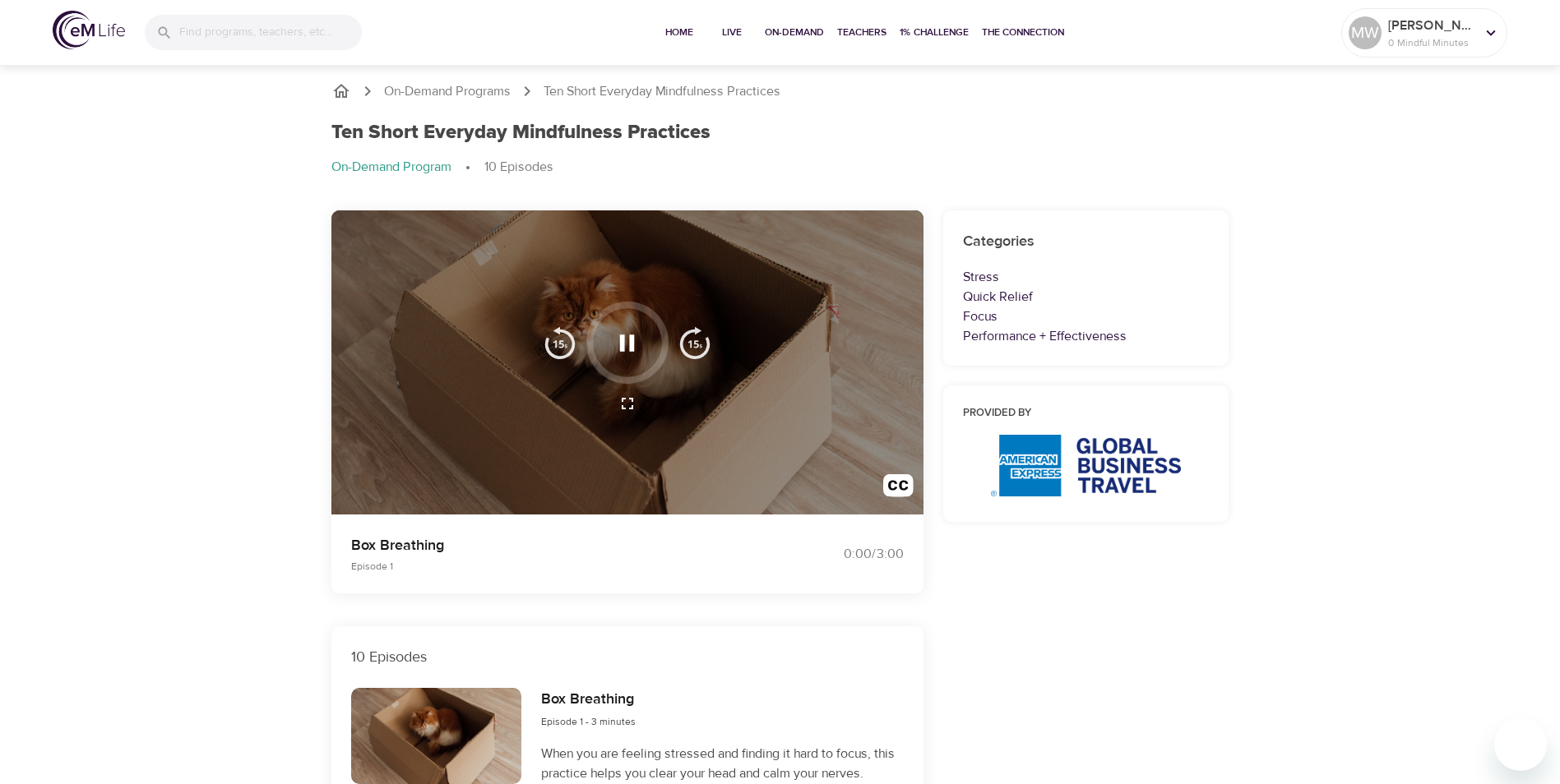
click at [628, 347] on icon "button" at bounding box center [626, 343] width 29 height 28
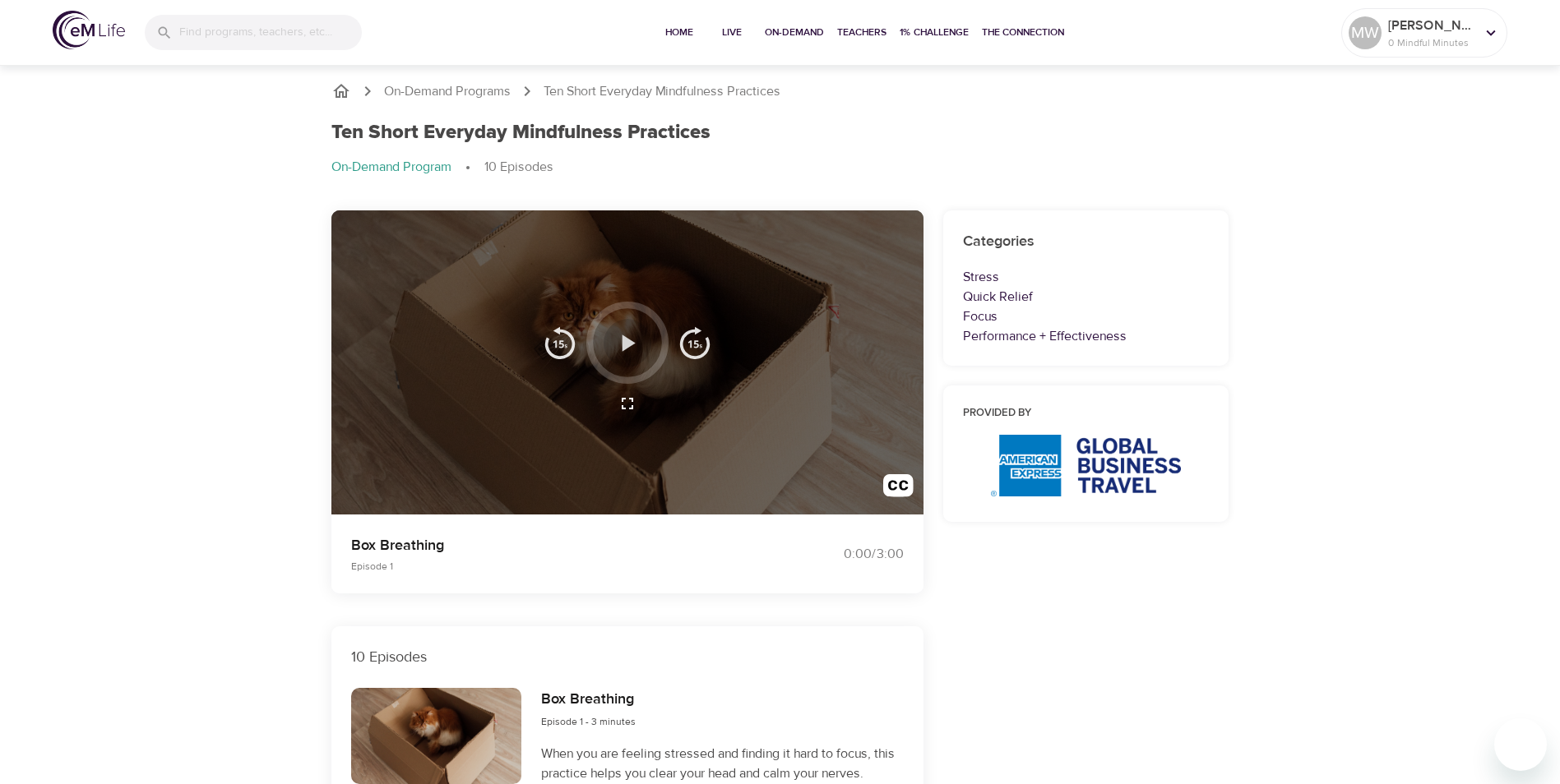
click at [630, 344] on icon "button" at bounding box center [628, 343] width 13 height 17
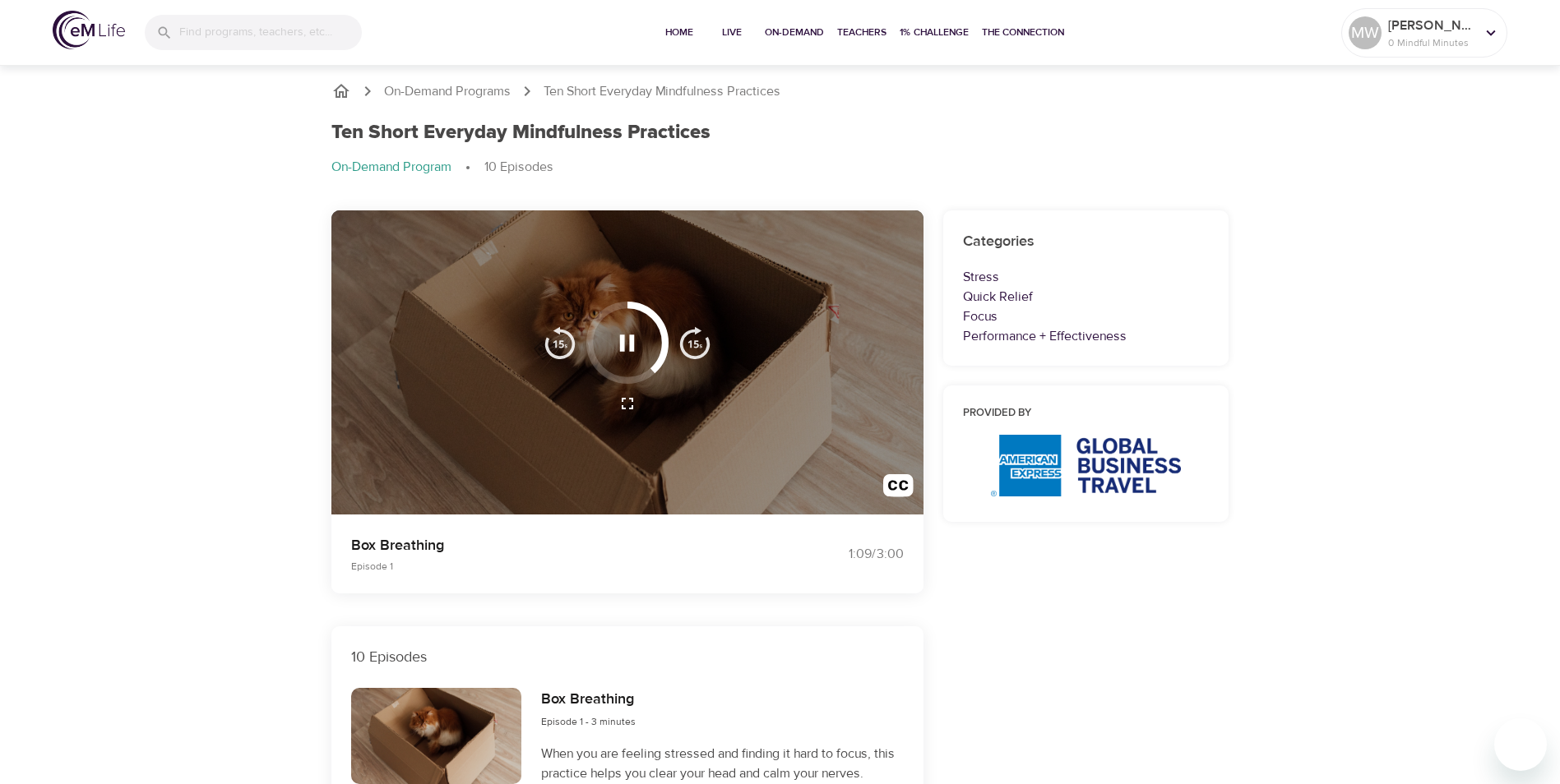
click at [623, 337] on icon "button" at bounding box center [627, 343] width 15 height 17
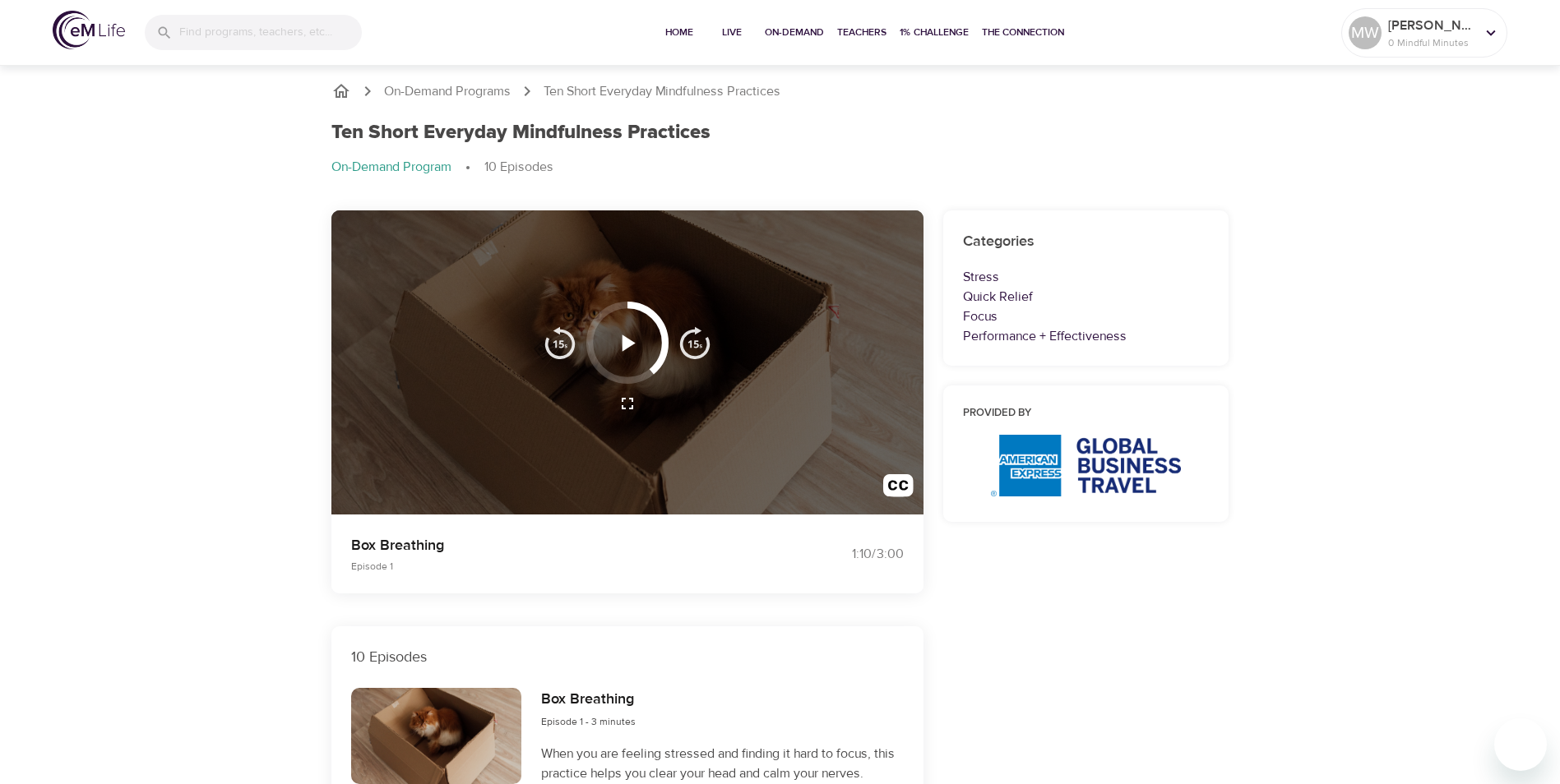
scroll to position [411, 0]
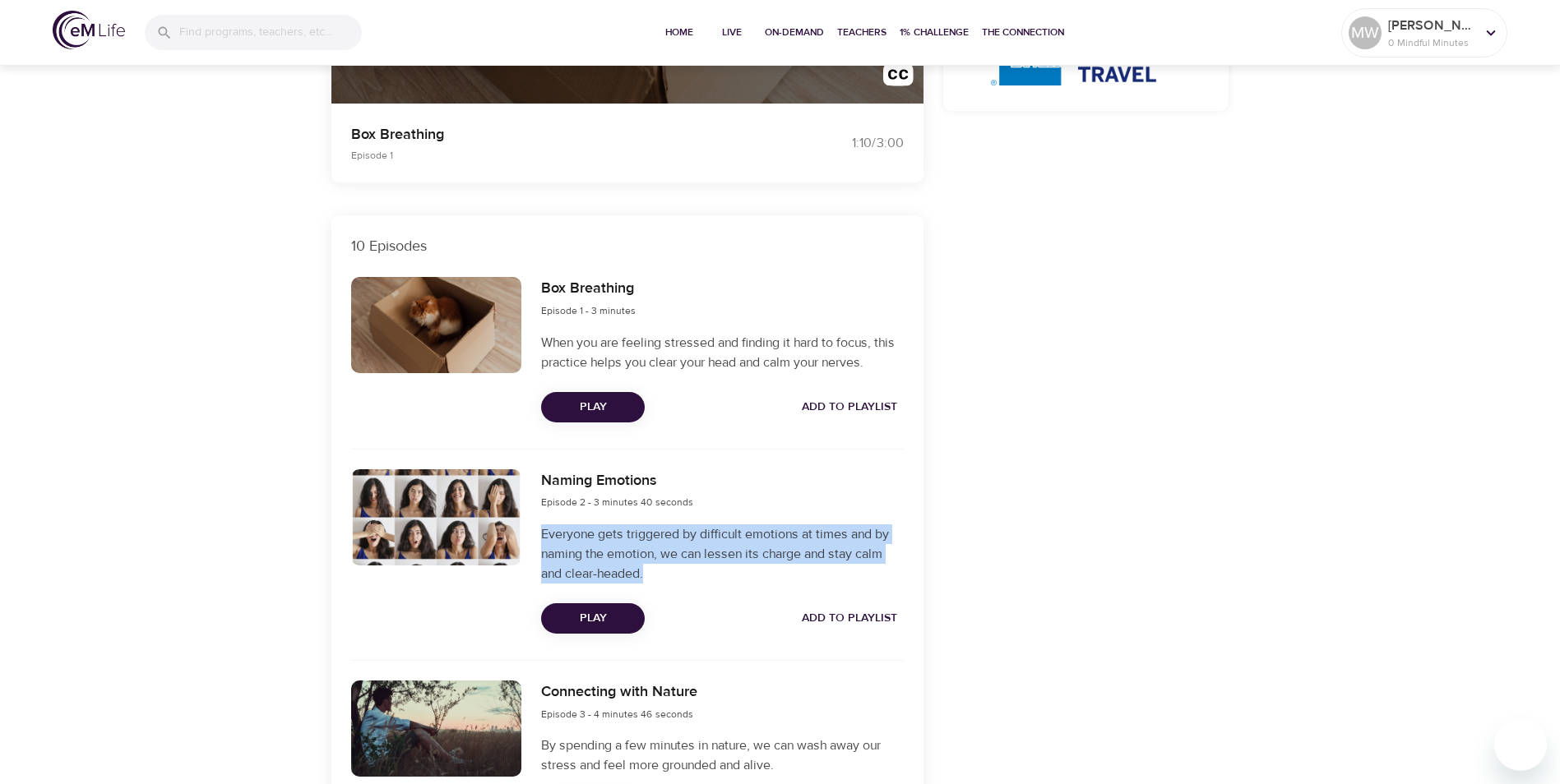
drag, startPoint x: 542, startPoint y: 532, endPoint x: 662, endPoint y: 582, distance: 130.0
click at [662, 582] on p "Everyone gets triggered by difficult emotions at times and by naming the emotio…" at bounding box center [722, 554] width 362 height 59
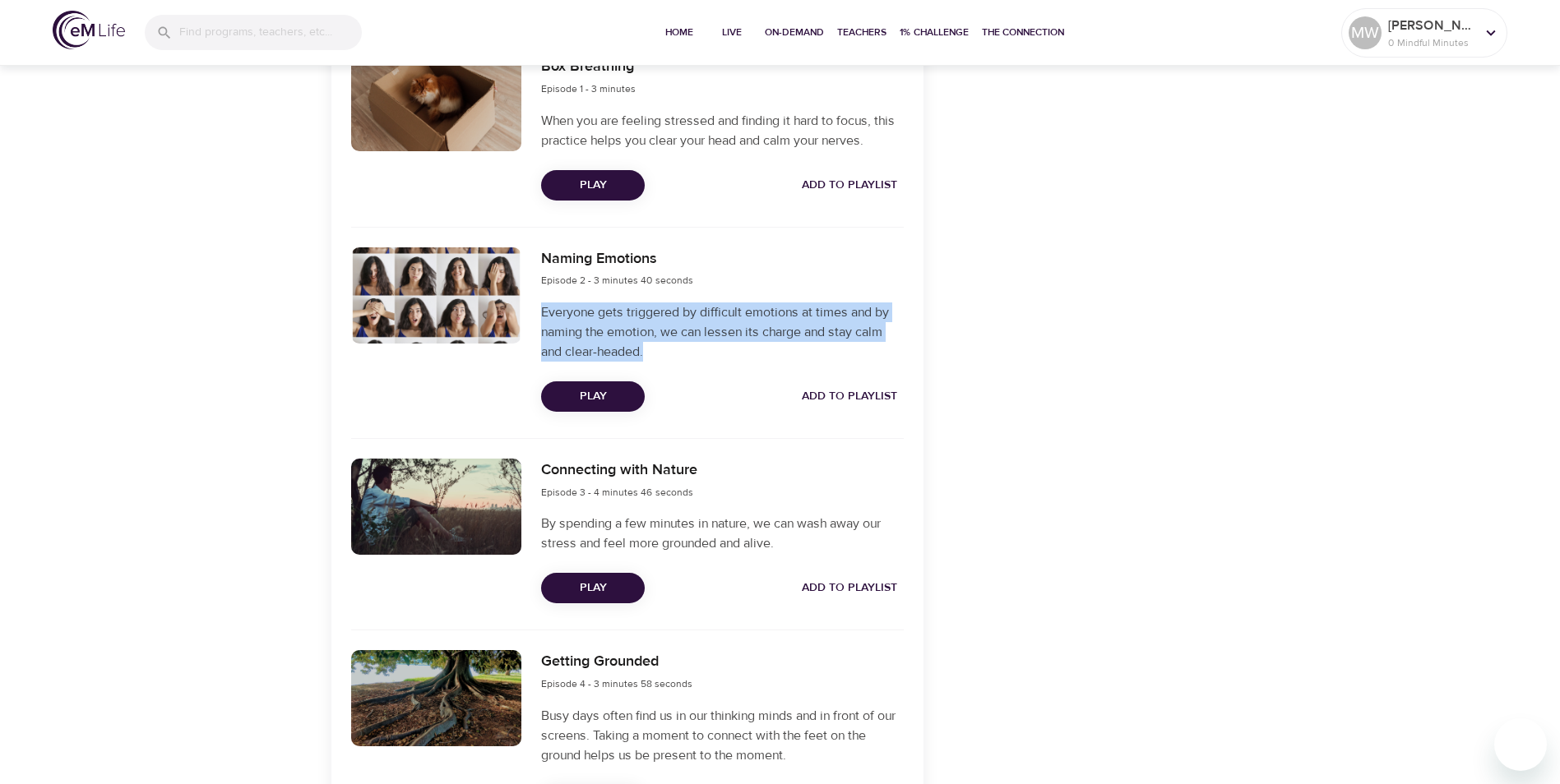
scroll to position [731, 0]
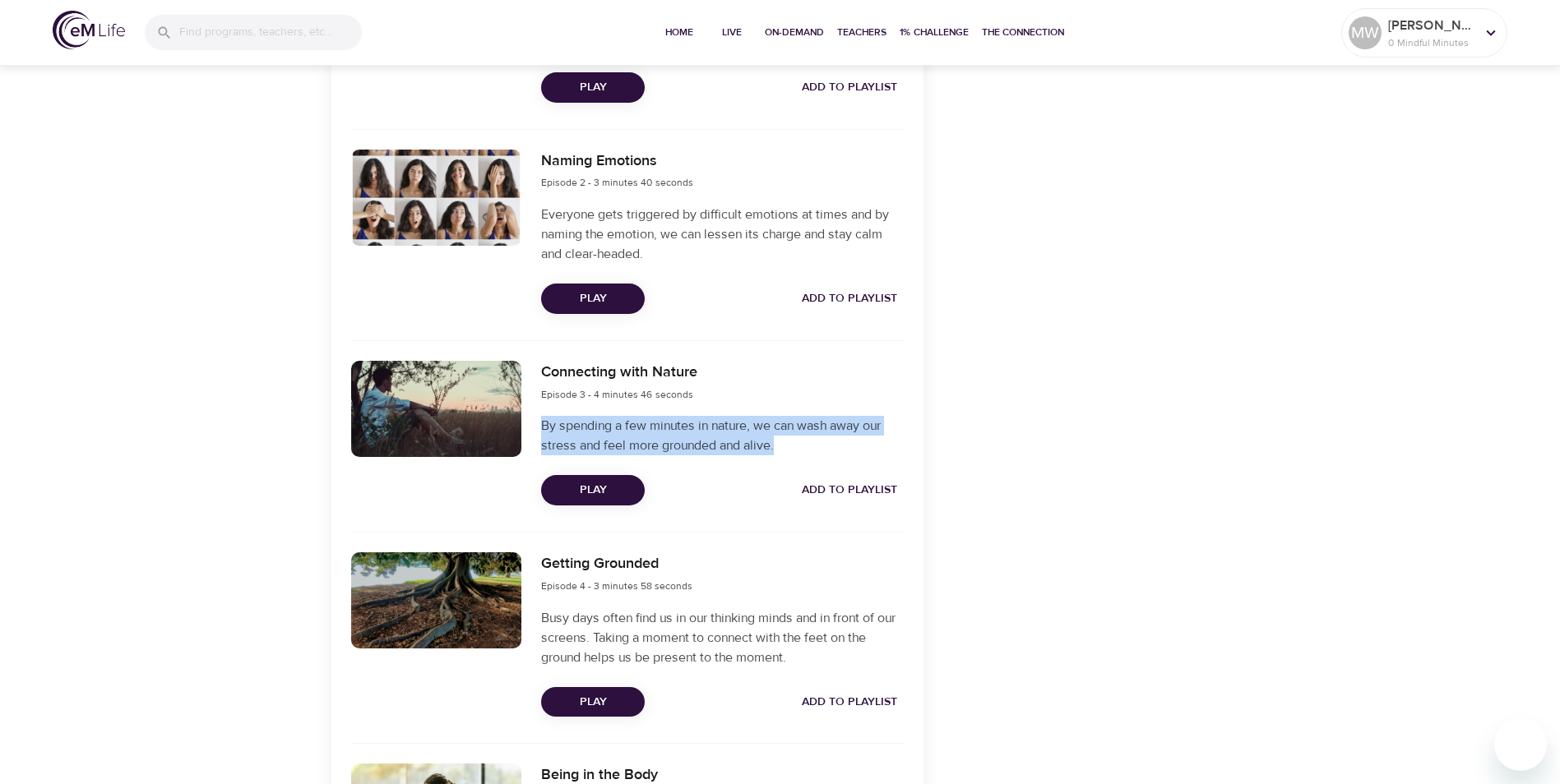
drag, startPoint x: 542, startPoint y: 420, endPoint x: 783, endPoint y: 445, distance: 242.3
click at [783, 445] on p "By spending a few minutes in nature, we can wash away our stress and feel more …" at bounding box center [722, 435] width 362 height 39
click at [621, 484] on span "Play" at bounding box center [593, 490] width 78 height 21
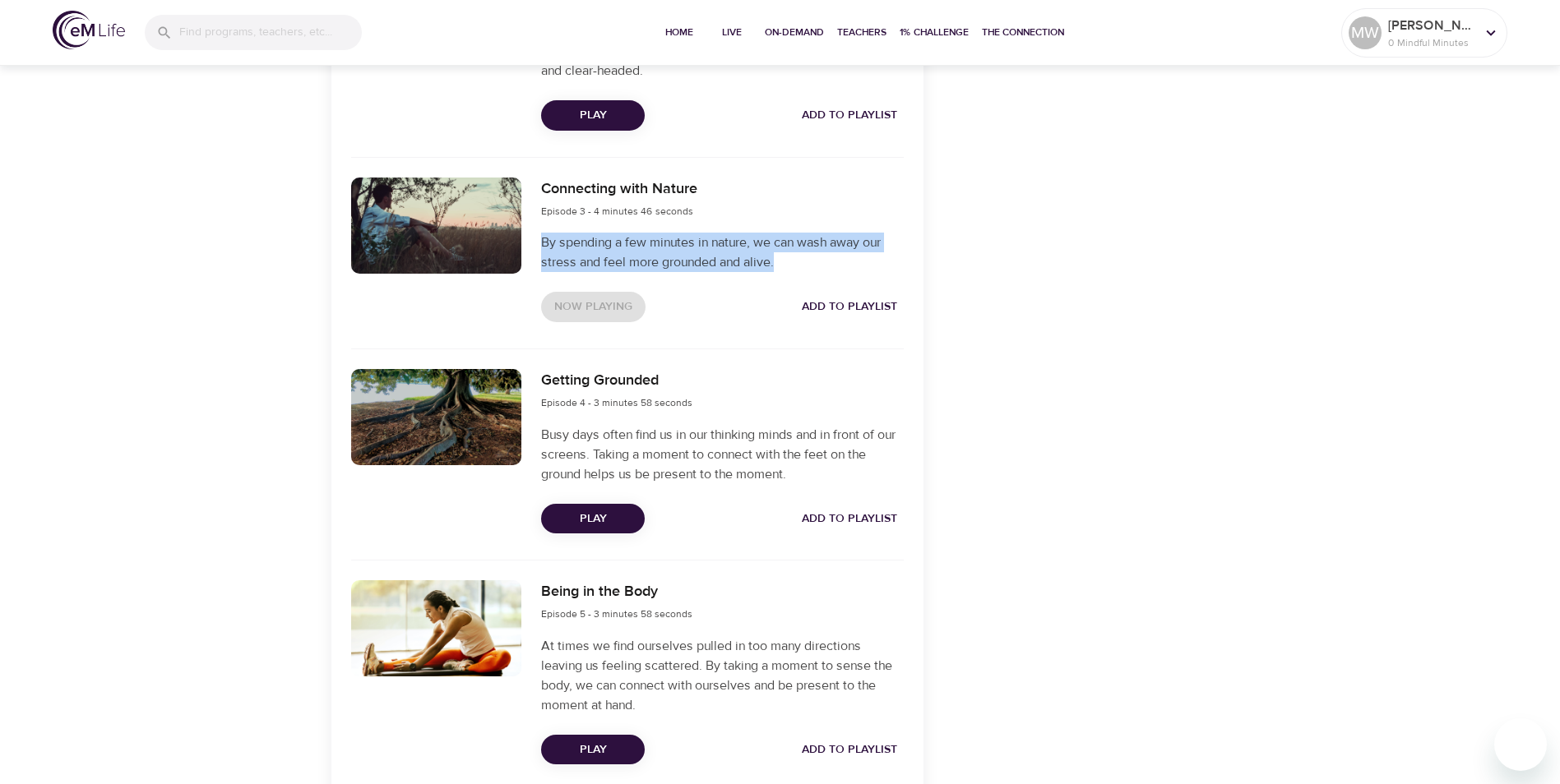
scroll to position [781, 0]
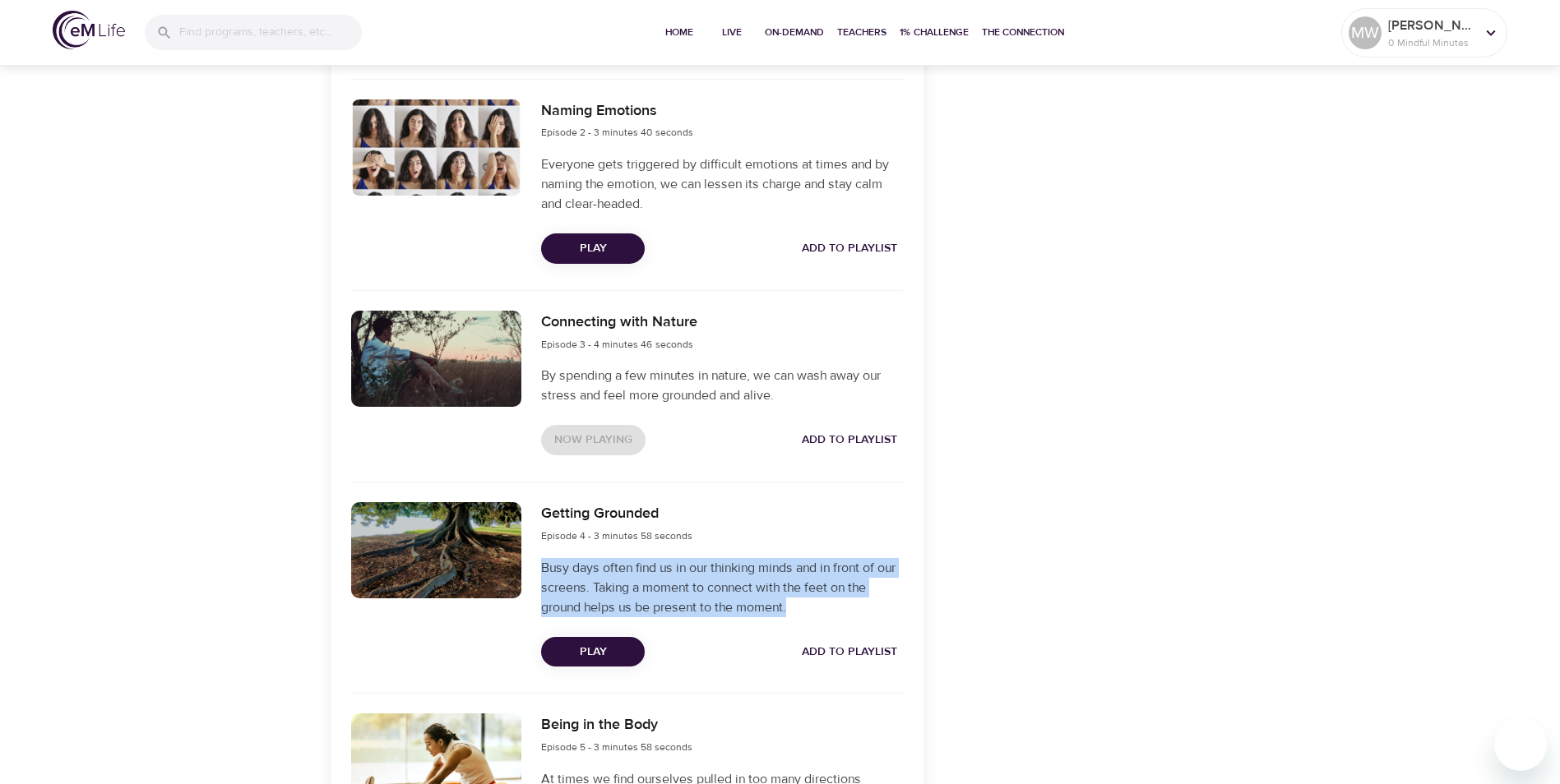
drag, startPoint x: 544, startPoint y: 567, endPoint x: 808, endPoint y: 610, distance: 267.5
click at [808, 610] on p "Busy days often find us in our thinking minds and in front of our screens. Taki…" at bounding box center [722, 588] width 362 height 59
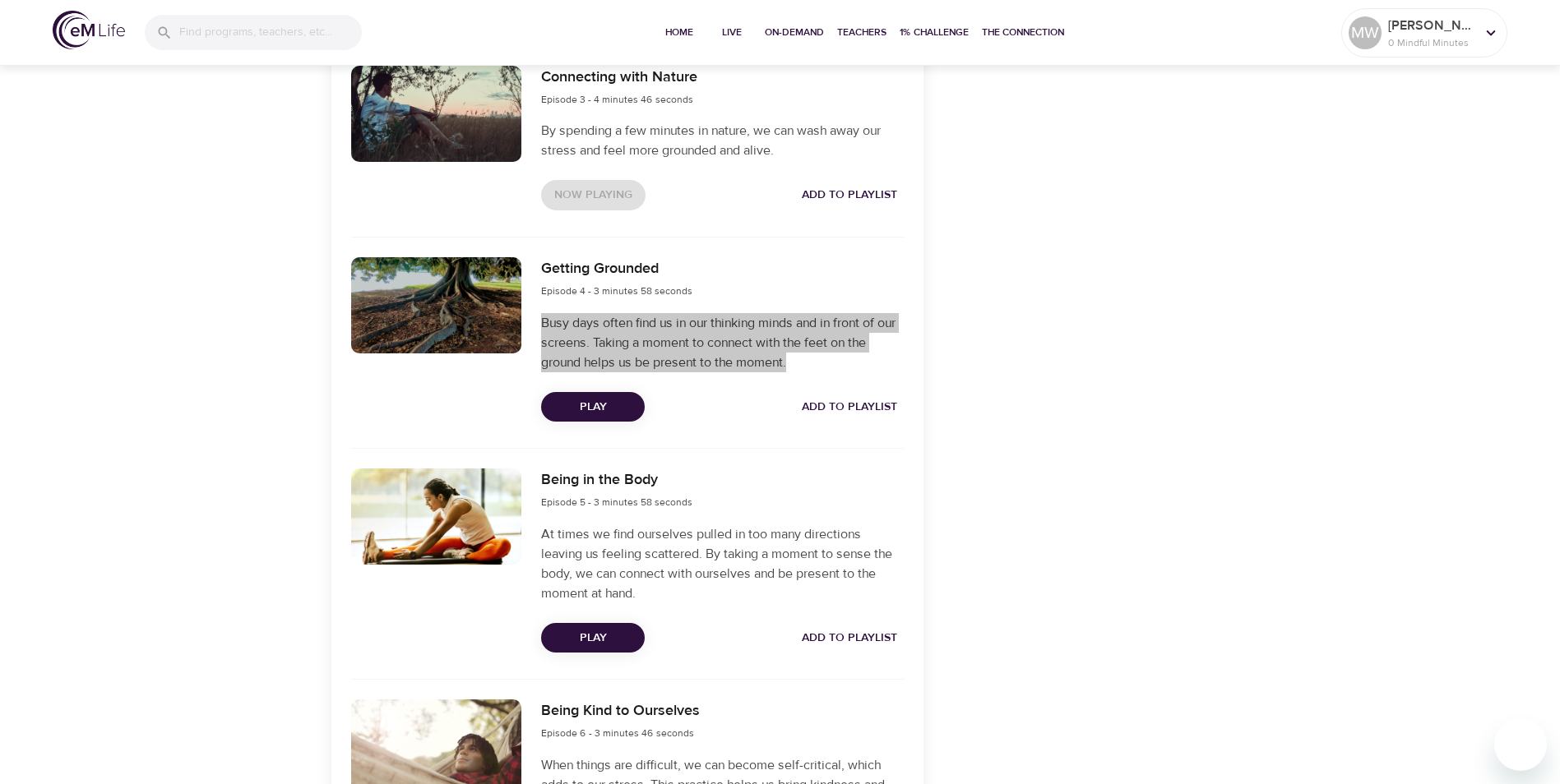
scroll to position [1028, 0]
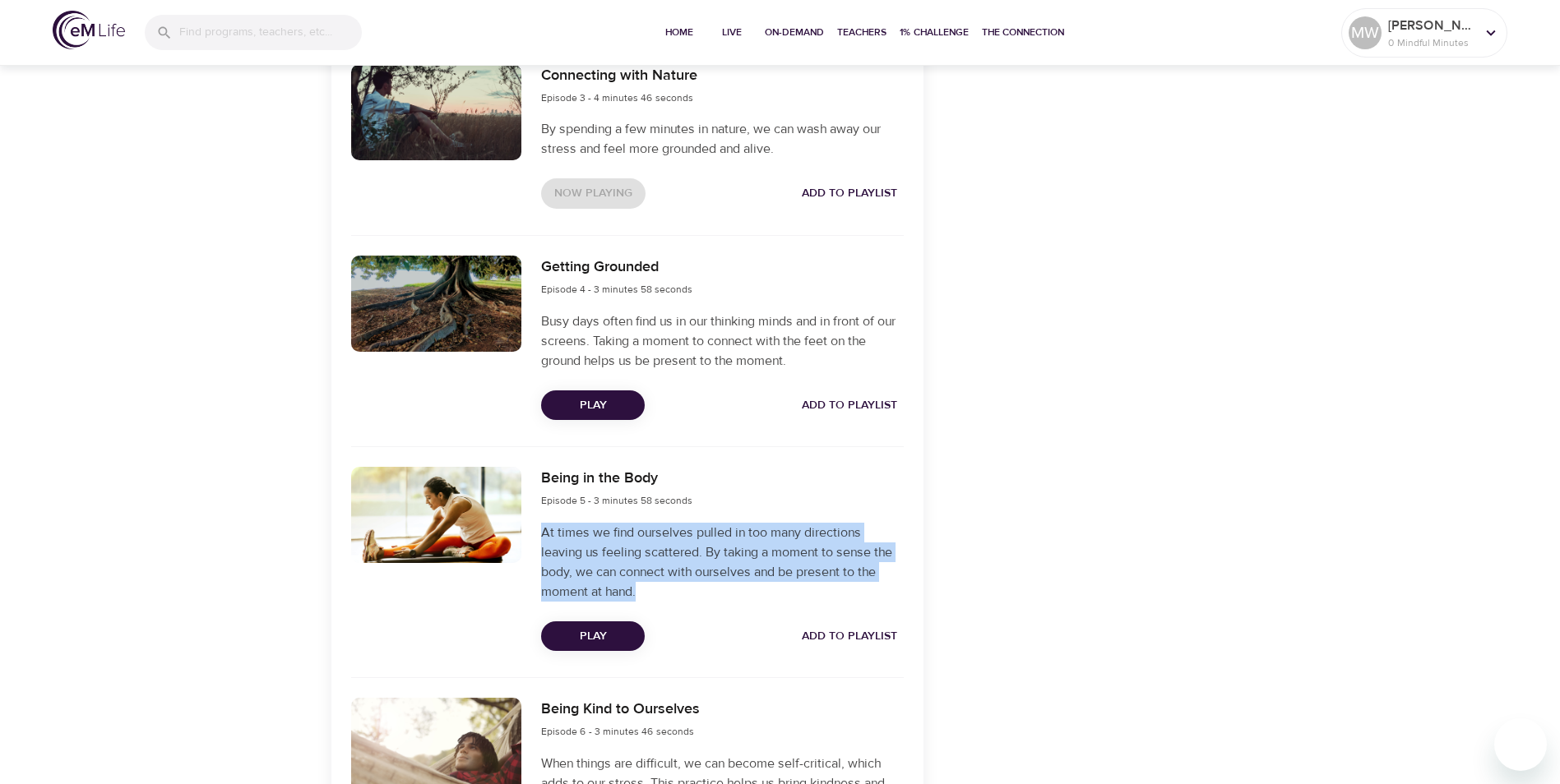
drag, startPoint x: 543, startPoint y: 530, endPoint x: 645, endPoint y: 591, distance: 118.8
click at [645, 591] on p "At times we find ourselves pulled in too many directions leaving us feeling sca…" at bounding box center [722, 562] width 362 height 79
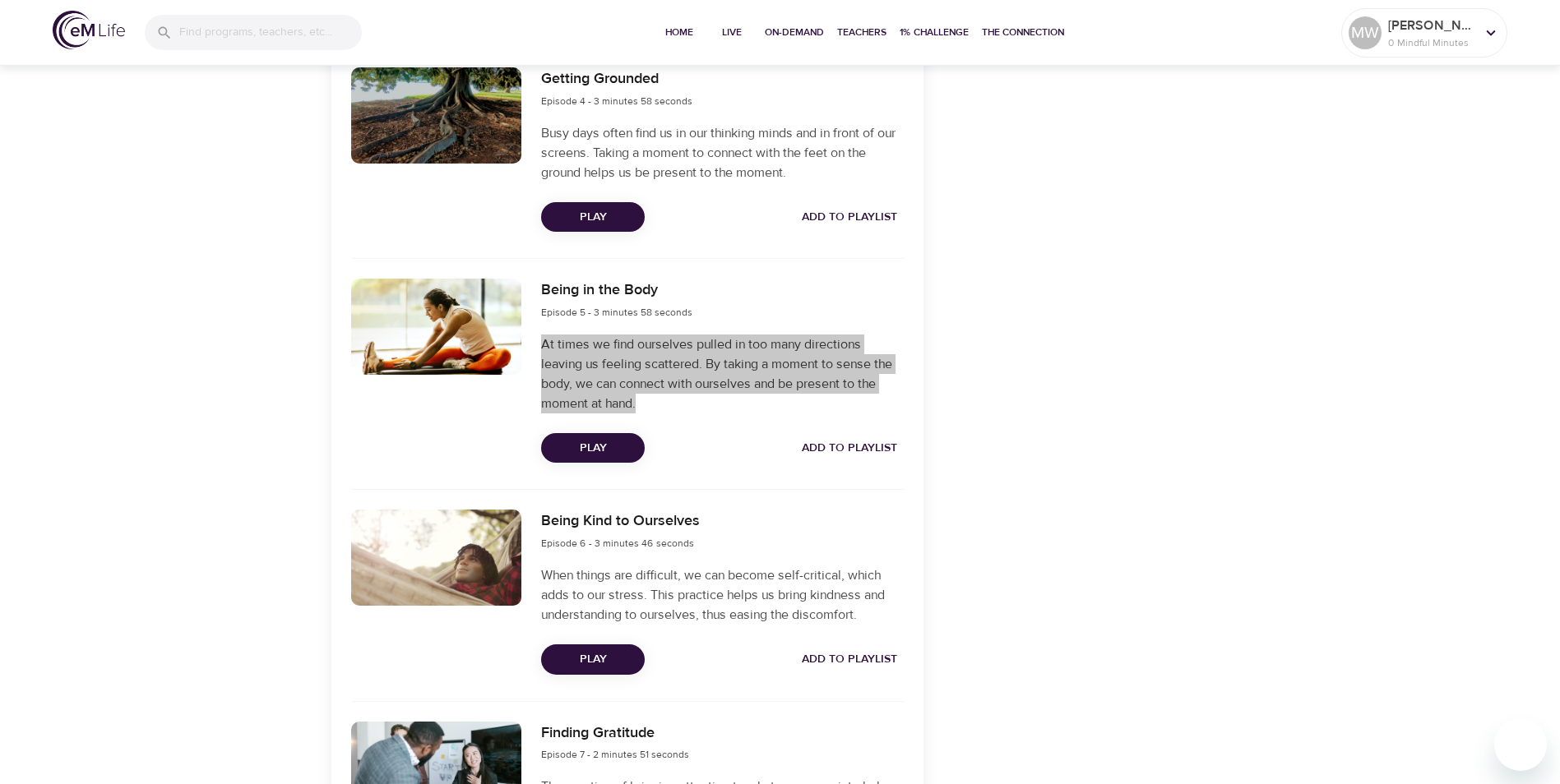
scroll to position [1274, 0]
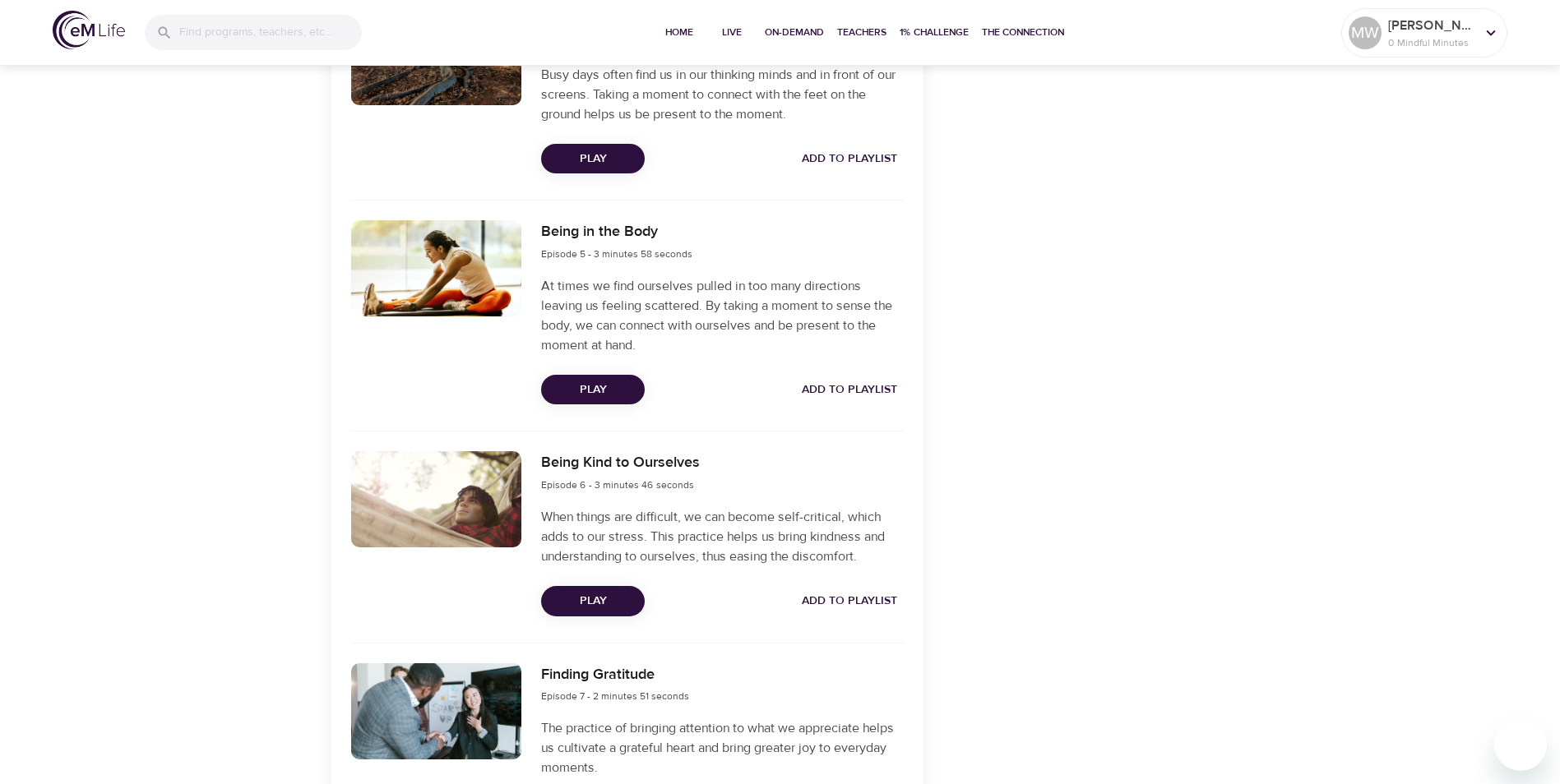
click at [170, 390] on div "On-Demand Programs Ten Short Everyday Mindfulness Practices Ten Short Everyday …" at bounding box center [780, 155] width 1560 height 2736
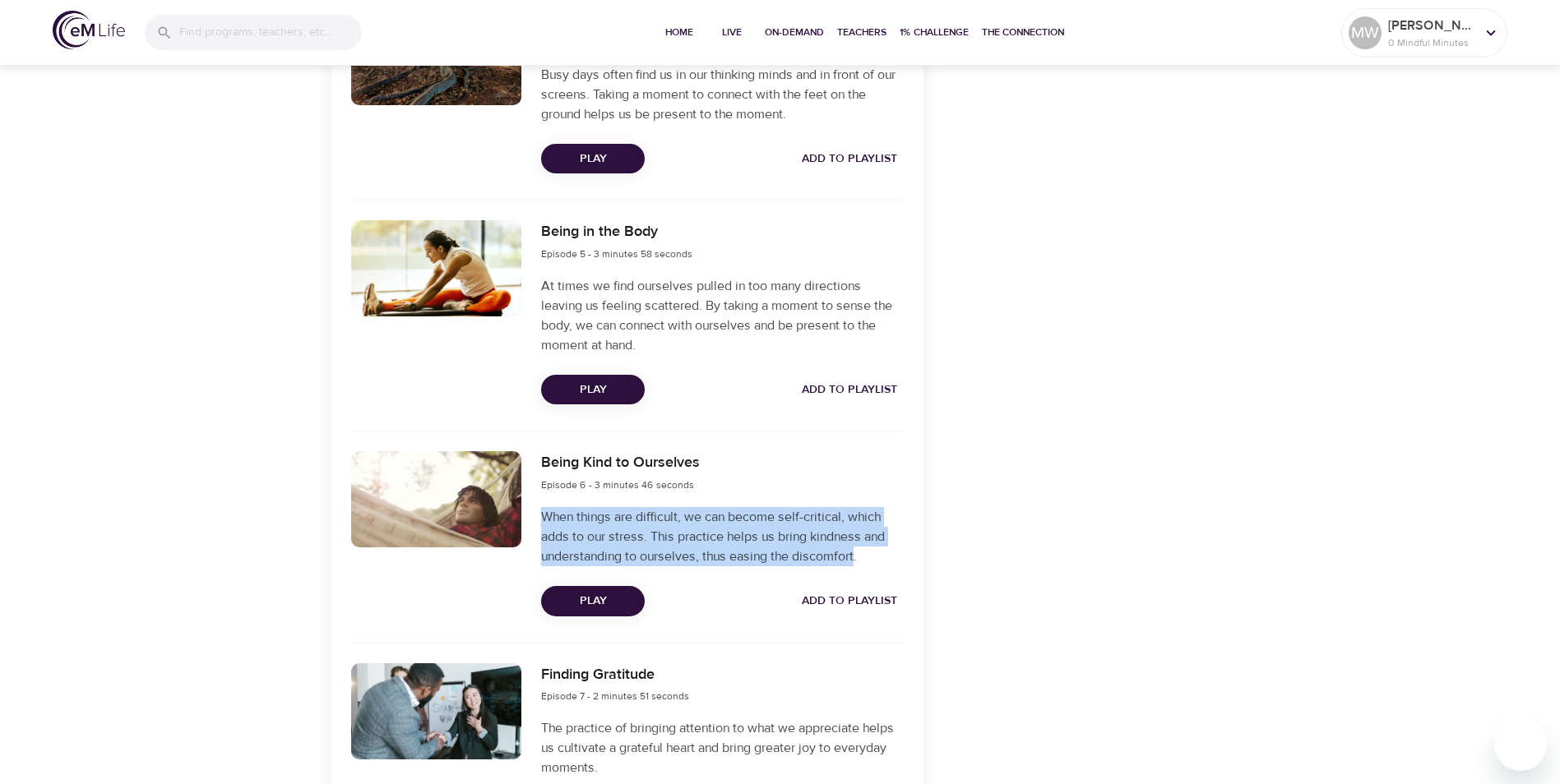
drag, startPoint x: 544, startPoint y: 516, endPoint x: 858, endPoint y: 550, distance: 315.8
click at [858, 550] on p "When things are difficult, we can become self-critical, which adds to our stres…" at bounding box center [722, 536] width 362 height 59
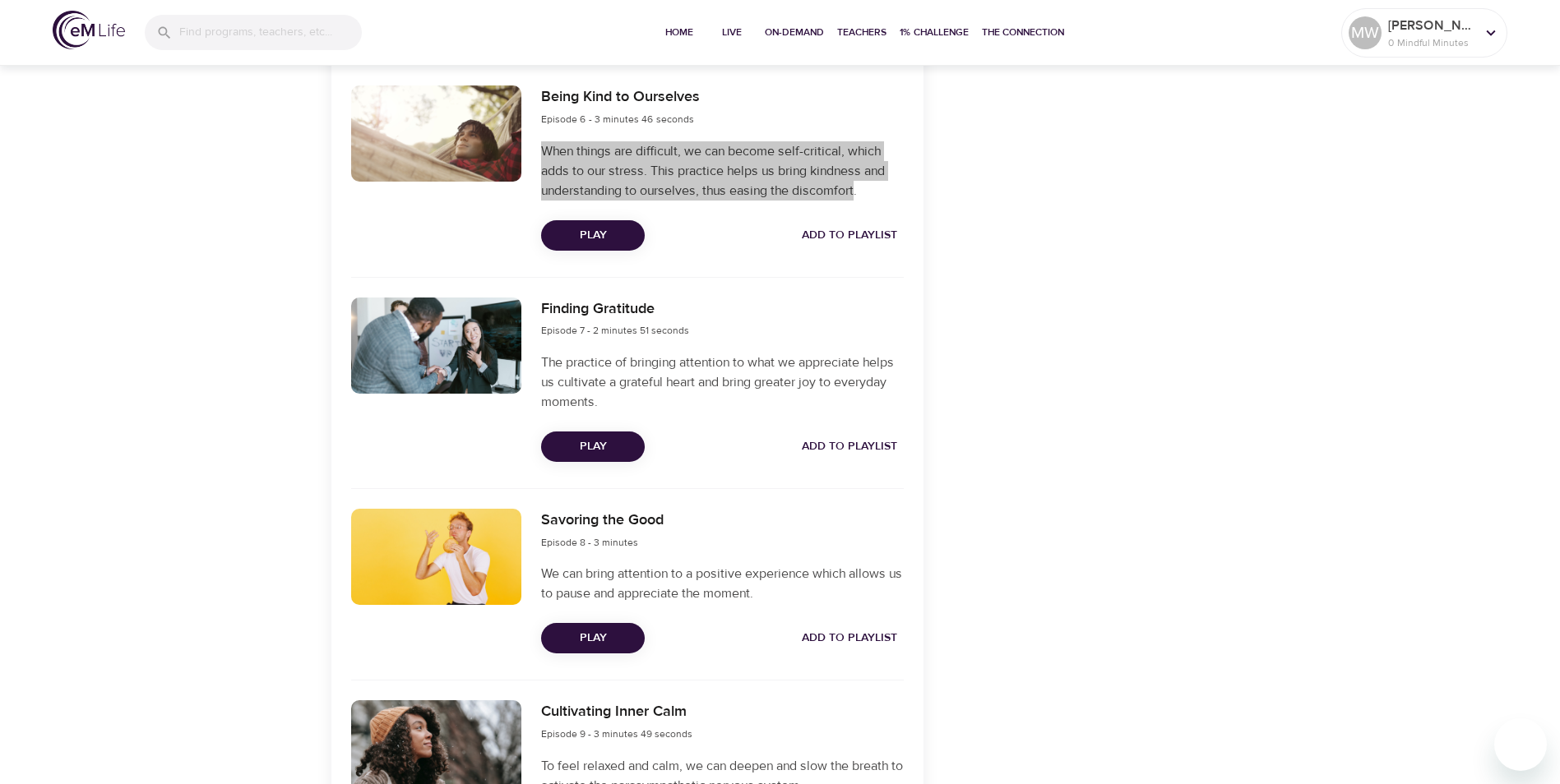
scroll to position [1685, 0]
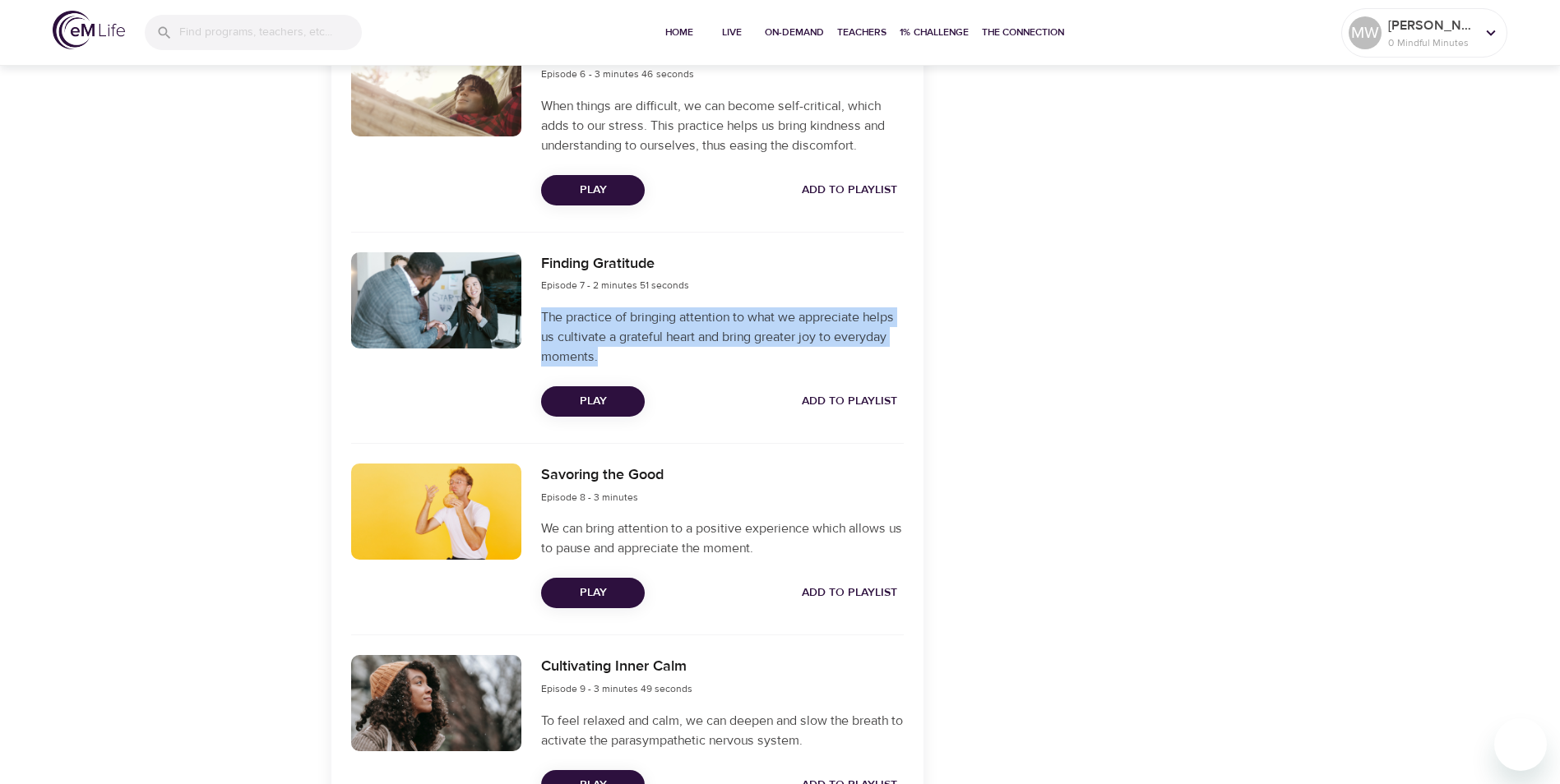
drag, startPoint x: 542, startPoint y: 315, endPoint x: 603, endPoint y: 360, distance: 75.8
click at [603, 360] on p "The practice of bringing attention to what we appreciate helps us cultivate a g…" at bounding box center [722, 337] width 362 height 59
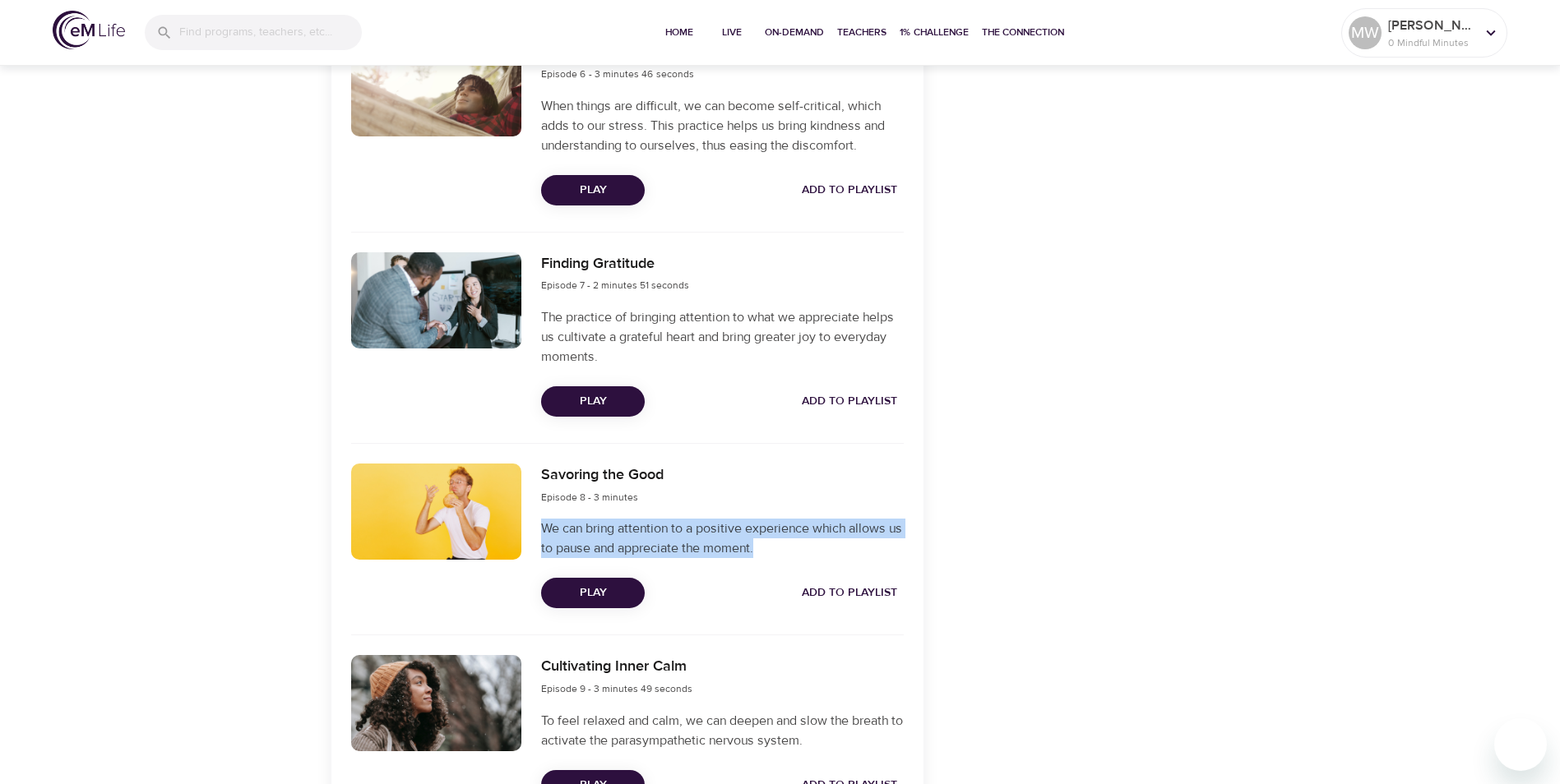
drag, startPoint x: 542, startPoint y: 526, endPoint x: 788, endPoint y: 546, distance: 246.8
click at [788, 546] on p "We can bring attention to a positive experience which allows us to pause and ap…" at bounding box center [722, 538] width 362 height 39
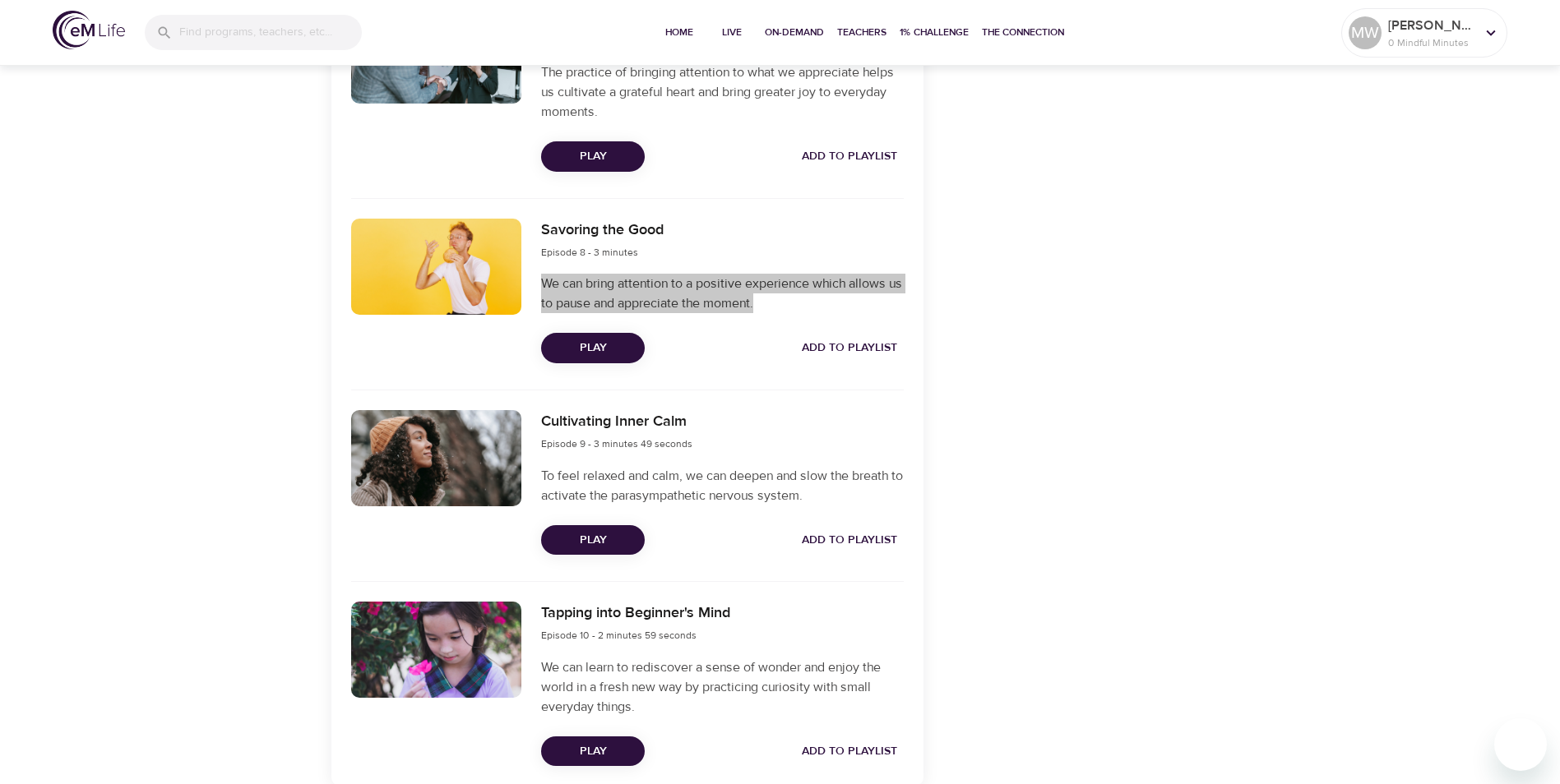
scroll to position [1932, 0]
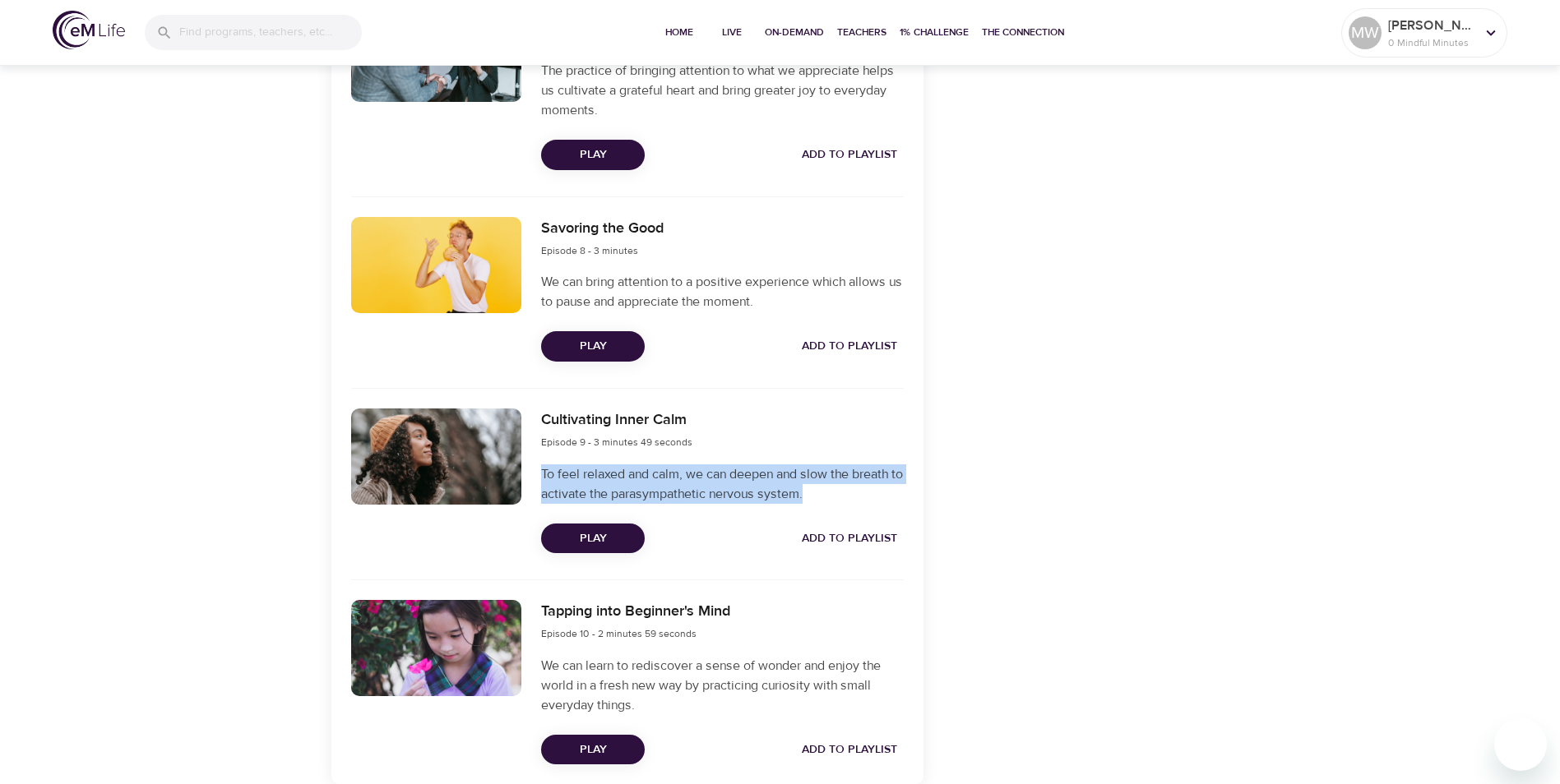
drag, startPoint x: 544, startPoint y: 472, endPoint x: 831, endPoint y: 487, distance: 287.4
click at [831, 487] on p "To feel relaxed and calm, we can deepen and slow the breath to activate the par…" at bounding box center [722, 484] width 362 height 39
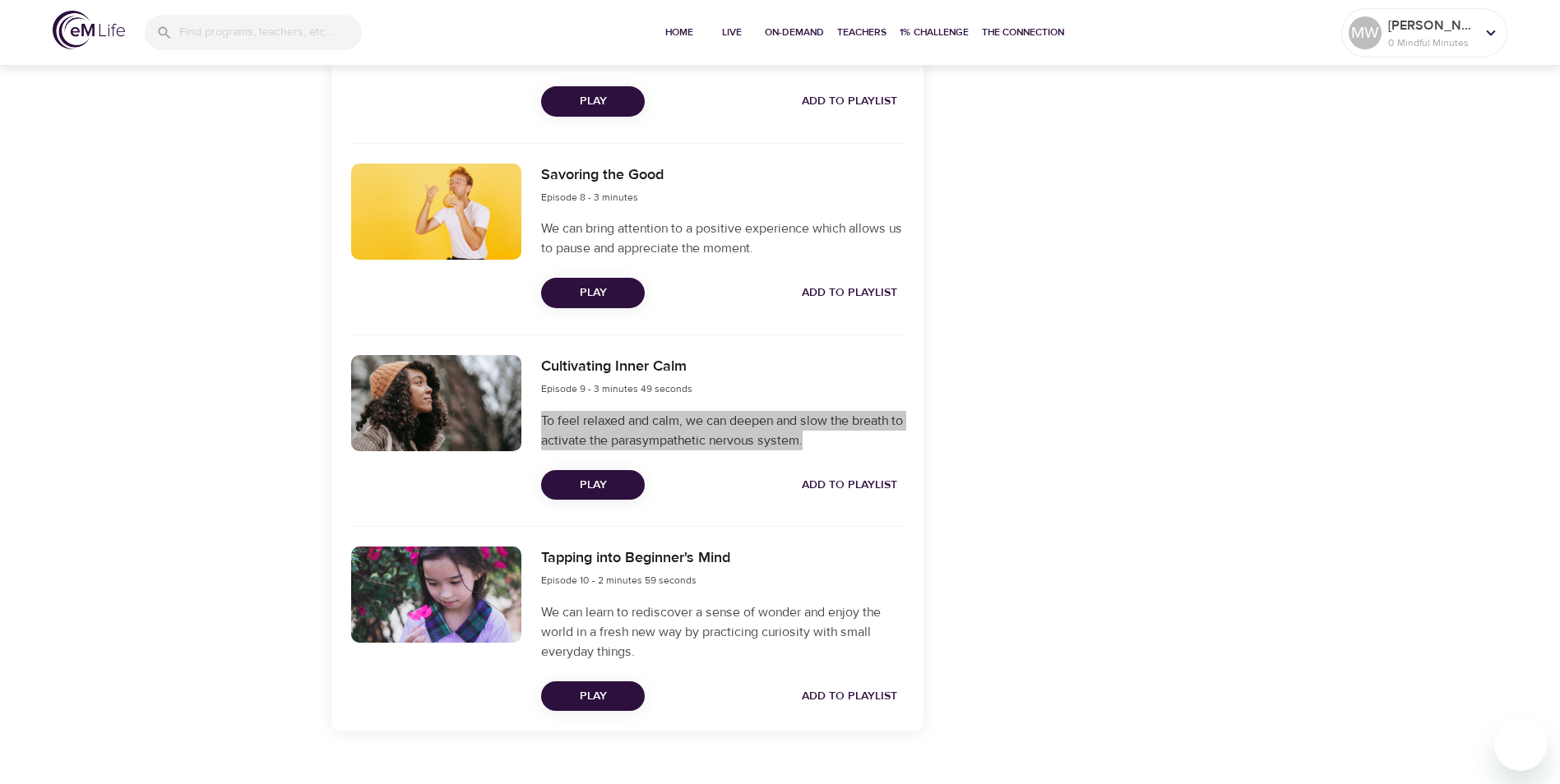
scroll to position [2014, 0]
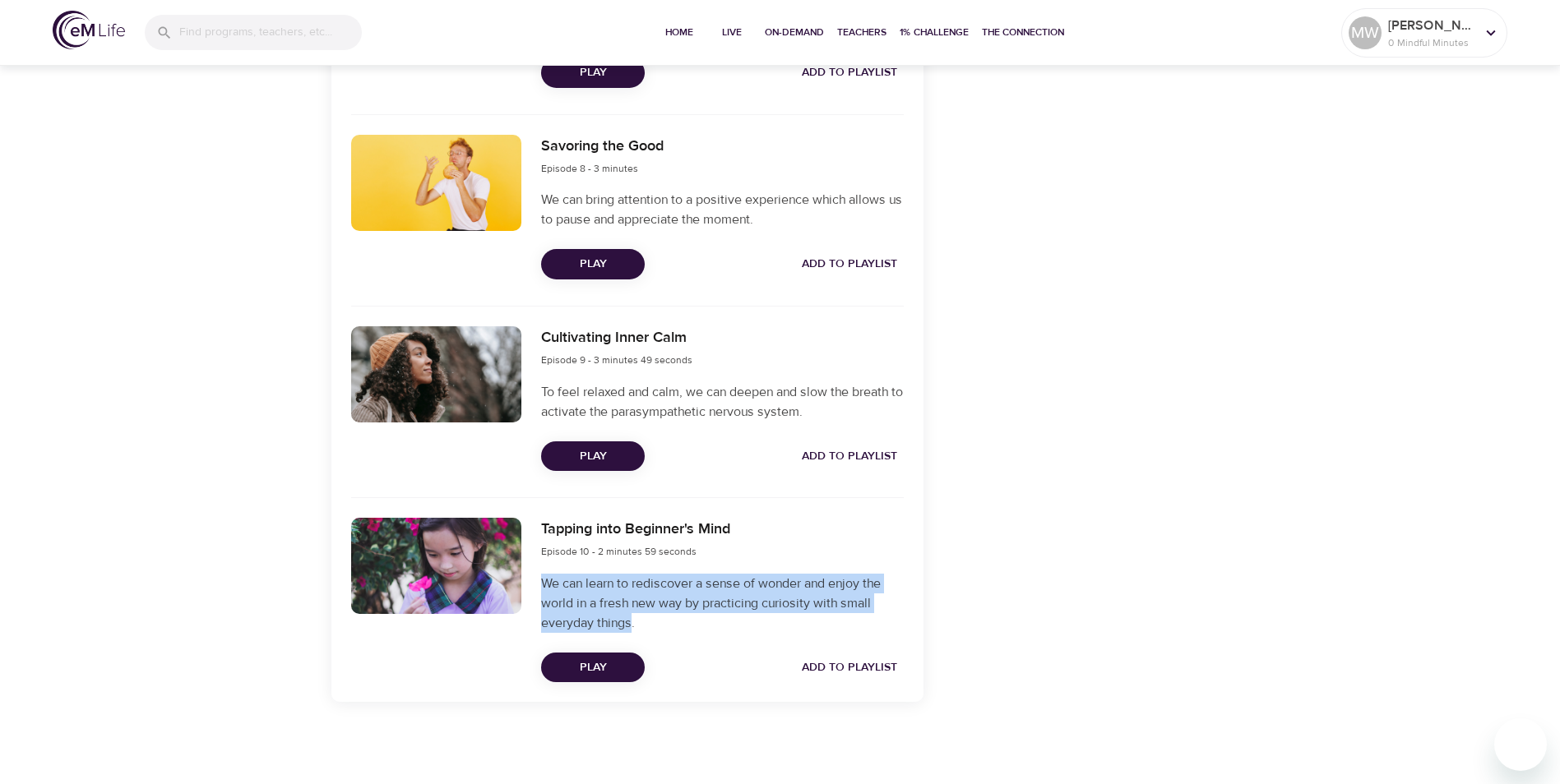
drag, startPoint x: 547, startPoint y: 585, endPoint x: 634, endPoint y: 620, distance: 93.8
click at [634, 620] on p "We can learn to rediscover a sense of wonder and enjoy the world in a fresh new…" at bounding box center [722, 603] width 362 height 59
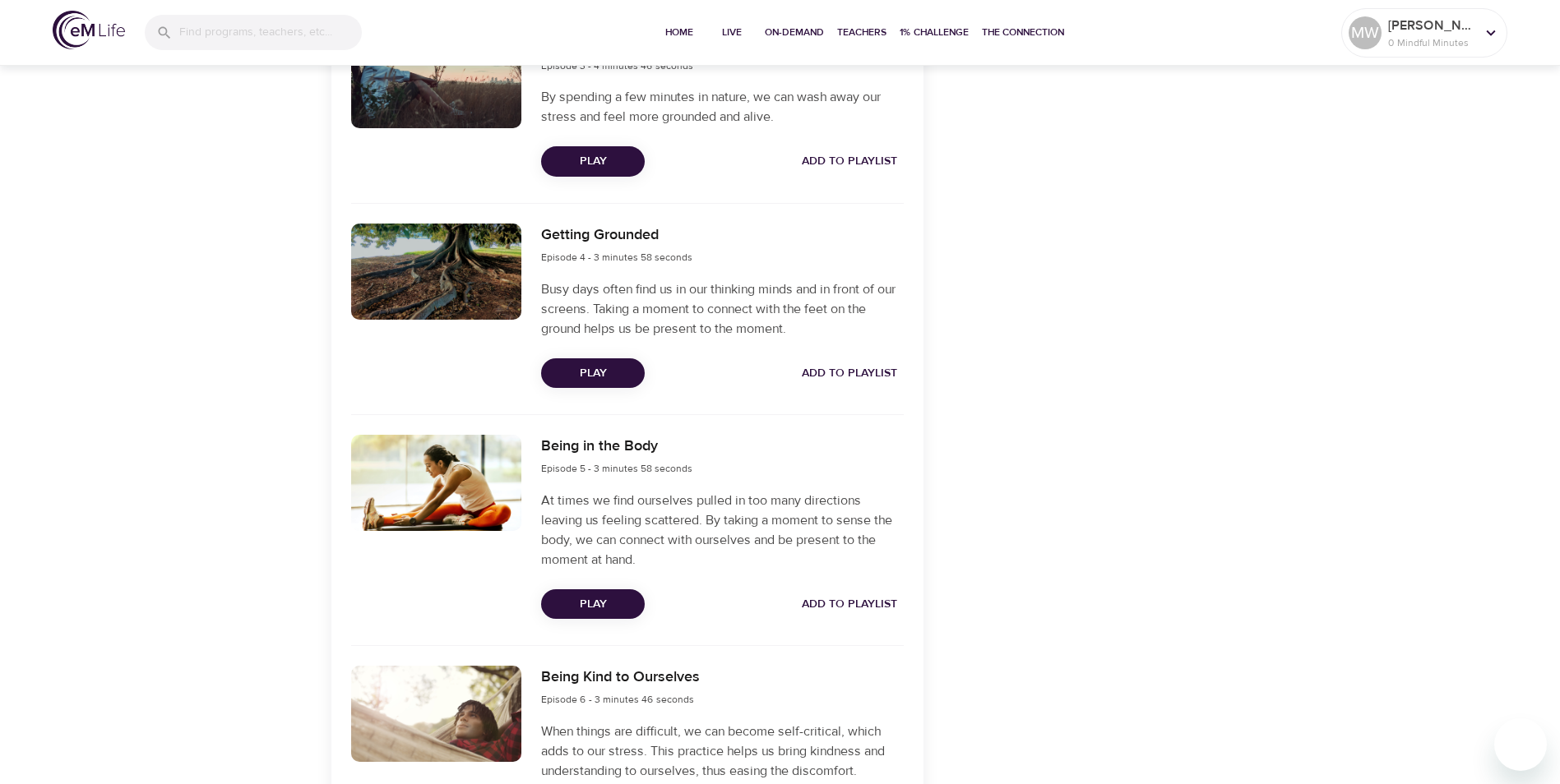
scroll to position [1069, 0]
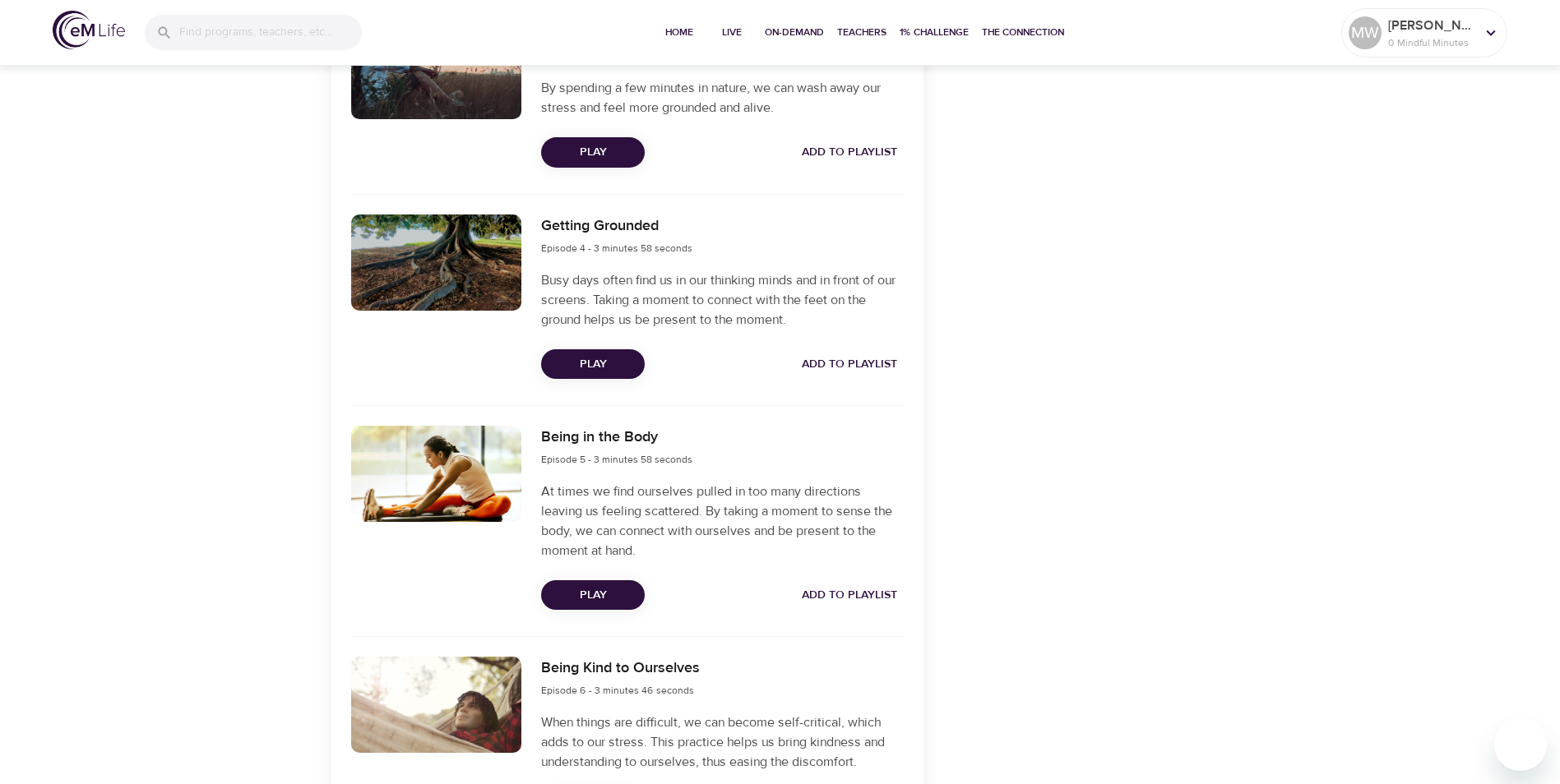
click at [612, 594] on span "Play" at bounding box center [593, 595] width 78 height 21
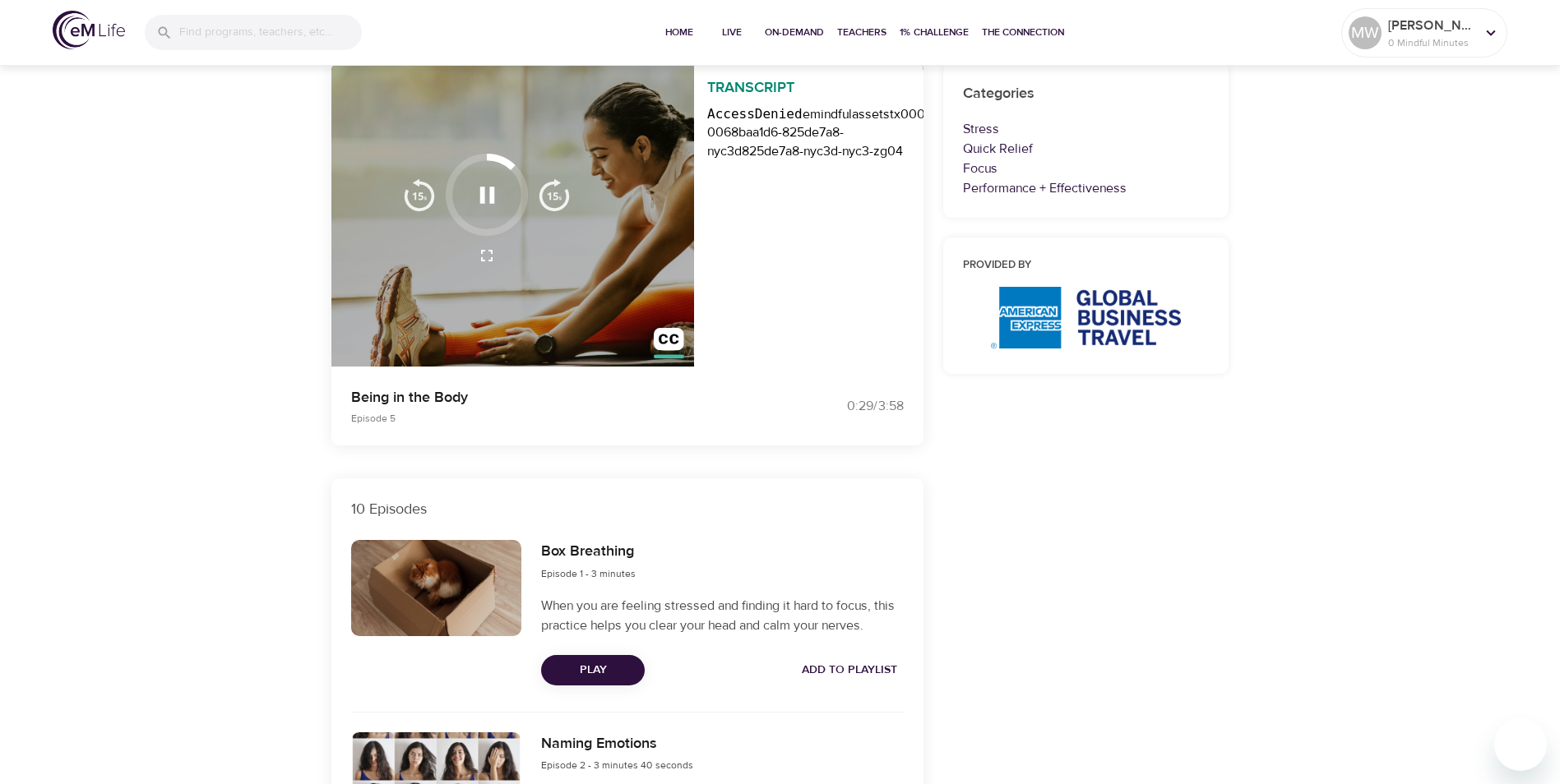
scroll to position [0, 0]
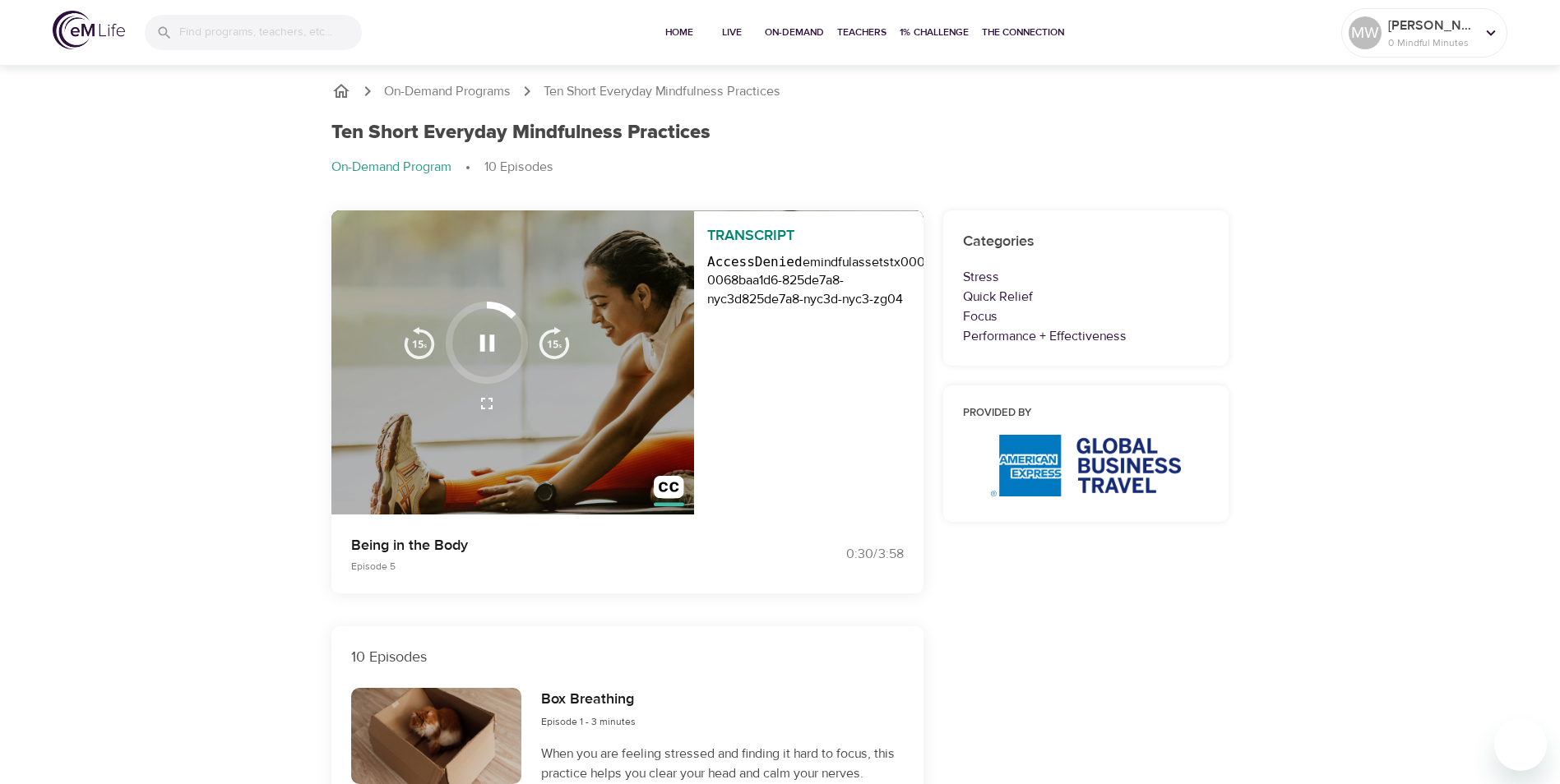
click at [490, 341] on icon "button" at bounding box center [487, 343] width 15 height 17
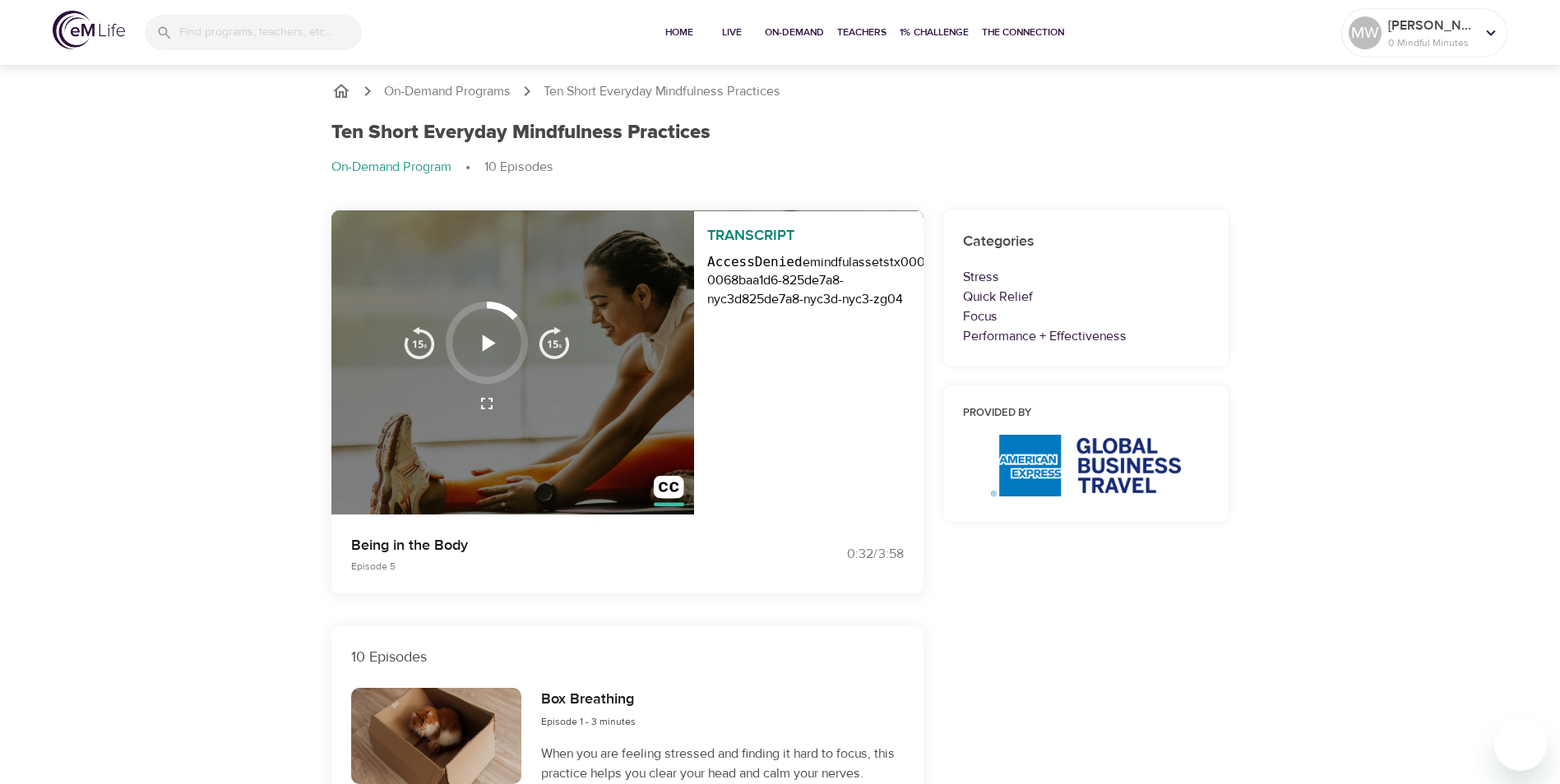
click at [337, 88] on icon "breadcrumb" at bounding box center [341, 90] width 17 height 14
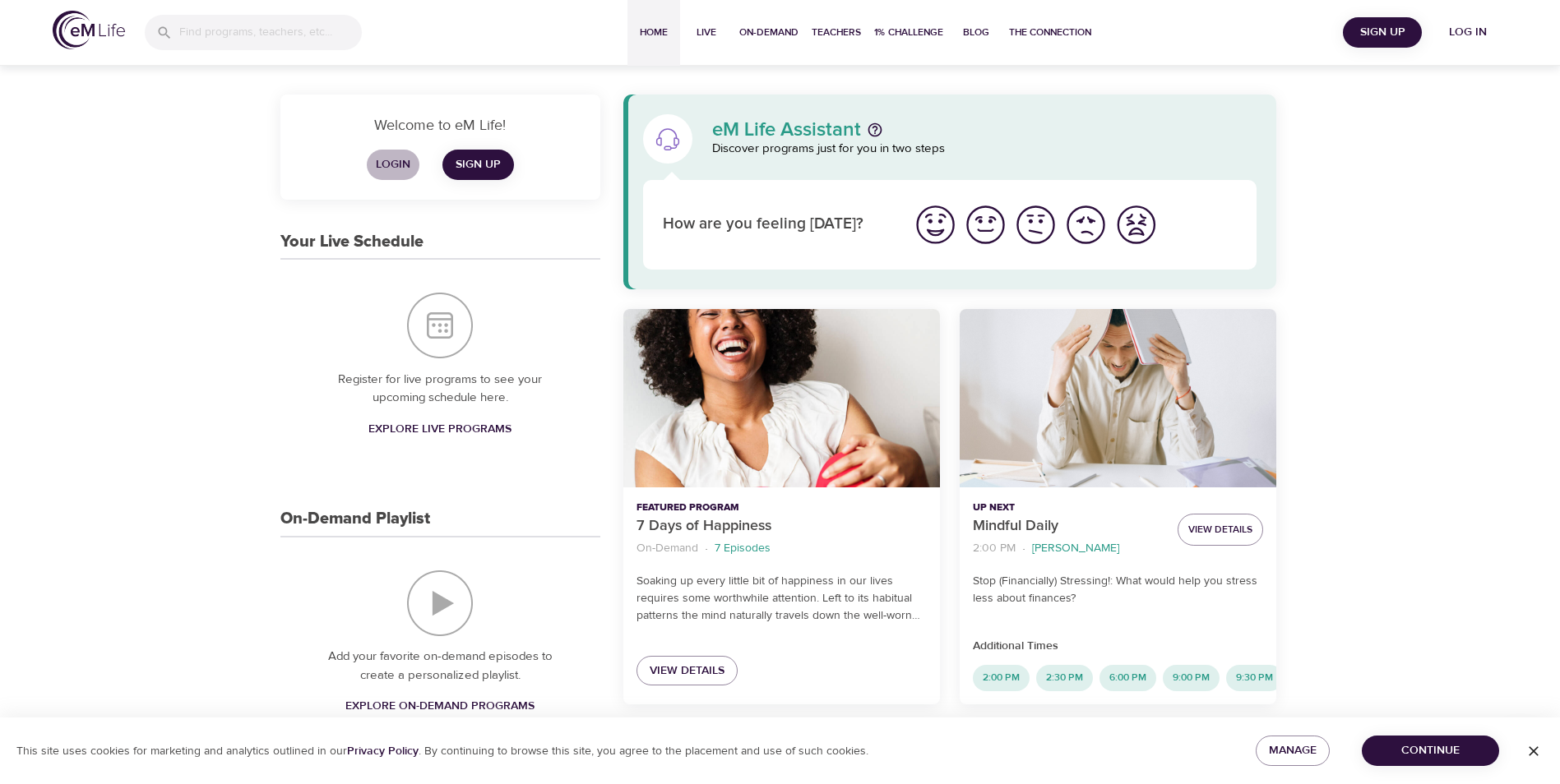
click at [392, 162] on span "Login" at bounding box center [393, 164] width 39 height 21
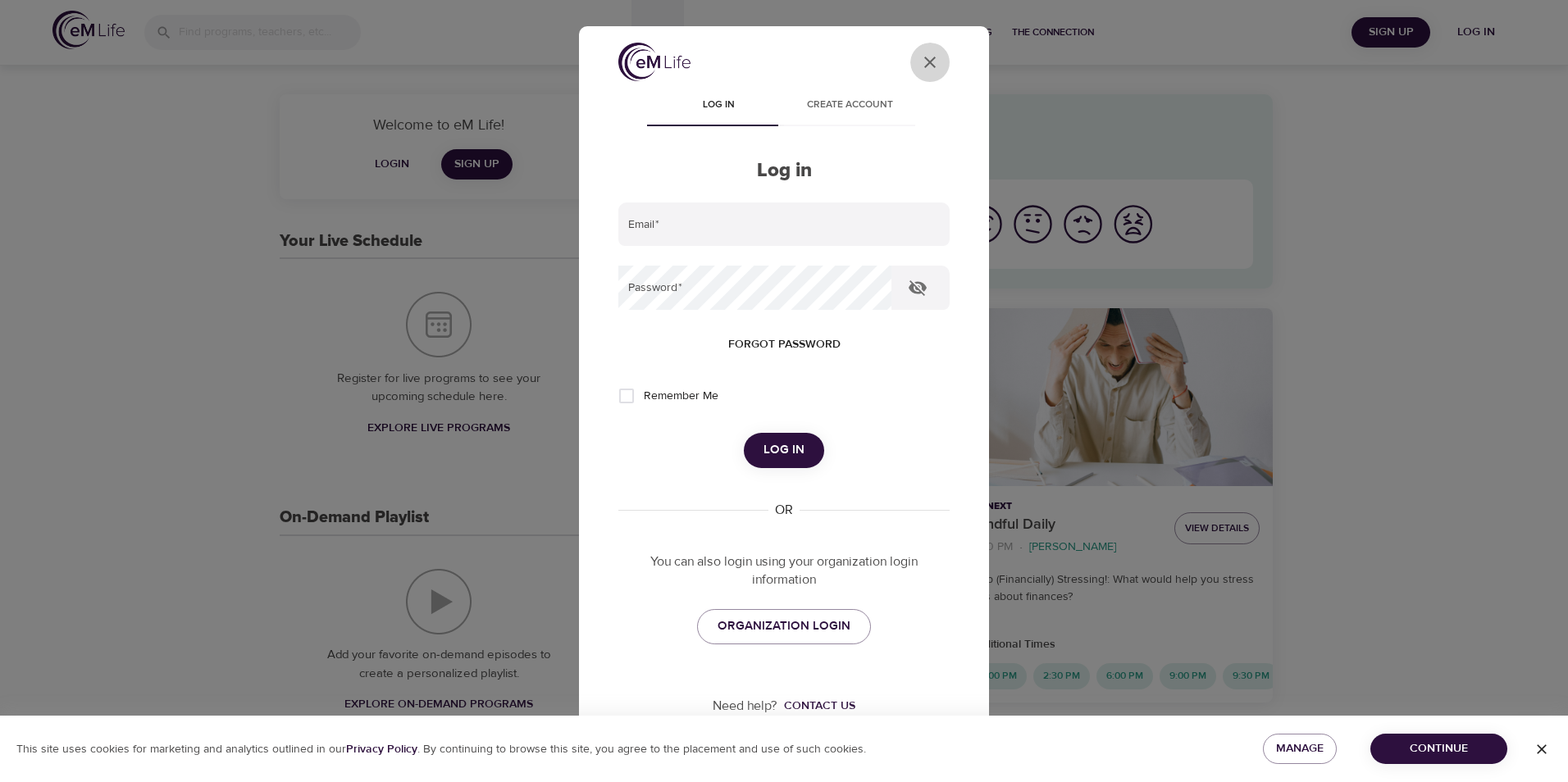
click at [924, 61] on icon "close" at bounding box center [930, 63] width 12 height 12
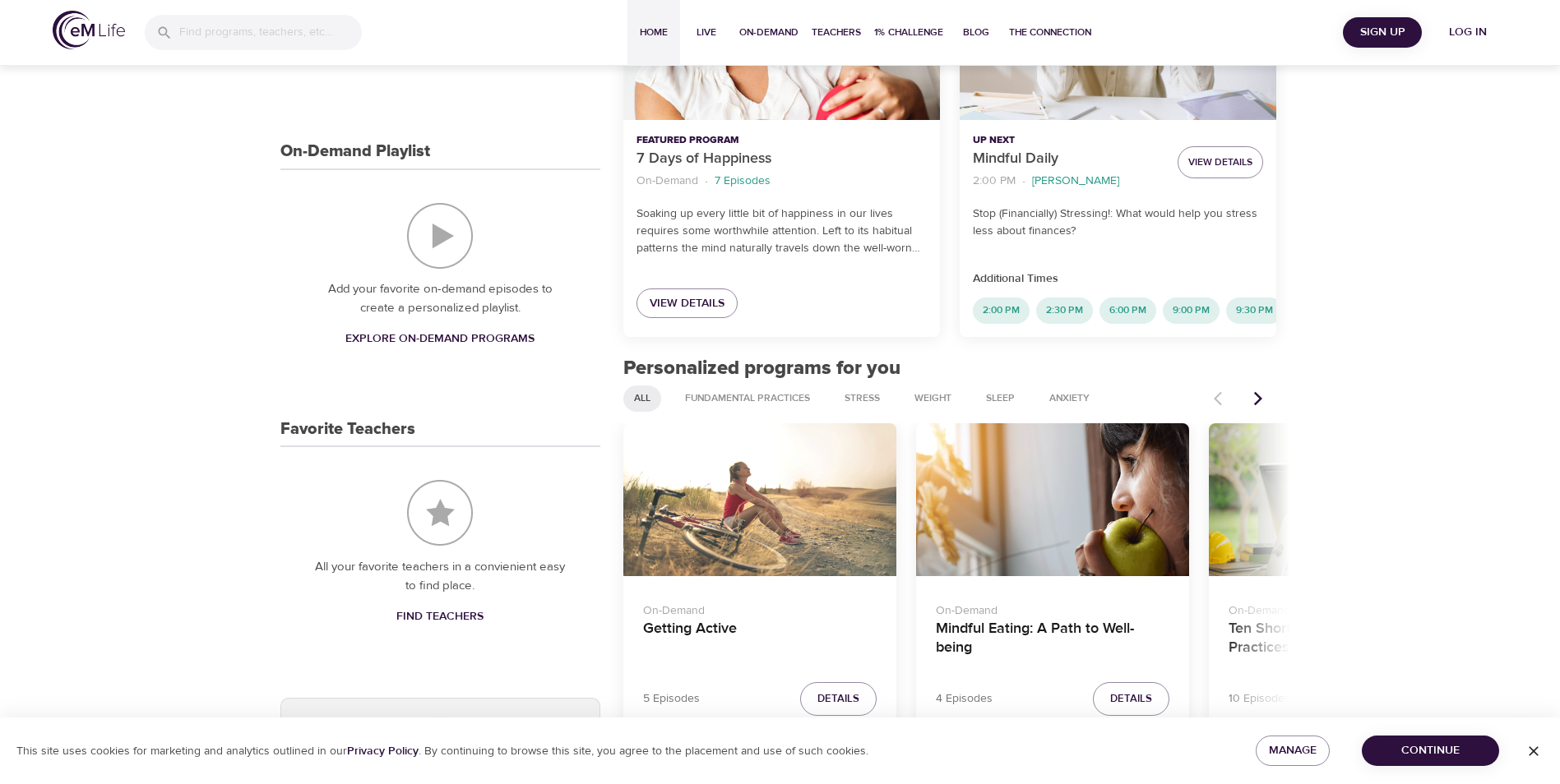
scroll to position [411, 0]
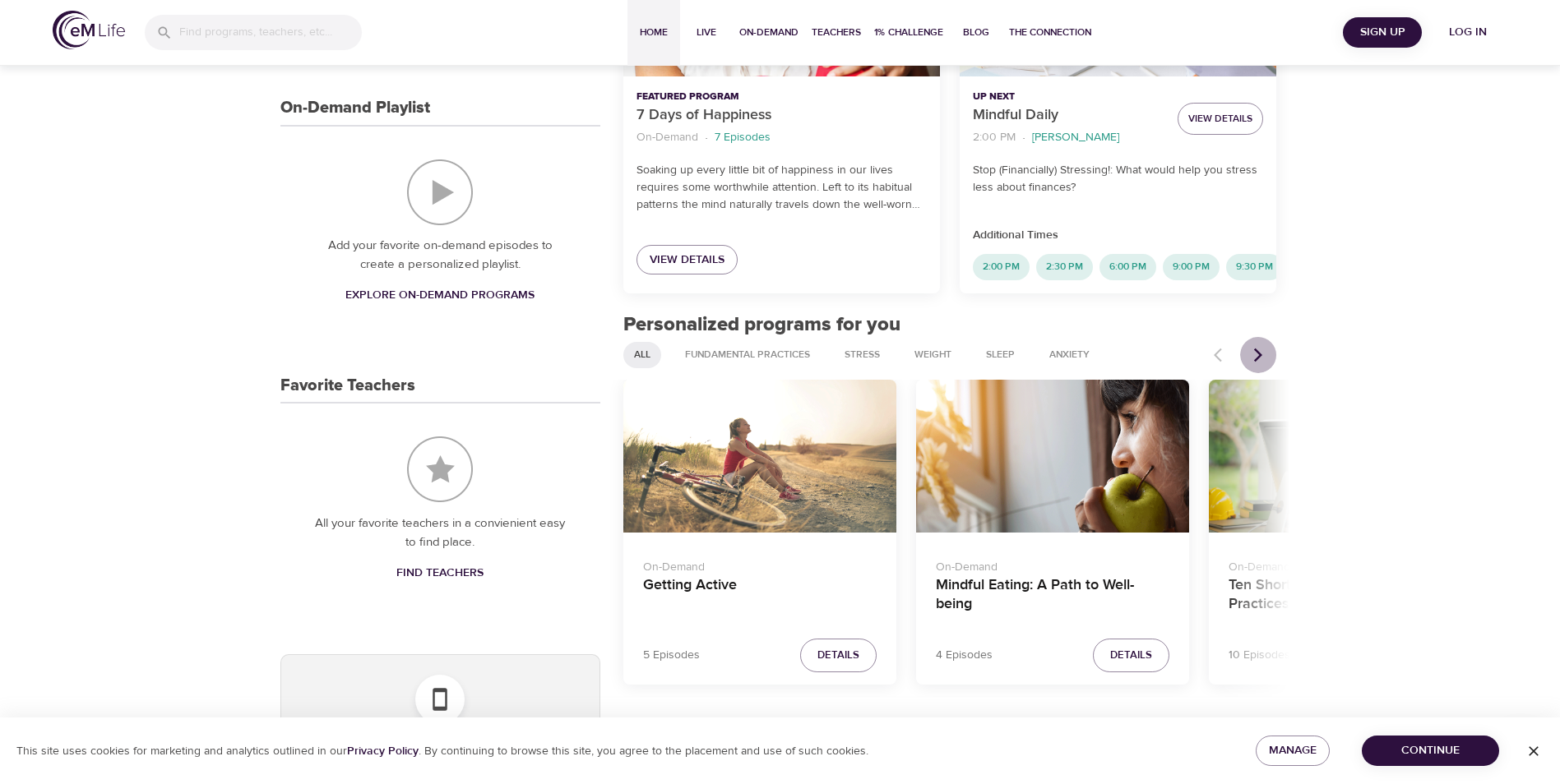
click at [1256, 364] on icon "Next items" at bounding box center [1258, 355] width 17 height 17
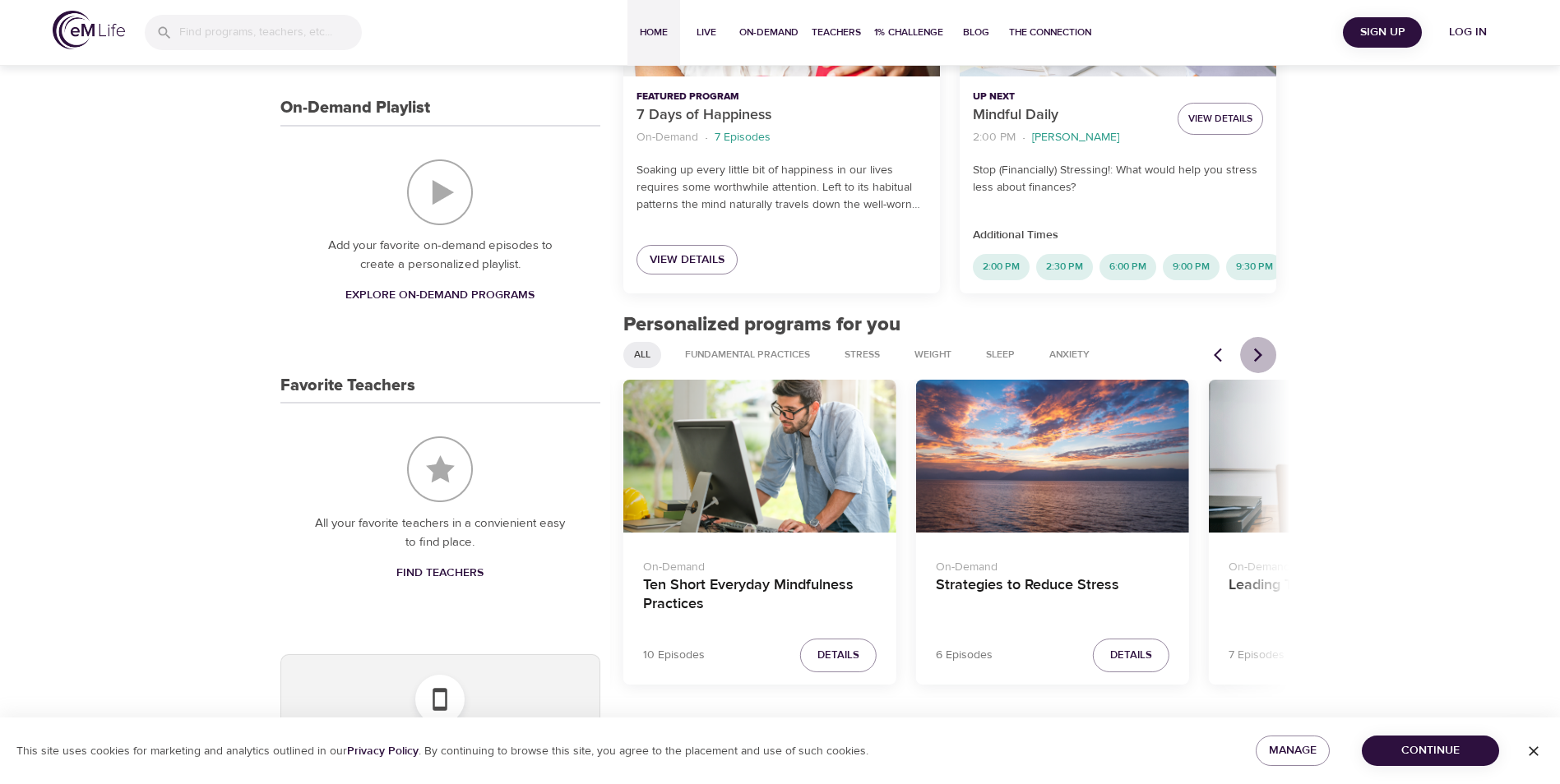
click at [1256, 364] on icon "Next items" at bounding box center [1258, 355] width 17 height 17
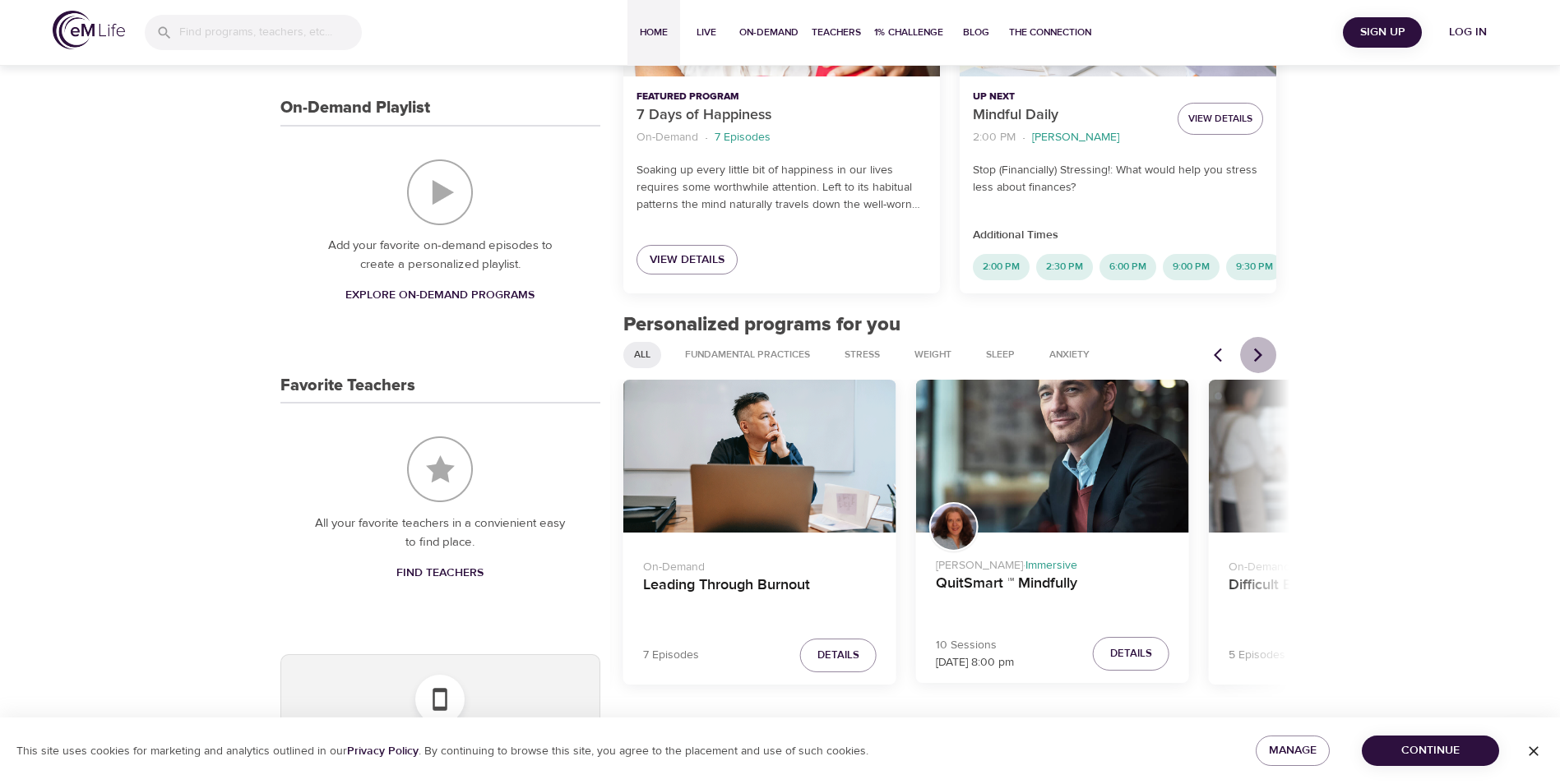
click at [1256, 364] on icon "Next items" at bounding box center [1258, 355] width 17 height 17
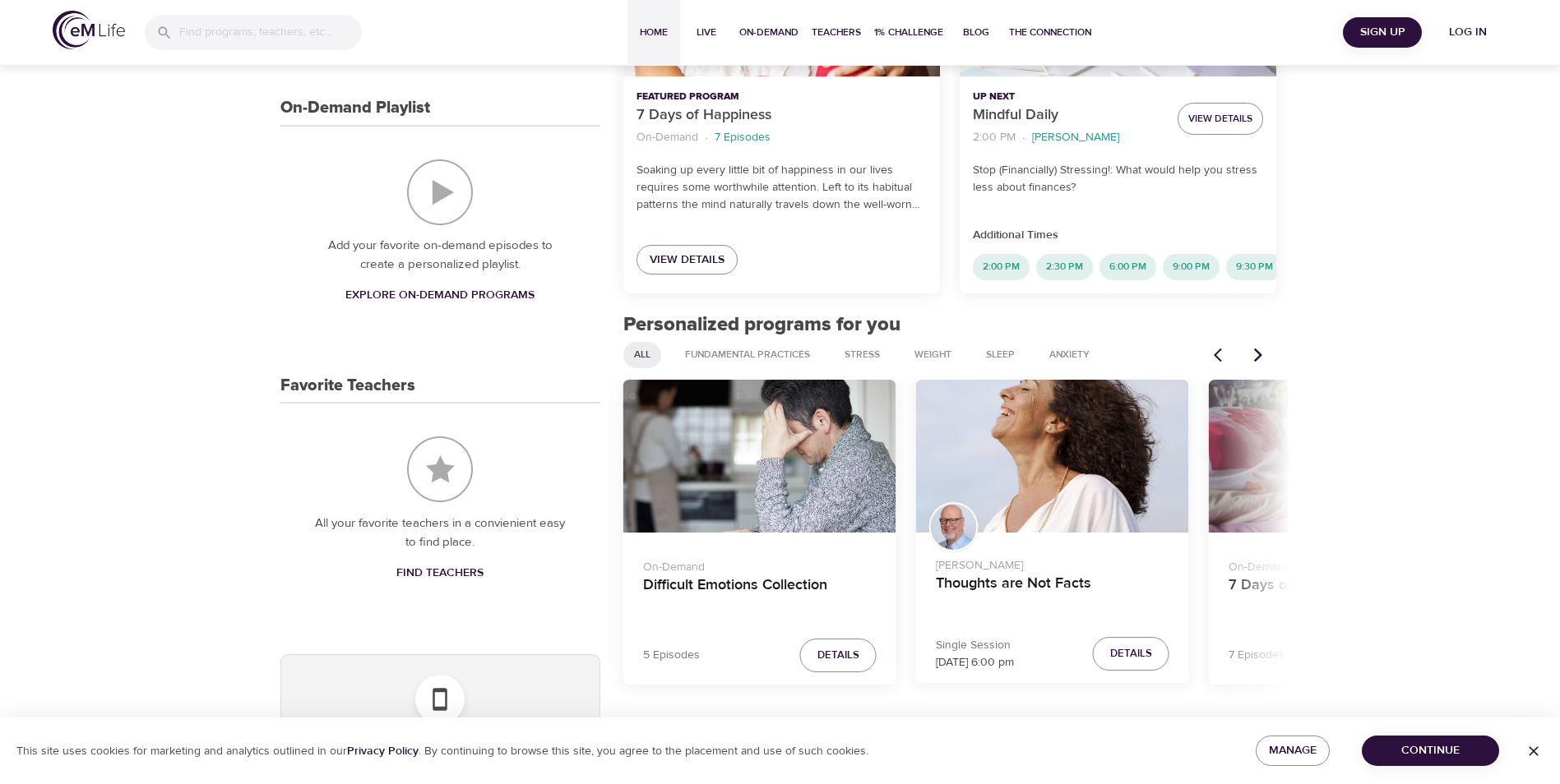
click at [1256, 364] on icon "Next items" at bounding box center [1258, 355] width 17 height 17
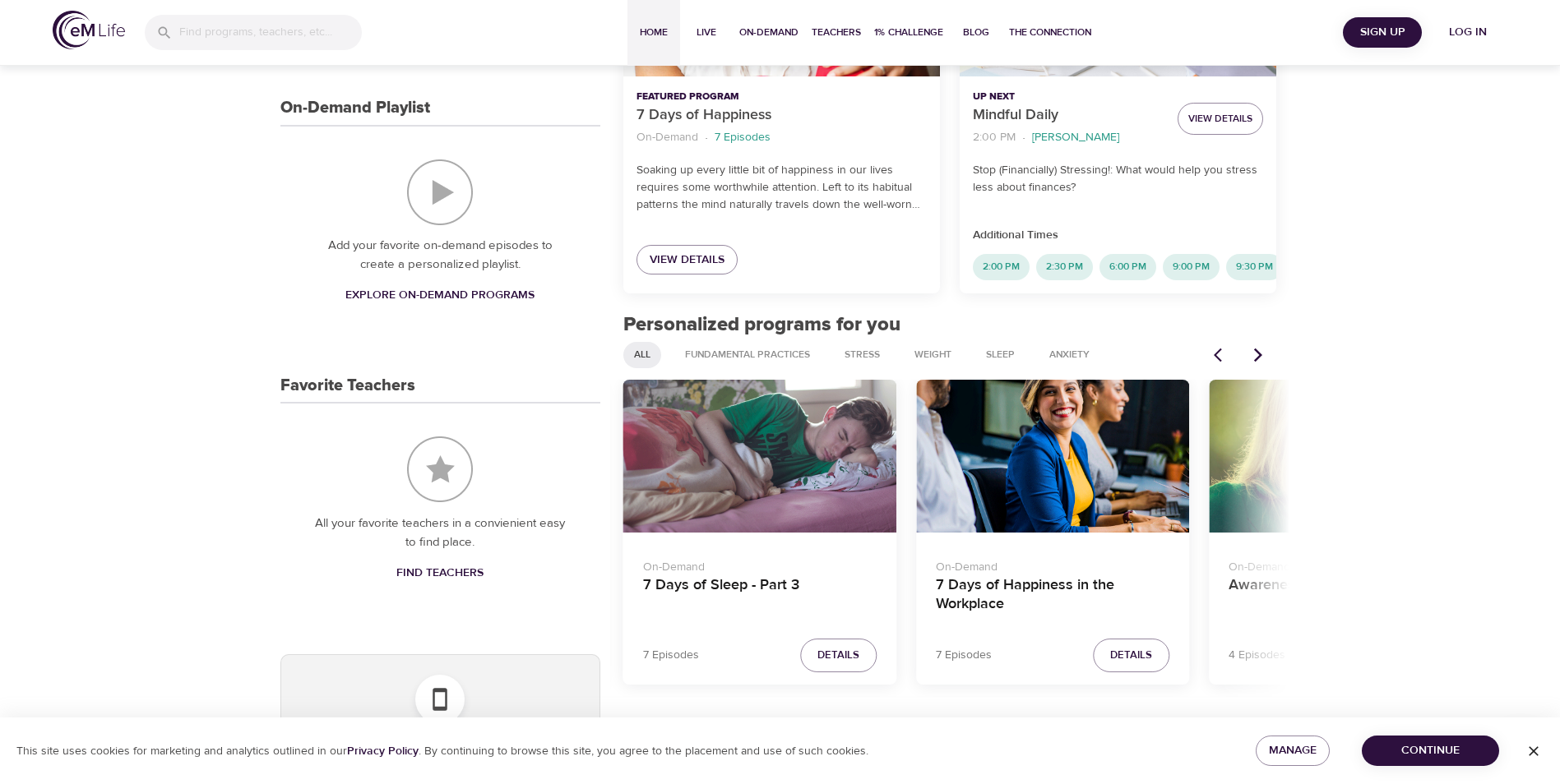
click at [1256, 364] on icon "Next items" at bounding box center [1258, 355] width 17 height 17
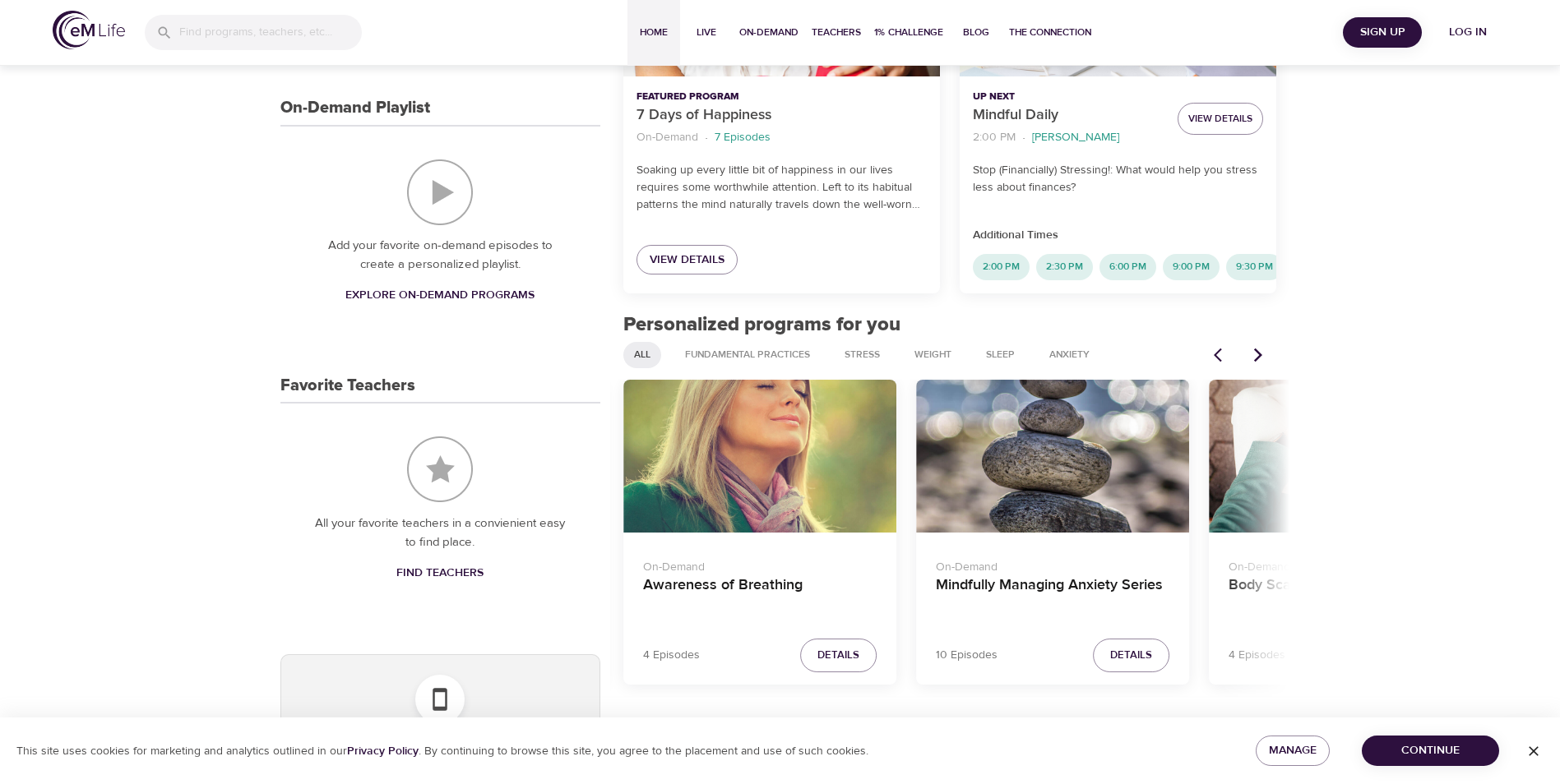
click at [1256, 364] on icon "Next items" at bounding box center [1258, 355] width 17 height 17
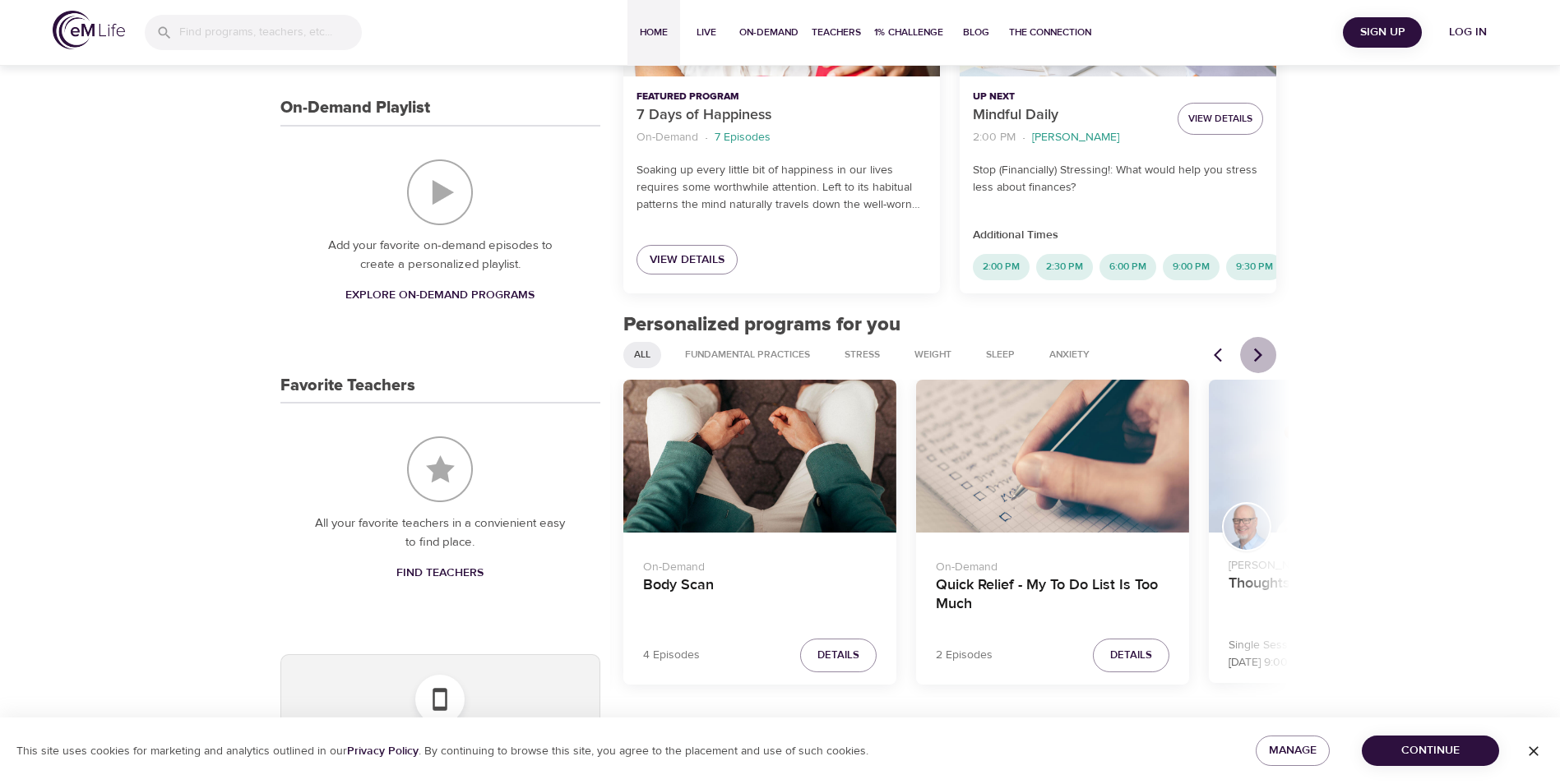
click at [1256, 364] on icon "Next items" at bounding box center [1258, 355] width 17 height 17
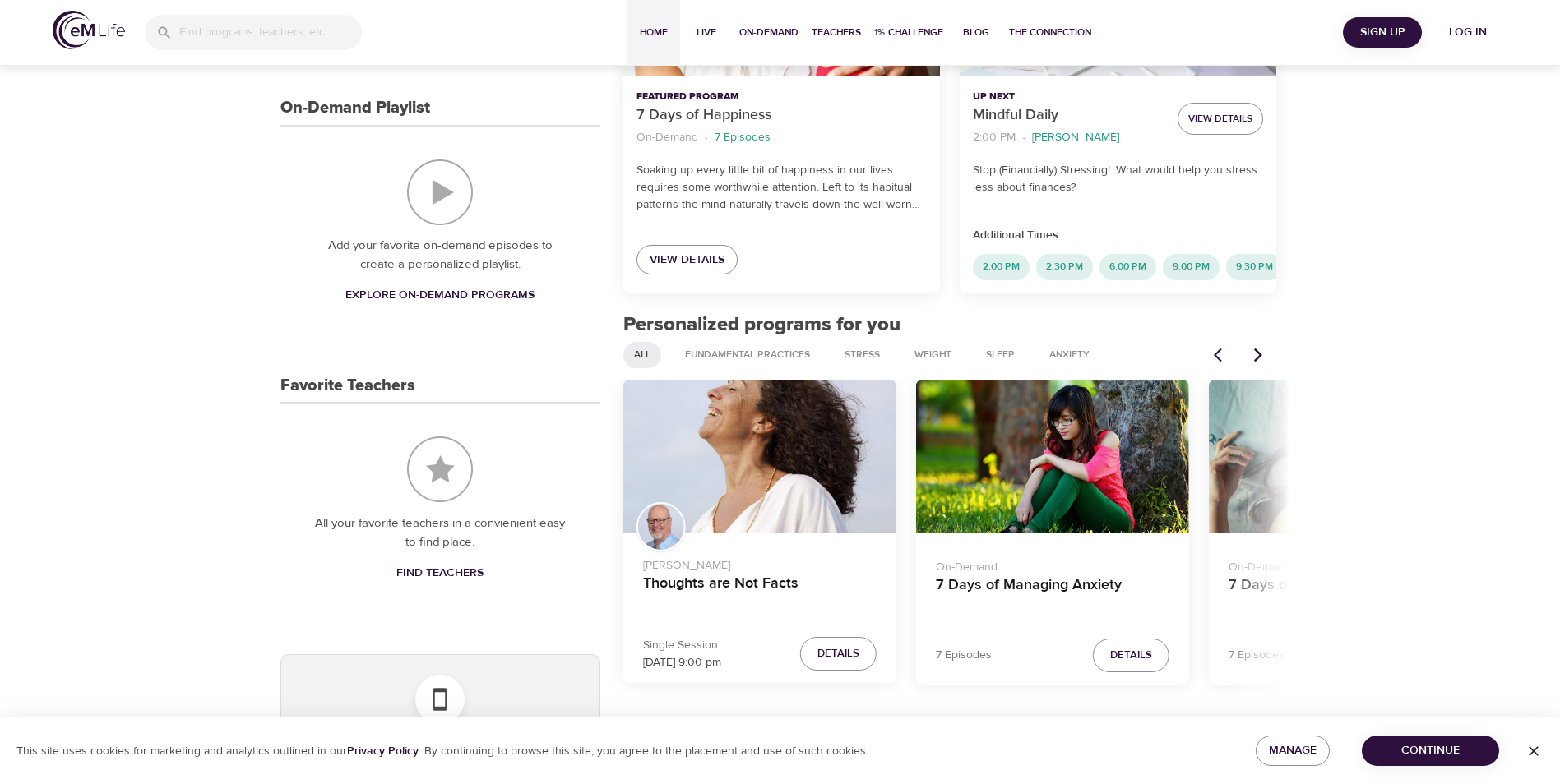
click at [1256, 364] on icon "Next items" at bounding box center [1258, 355] width 17 height 17
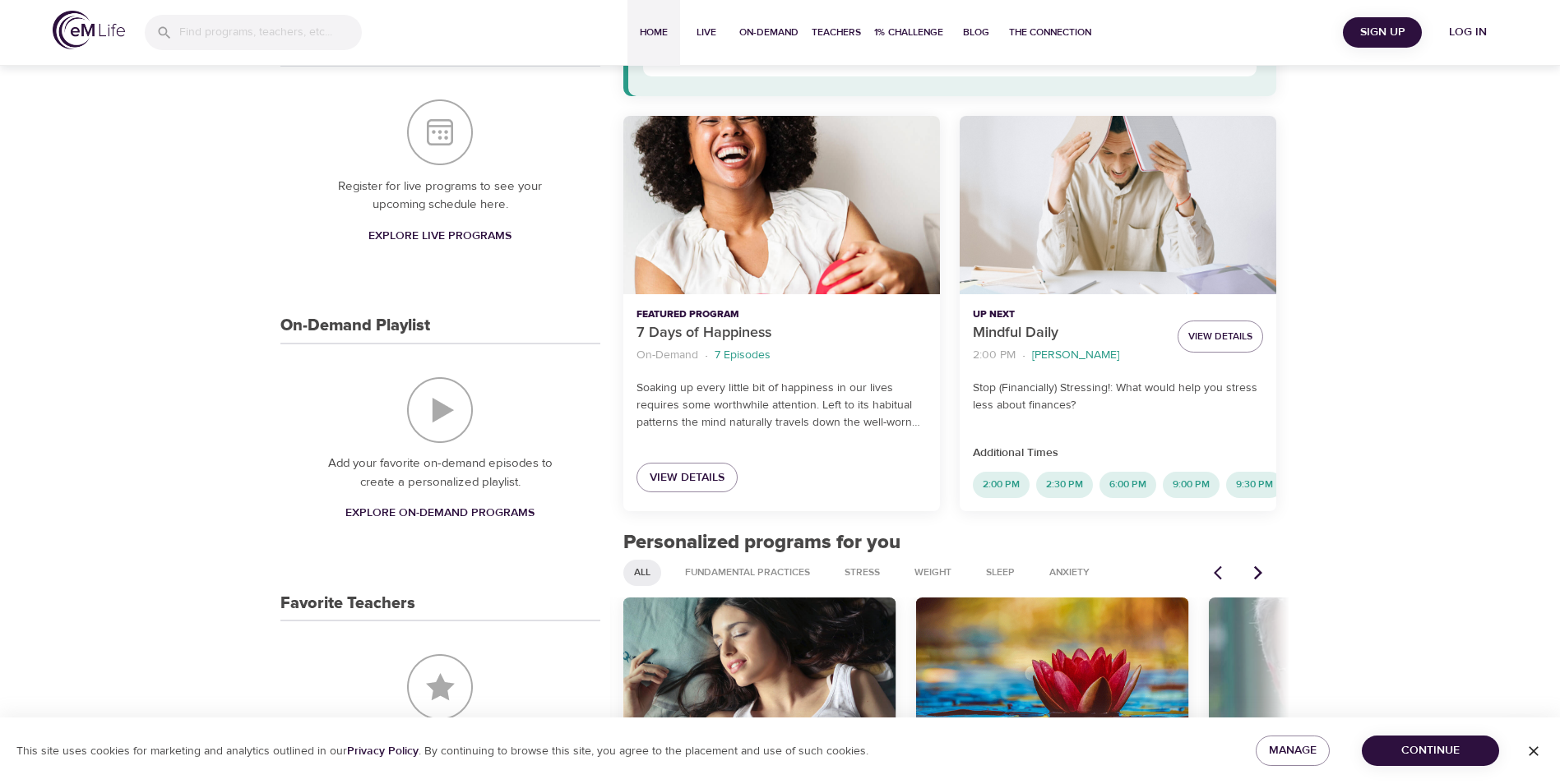
scroll to position [164, 0]
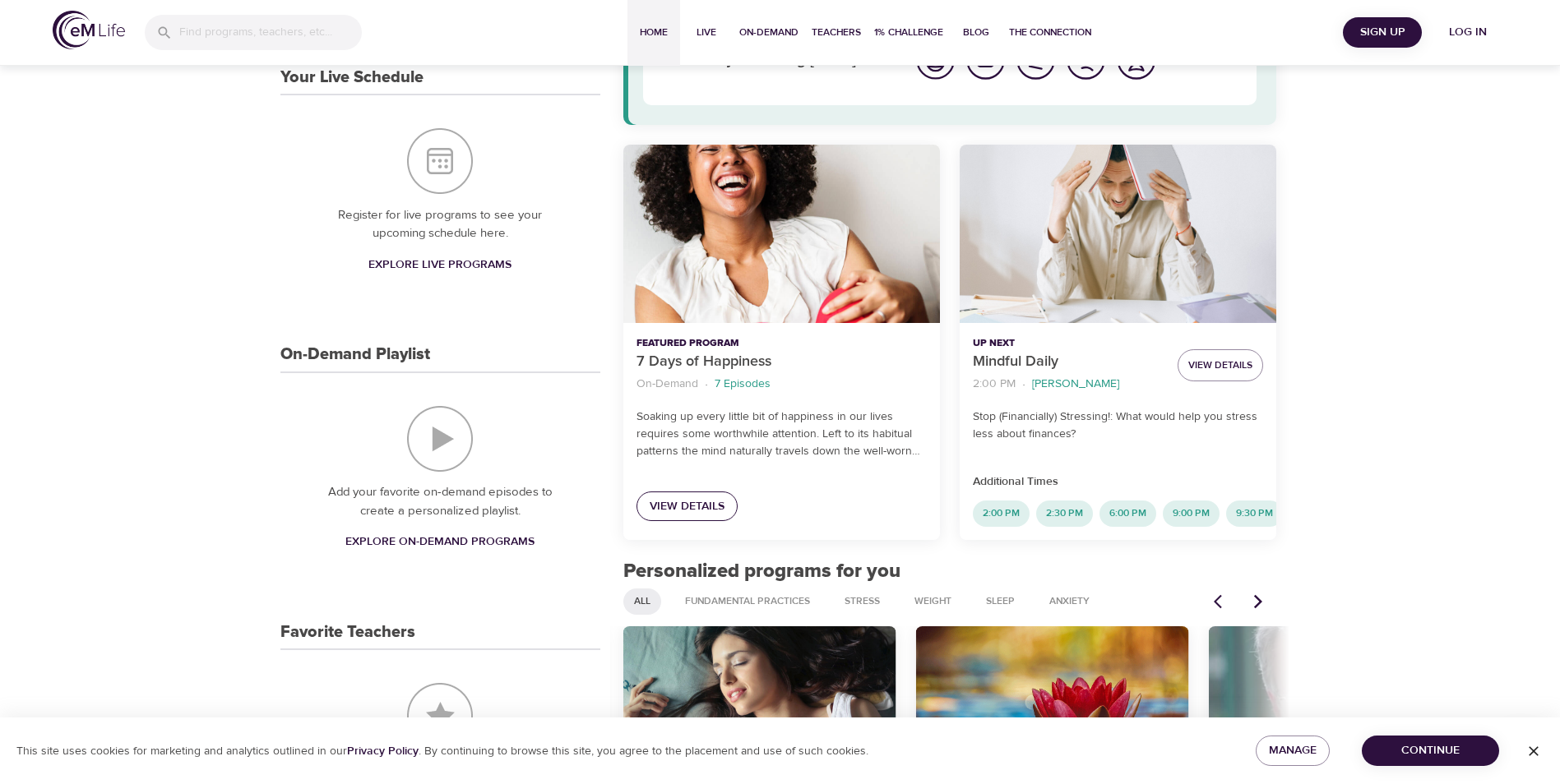
click at [688, 505] on span "View Details" at bounding box center [687, 506] width 75 height 21
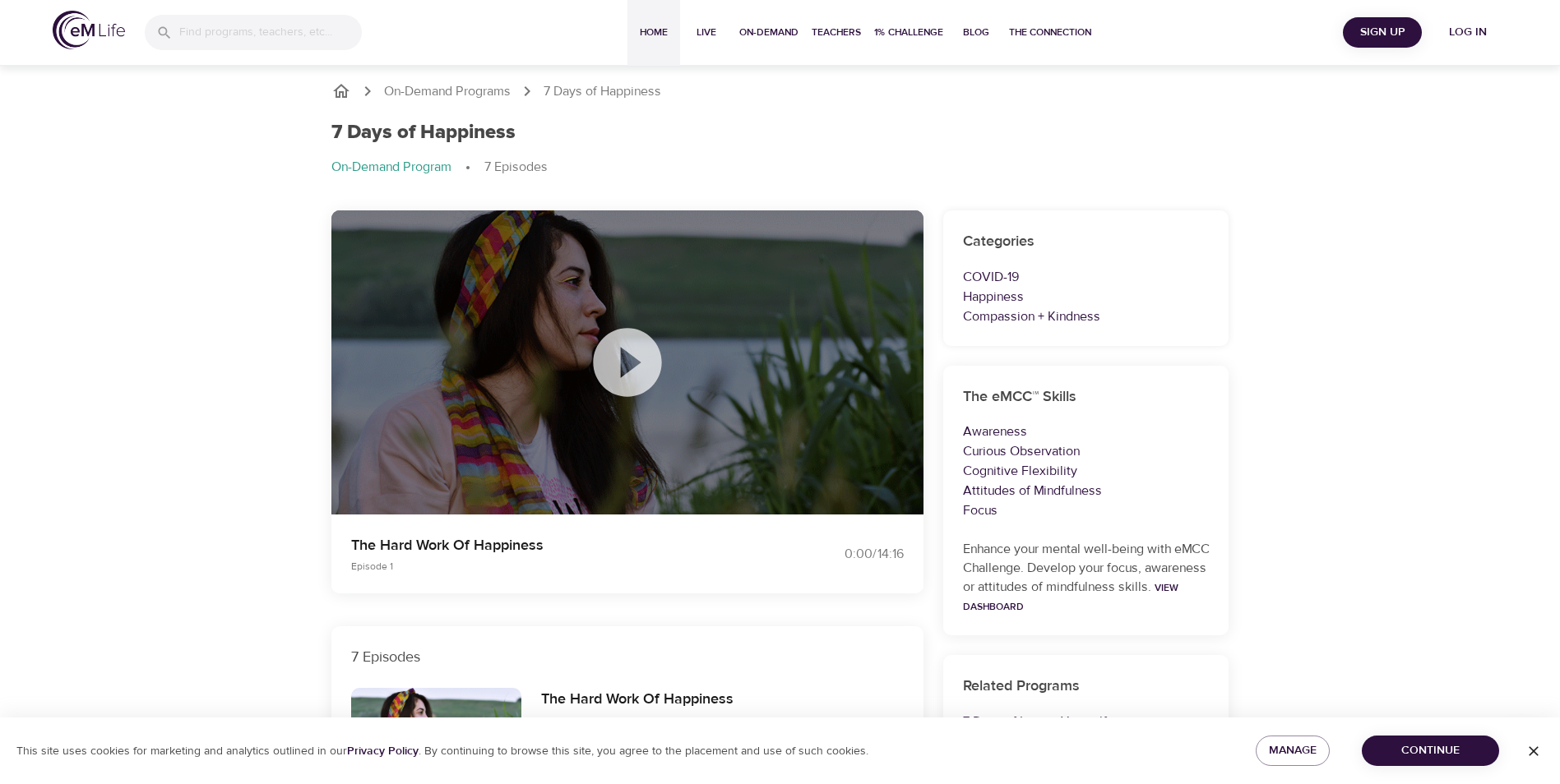
click at [653, 28] on span "Home" at bounding box center [654, 32] width 39 height 18
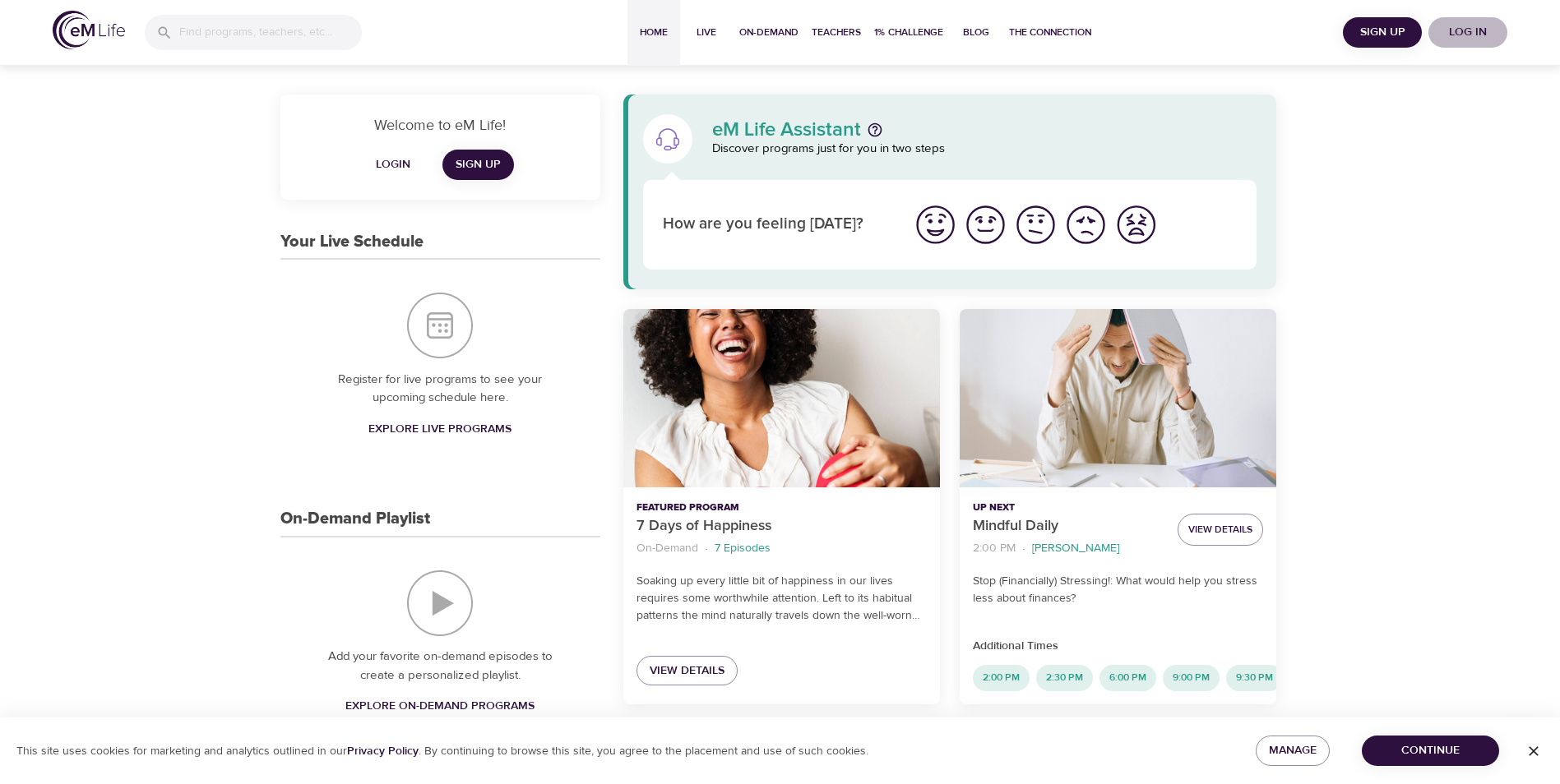
click at [1484, 29] on span "Log in" at bounding box center [1468, 32] width 66 height 21
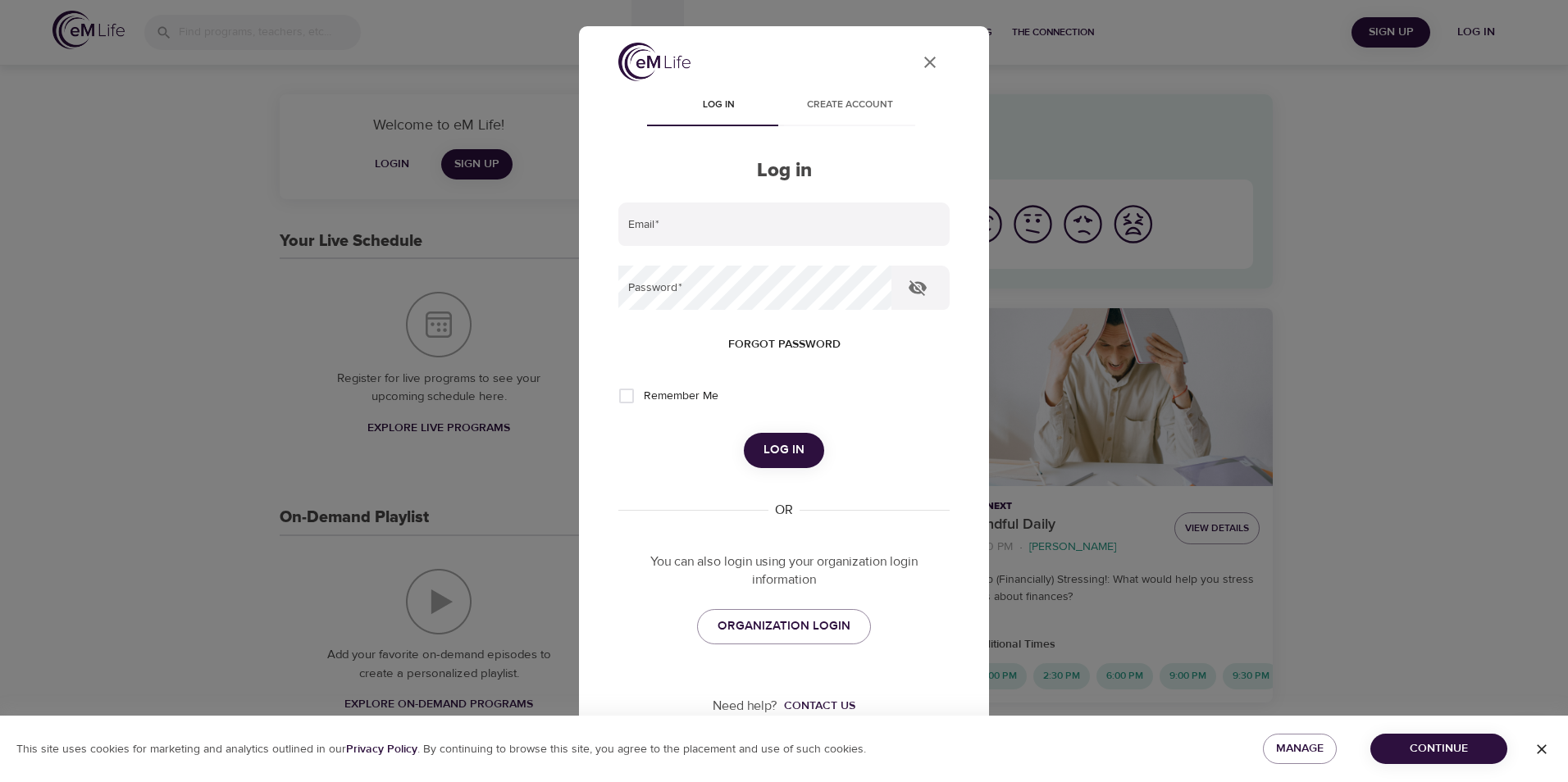
click at [920, 55] on icon "User Profile" at bounding box center [930, 63] width 20 height 20
